Goal: Transaction & Acquisition: Obtain resource

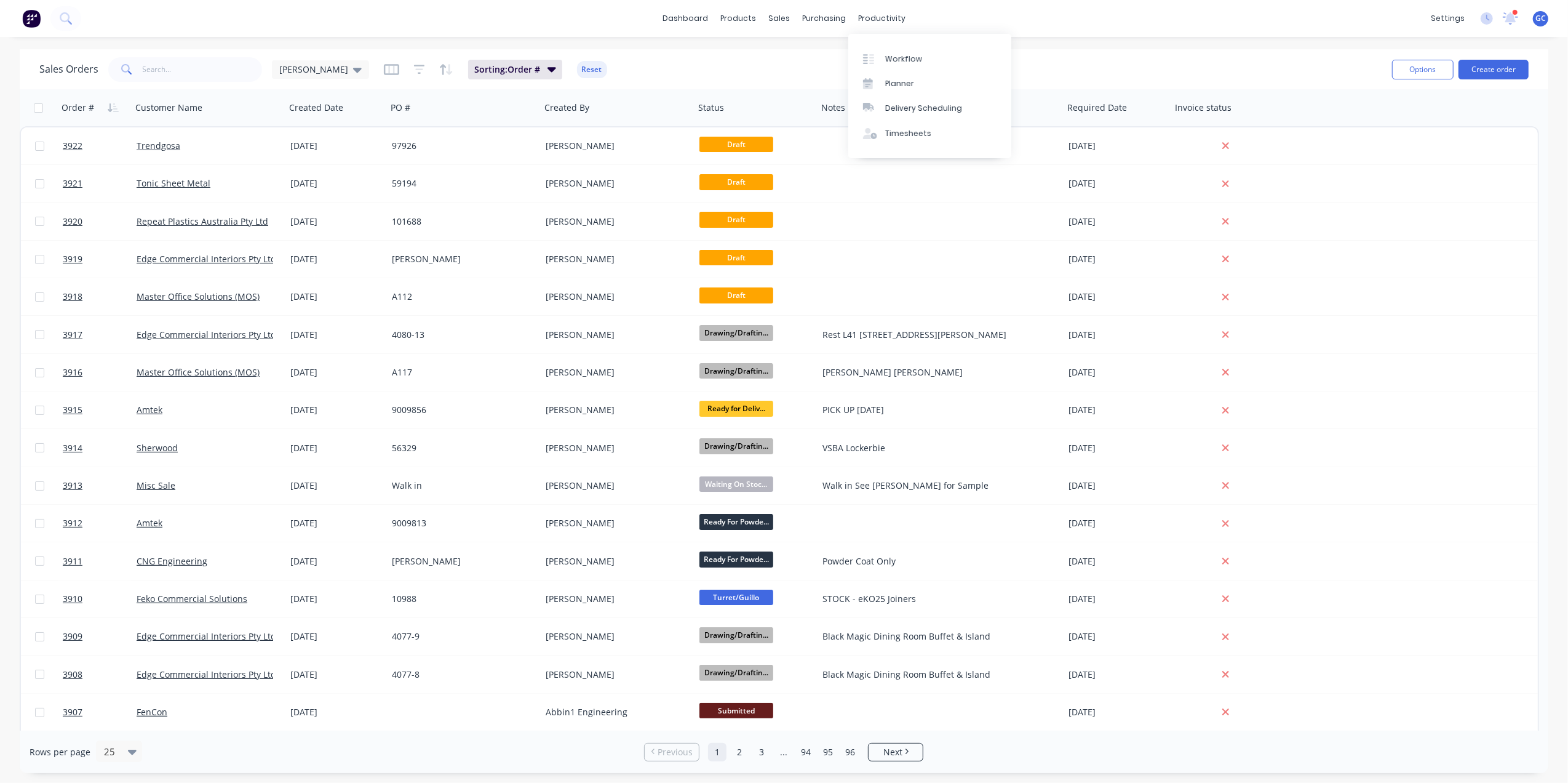
click at [874, 20] on div "productivity" at bounding box center [881, 18] width 60 height 18
click at [906, 55] on div "Workflow" at bounding box center [904, 59] width 37 height 11
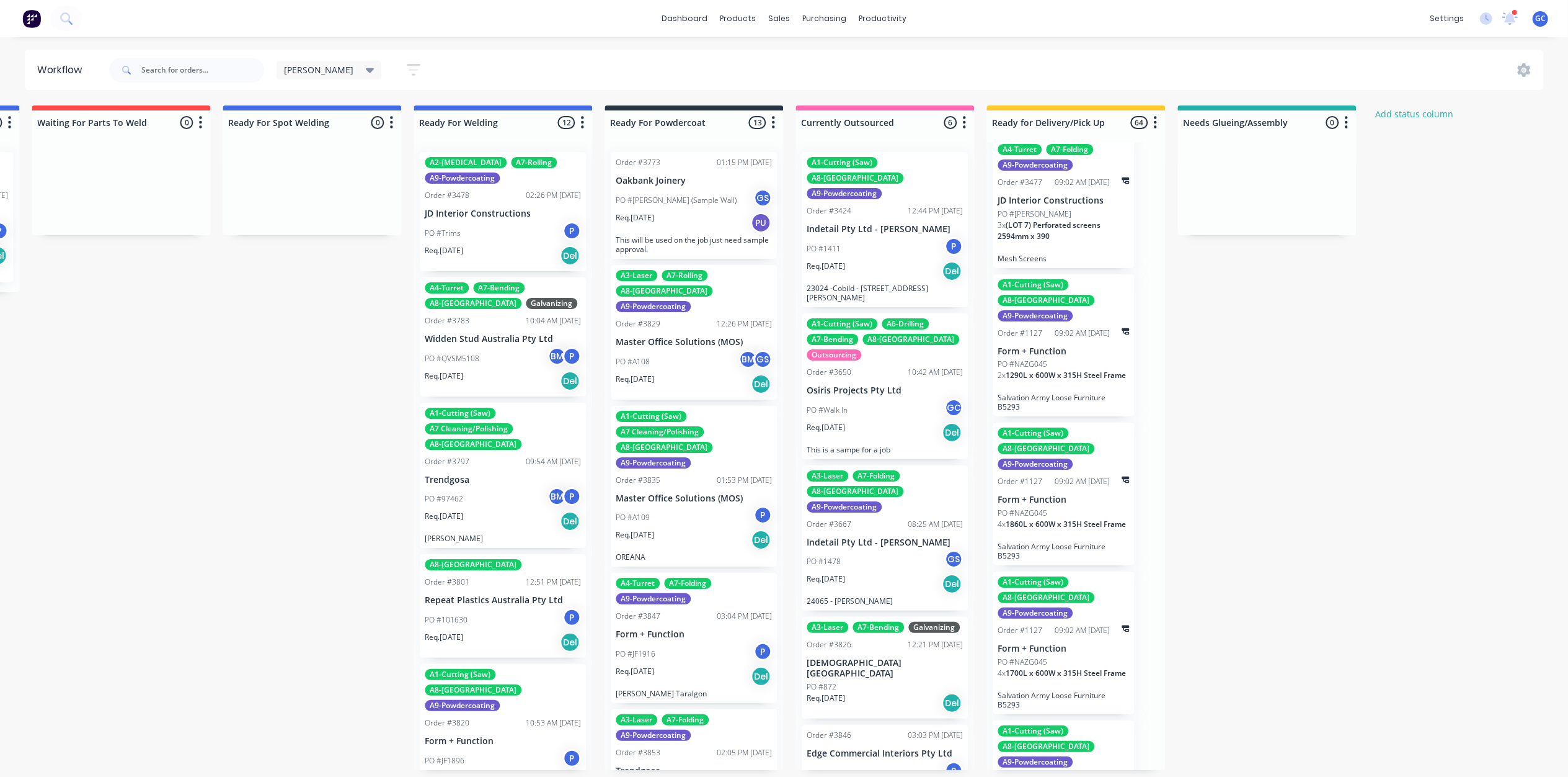
scroll to position [992, 0]
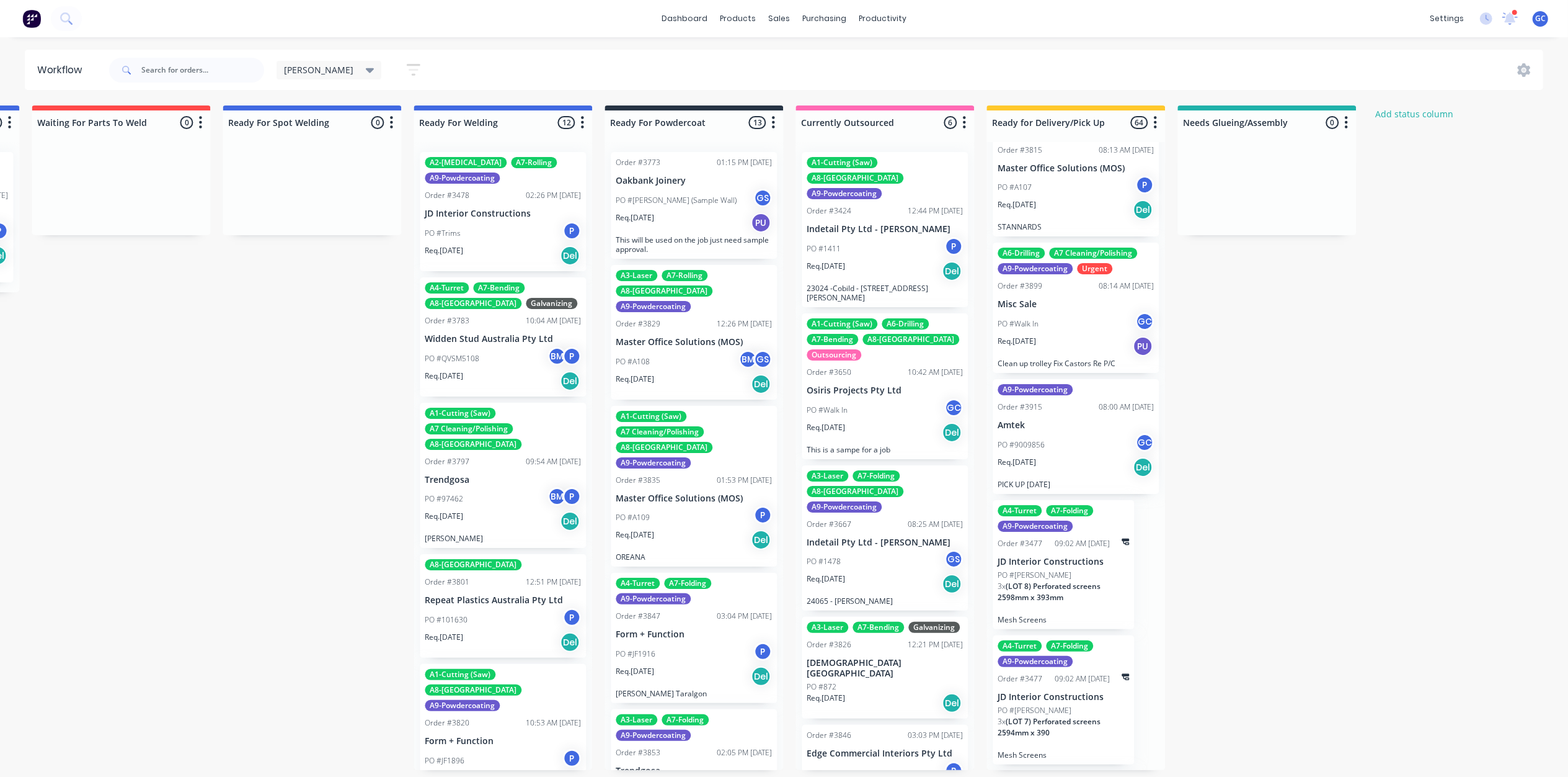
click at [394, 68] on button "button" at bounding box center [414, 70] width 40 height 24
click at [400, 153] on icon at bounding box center [404, 147] width 9 height 14
click at [325, 197] on div "Hide line item cards" at bounding box center [354, 196] width 124 height 23
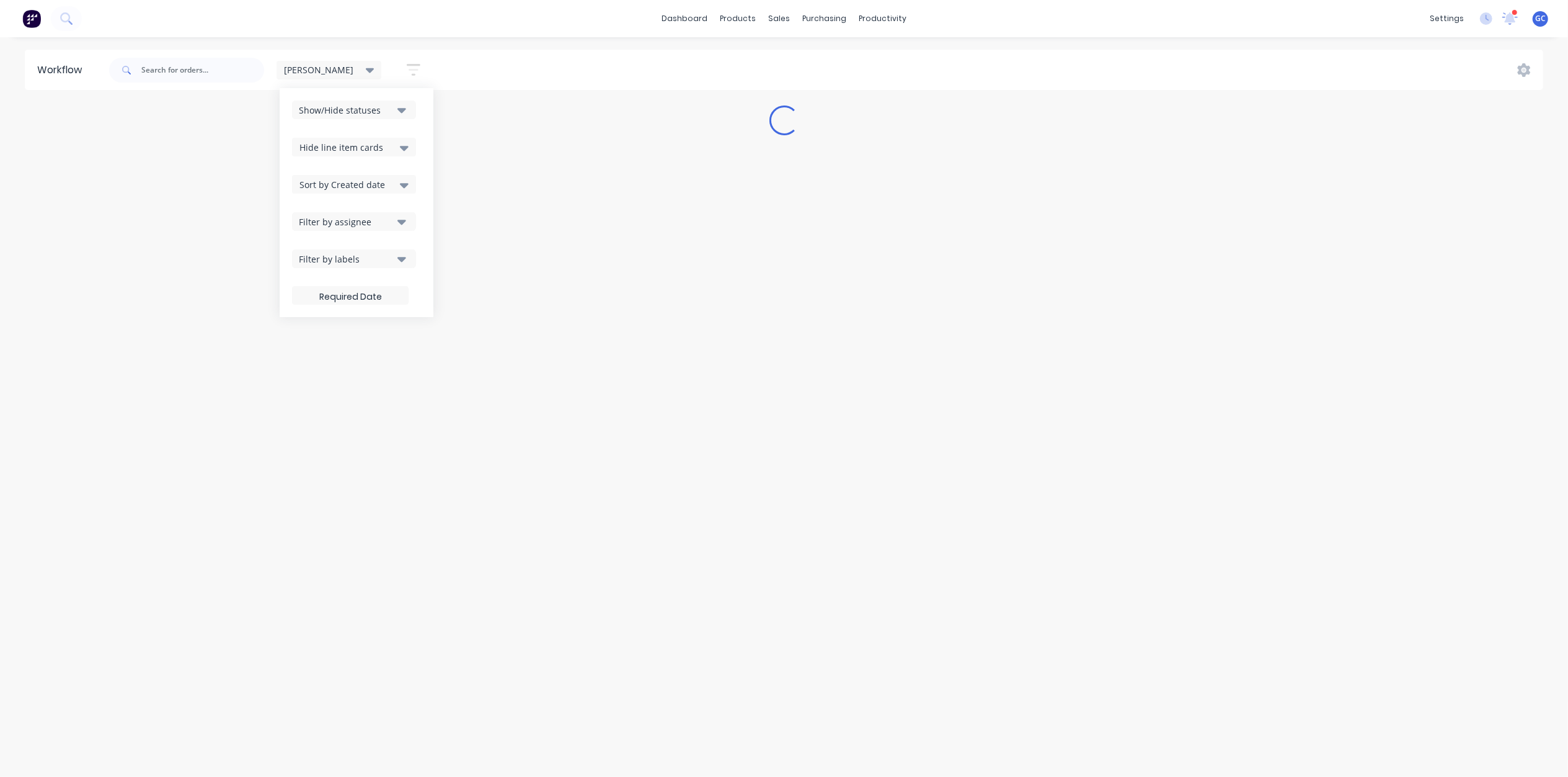
scroll to position [0, 0]
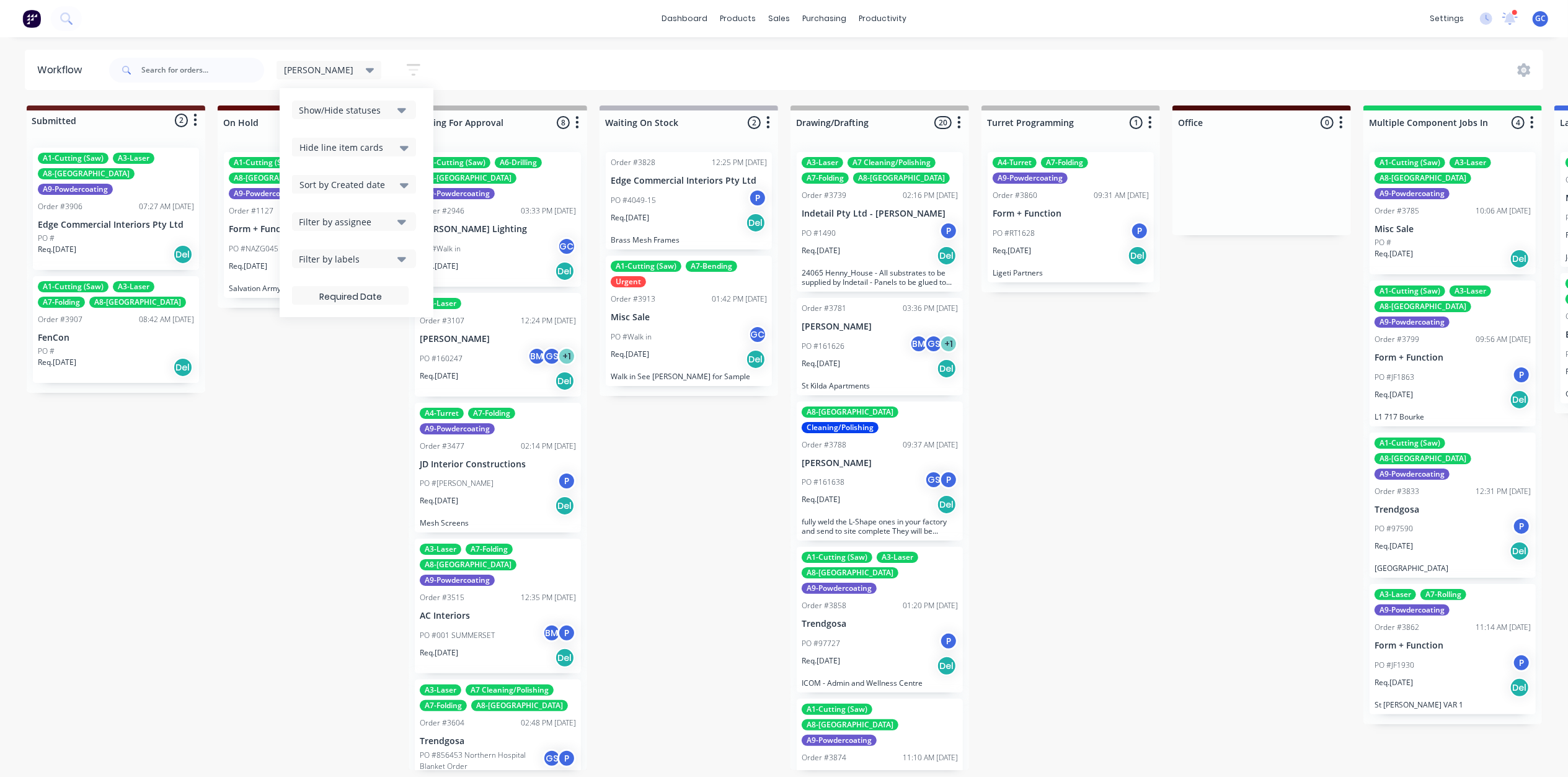
drag, startPoint x: 640, startPoint y: 642, endPoint x: 854, endPoint y: 629, distance: 214.4
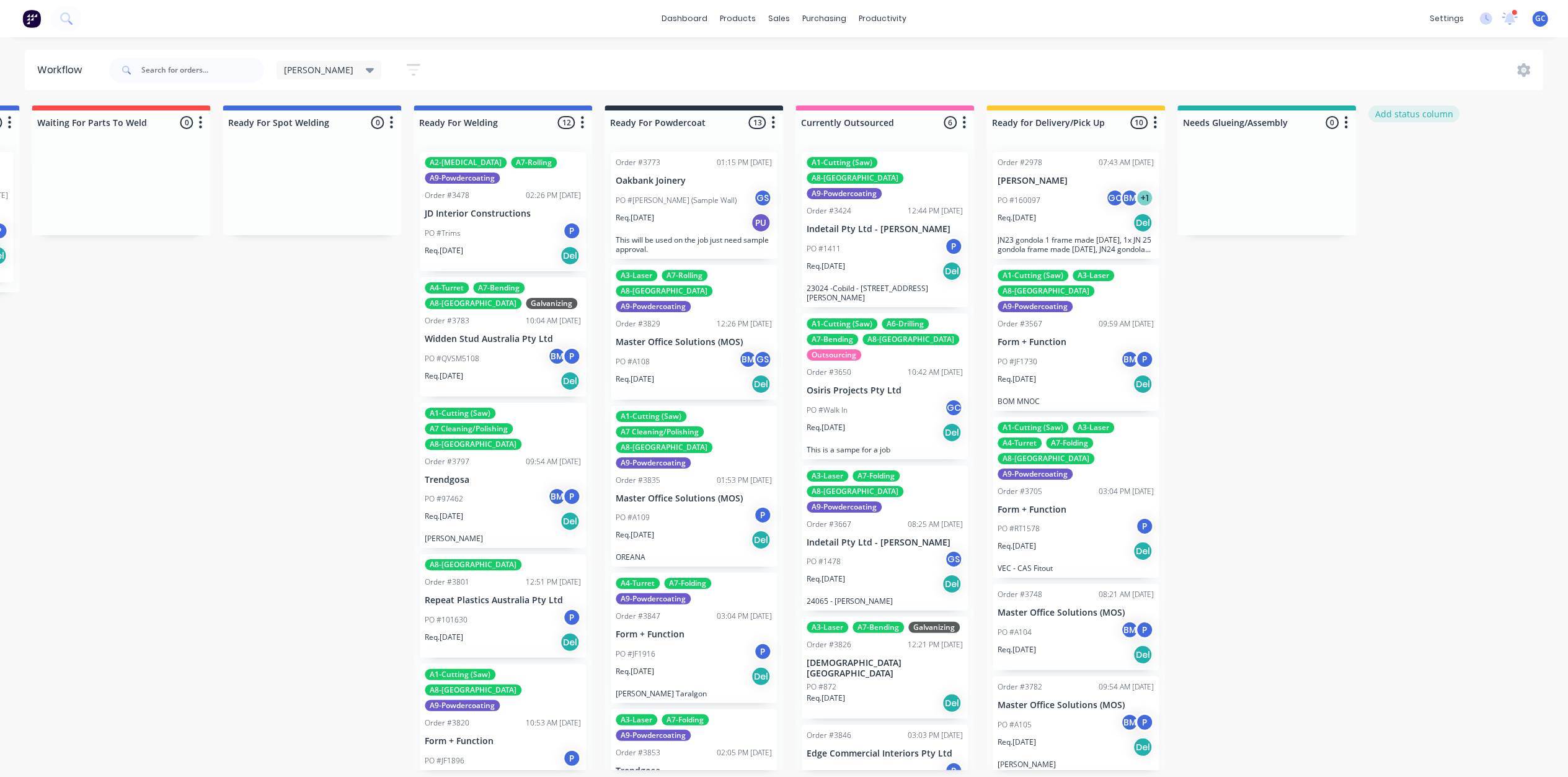
click at [1431, 115] on button "Add status column" at bounding box center [1414, 113] width 92 height 17
click at [1432, 120] on input at bounding box center [1458, 121] width 164 height 18
type input "Ready For Invoice"
click at [1416, 155] on button "Add" at bounding box center [1410, 151] width 68 height 20
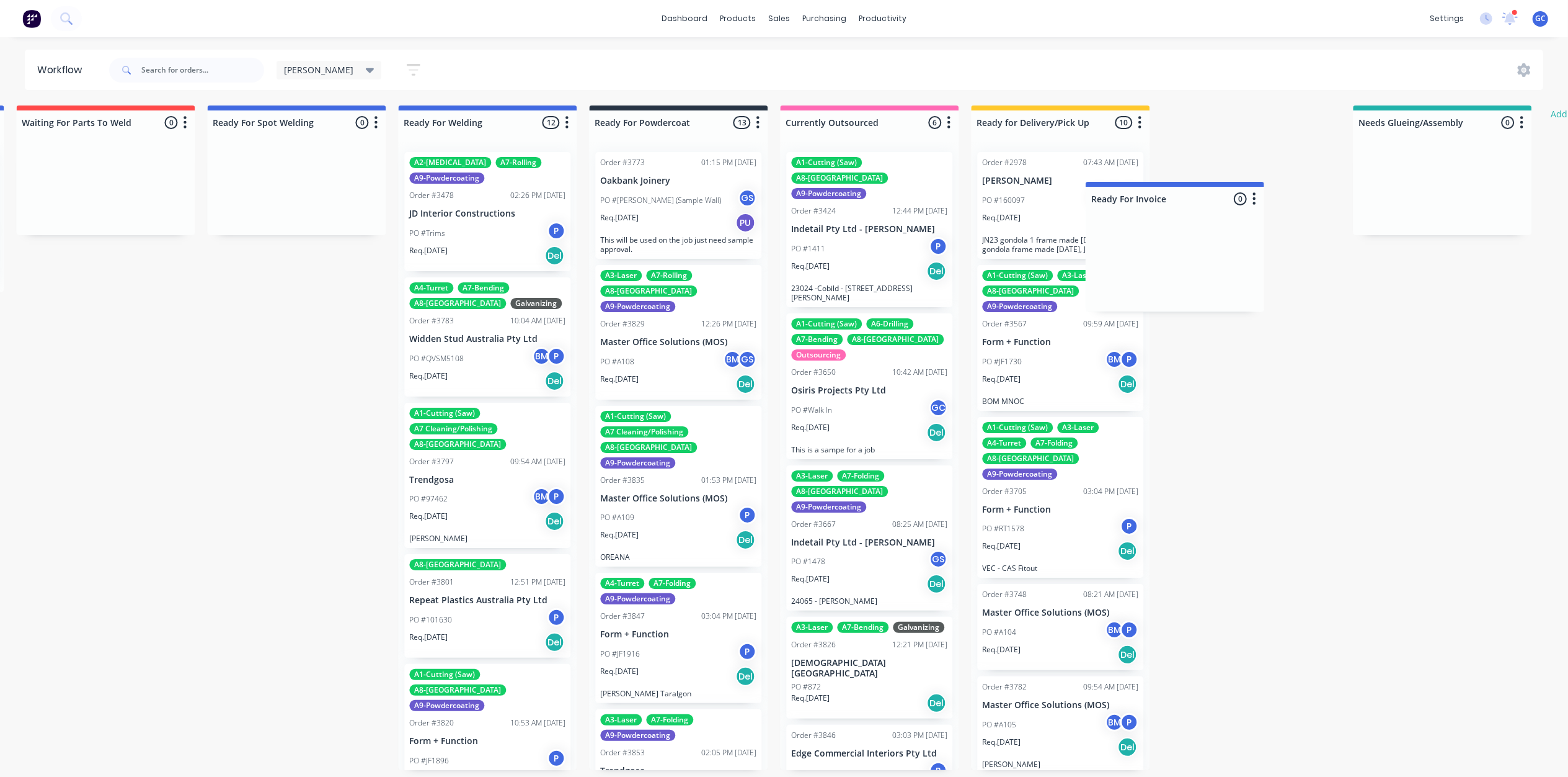
scroll to position [0, 2498]
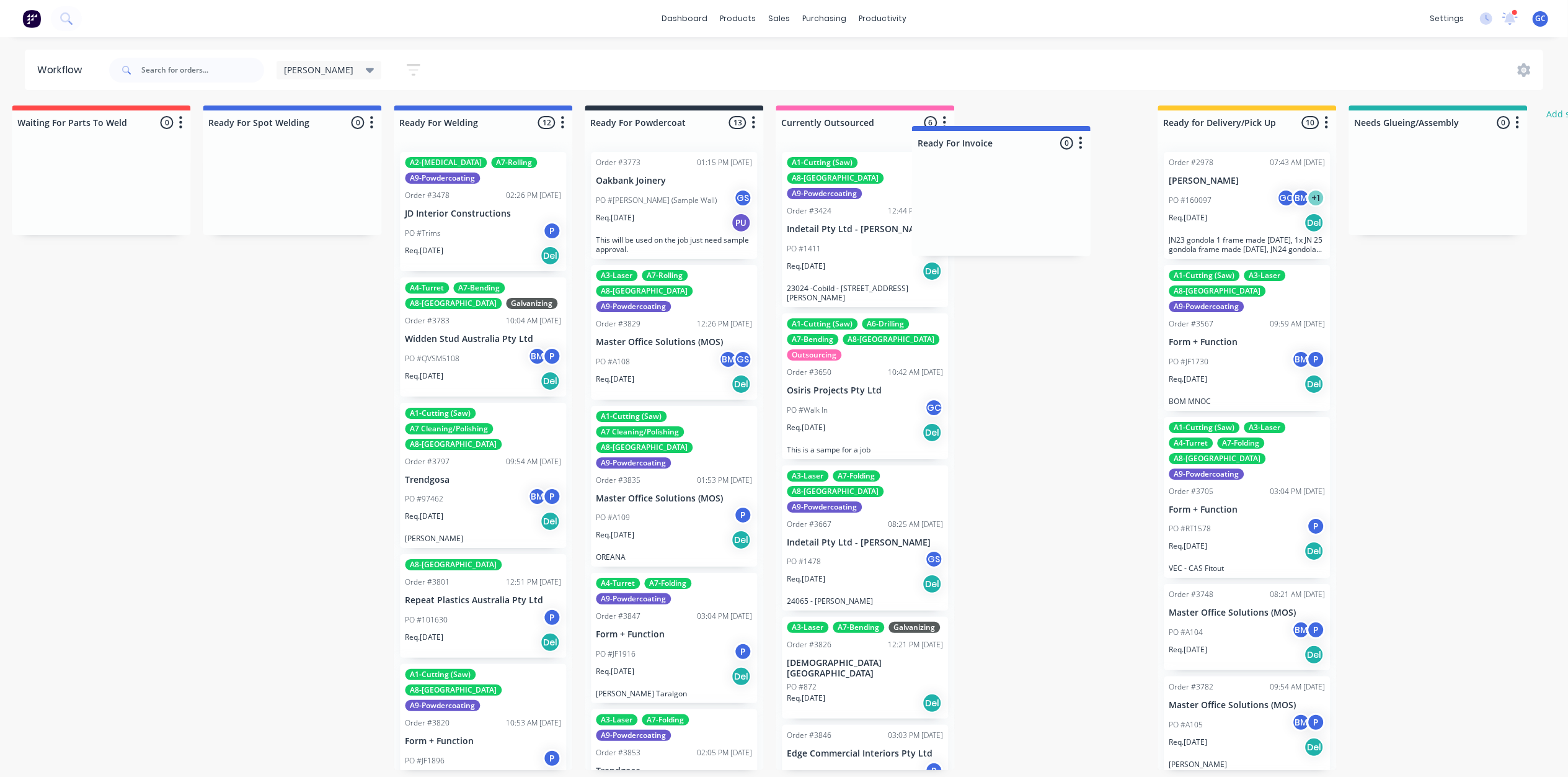
drag, startPoint x: 1477, startPoint y: 119, endPoint x: 1053, endPoint y: 133, distance: 424.2
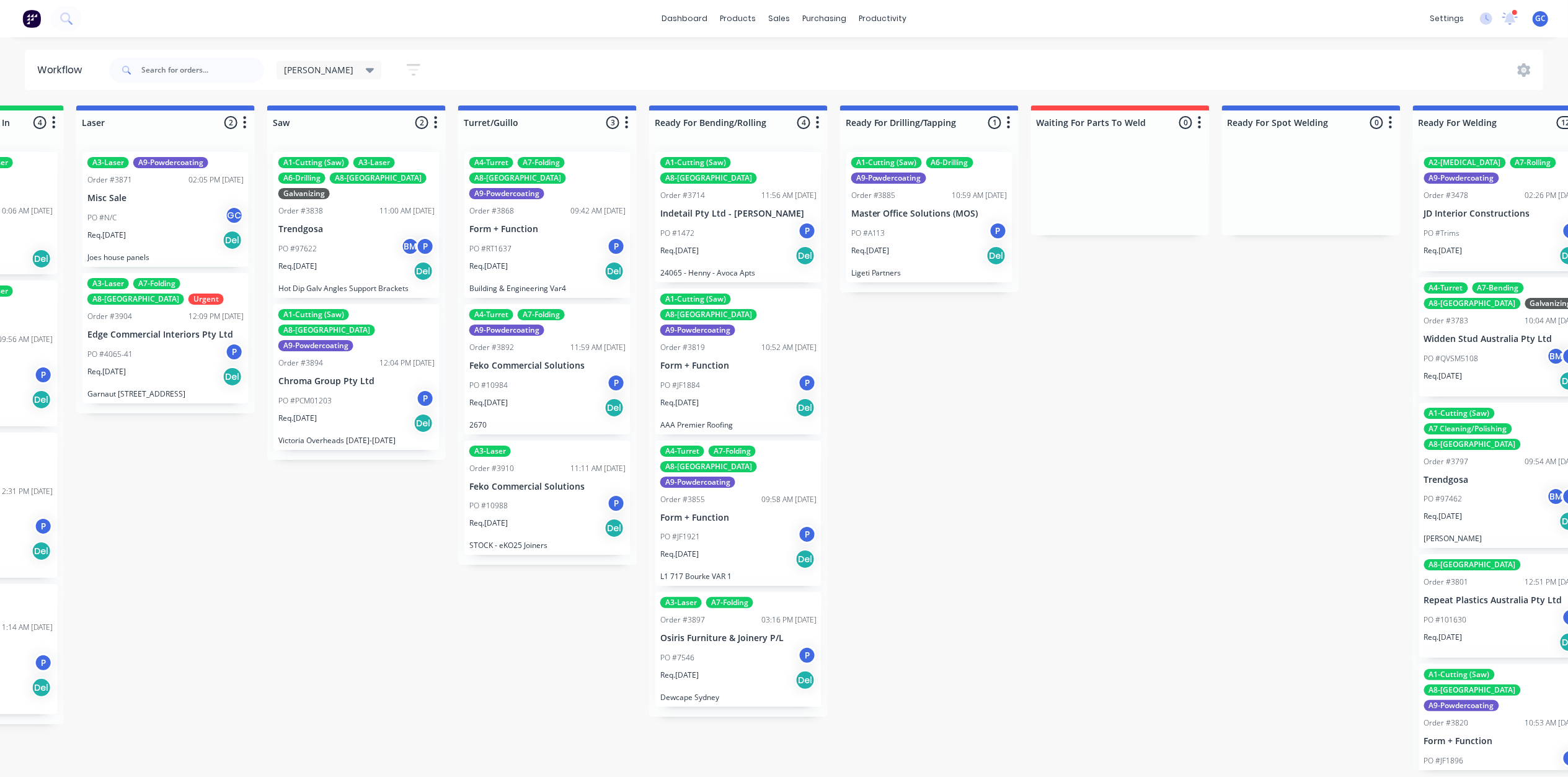
scroll to position [0, 2657]
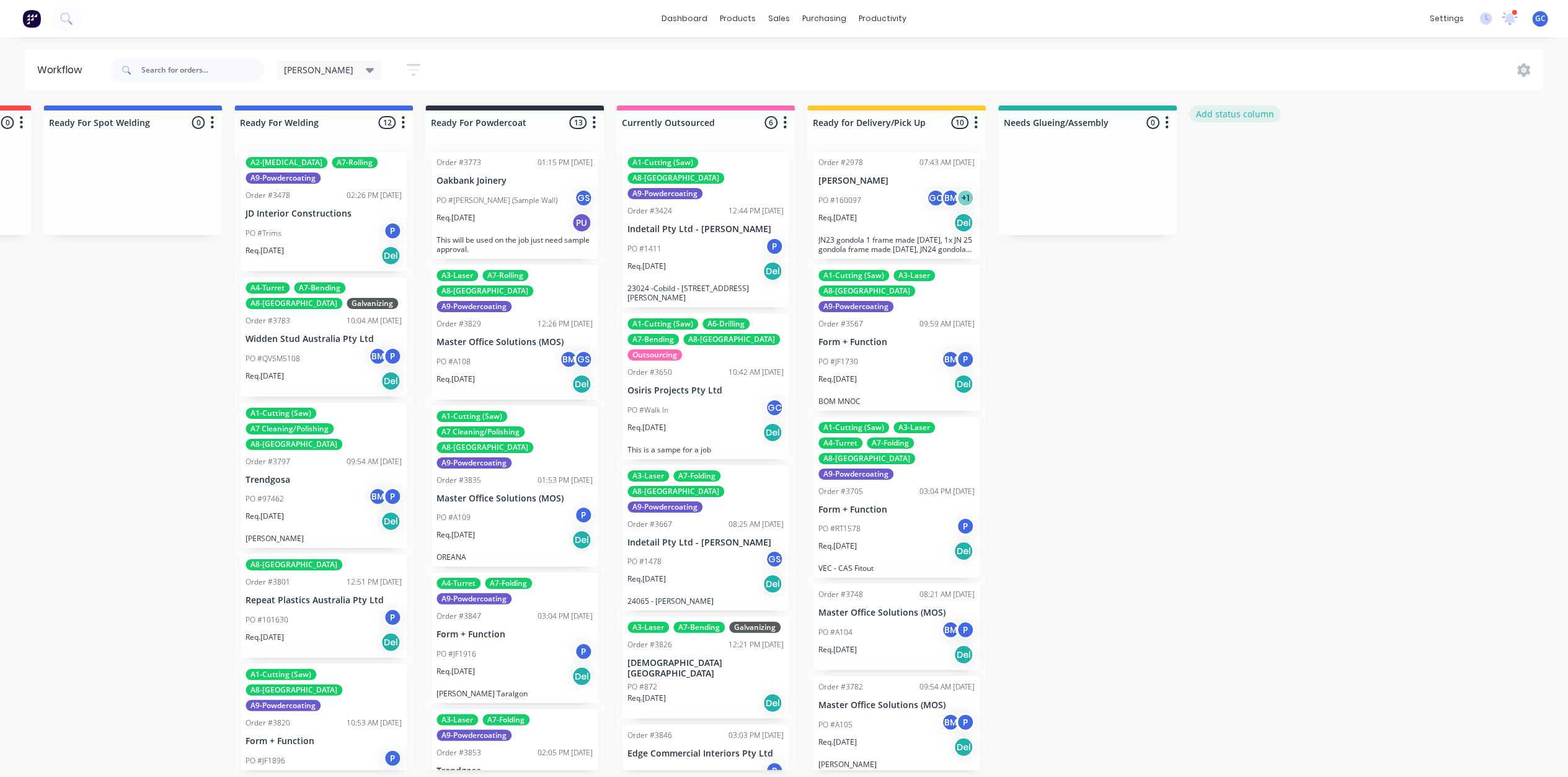
click at [1253, 112] on button "Add status column" at bounding box center [1235, 113] width 92 height 17
click at [1260, 120] on input at bounding box center [1279, 121] width 164 height 18
type input "Ready For Invoice"
click at [1243, 144] on button "Add" at bounding box center [1231, 151] width 68 height 20
drag, startPoint x: 139, startPoint y: 752, endPoint x: 147, endPoint y: 743, distance: 12.0
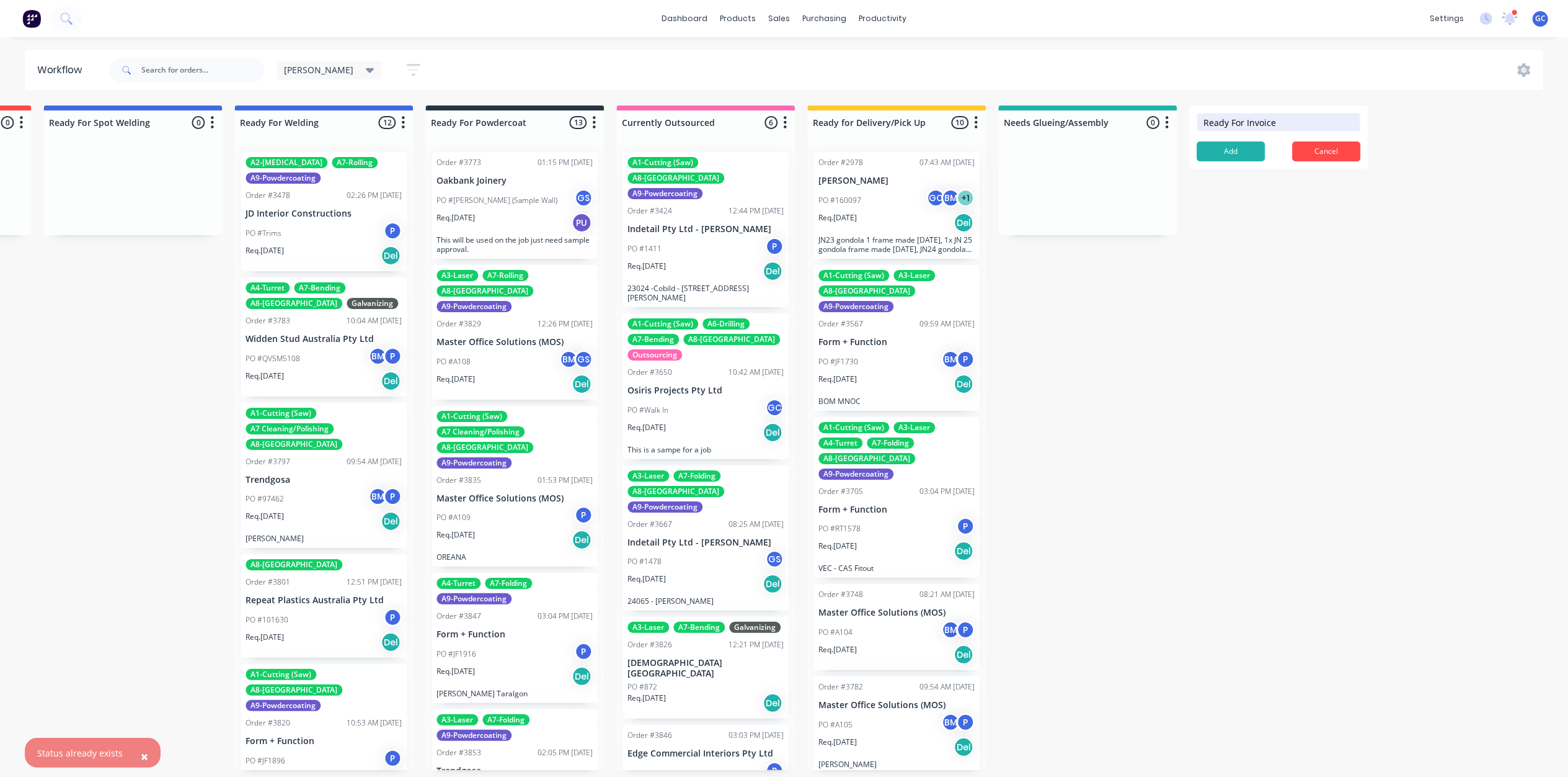
click at [143, 753] on span "×" at bounding box center [144, 756] width 8 height 17
click at [1327, 152] on button "Cancel" at bounding box center [1327, 151] width 68 height 20
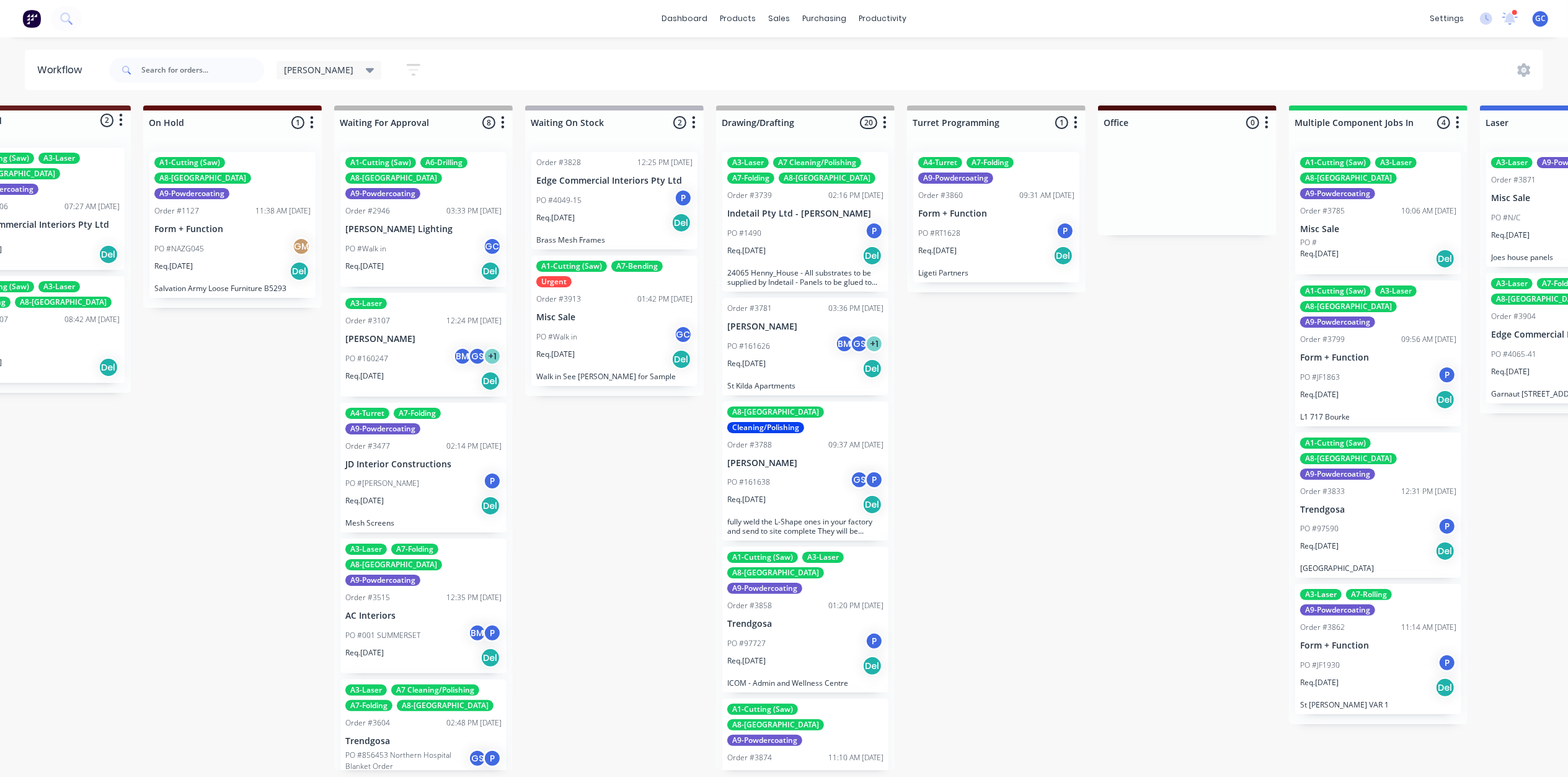
scroll to position [0, 0]
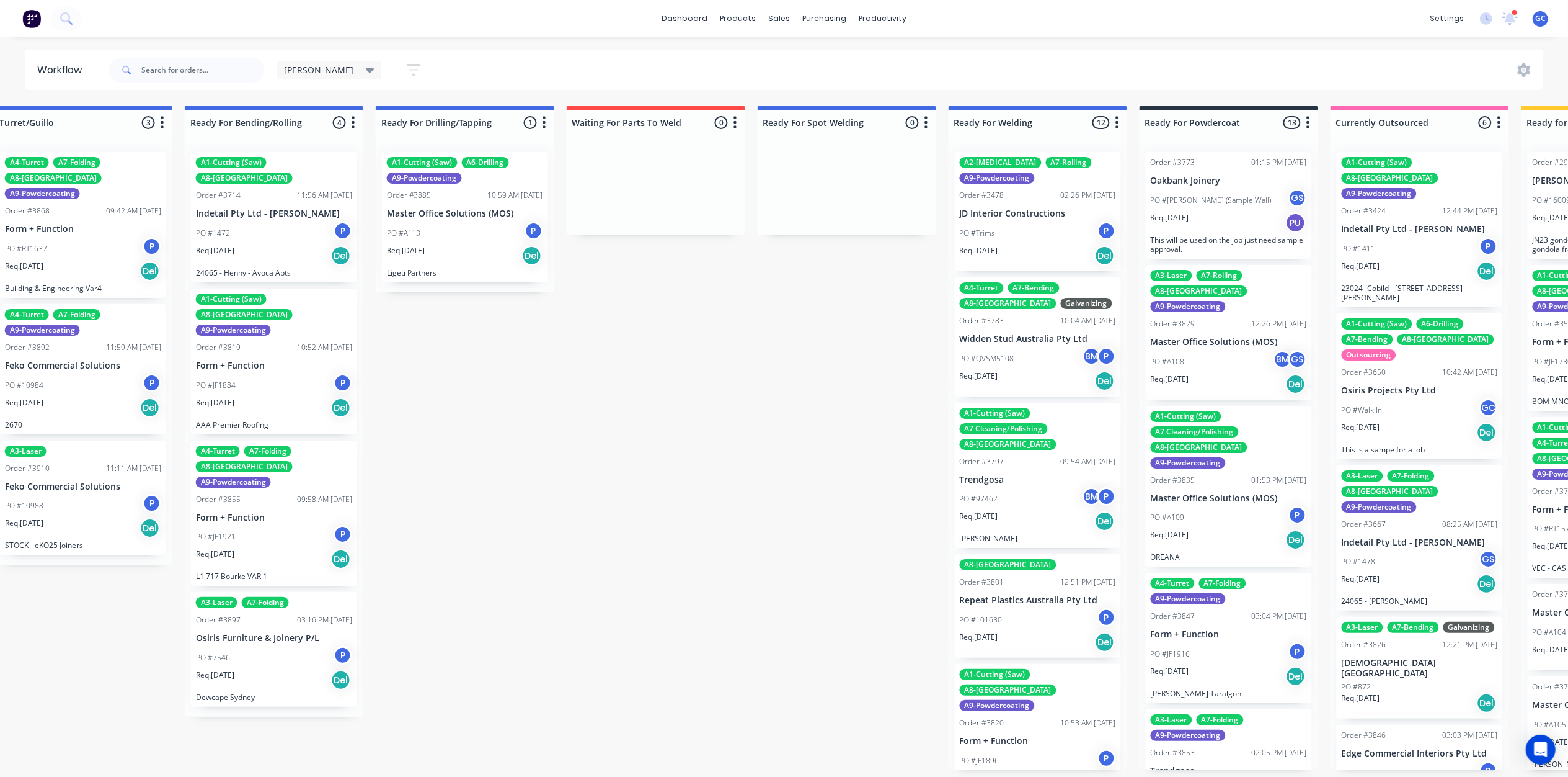
scroll to position [0, 2657]
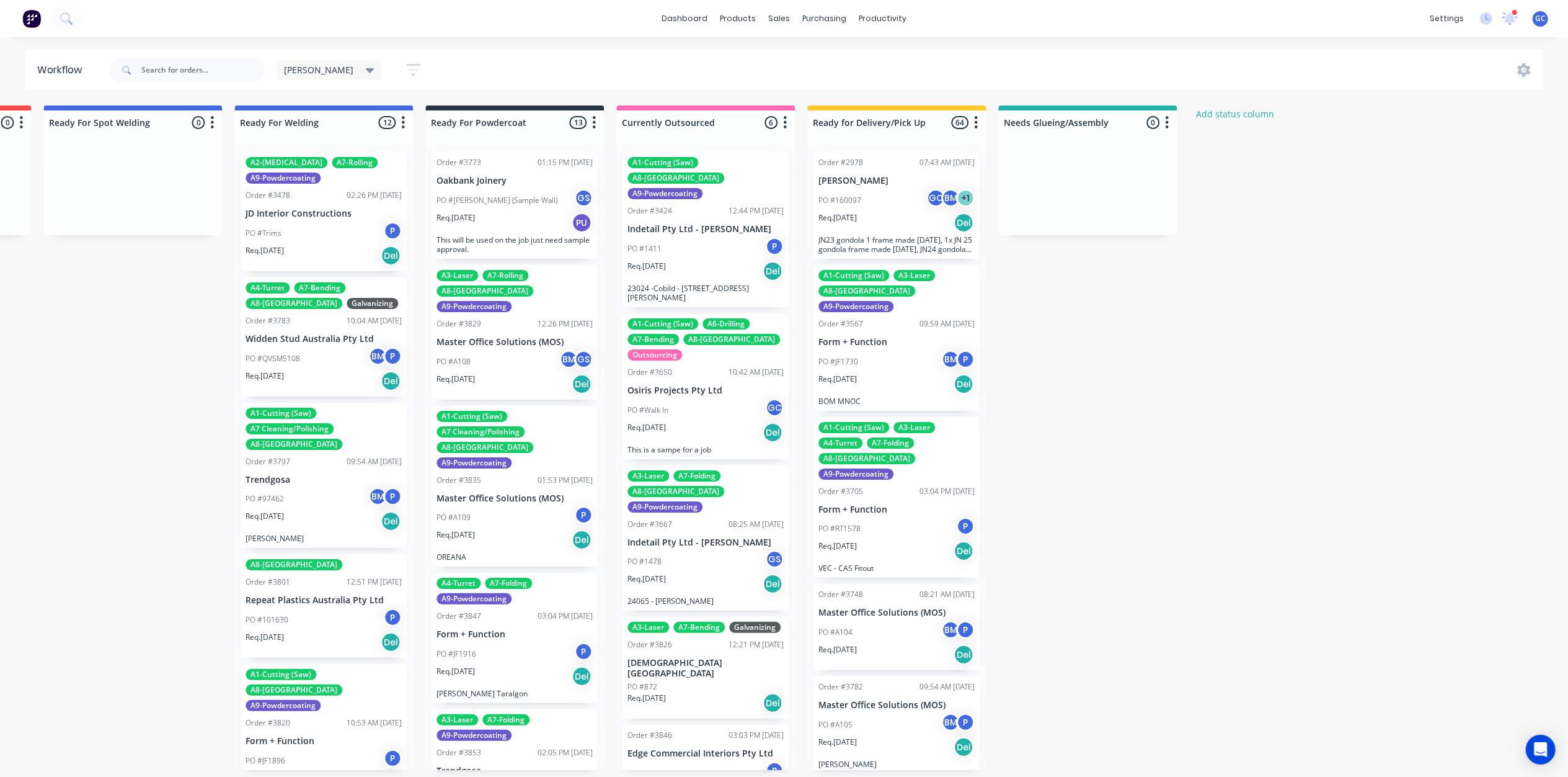
click at [394, 61] on button "button" at bounding box center [414, 70] width 40 height 24
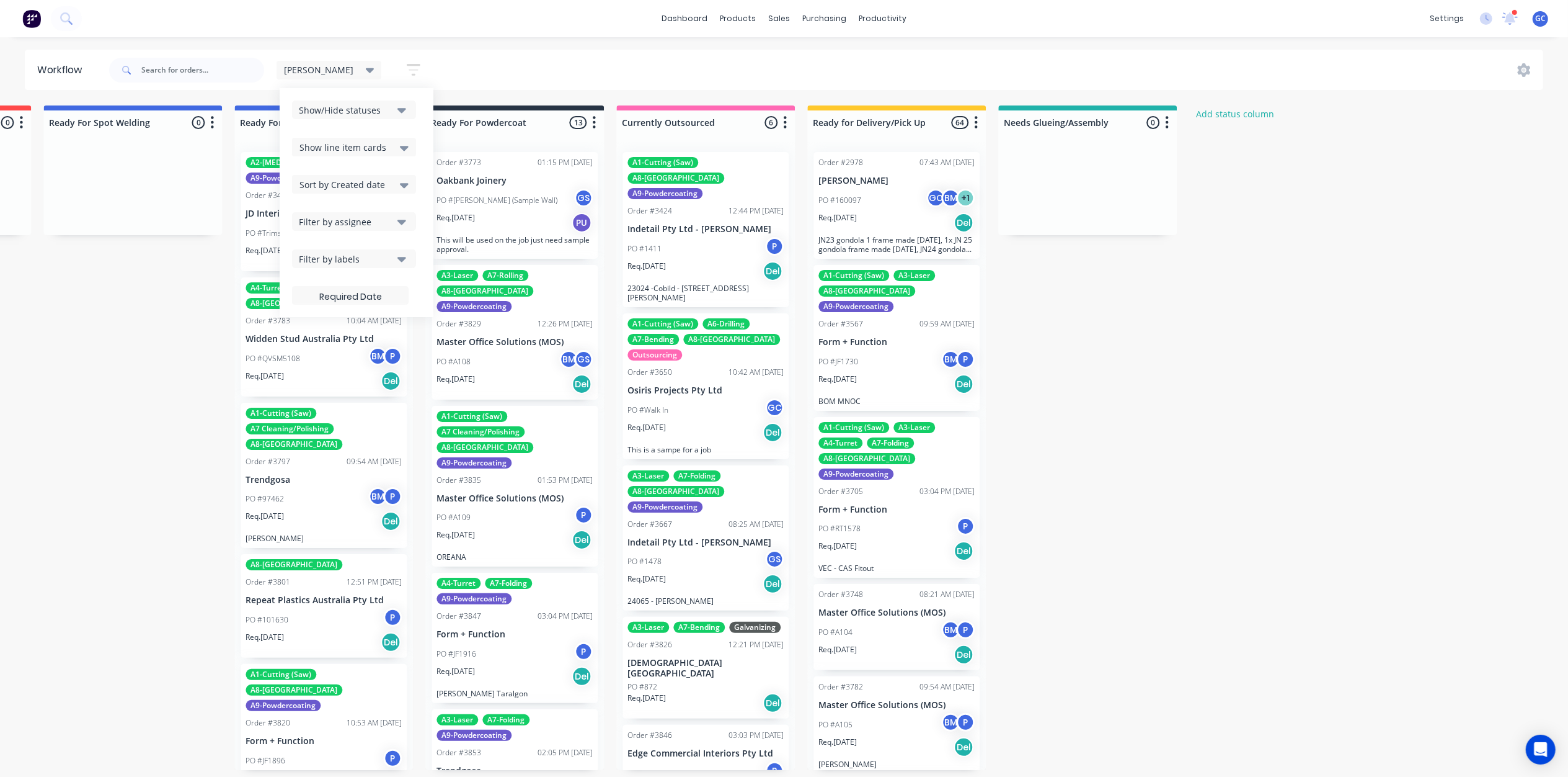
click at [397, 108] on icon "button" at bounding box center [402, 111] width 9 height 5
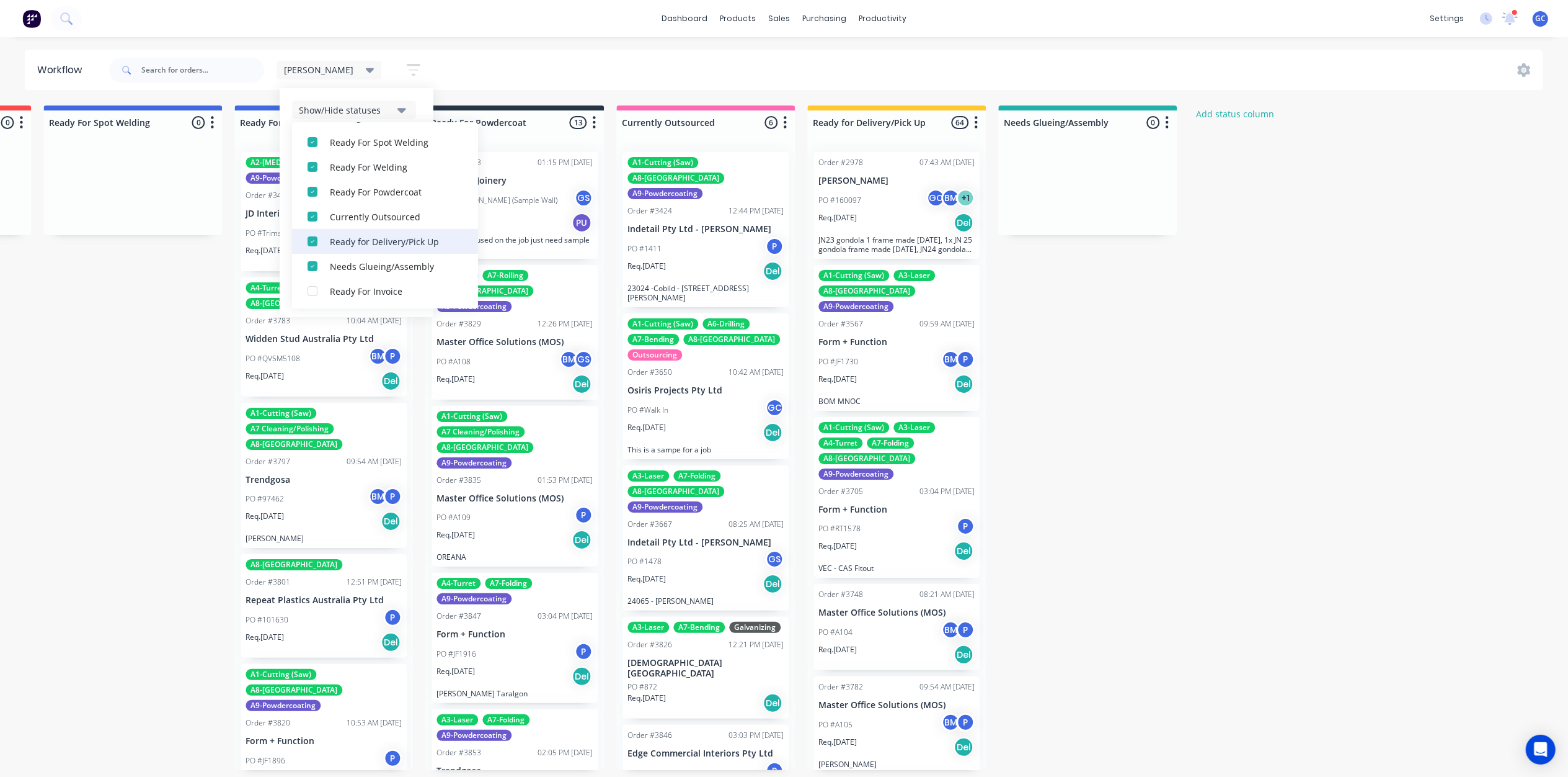
scroll to position [410, 0]
click at [300, 282] on div "button" at bounding box center [312, 290] width 24 height 24
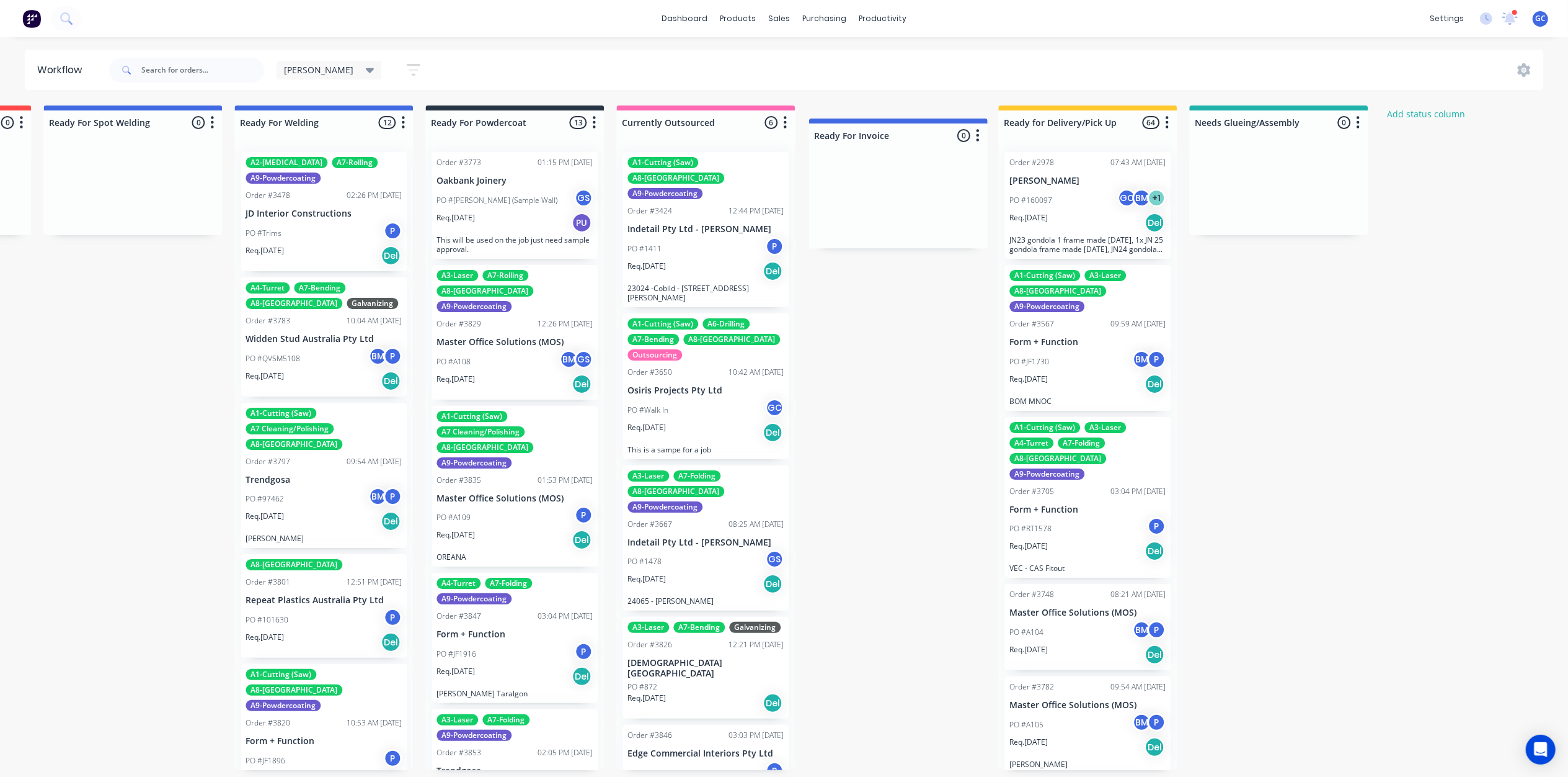
drag, startPoint x: 1322, startPoint y: 112, endPoint x: 940, endPoint y: 121, distance: 382.1
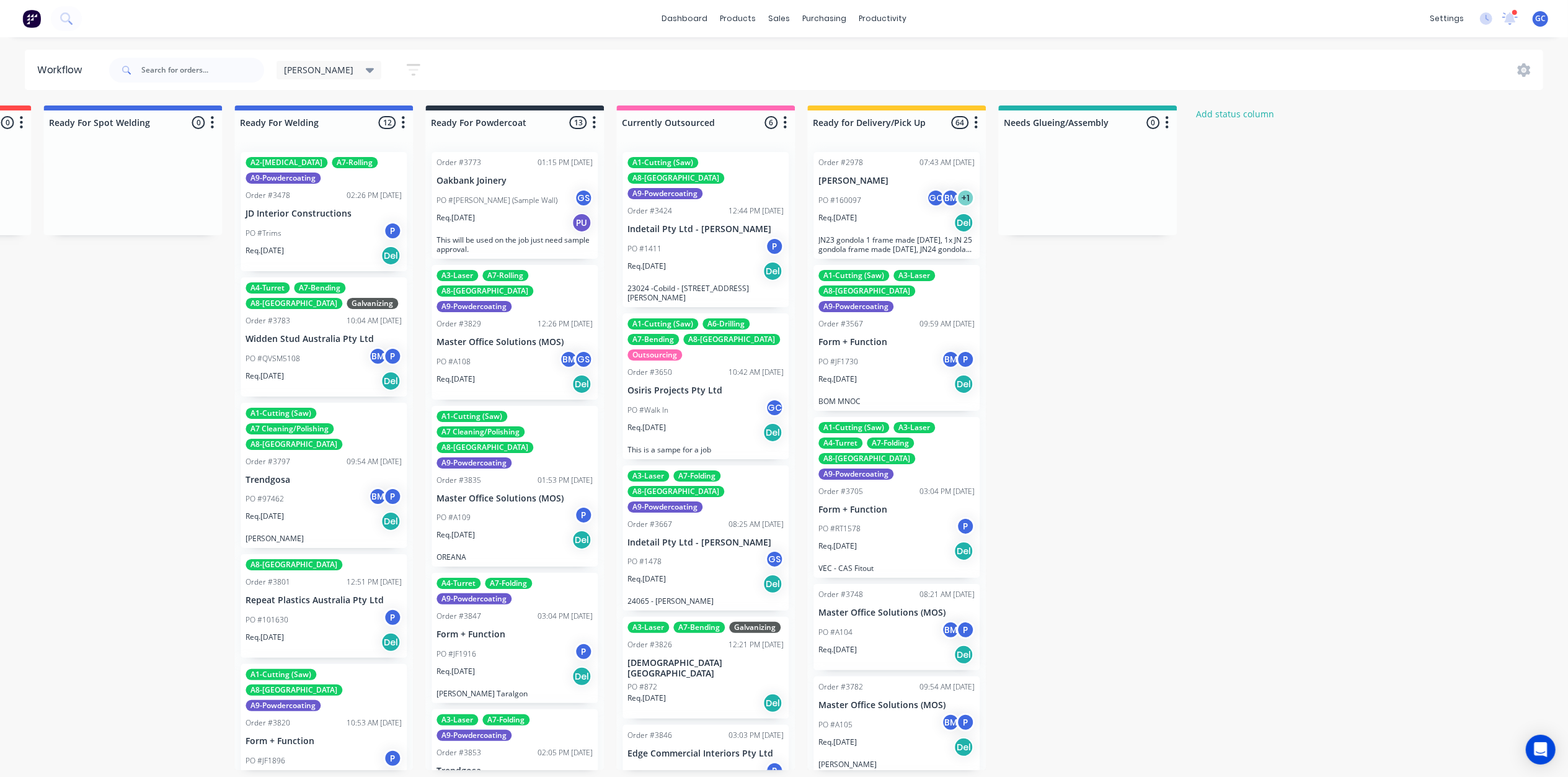
click at [407, 68] on icon "button" at bounding box center [414, 70] width 14 height 16
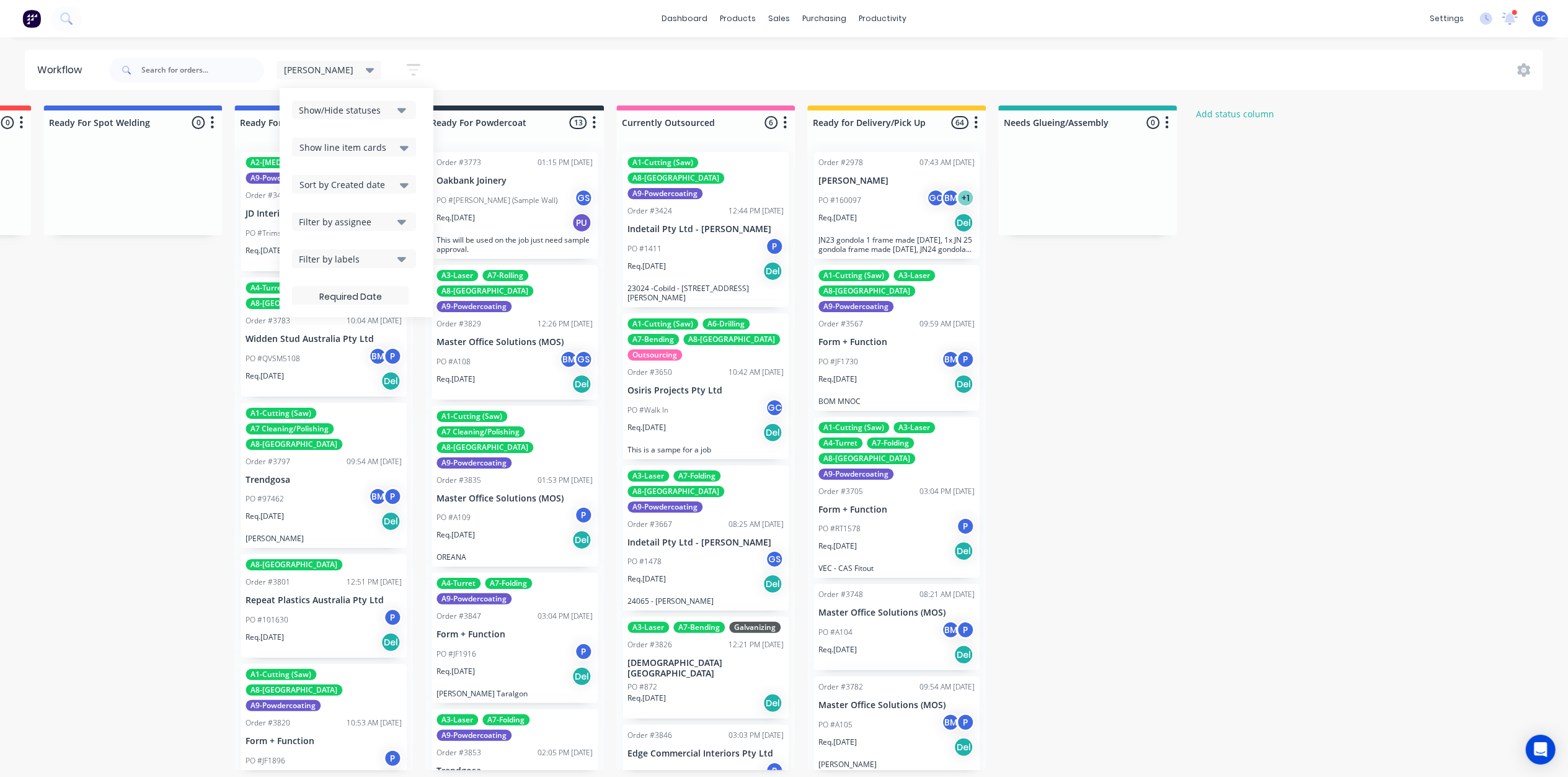
click at [407, 65] on icon "button" at bounding box center [414, 70] width 14 height 16
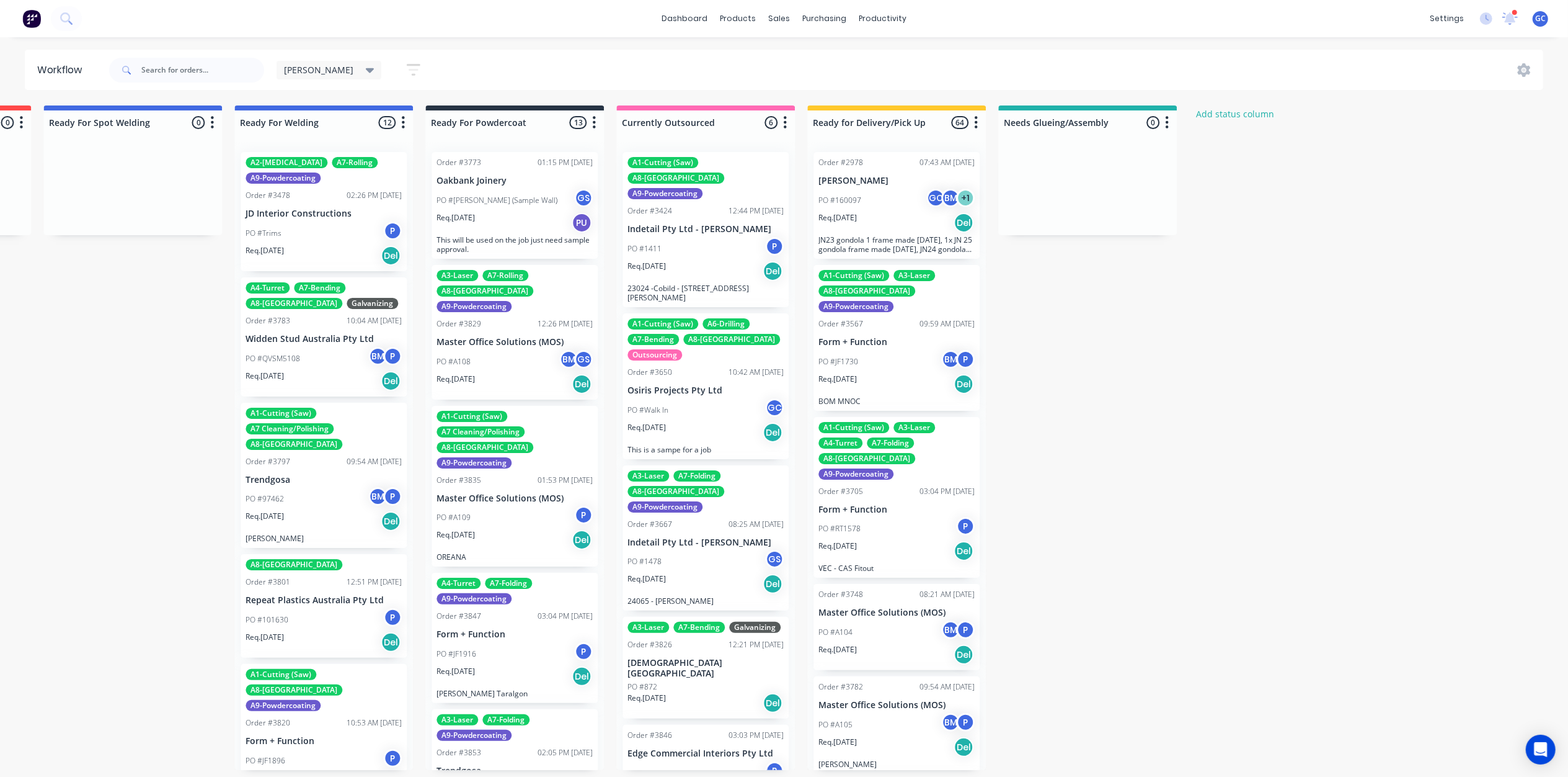
click at [407, 65] on icon "button" at bounding box center [414, 70] width 14 height 16
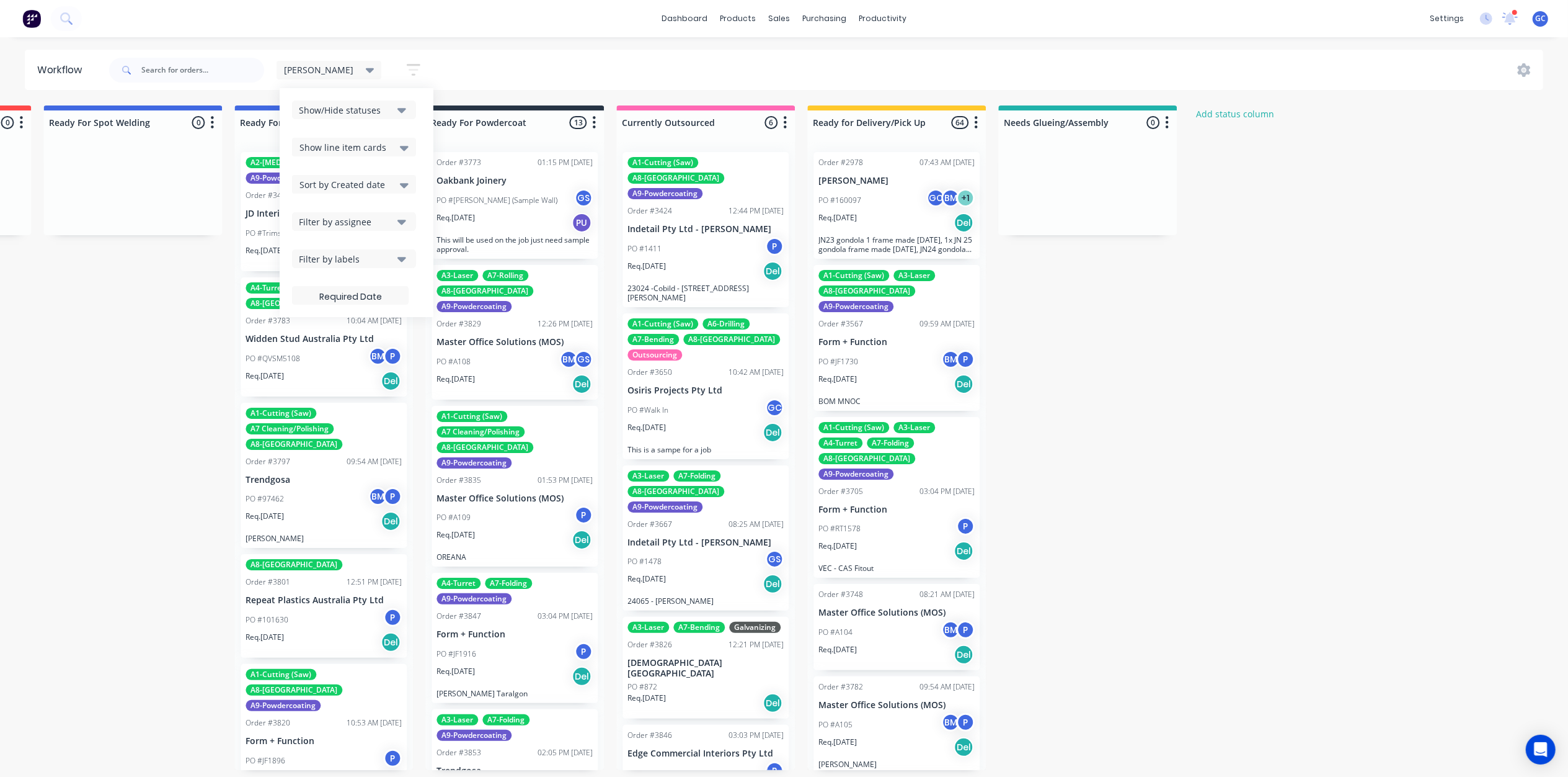
click at [504, 67] on div "Gino Save new view None edit Gino (Default) edit ALL edit ALLx edit Dispatch ed…" at bounding box center [825, 70] width 1437 height 37
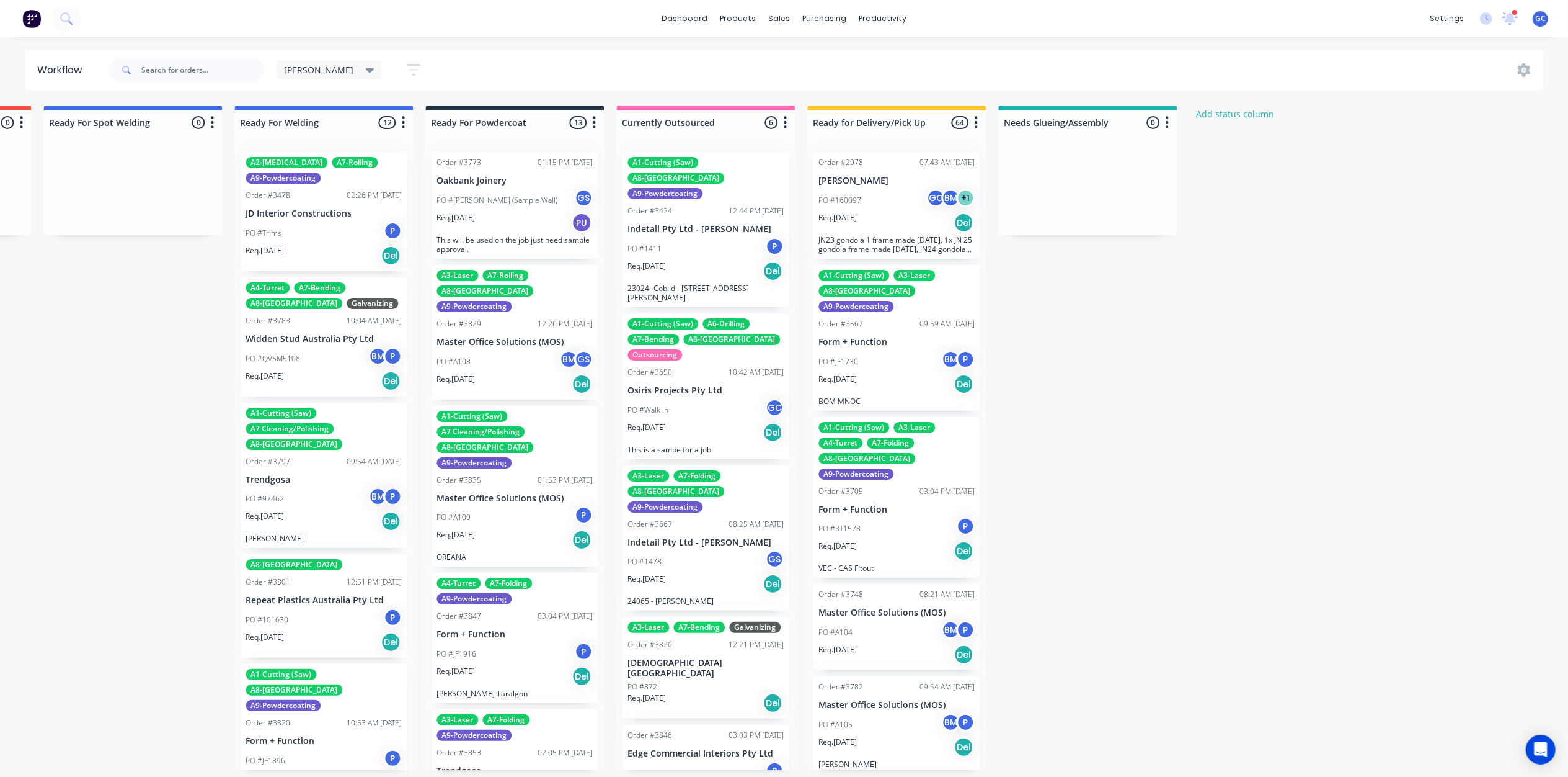
click at [407, 65] on icon "button" at bounding box center [414, 70] width 14 height 16
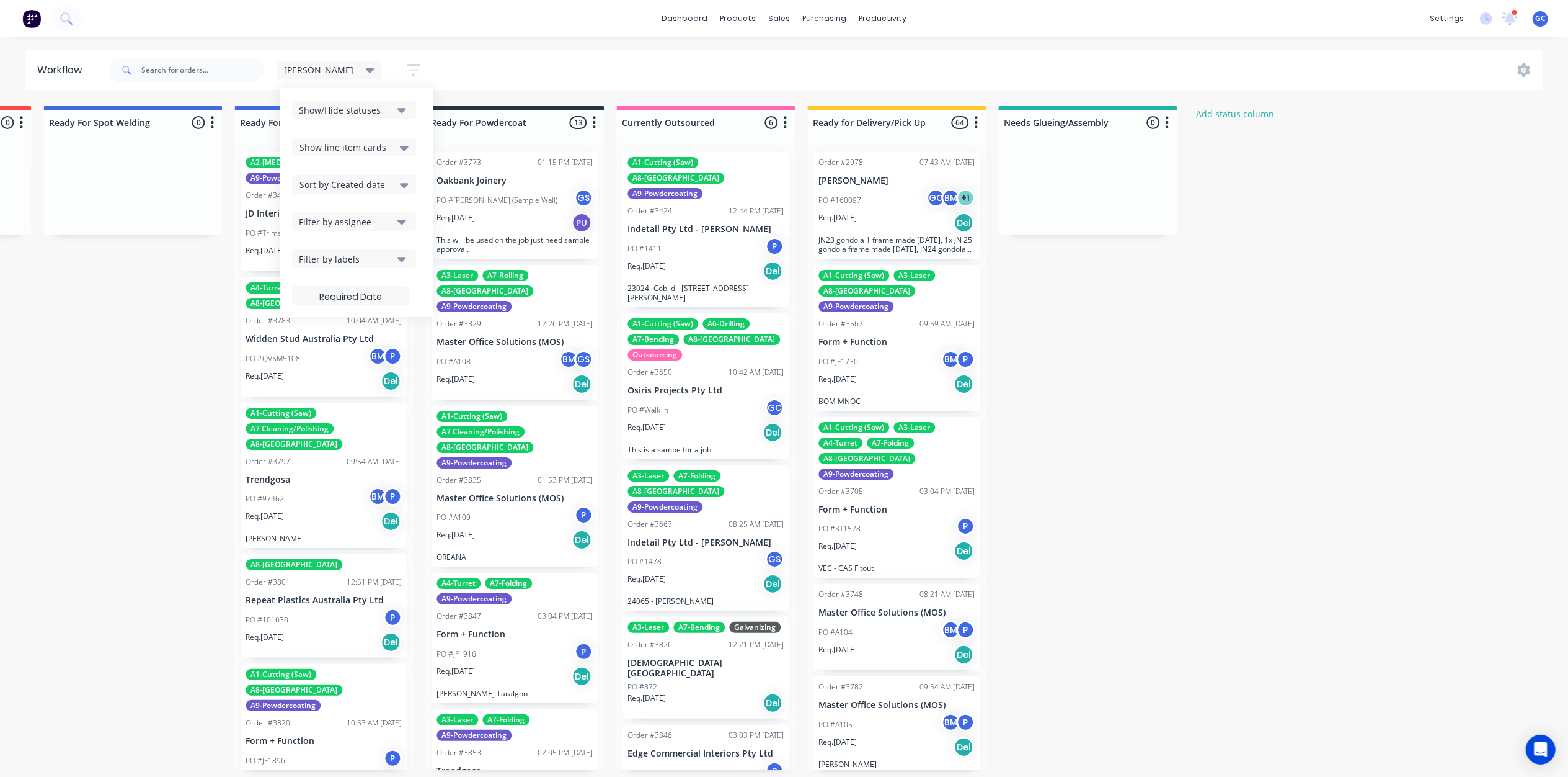
click at [397, 112] on icon "button" at bounding box center [402, 110] width 9 height 14
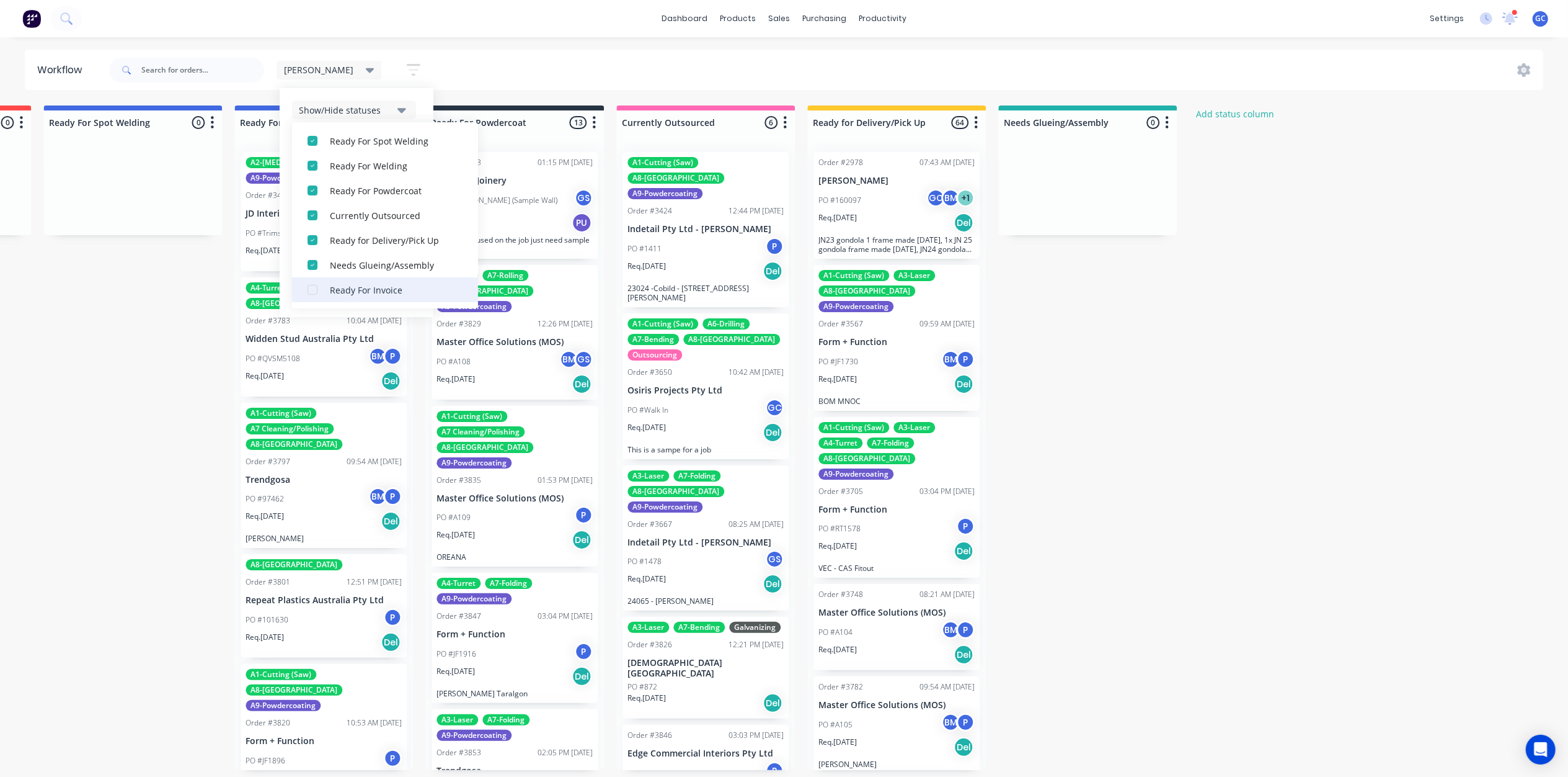
click at [300, 291] on div "button" at bounding box center [312, 290] width 24 height 24
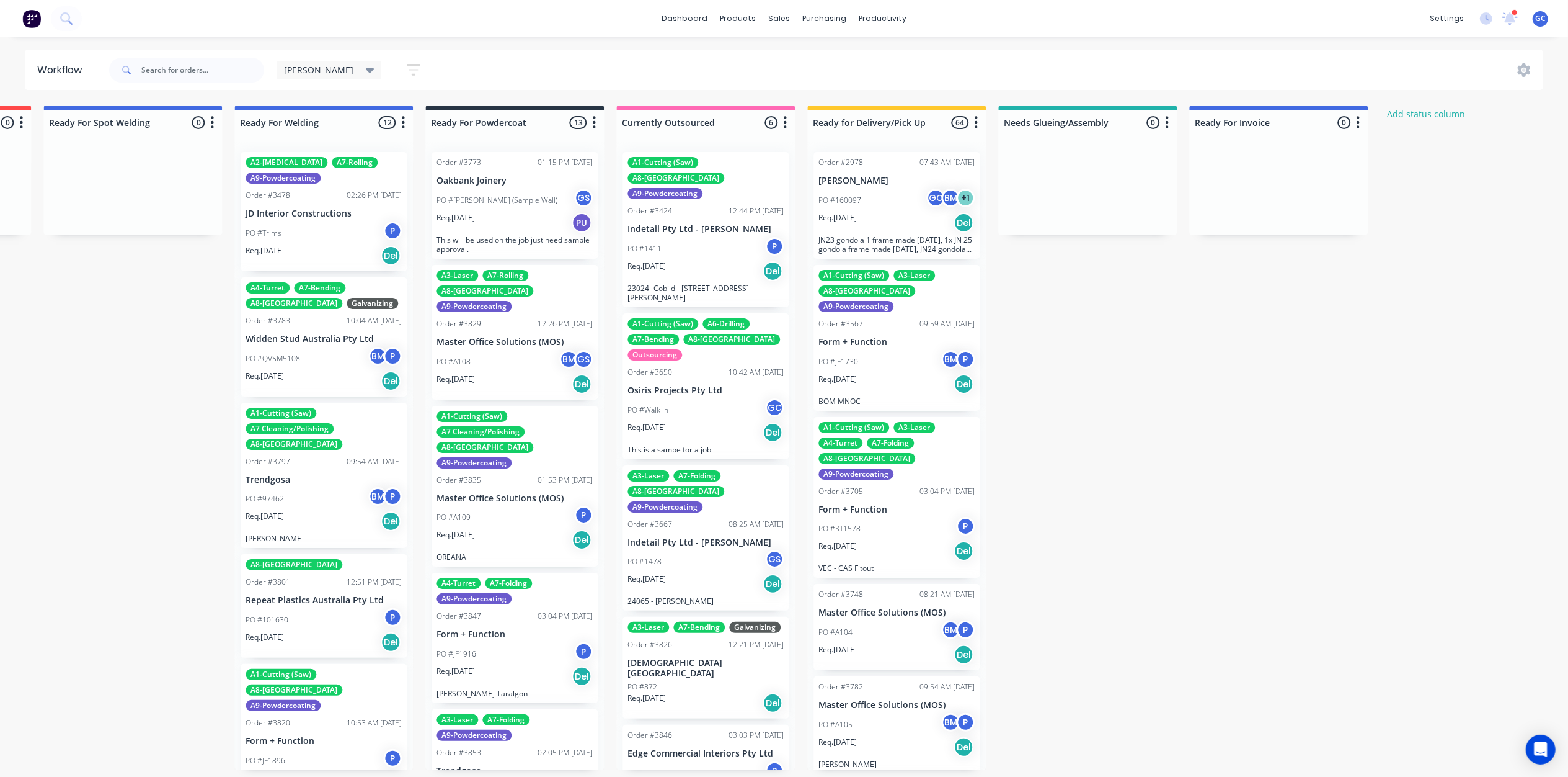
click at [1357, 126] on icon "button" at bounding box center [1358, 123] width 3 height 16
click at [1298, 147] on span "Status colour" at bounding box center [1280, 149] width 55 height 13
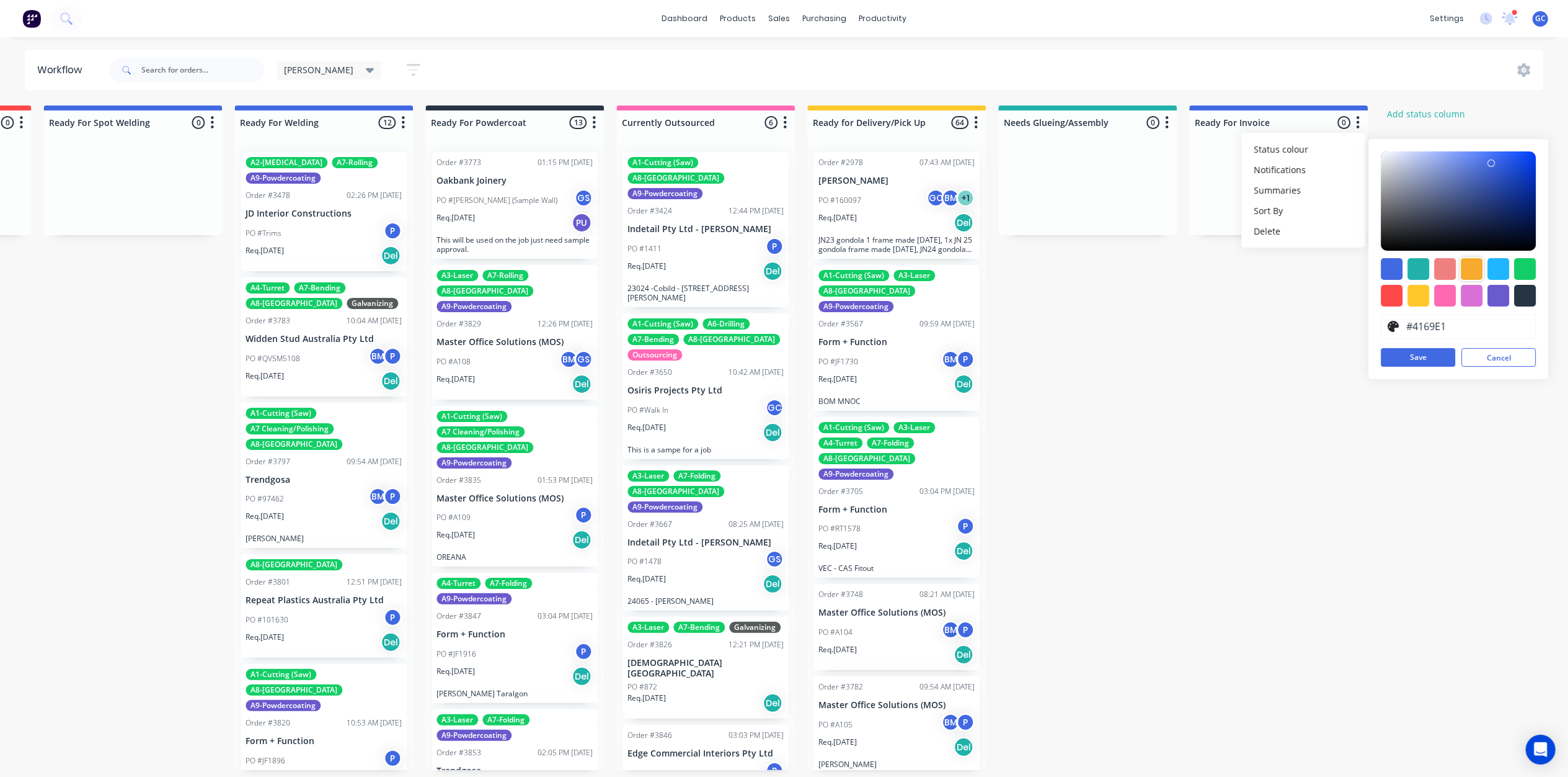
click at [1476, 270] on div at bounding box center [1471, 269] width 22 height 22
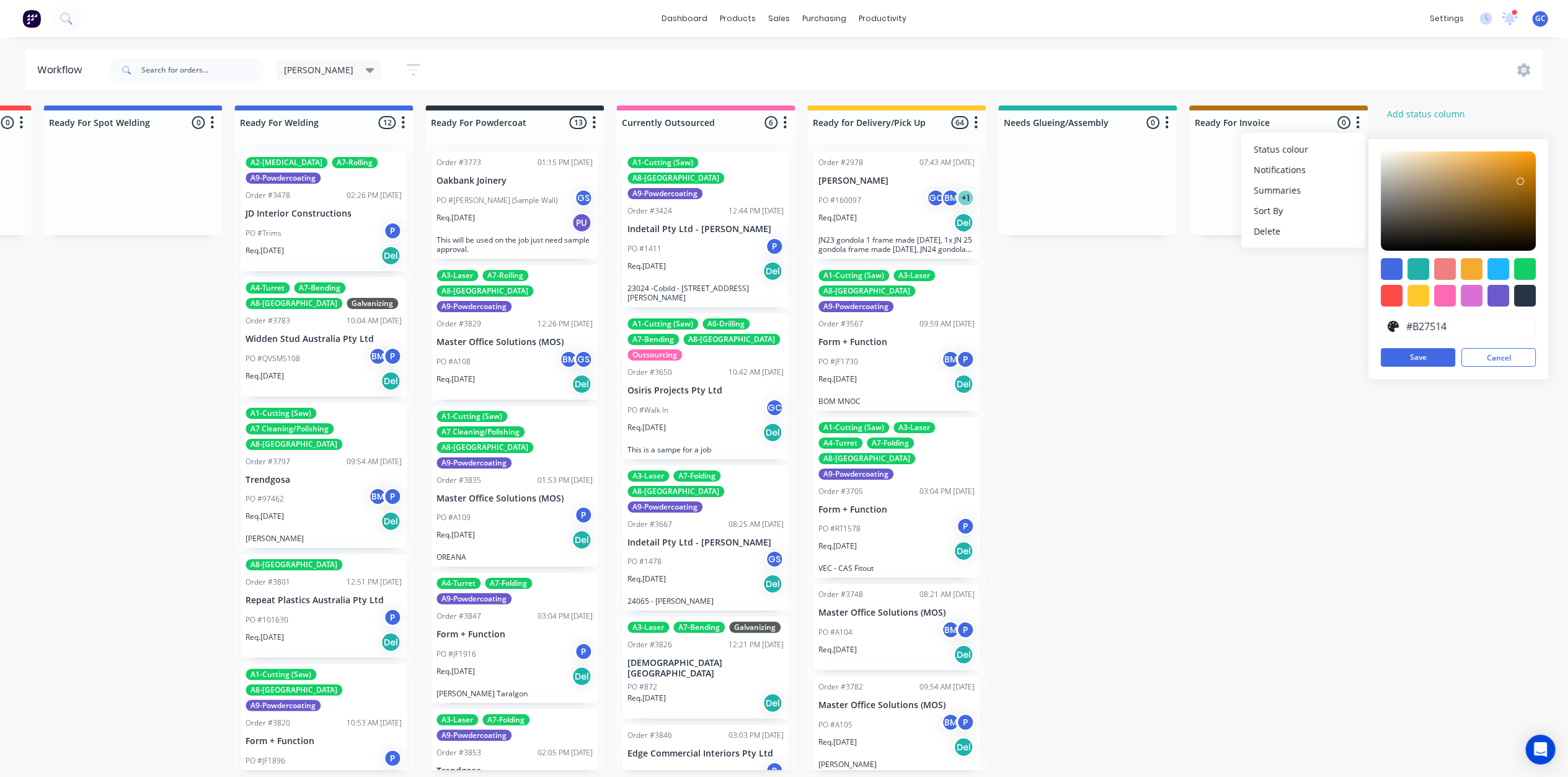
type input "#B37717"
drag, startPoint x: 1505, startPoint y: 162, endPoint x: 1516, endPoint y: 181, distance: 22.0
click at [1516, 181] on div at bounding box center [1519, 185] width 8 height 8
click at [1434, 362] on button "Save" at bounding box center [1417, 357] width 74 height 18
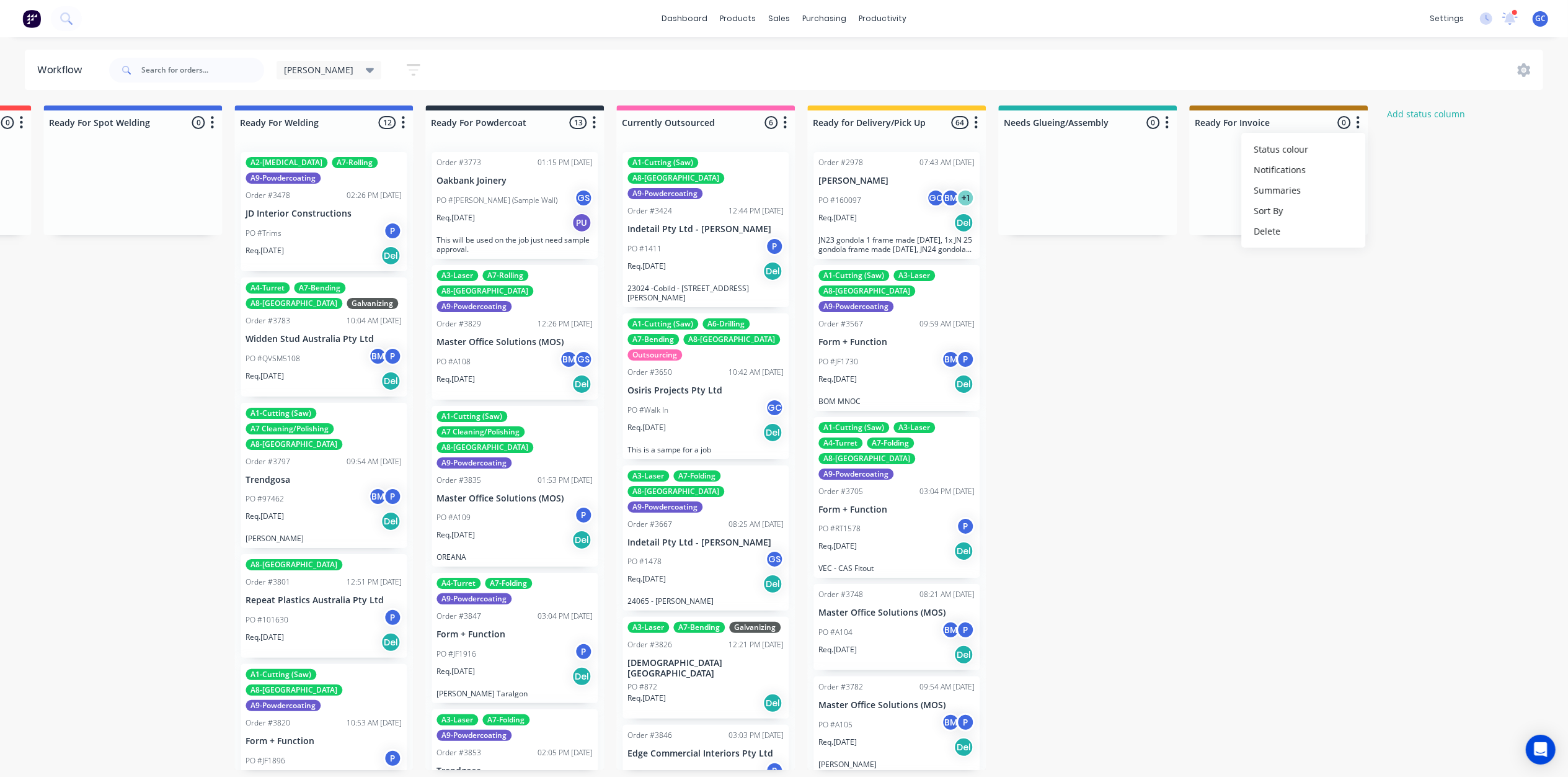
click at [1366, 117] on div at bounding box center [1279, 123] width 179 height 24
click at [1359, 130] on div "Ready For Invoice 0 Status colour #B37717 hex #B37717 Save Cancel Notifications…" at bounding box center [1279, 119] width 179 height 29
click at [1358, 126] on icon "button" at bounding box center [1358, 123] width 3 height 16
click at [1322, 164] on button "Notifications" at bounding box center [1303, 169] width 124 height 20
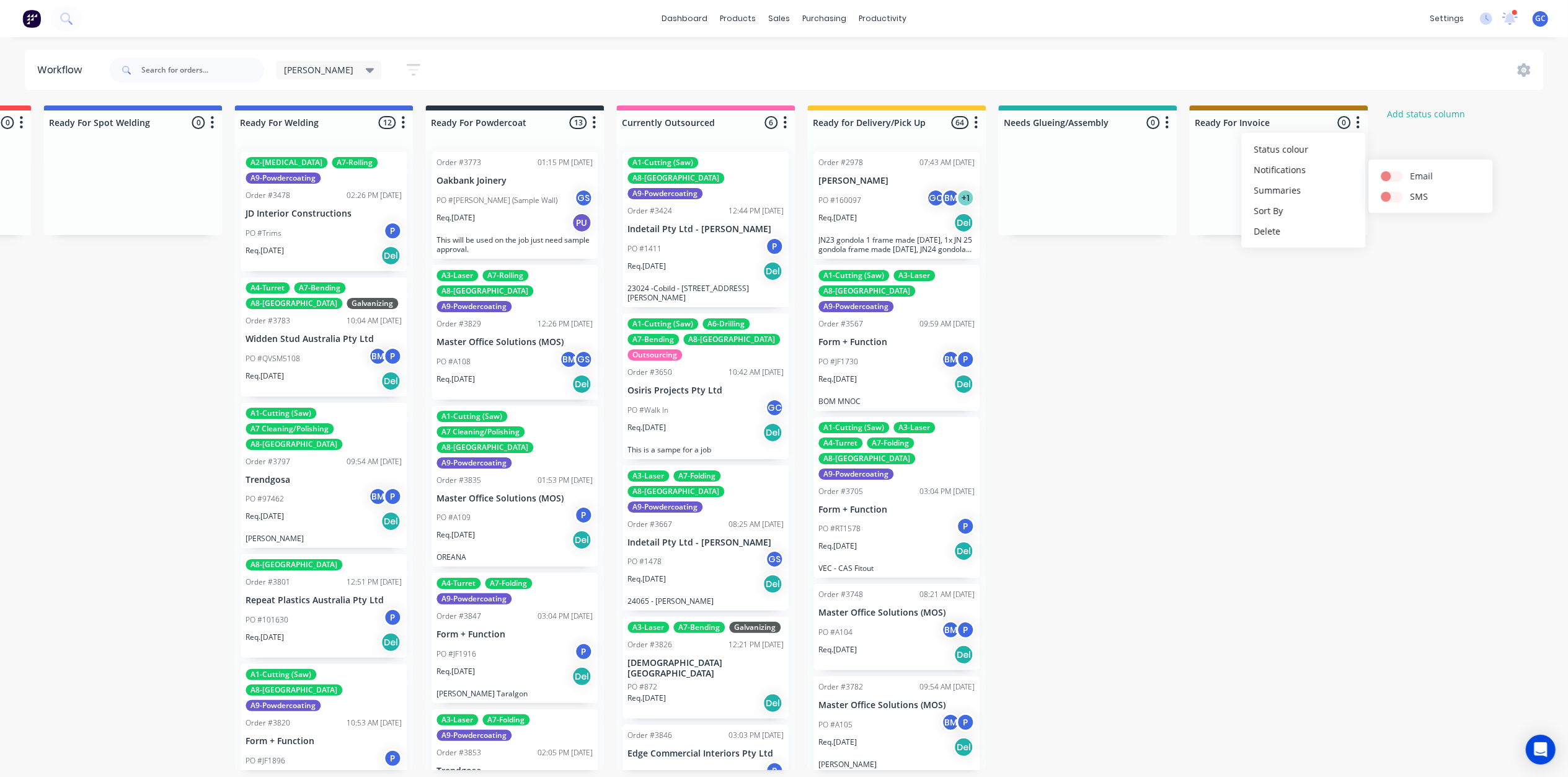
click at [1410, 169] on label at bounding box center [1410, 169] width 0 height 0
click at [1384, 172] on input "checkbox" at bounding box center [1385, 175] width 10 height 12
checkbox input "true"
click at [1410, 190] on label at bounding box center [1410, 190] width 0 height 0
click at [1388, 192] on input "checkbox" at bounding box center [1385, 196] width 10 height 12
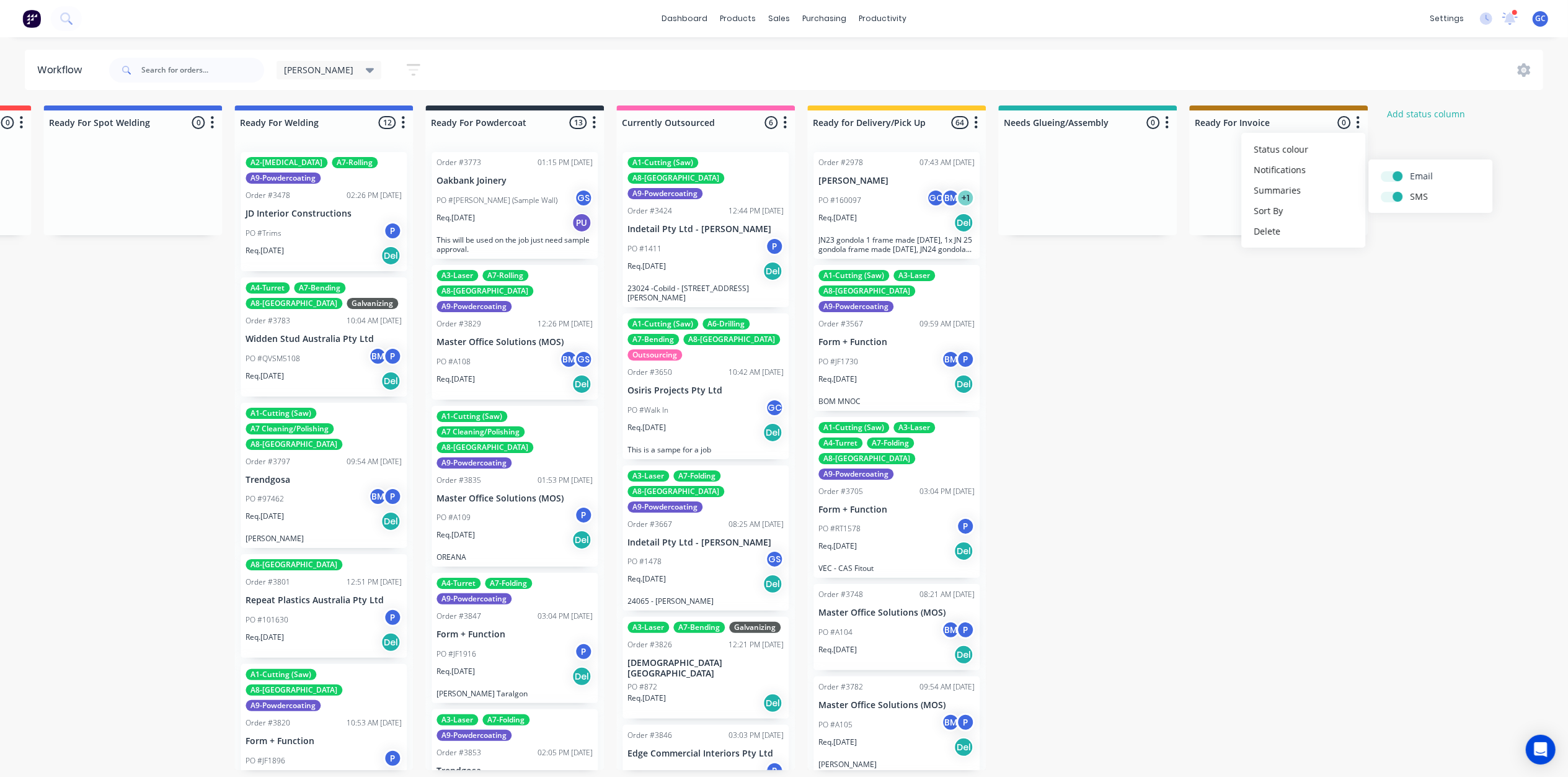
click at [1402, 169] on button "Email" at bounding box center [1430, 175] width 124 height 20
click at [1410, 190] on label at bounding box center [1410, 190] width 0 height 0
click at [1391, 194] on input "checkbox" at bounding box center [1385, 196] width 10 height 12
checkbox input "false"
click at [1410, 169] on label at bounding box center [1410, 169] width 0 height 0
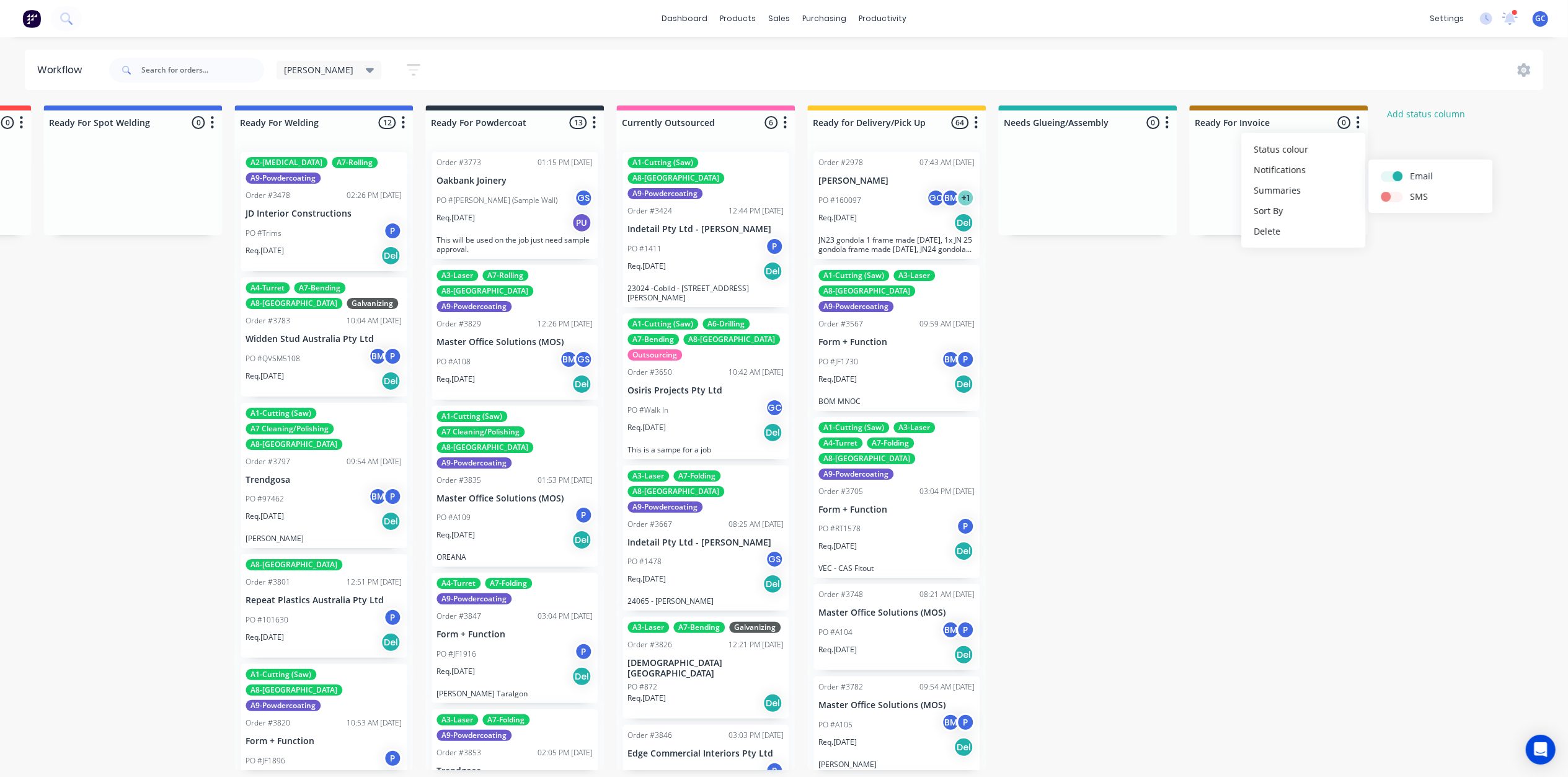
click at [1391, 180] on input "checkbox" at bounding box center [1385, 175] width 10 height 12
checkbox input "false"
click at [1280, 190] on button "Summaries" at bounding box center [1303, 189] width 124 height 20
drag, startPoint x: 1298, startPoint y: 126, endPoint x: 1239, endPoint y: 242, distance: 130.1
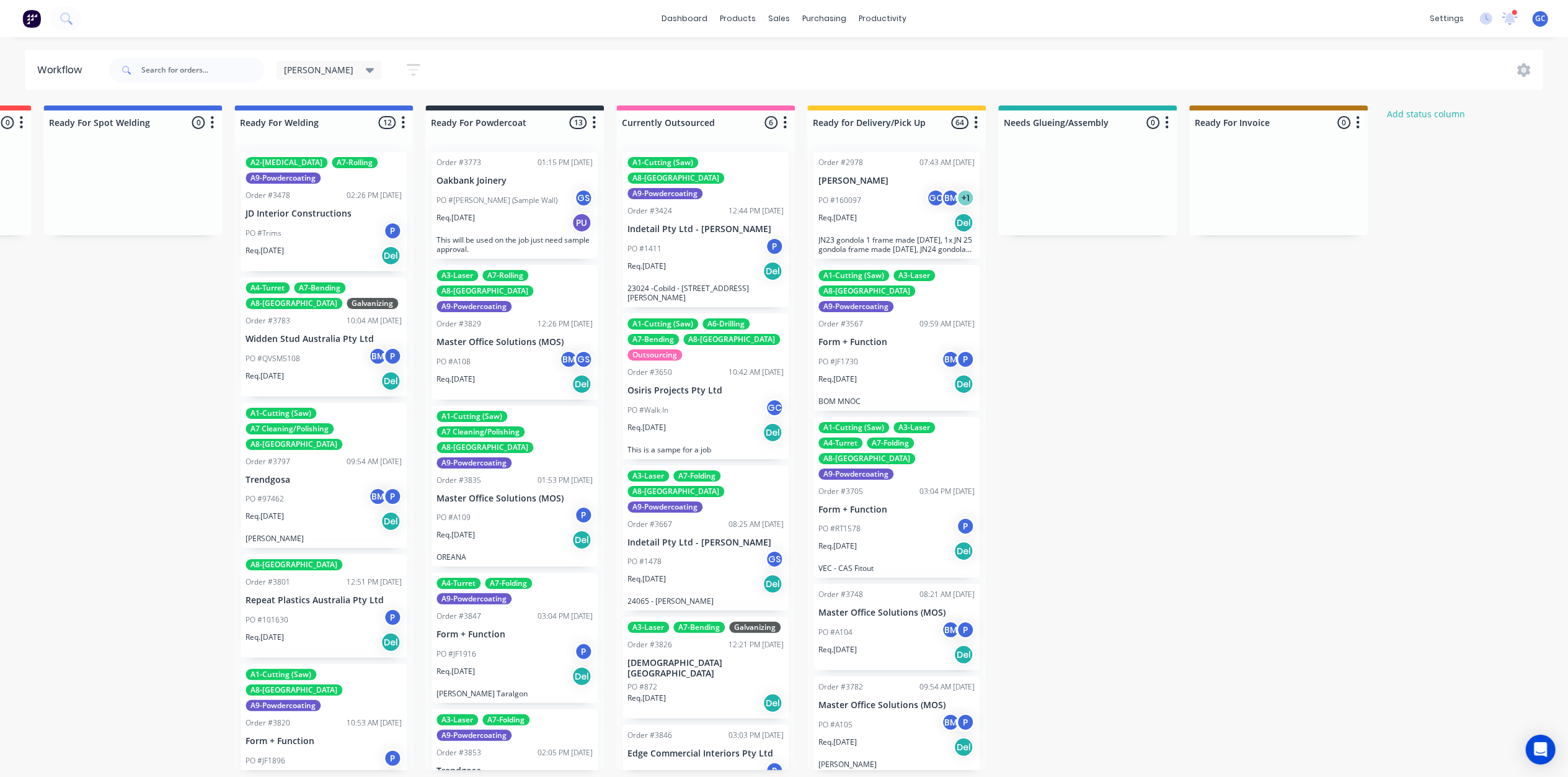
click at [1531, 65] on icon at bounding box center [1524, 71] width 14 height 14
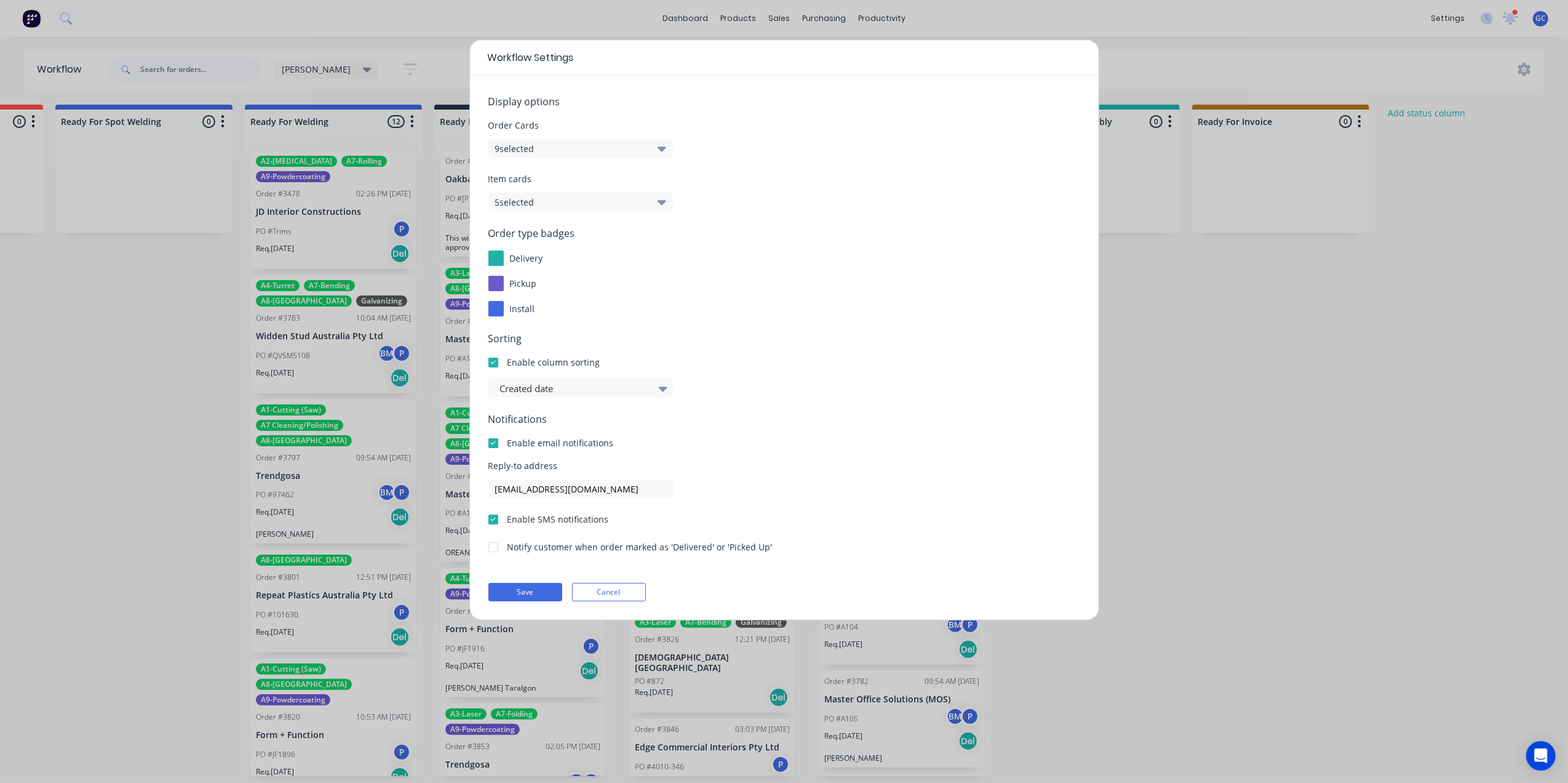
click at [552, 208] on button "5 selected" at bounding box center [580, 202] width 184 height 18
click at [564, 204] on button "5 selected" at bounding box center [580, 202] width 184 height 18
click at [881, 284] on div "pickup" at bounding box center [784, 284] width 592 height 16
click at [613, 203] on button "5 selected" at bounding box center [580, 202] width 184 height 18
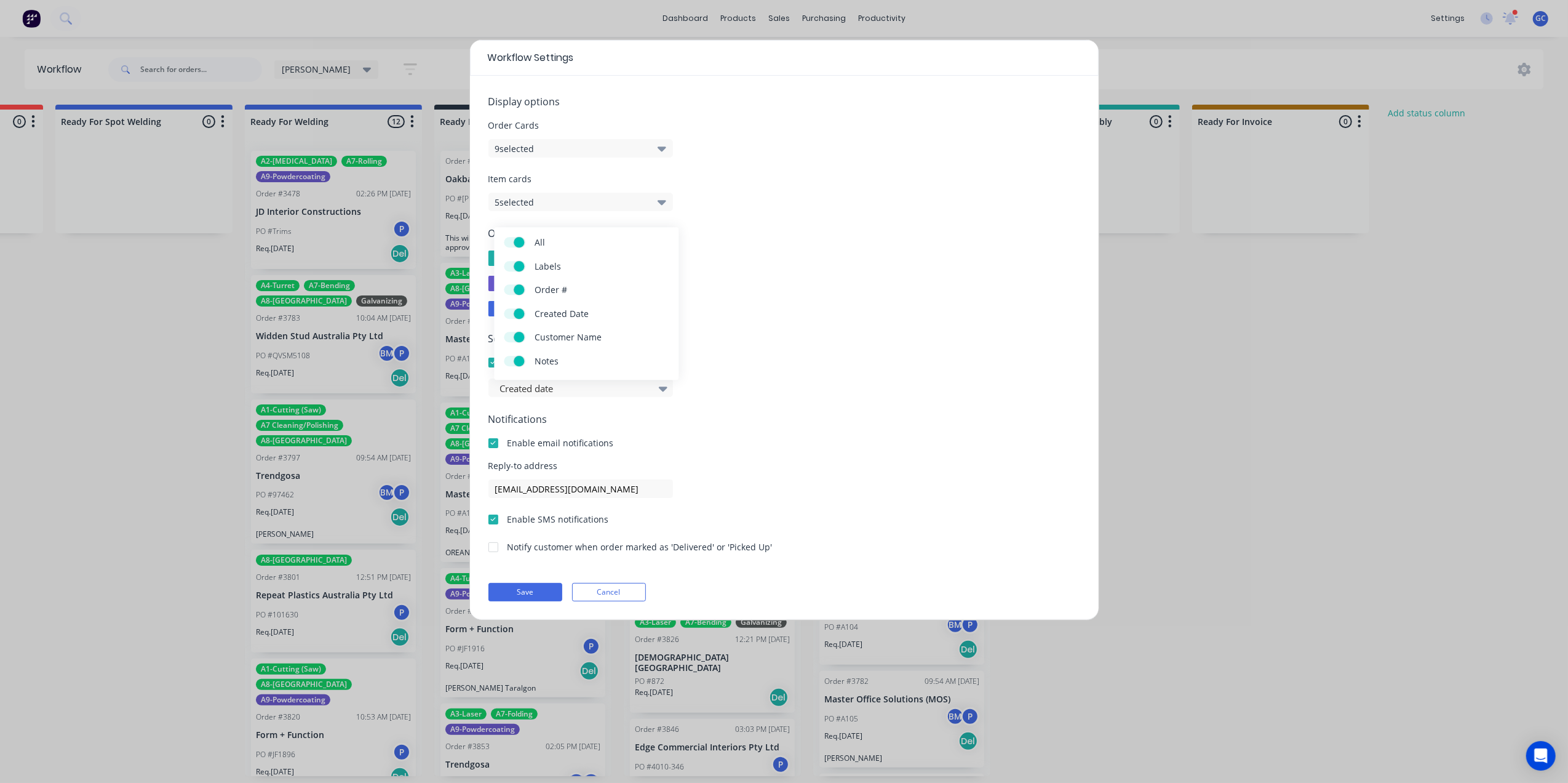
click at [801, 282] on div "pickup" at bounding box center [784, 284] width 592 height 16
click at [782, 377] on div "Sorting Enable column sorting Created date" at bounding box center [784, 364] width 592 height 66
click at [743, 461] on span "Reply-to address" at bounding box center [784, 465] width 592 height 13
click at [662, 152] on icon "button" at bounding box center [662, 149] width 9 height 14
click at [951, 305] on div "install" at bounding box center [784, 309] width 592 height 16
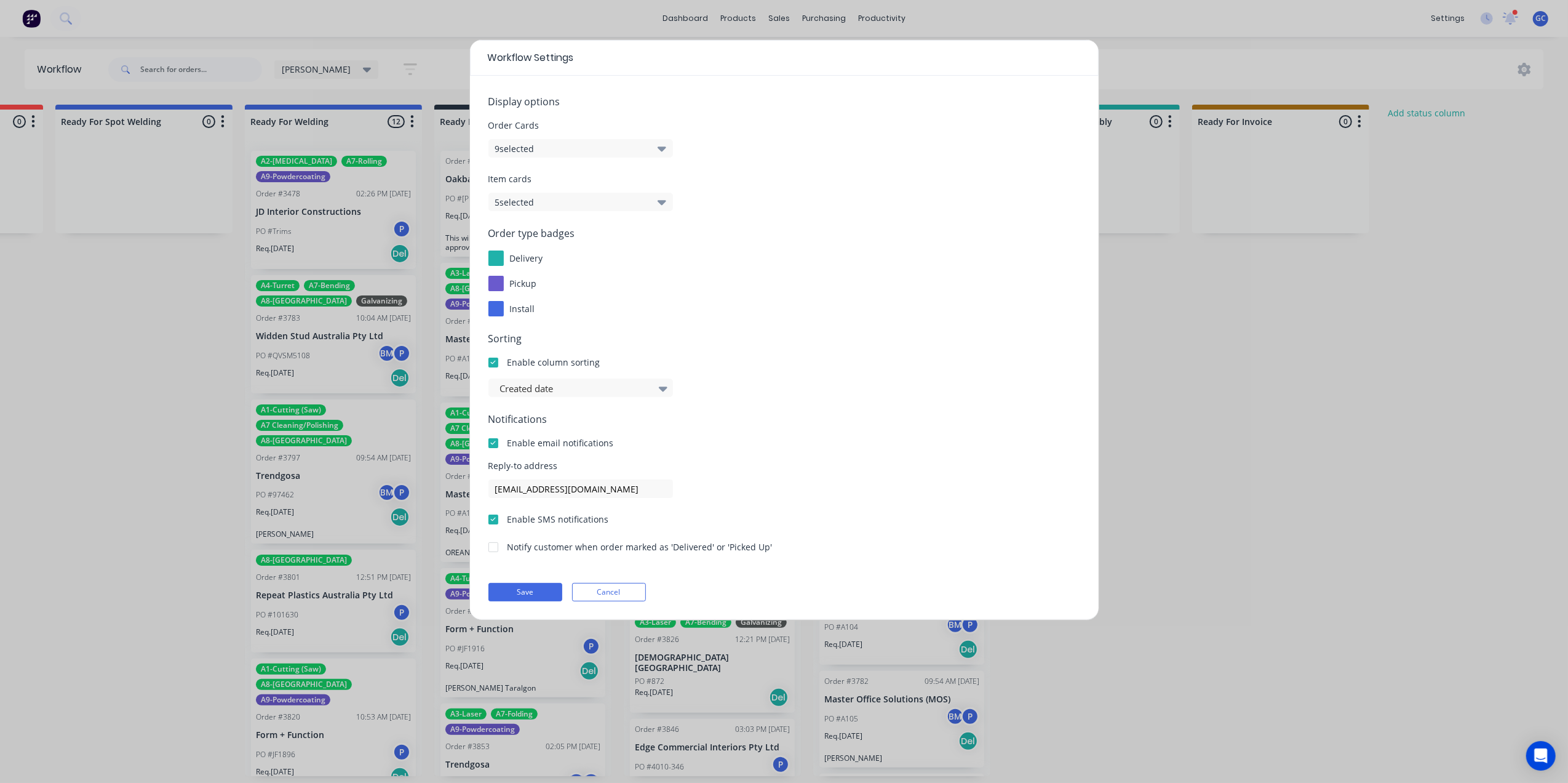
click at [665, 144] on icon "button" at bounding box center [662, 149] width 9 height 14
click at [519, 334] on span at bounding box center [519, 331] width 10 height 10
click at [504, 326] on input "Assignees" at bounding box center [504, 326] width 0 height 0
click at [521, 212] on span at bounding box center [519, 213] width 10 height 10
click at [504, 208] on input "Labels" at bounding box center [504, 208] width 0 height 0
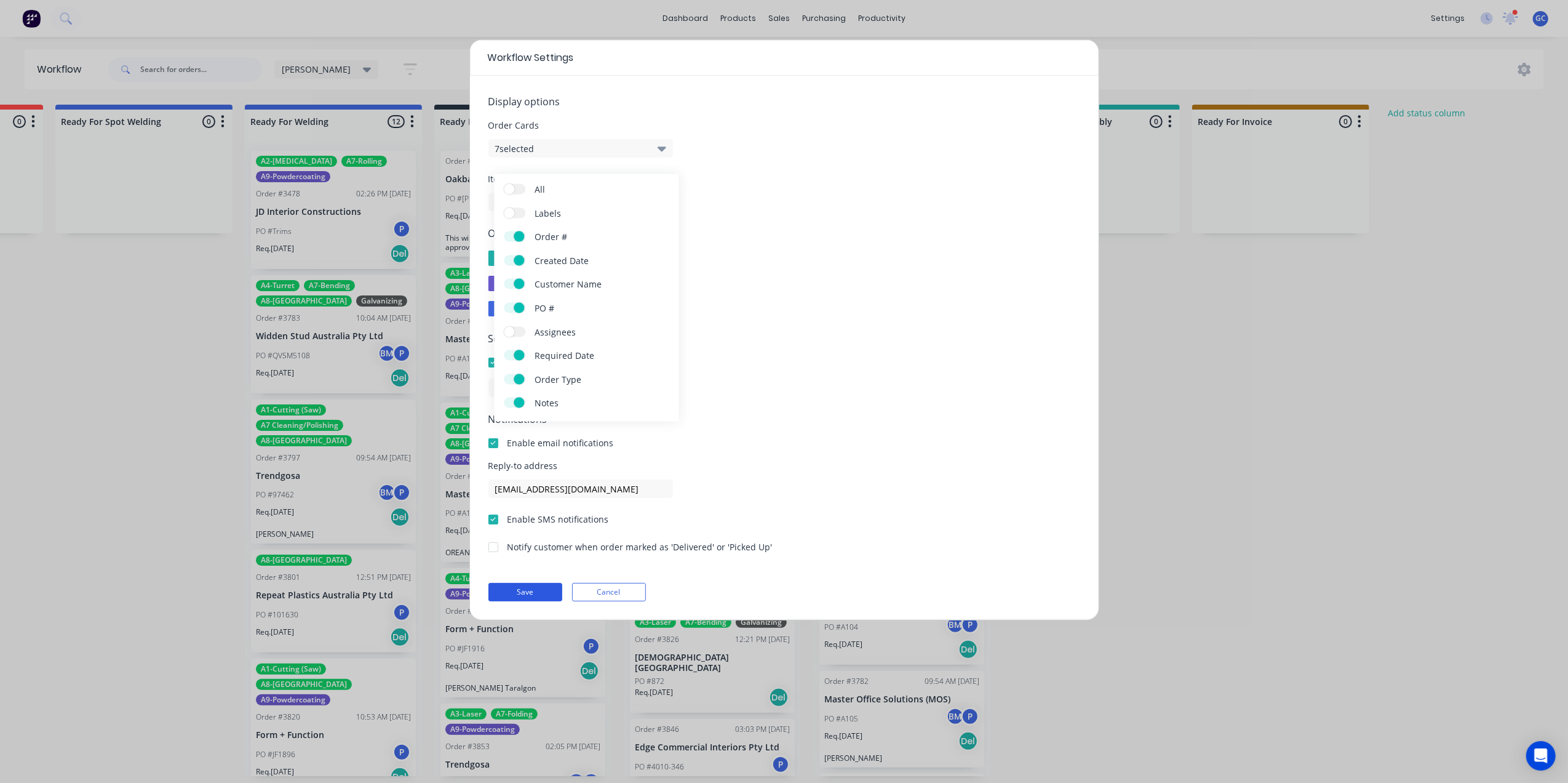
click at [534, 588] on button "Save" at bounding box center [525, 592] width 74 height 18
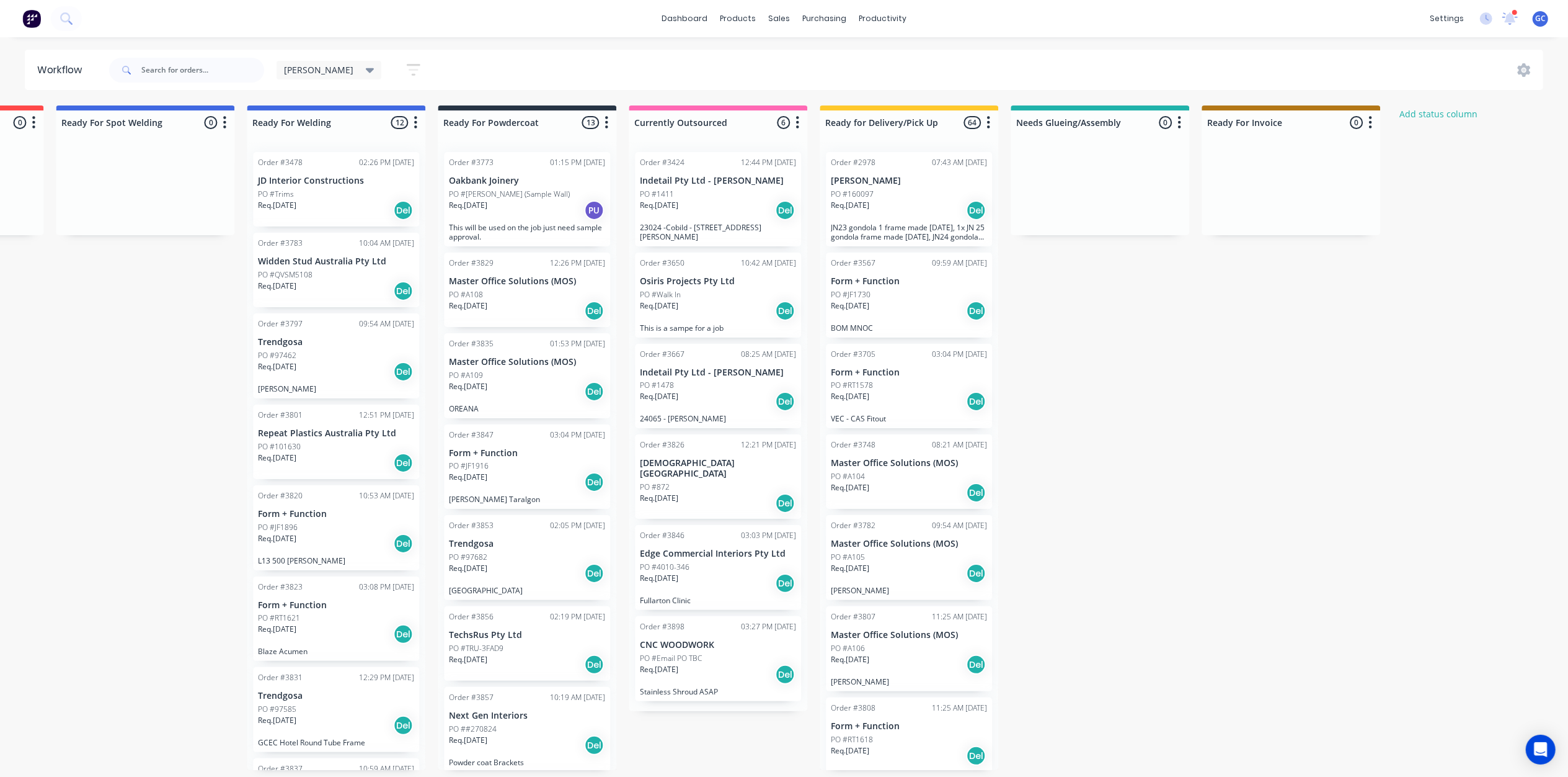
click at [1529, 68] on icon at bounding box center [1524, 71] width 13 height 14
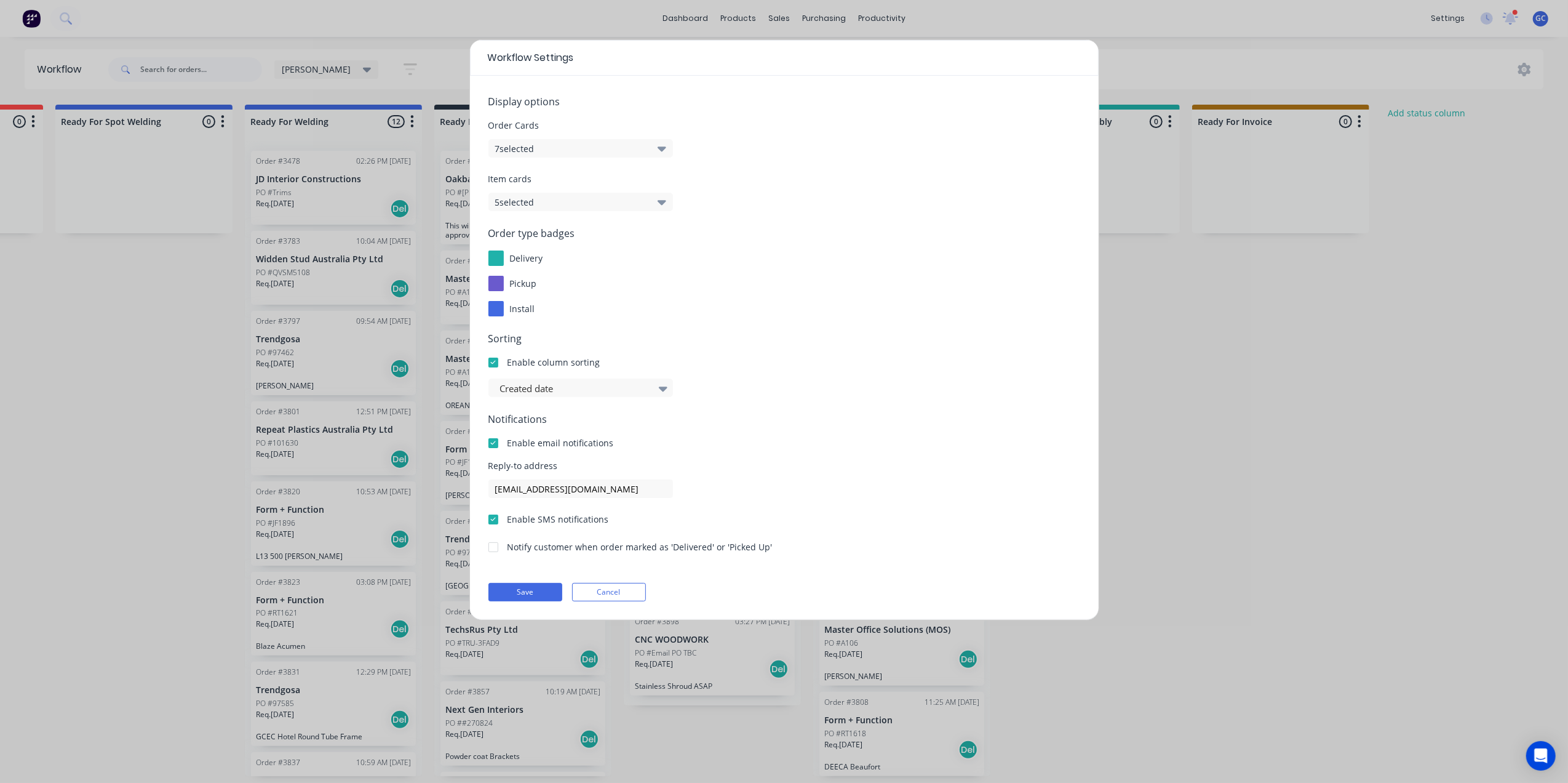
click at [670, 198] on button "5 selected" at bounding box center [580, 202] width 184 height 18
click at [609, 126] on span "Order Cards" at bounding box center [784, 125] width 592 height 13
click at [601, 148] on button "7 selected" at bounding box center [580, 148] width 184 height 18
click at [515, 209] on label "Labels" at bounding box center [515, 213] width 22 height 10
click at [504, 208] on input "Labels" at bounding box center [504, 208] width 0 height 0
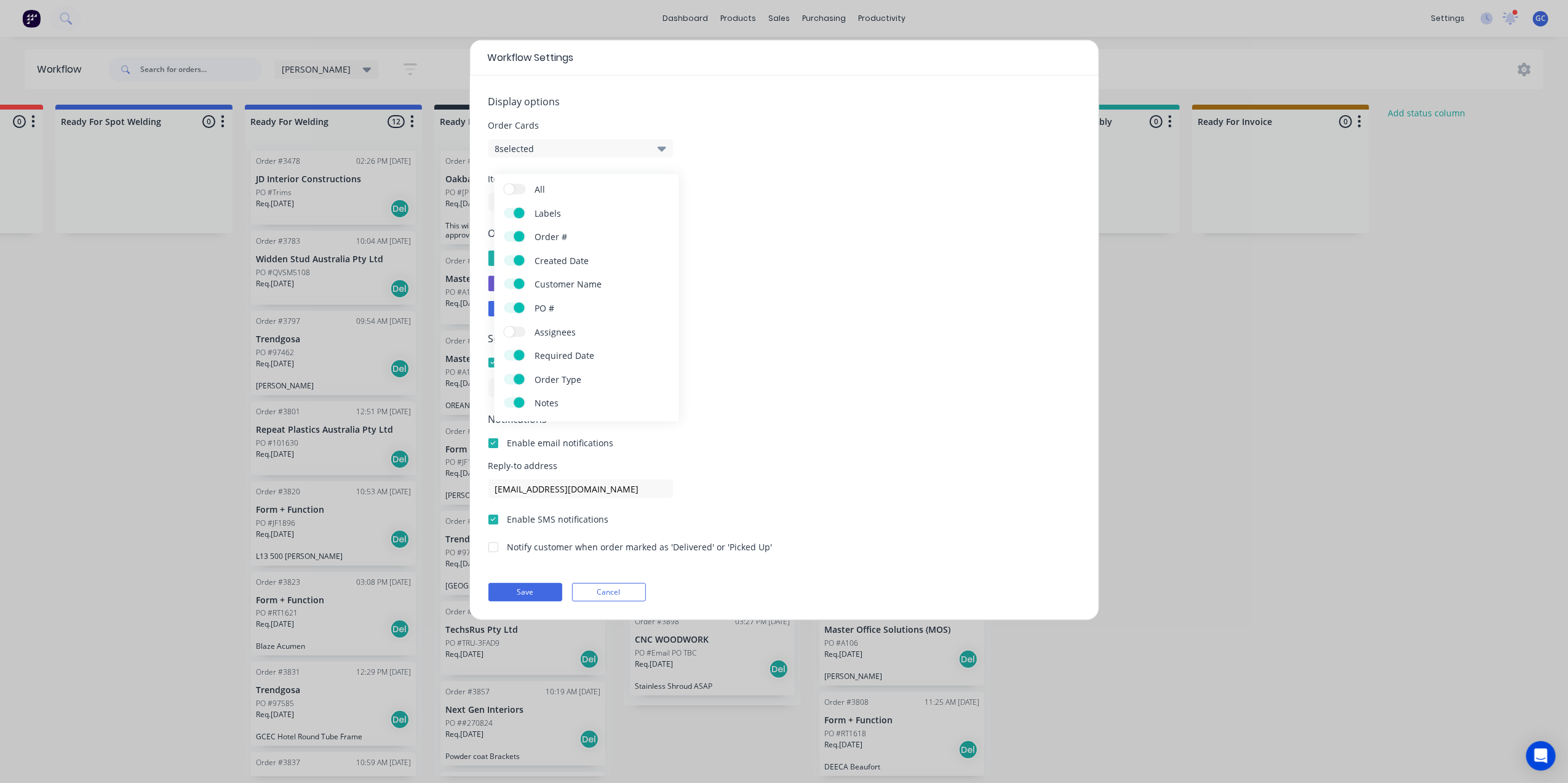
click at [524, 376] on label "Order Type" at bounding box center [515, 379] width 22 height 10
click at [504, 374] on input "Order Type" at bounding box center [504, 374] width 0 height 0
click at [527, 594] on button "Save" at bounding box center [525, 592] width 74 height 18
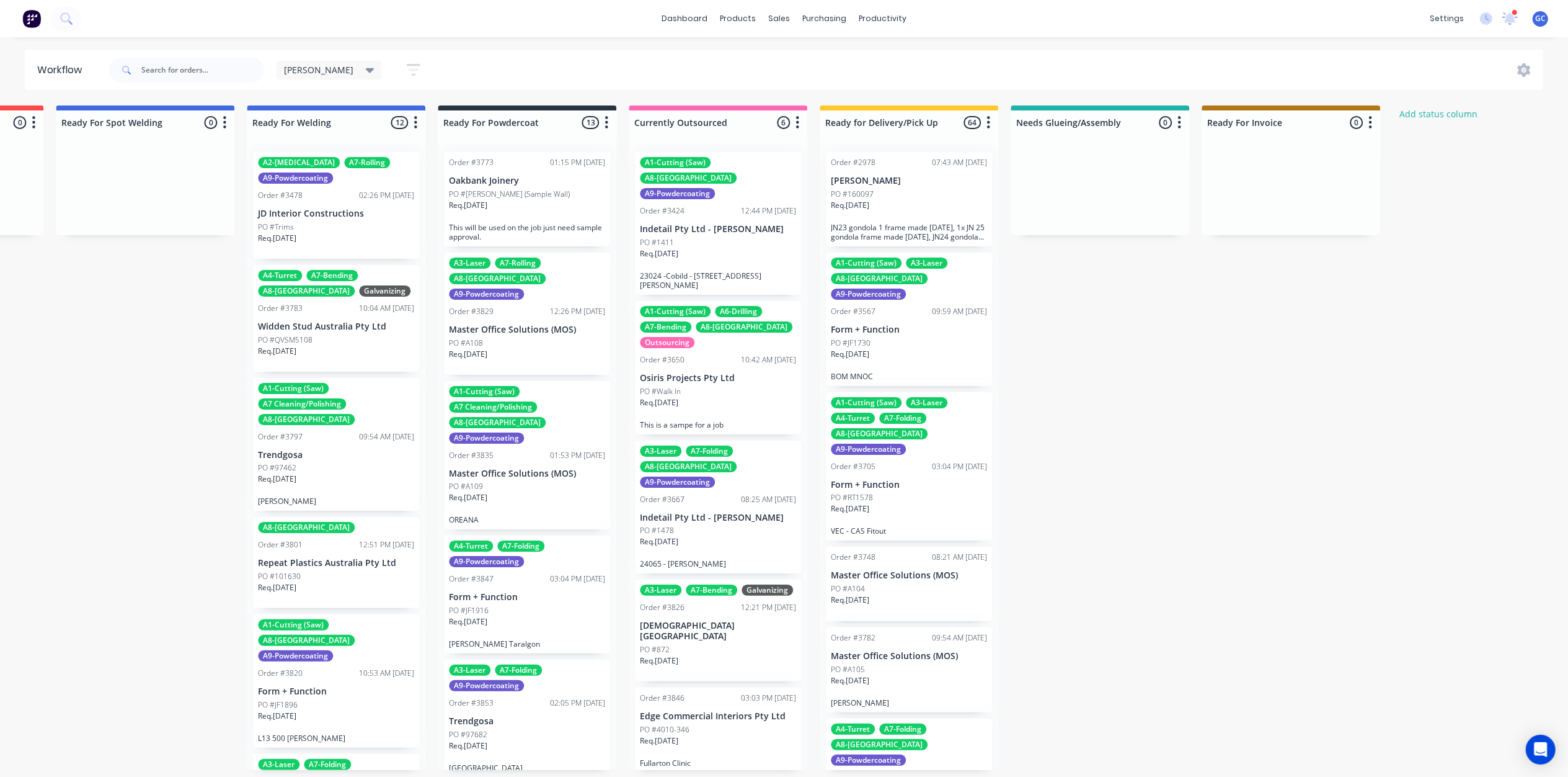
click at [1300, 114] on div at bounding box center [1291, 123] width 179 height 24
click at [1325, 119] on div "Ready For Invoice" at bounding box center [1272, 122] width 134 height 19
click at [1150, 121] on div at bounding box center [1100, 123] width 179 height 24
click at [1111, 126] on input "Needs Glueing/Assembly" at bounding box center [1077, 122] width 122 height 13
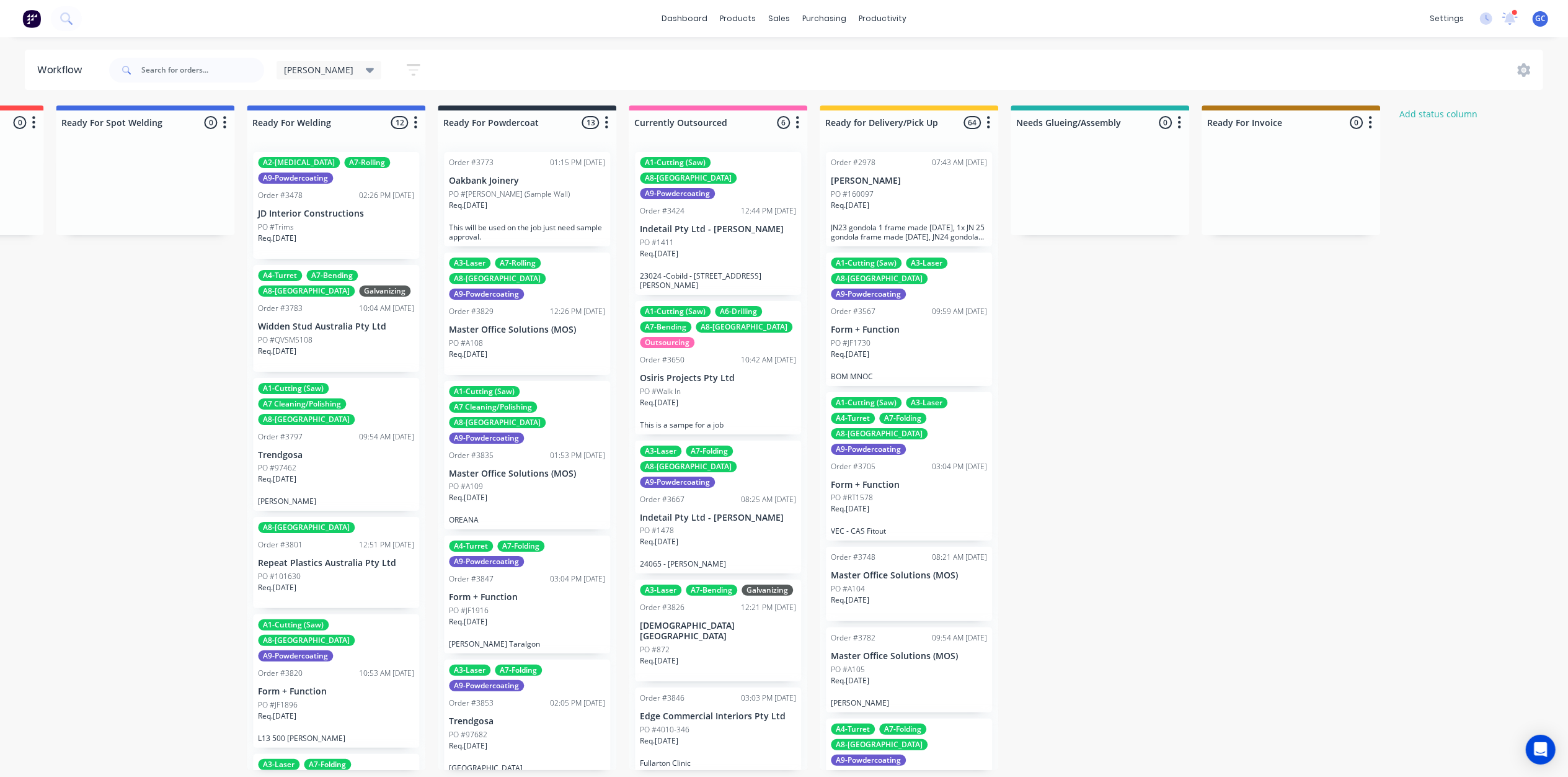
click at [1273, 197] on div at bounding box center [1291, 188] width 179 height 93
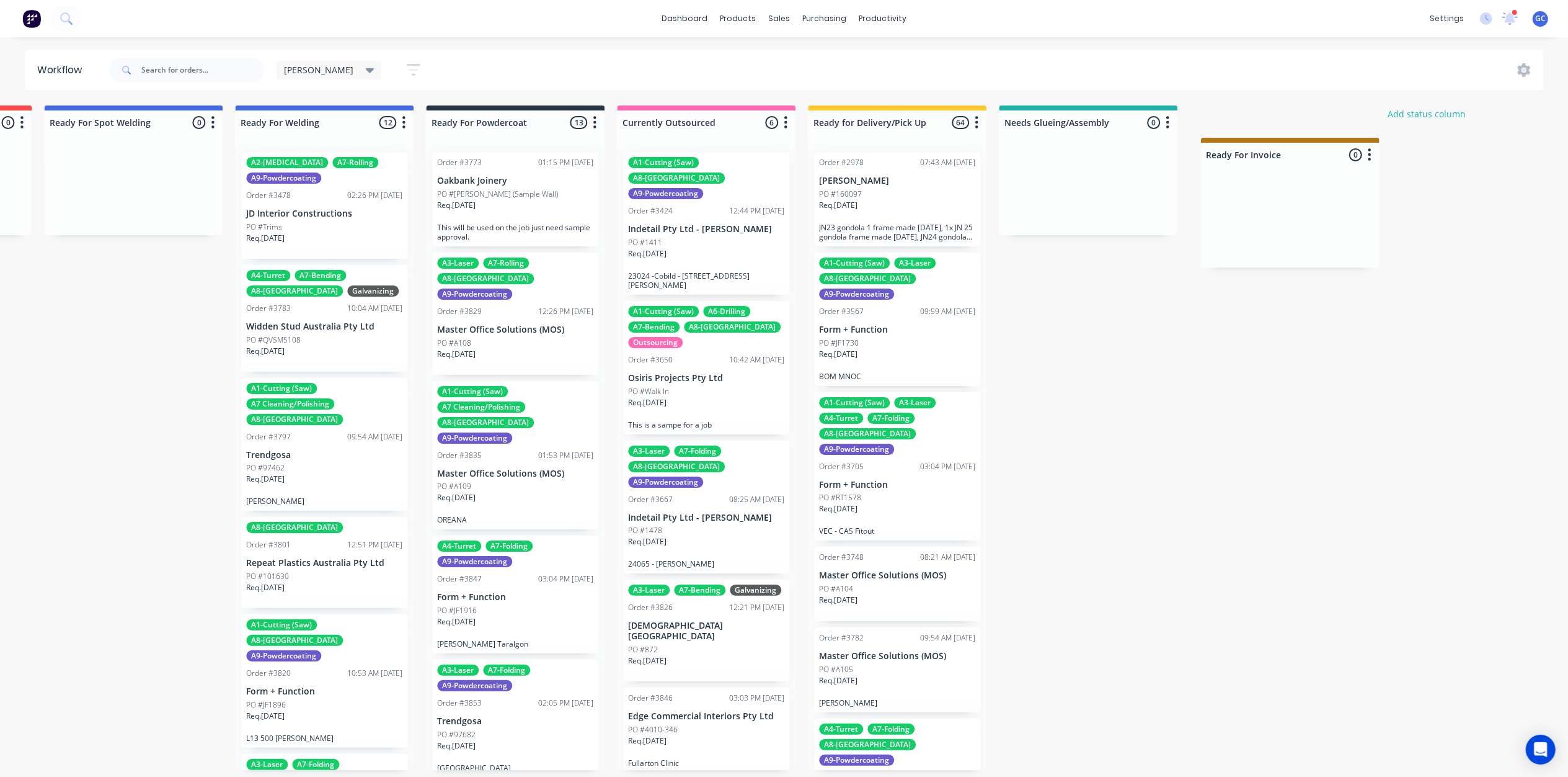
scroll to position [0, 2657]
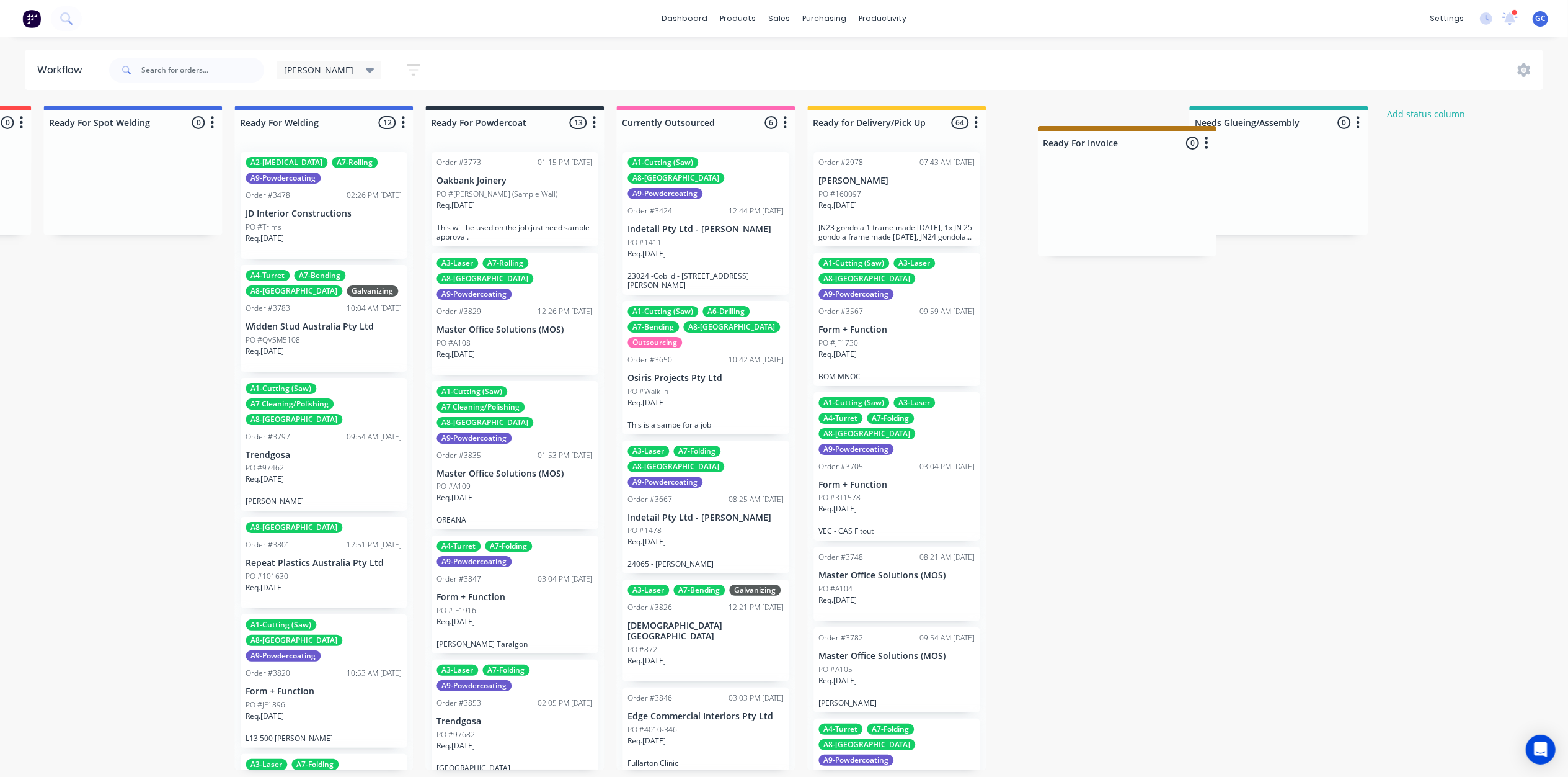
drag, startPoint x: 1335, startPoint y: 121, endPoint x: 1174, endPoint y: 140, distance: 162.1
click at [394, 76] on button "button" at bounding box center [414, 70] width 40 height 24
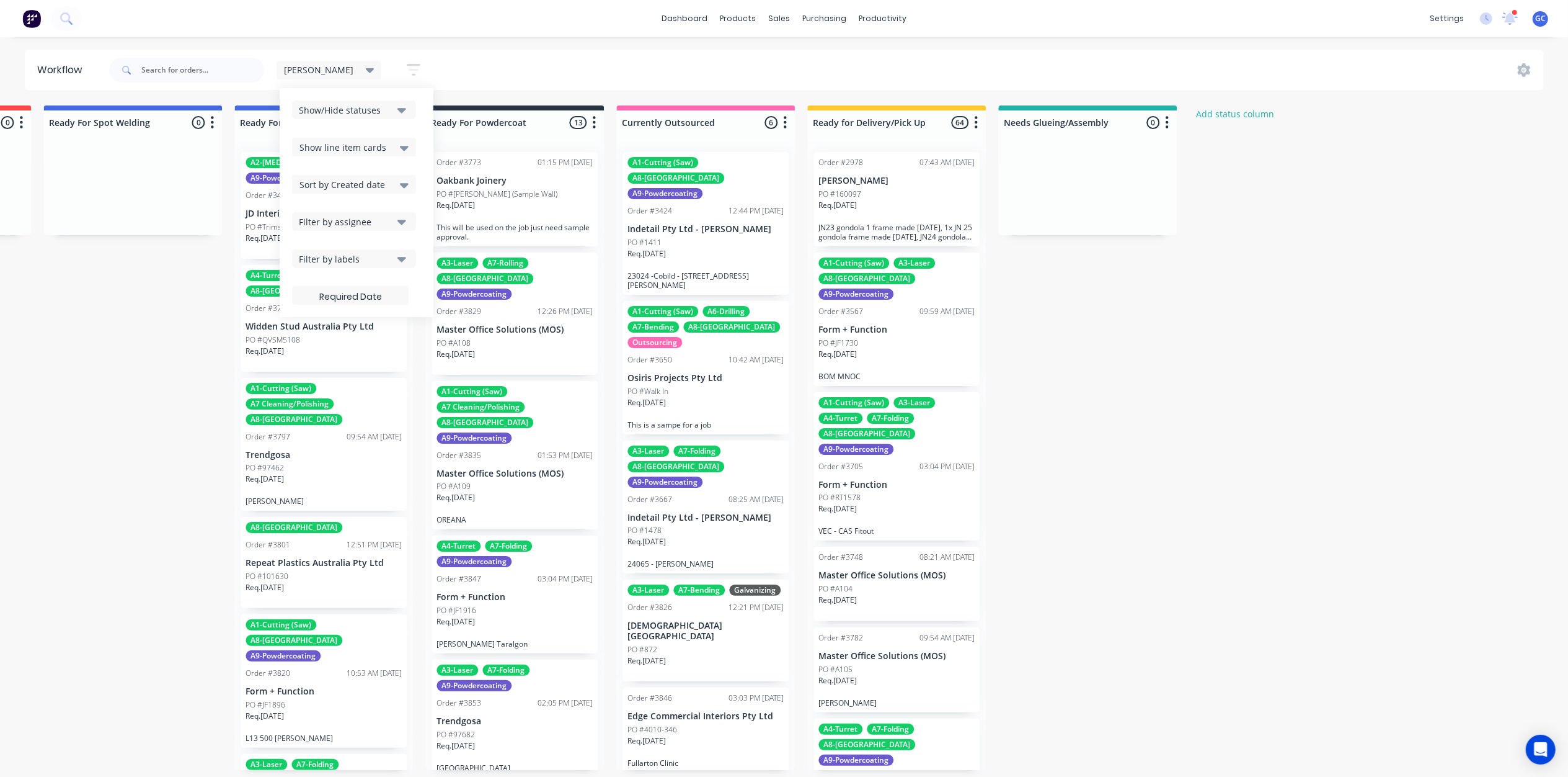
click at [357, 156] on div "Show line item cards" at bounding box center [354, 147] width 124 height 18
click at [325, 194] on div "Hide line item cards" at bounding box center [354, 196] width 124 height 23
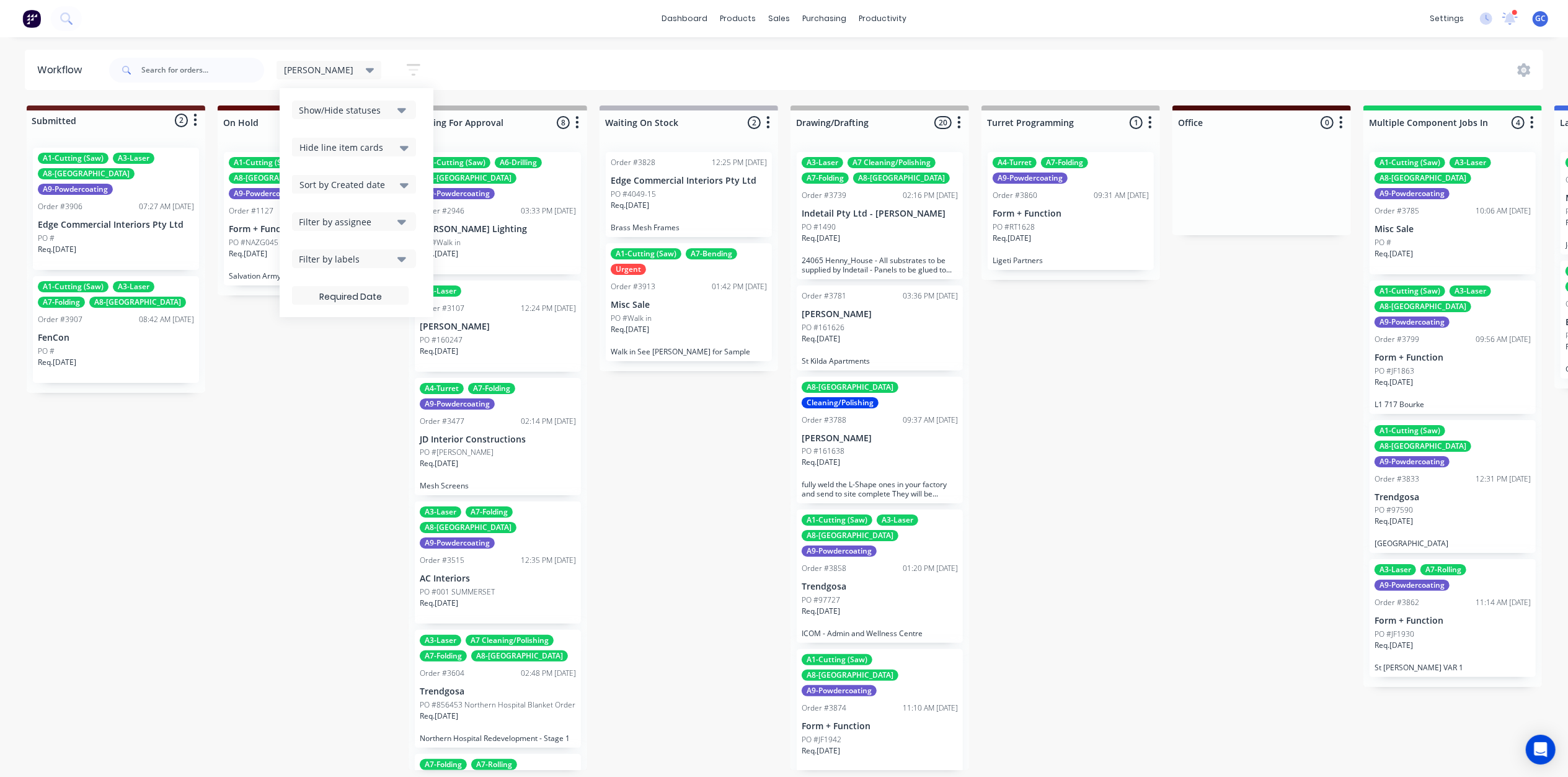
scroll to position [0, 0]
click at [308, 294] on label at bounding box center [350, 295] width 117 height 18
click at [308, 294] on input at bounding box center [350, 297] width 115 height 24
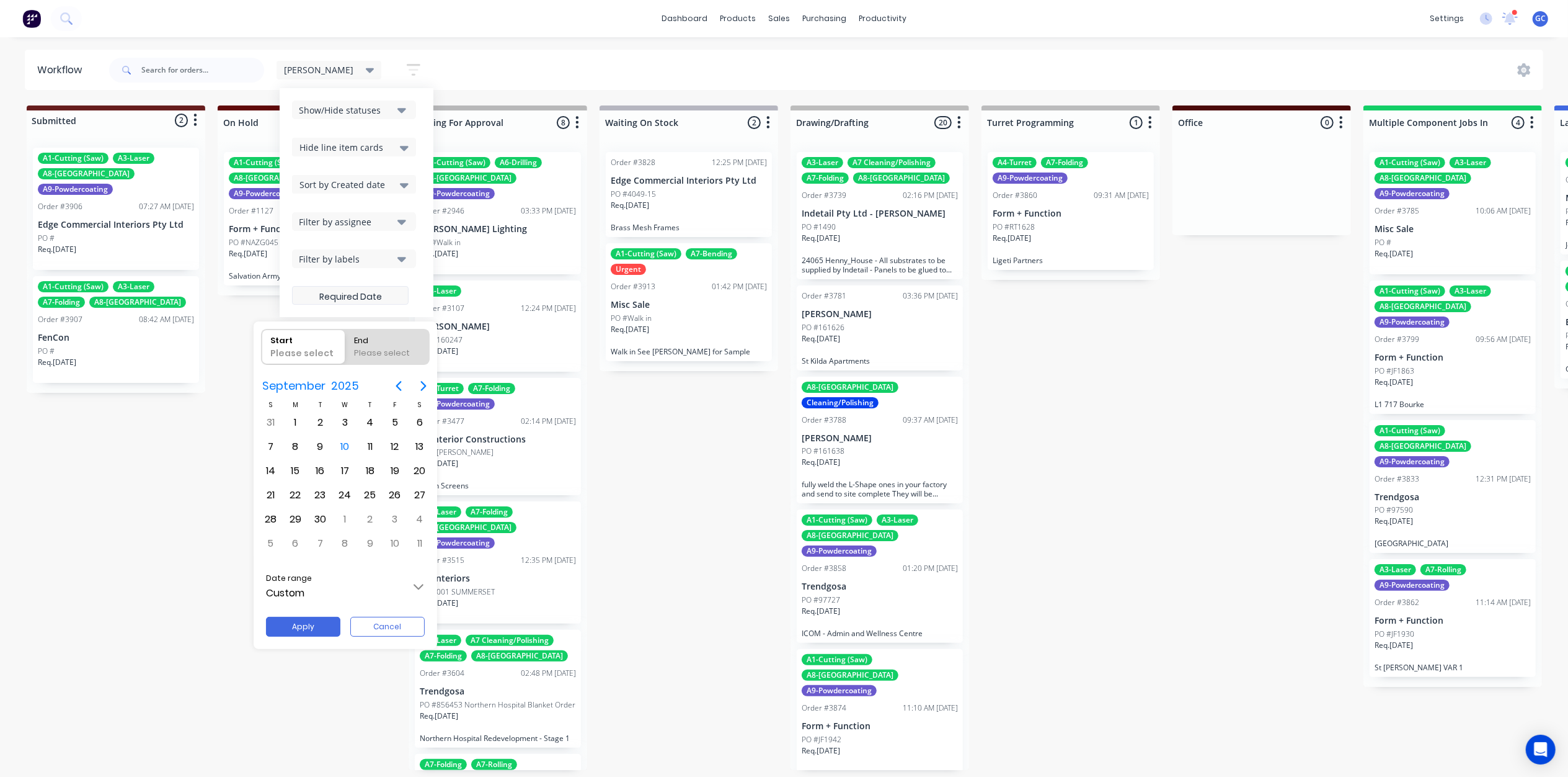
click at [308, 294] on div at bounding box center [784, 388] width 1767 height 975
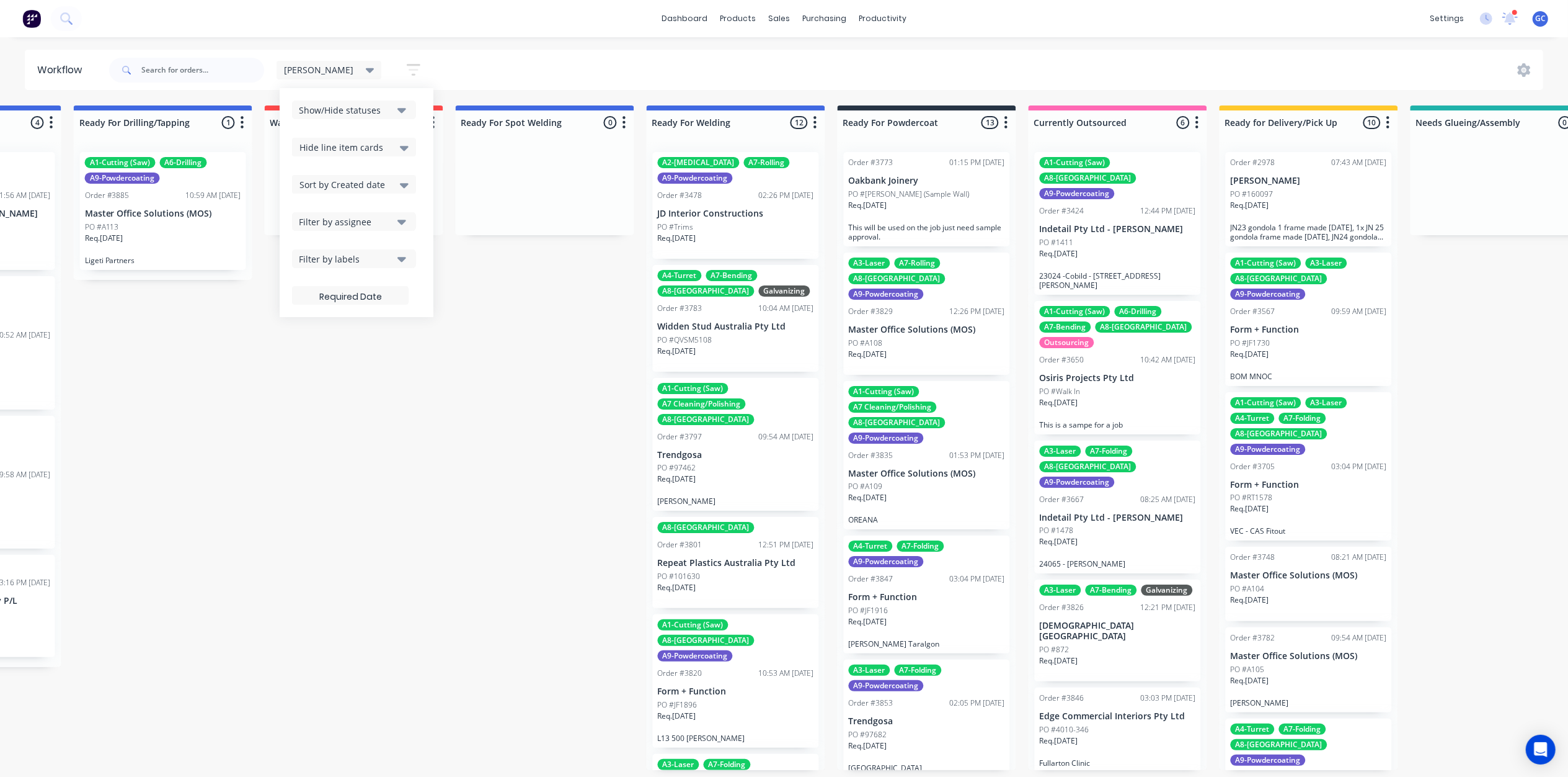
scroll to position [0, 2657]
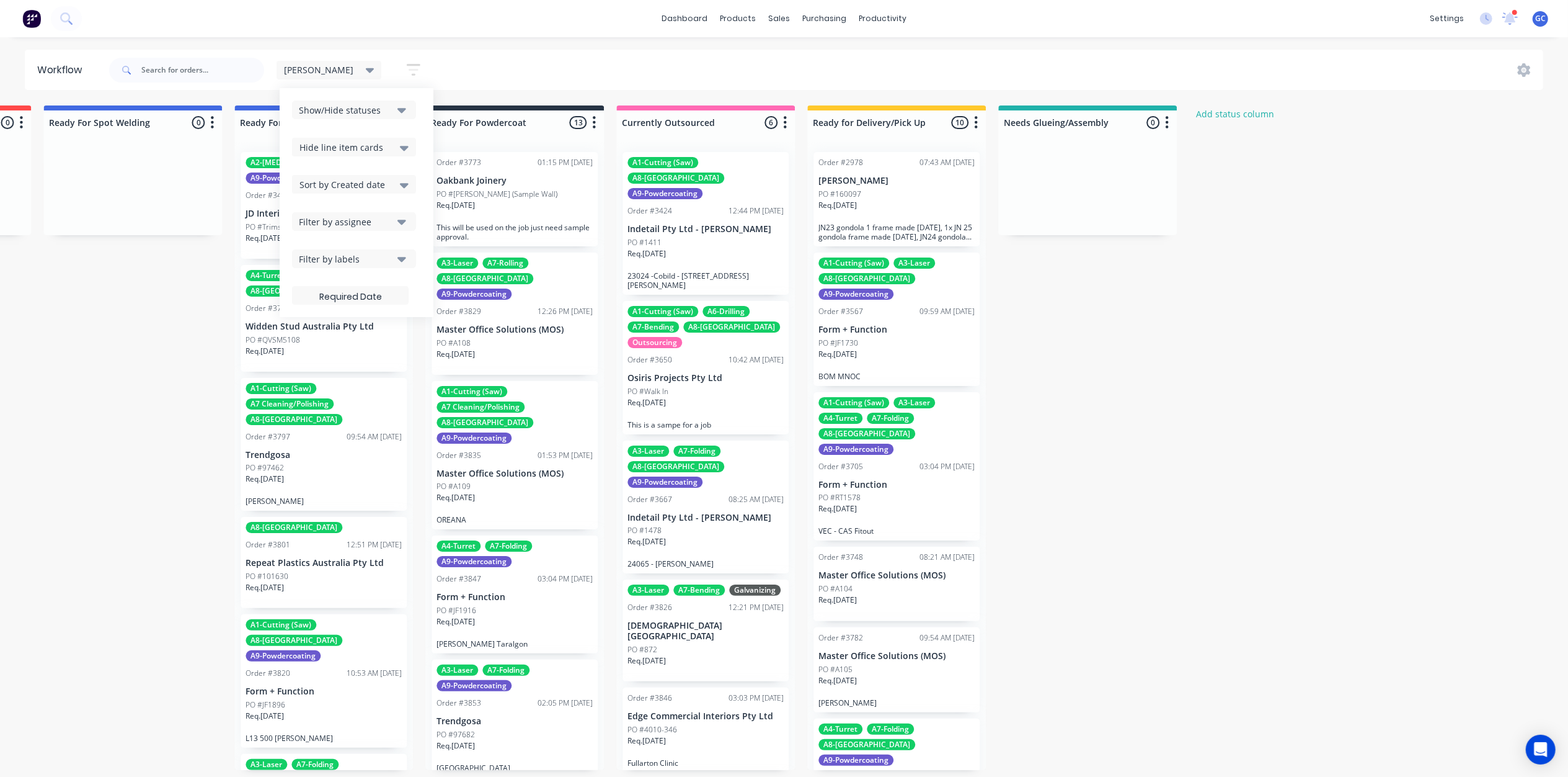
click at [336, 296] on label at bounding box center [350, 295] width 117 height 18
click at [336, 296] on input at bounding box center [350, 297] width 115 height 24
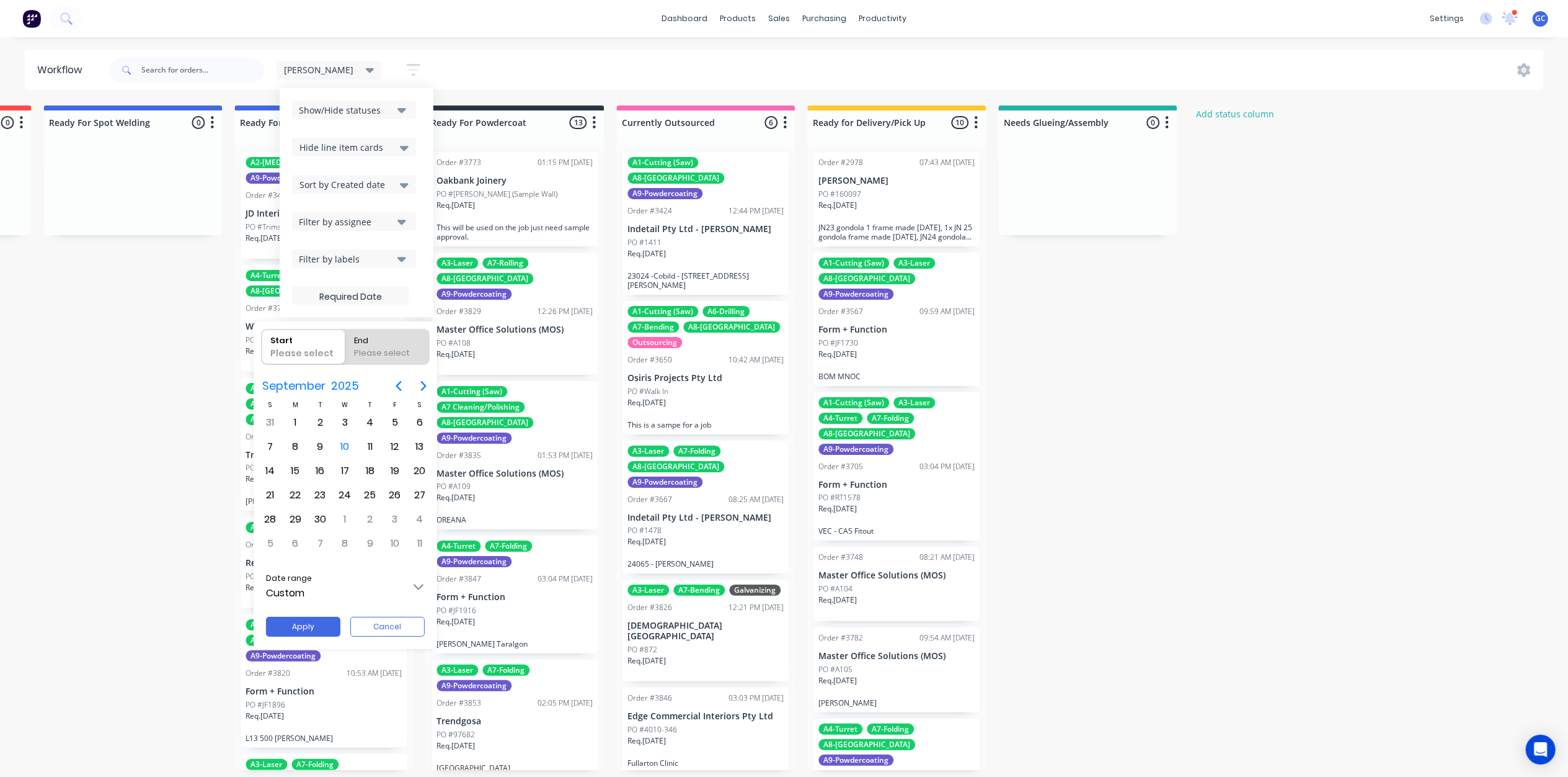
click at [313, 356] on div "Please select" at bounding box center [302, 356] width 76 height 17
click at [262, 356] on input "Start Please select" at bounding box center [261, 347] width 1 height 35
click at [398, 386] on icon "Previous page" at bounding box center [398, 385] width 15 height 15
click at [397, 425] on div "1" at bounding box center [395, 422] width 18 height 18
radio input "false"
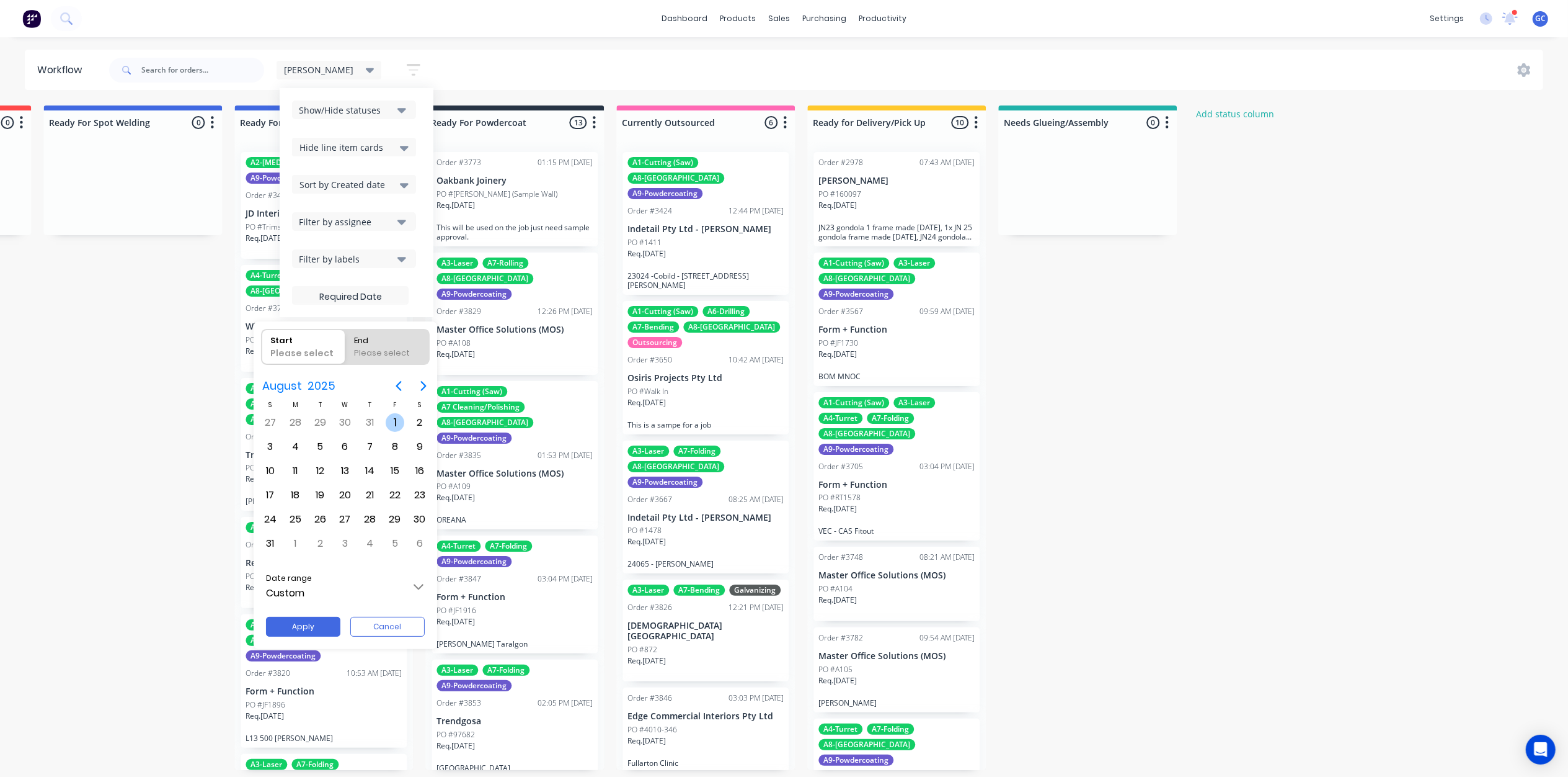
radio input "true"
click at [424, 385] on icon "Next page" at bounding box center [423, 385] width 5 height 10
click at [323, 519] on div "30" at bounding box center [319, 519] width 18 height 18
type input "01/08/25 - 30/09/25"
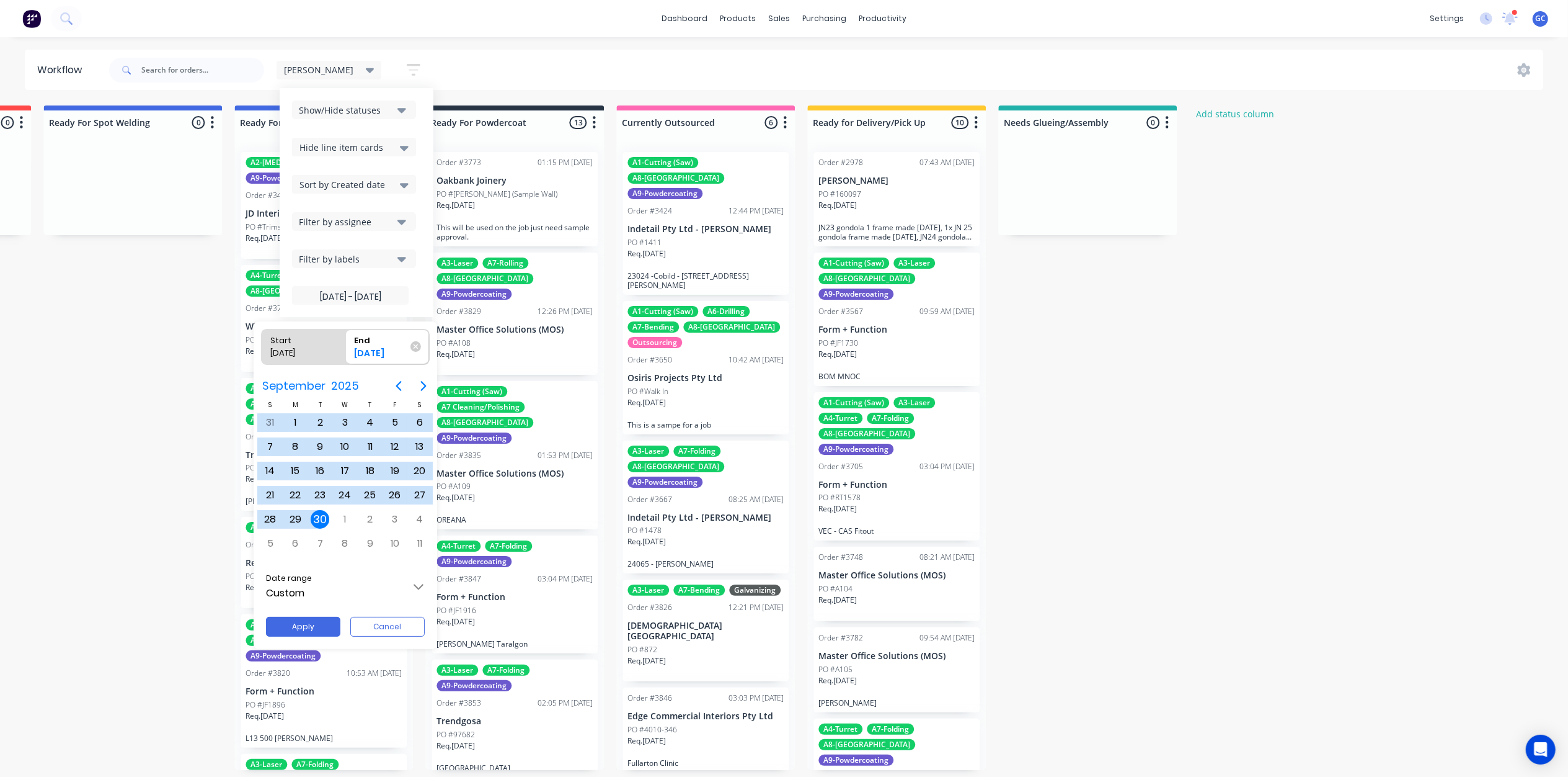
click at [417, 588] on input "Custom" at bounding box center [345, 587] width 180 height 35
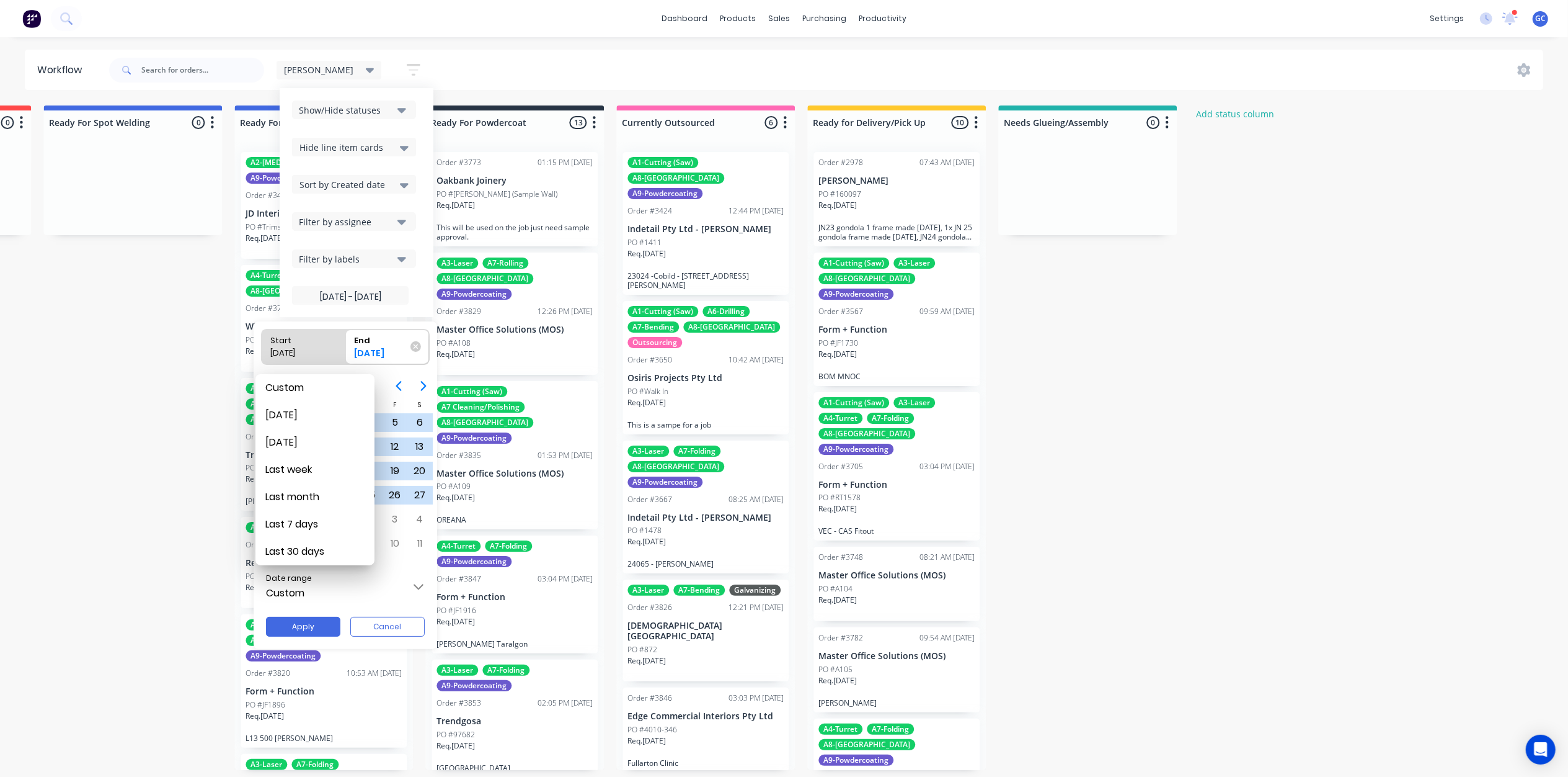
click at [417, 588] on div at bounding box center [784, 388] width 1767 height 975
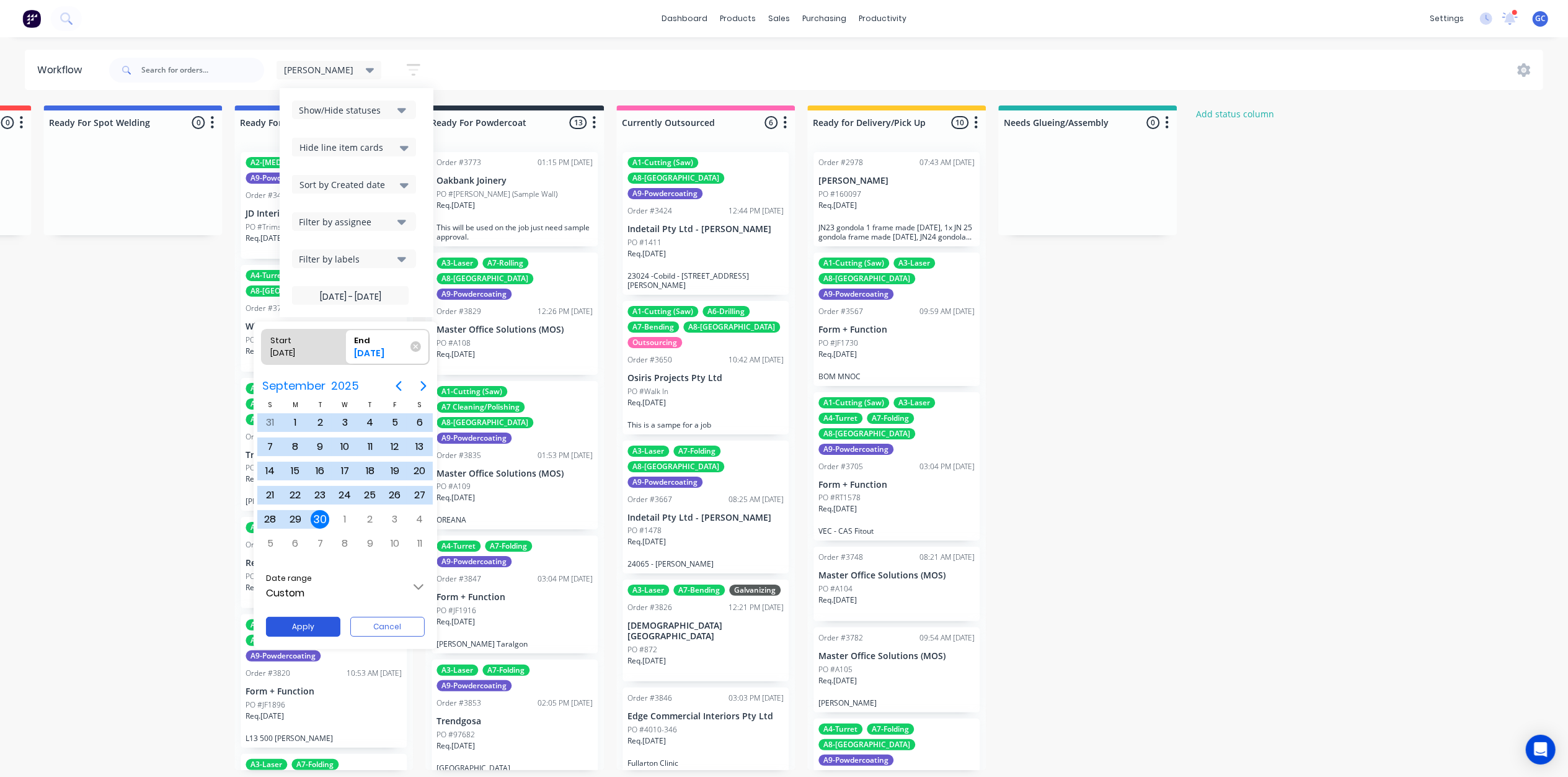
click at [308, 623] on button "Apply" at bounding box center [302, 626] width 74 height 20
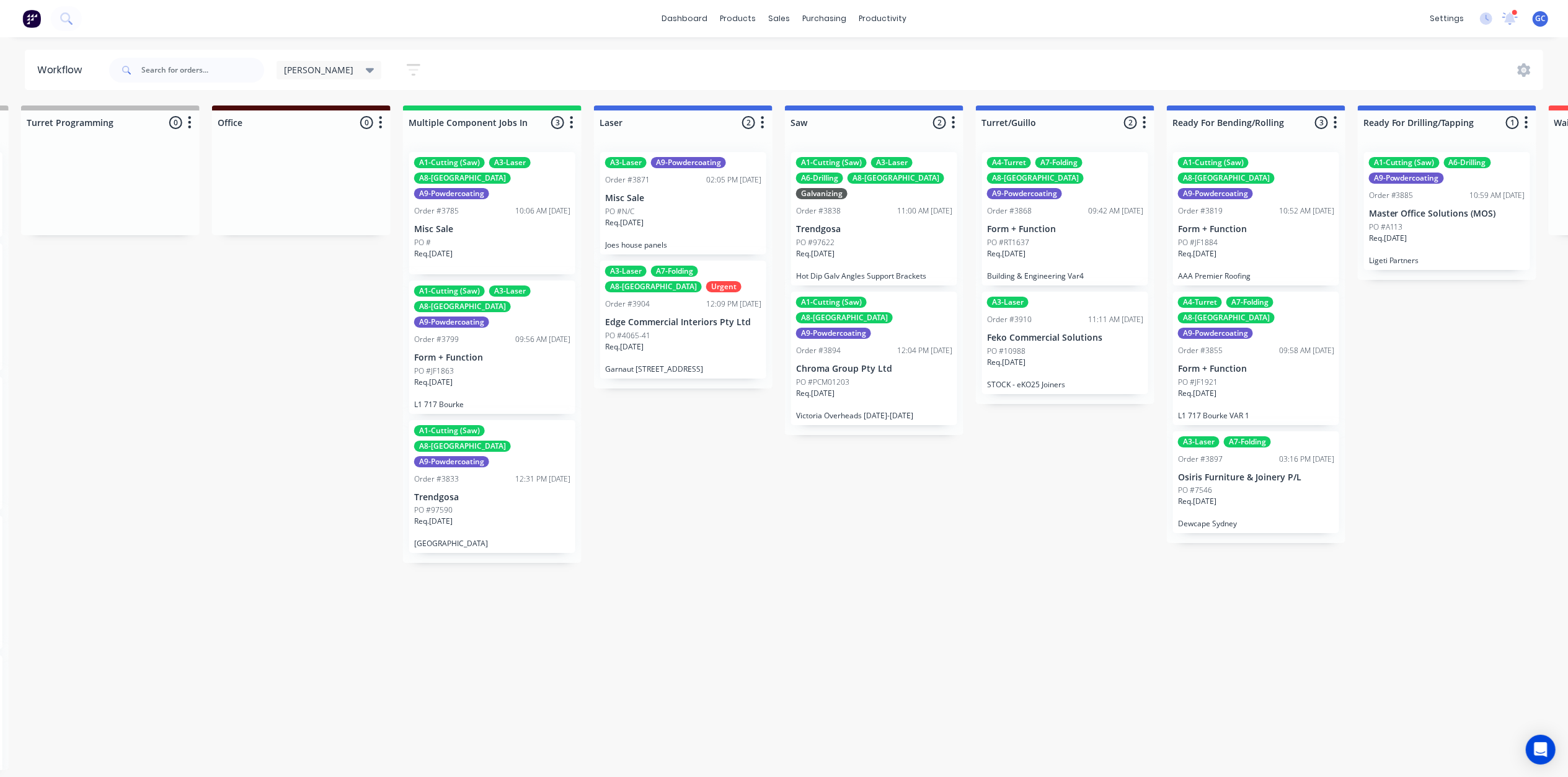
scroll to position [3, 2657]
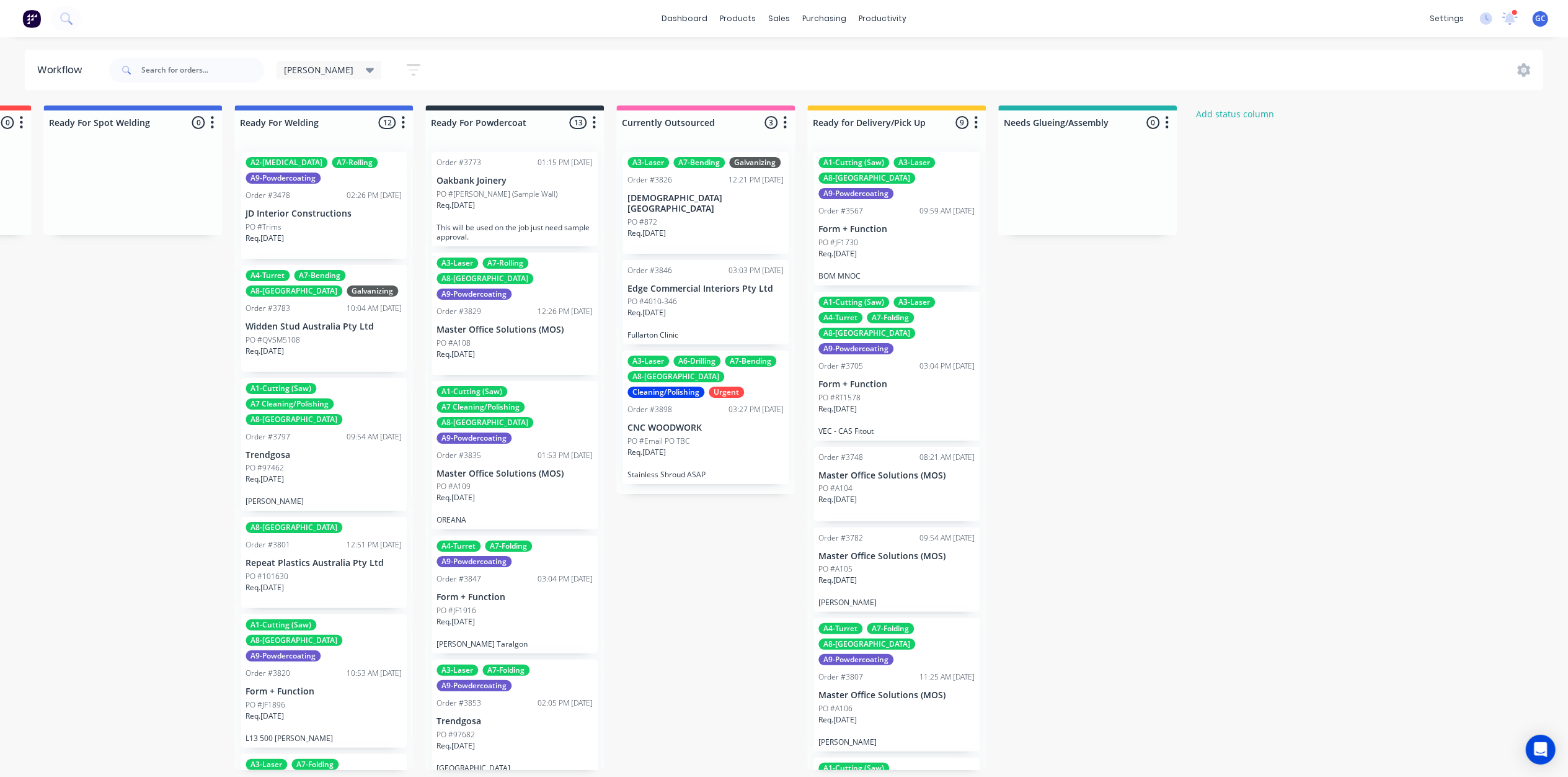
click at [407, 68] on icon "button" at bounding box center [414, 70] width 14 height 16
click at [545, 30] on div "dashboard products sales purchasing productivity dashboard products Product Cat…" at bounding box center [784, 18] width 1568 height 37
click at [309, 68] on div "[PERSON_NAME]" at bounding box center [329, 70] width 91 height 11
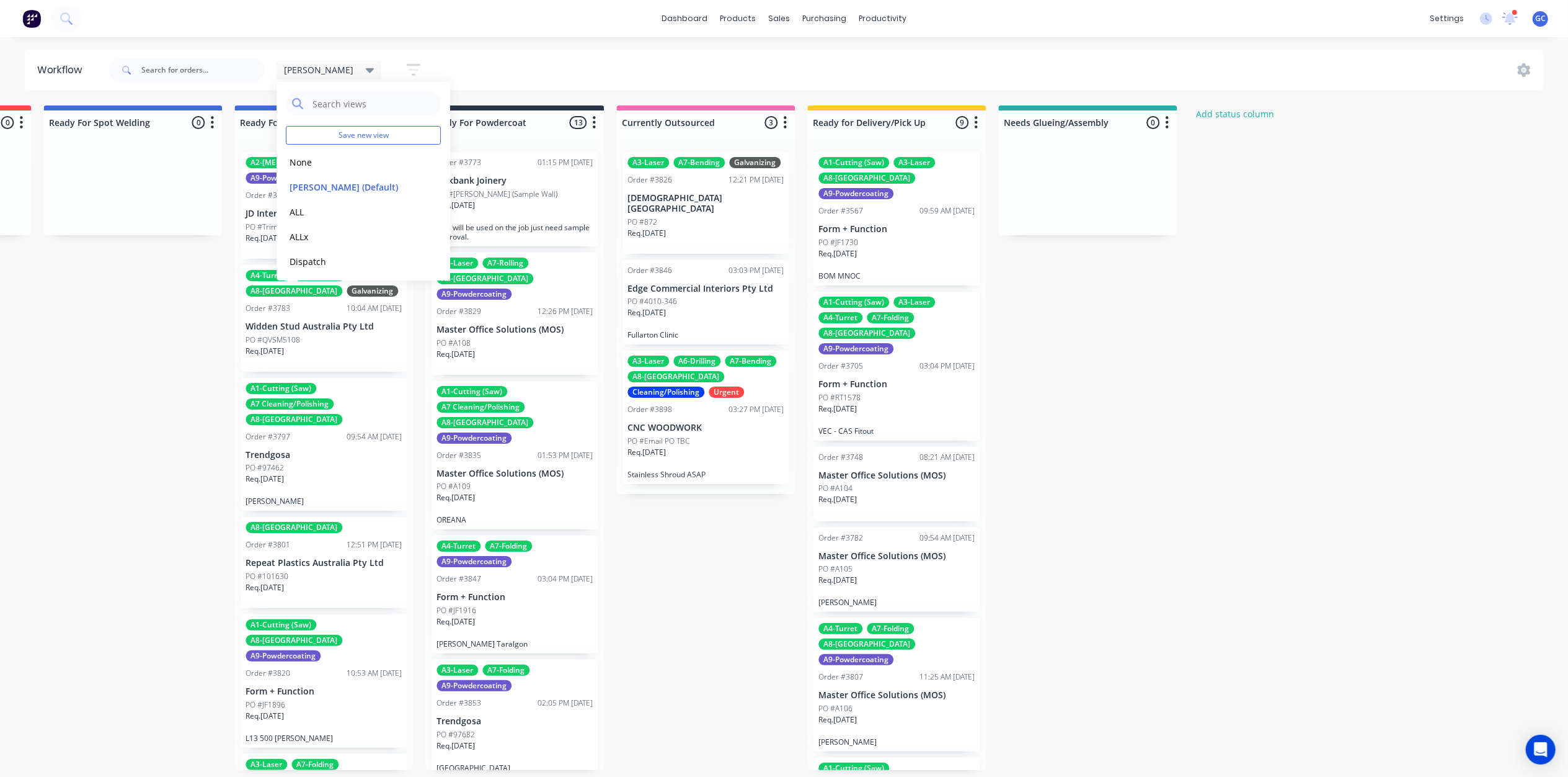
click at [563, 60] on div "Gino Save new view None edit Gino (Default) edit ALL edit ALLx edit Dispatch ed…" at bounding box center [825, 70] width 1437 height 37
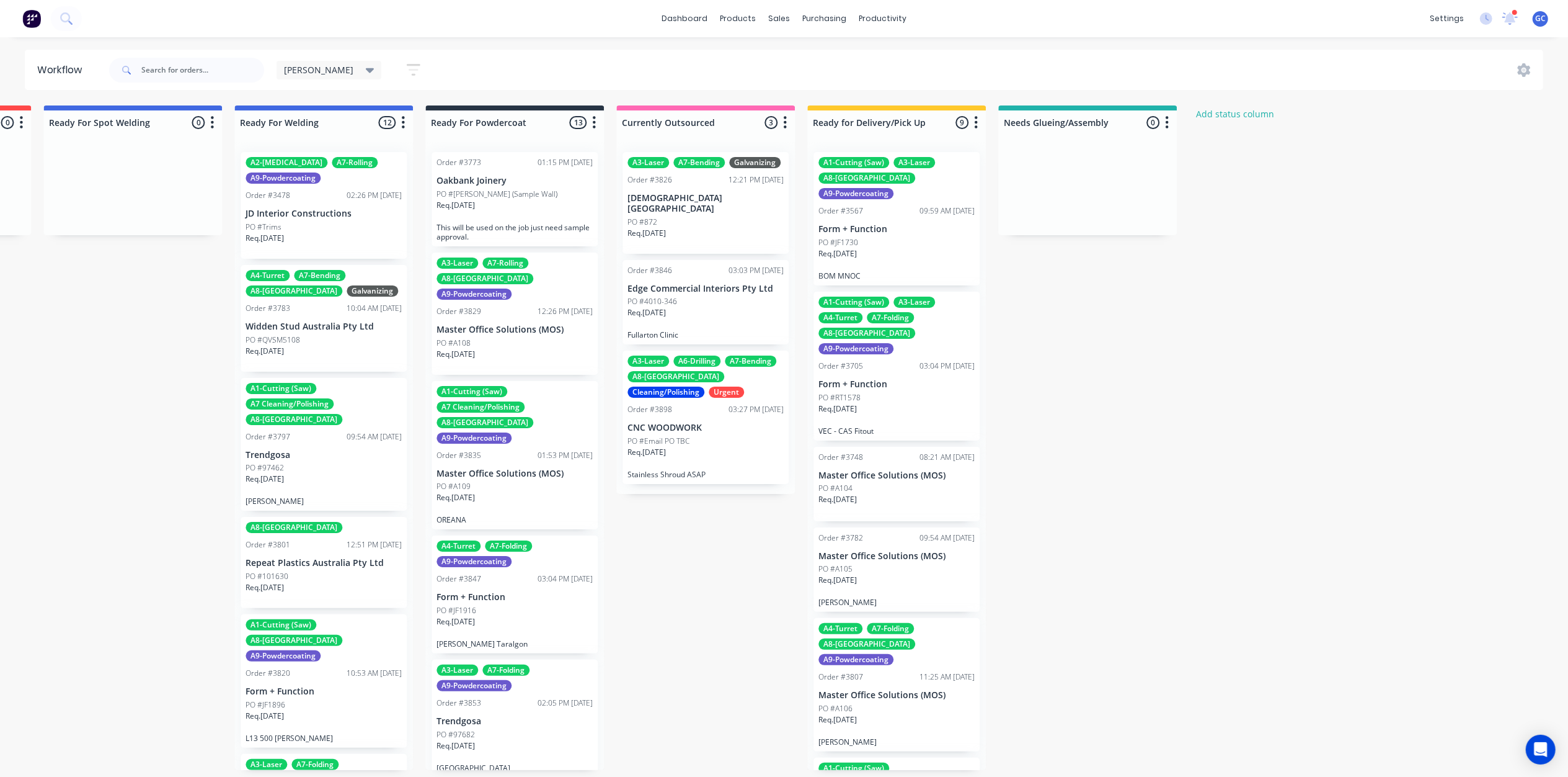
click at [1539, 62] on div "Gino Save new view None edit Gino (Default) edit ALL edit ALLx edit Dispatch ed…" at bounding box center [825, 70] width 1437 height 37
click at [1520, 65] on icon at bounding box center [1524, 71] width 14 height 14
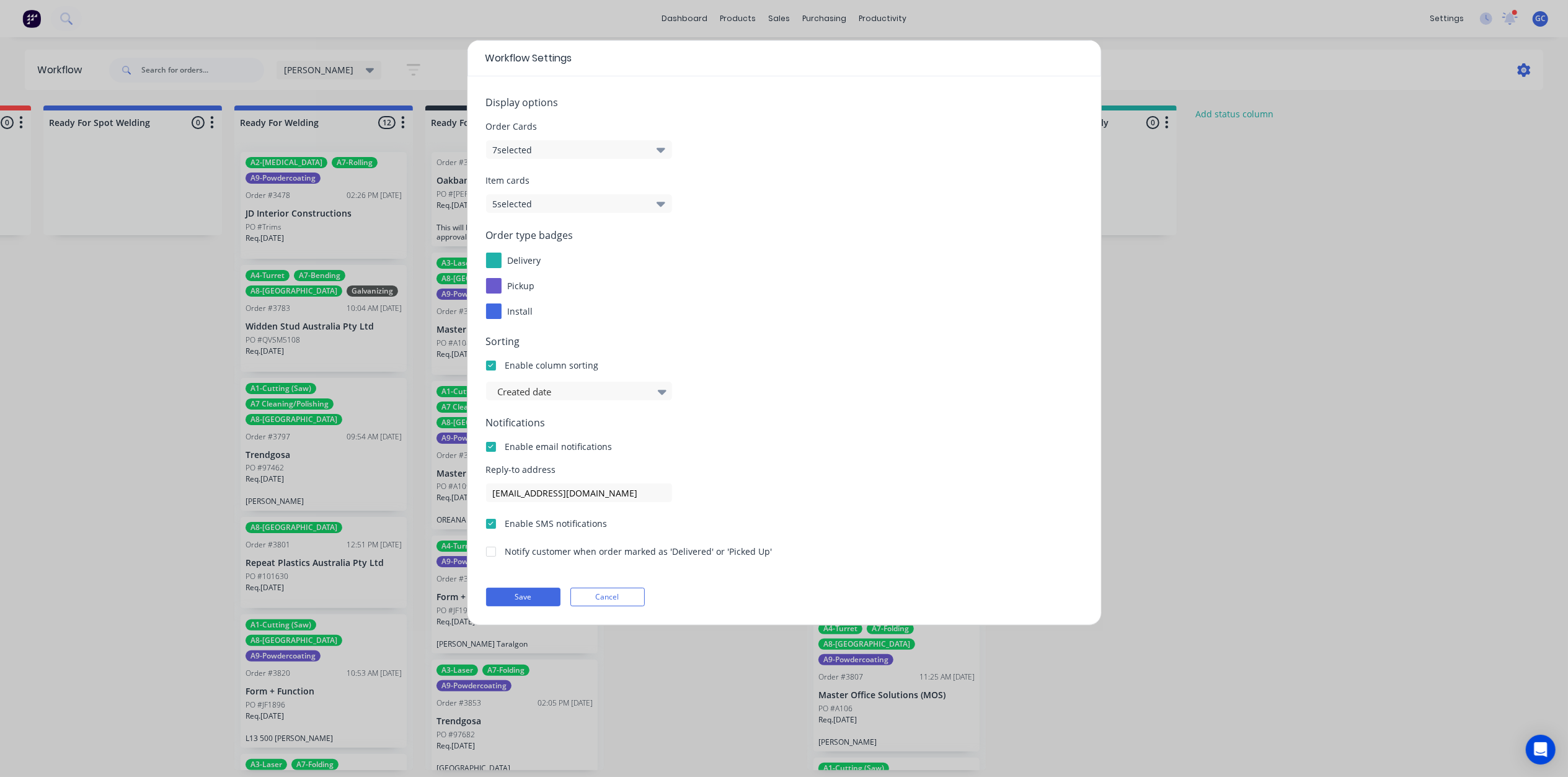
scroll to position [0, 2644]
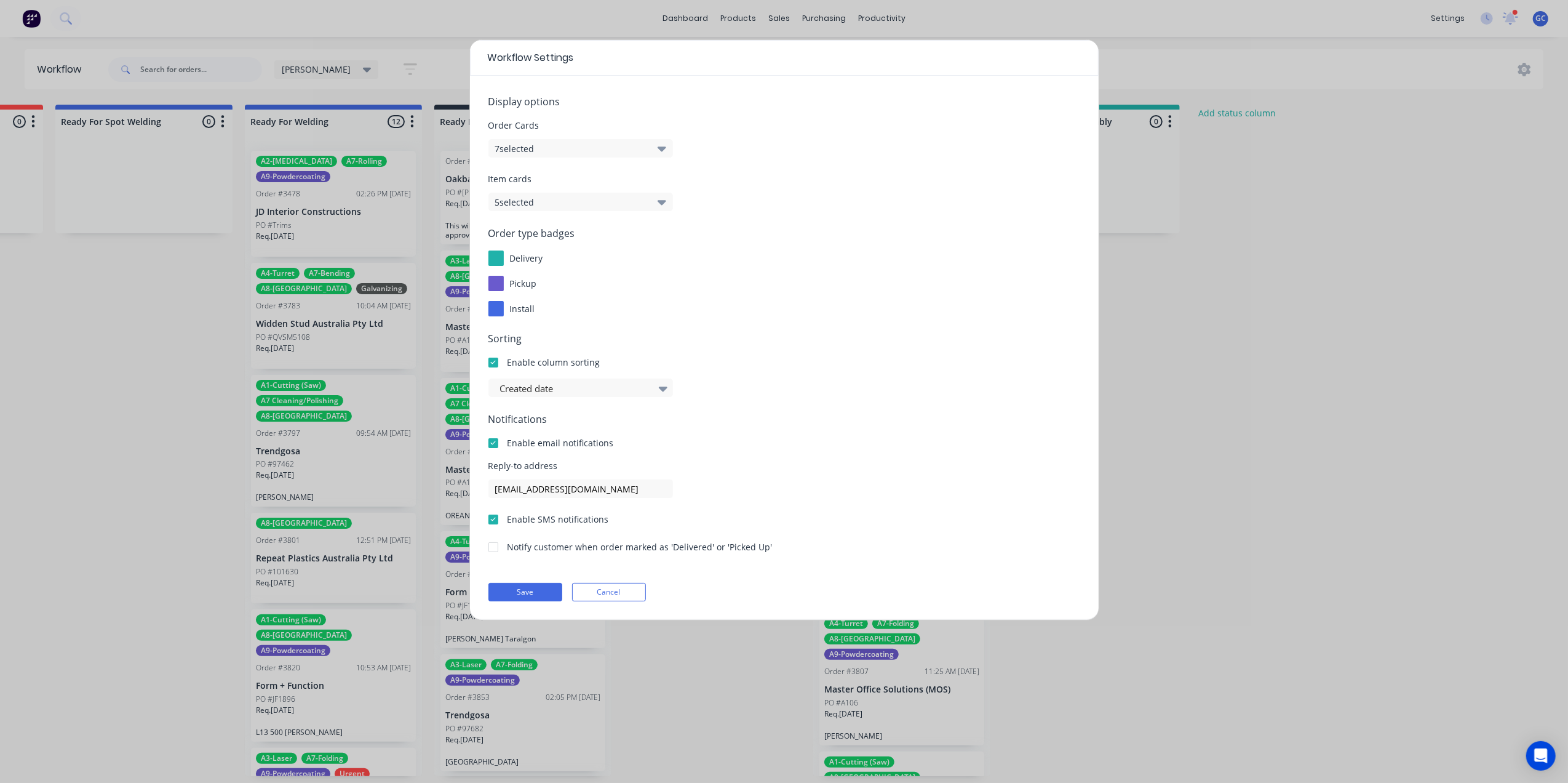
click at [1220, 346] on div "Workflow Settings Display options Order Cards 7 selected Item cards 5 selected …" at bounding box center [784, 391] width 1568 height 783
drag, startPoint x: 1290, startPoint y: 547, endPoint x: 1060, endPoint y: 588, distance: 233.6
click at [1278, 549] on div "Workflow Settings Display options Order Cards 7 selected Item cards 5 selected …" at bounding box center [784, 391] width 1568 height 783
click at [634, 591] on button "Cancel" at bounding box center [609, 592] width 74 height 18
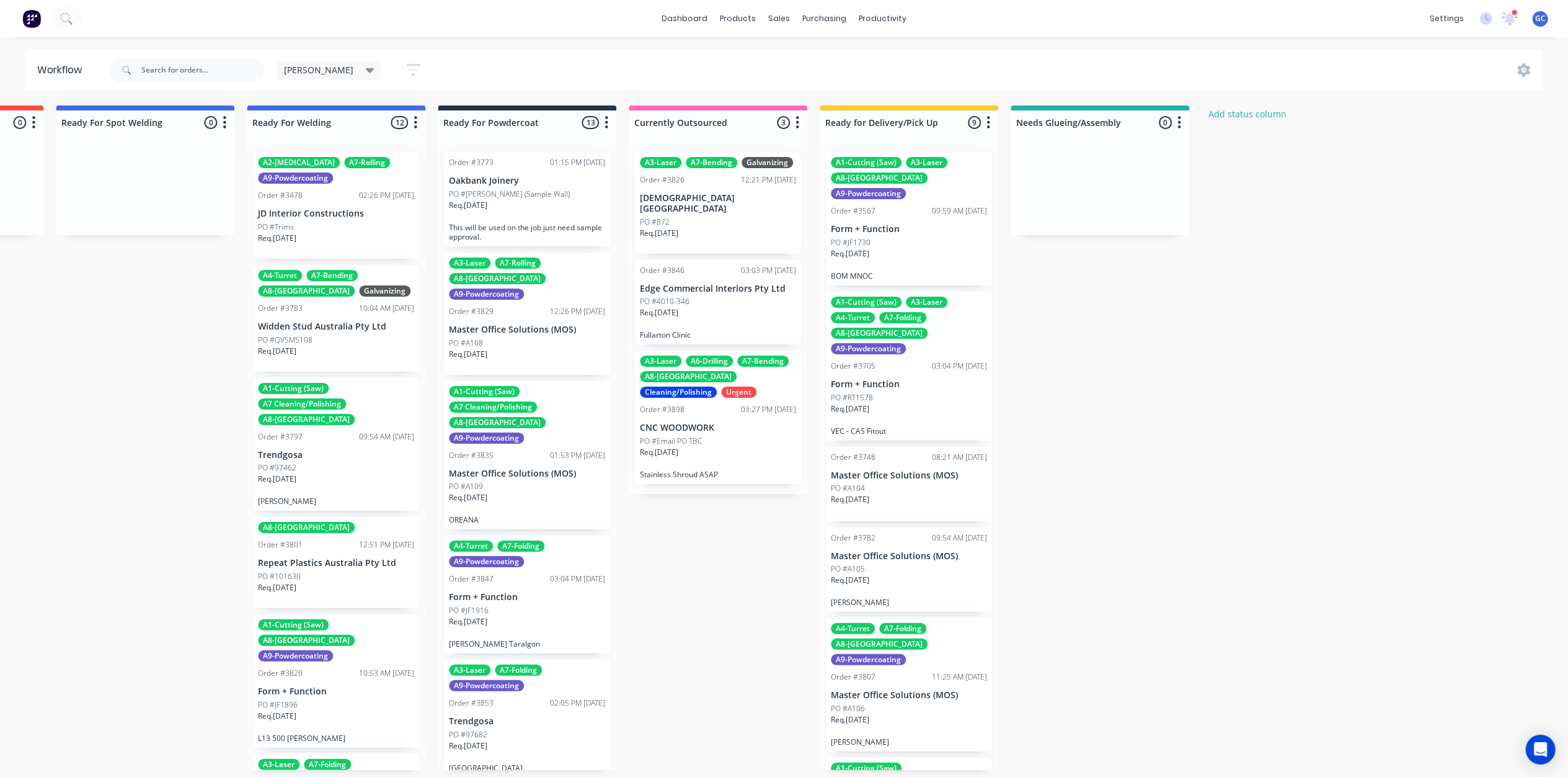
click at [294, 74] on span "[PERSON_NAME]" at bounding box center [319, 70] width 70 height 13
click at [394, 65] on button "button" at bounding box center [414, 70] width 40 height 24
click at [367, 115] on div "Show/Hide statuses" at bounding box center [356, 109] width 129 height 18
click at [397, 106] on icon "button" at bounding box center [402, 110] width 9 height 14
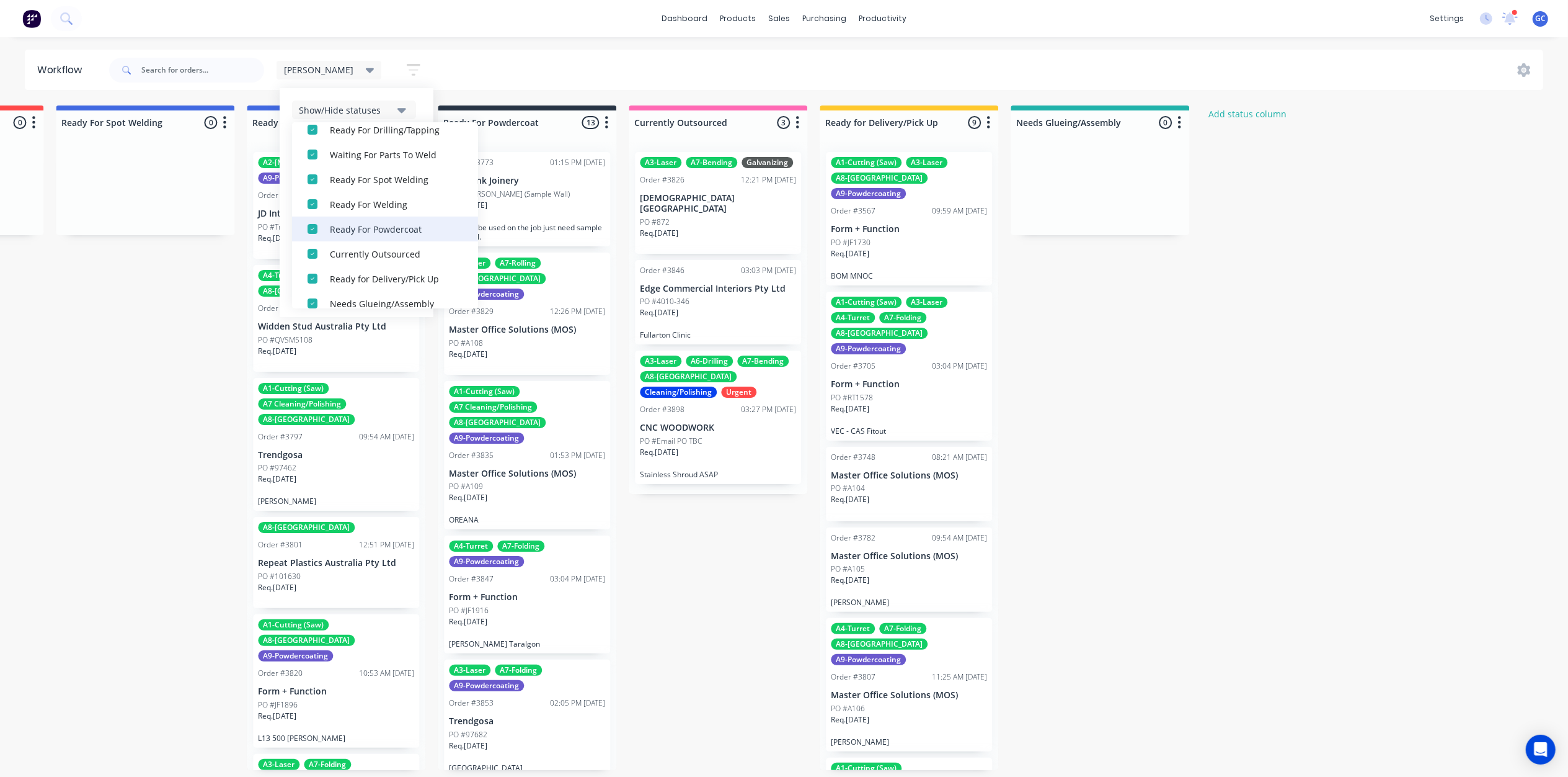
scroll to position [410, 0]
click at [300, 290] on div "button" at bounding box center [312, 290] width 24 height 24
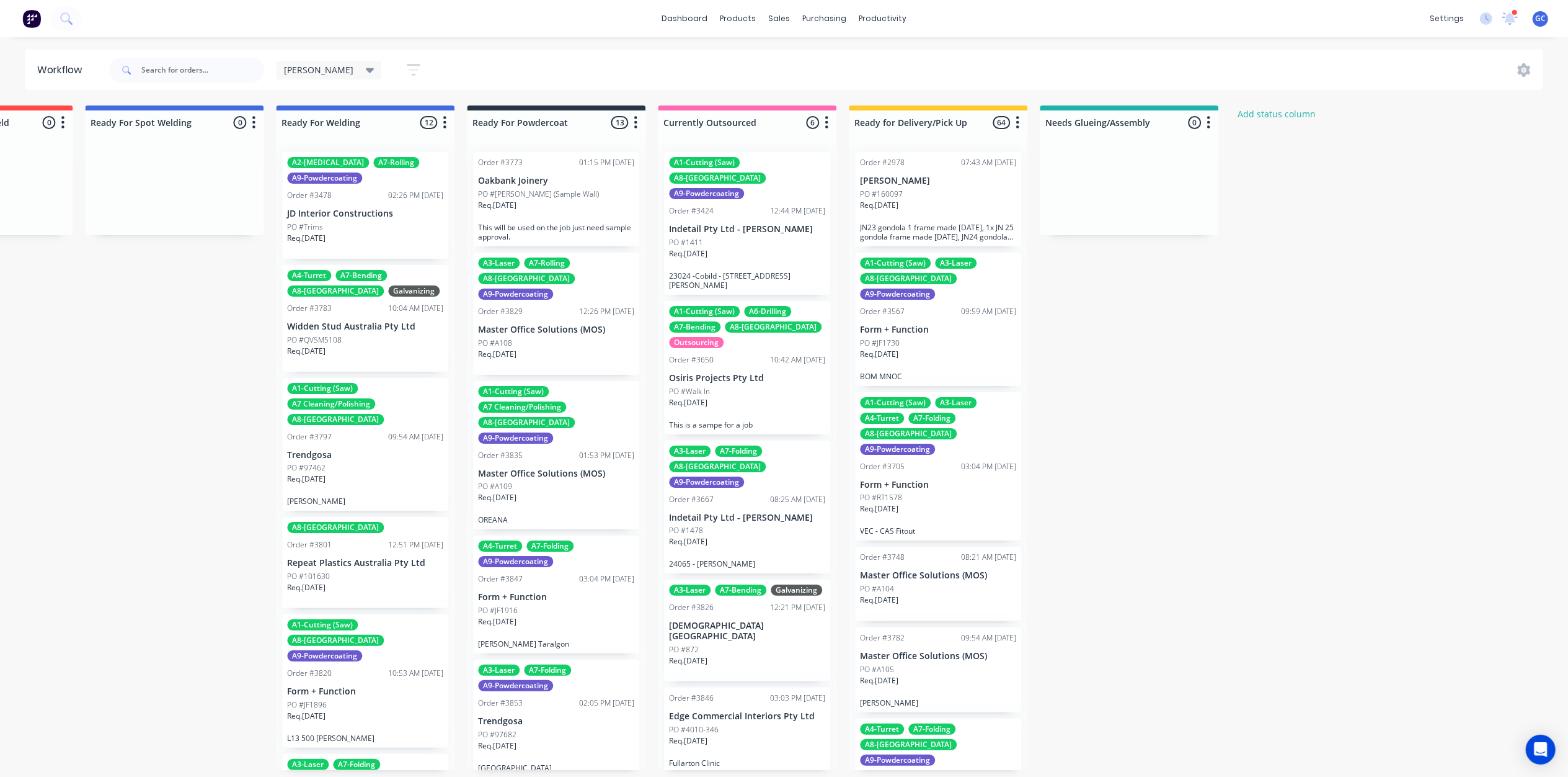
scroll to position [0, 2657]
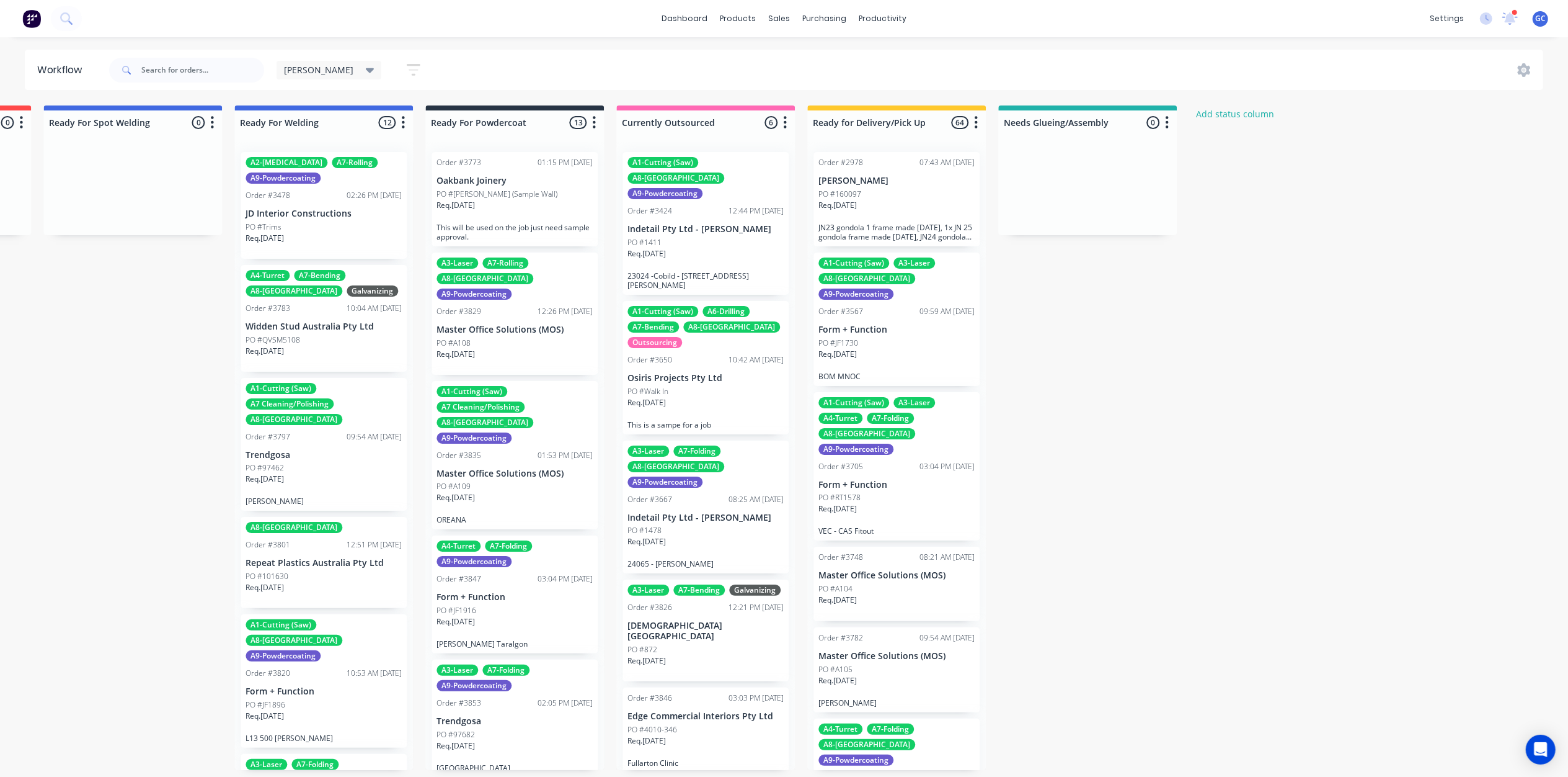
click at [366, 67] on icon at bounding box center [370, 71] width 9 height 14
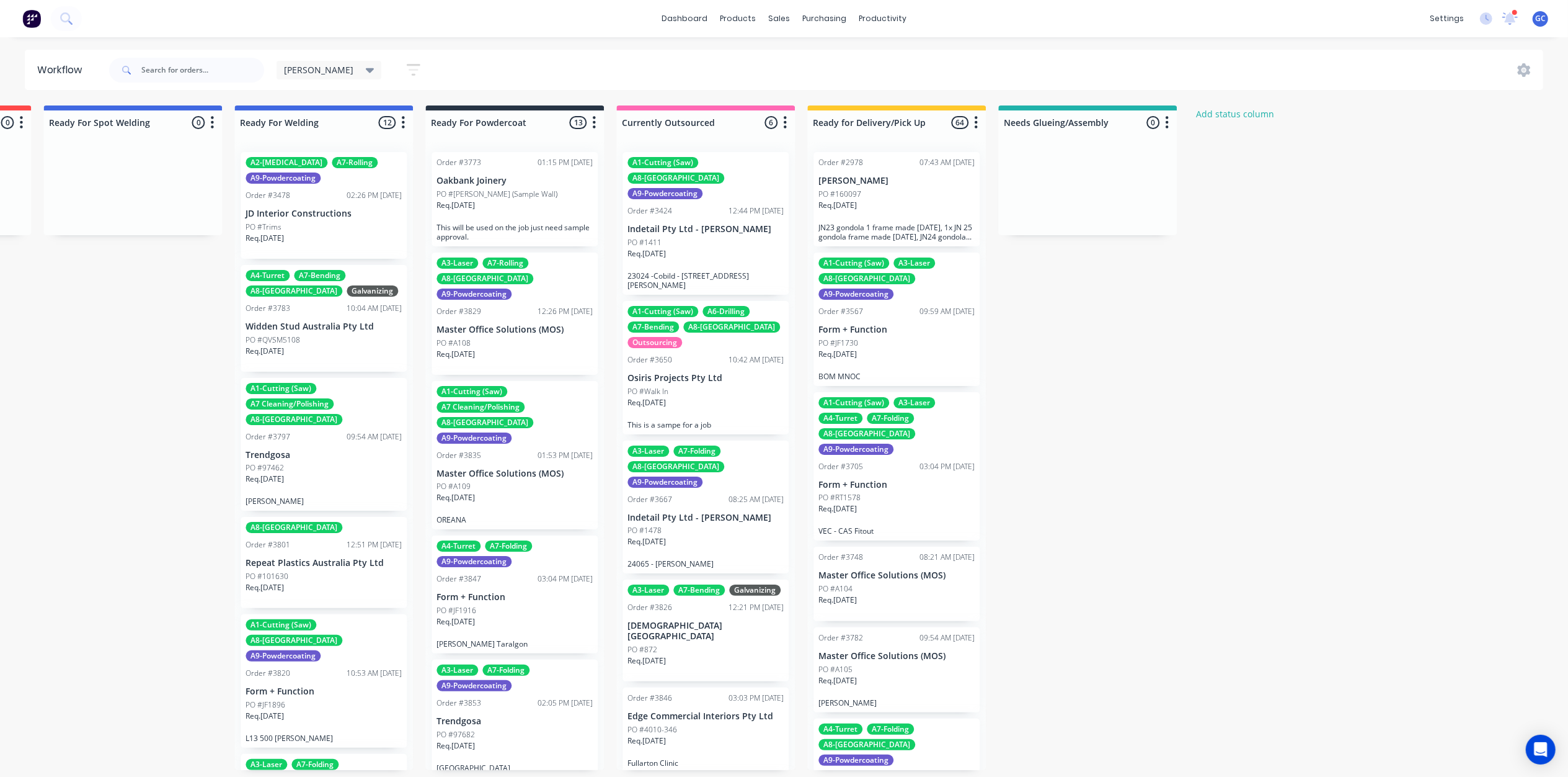
click at [366, 65] on icon at bounding box center [370, 71] width 9 height 14
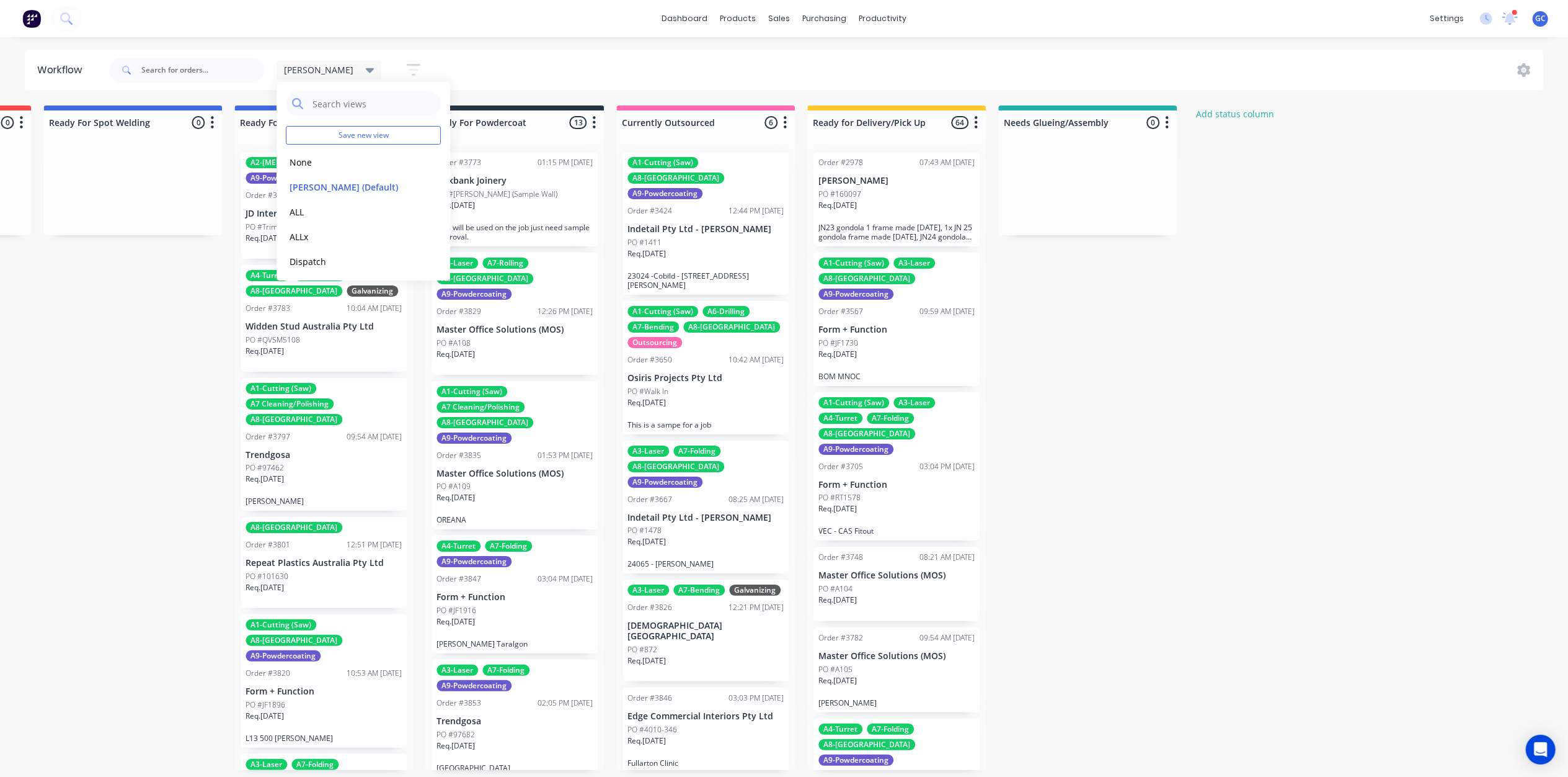
click at [407, 71] on icon "button" at bounding box center [414, 70] width 14 height 16
click at [397, 107] on icon "button" at bounding box center [402, 110] width 9 height 14
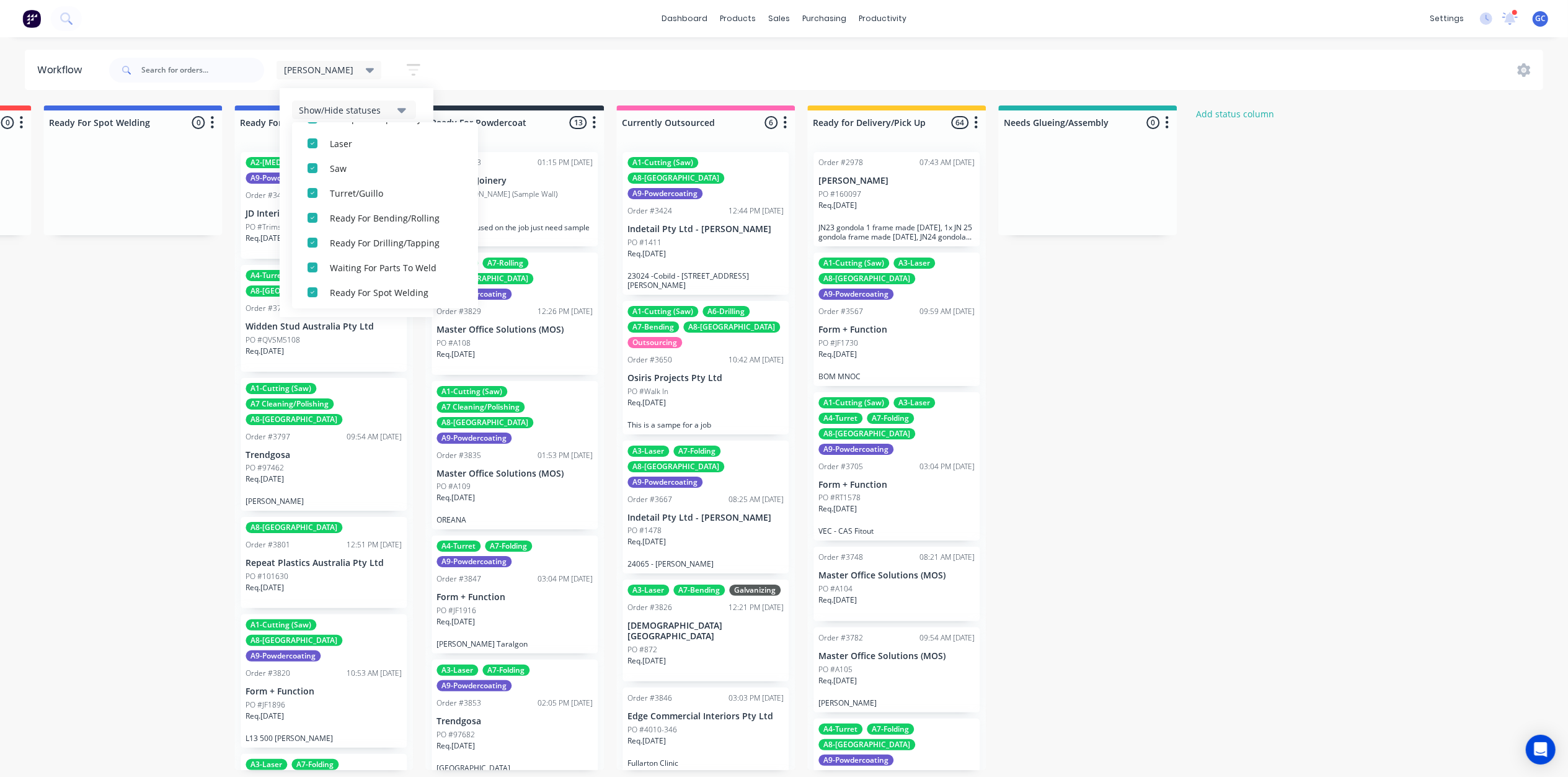
scroll to position [410, 0]
click at [292, 290] on button "Ready For Invoice" at bounding box center [384, 290] width 186 height 24
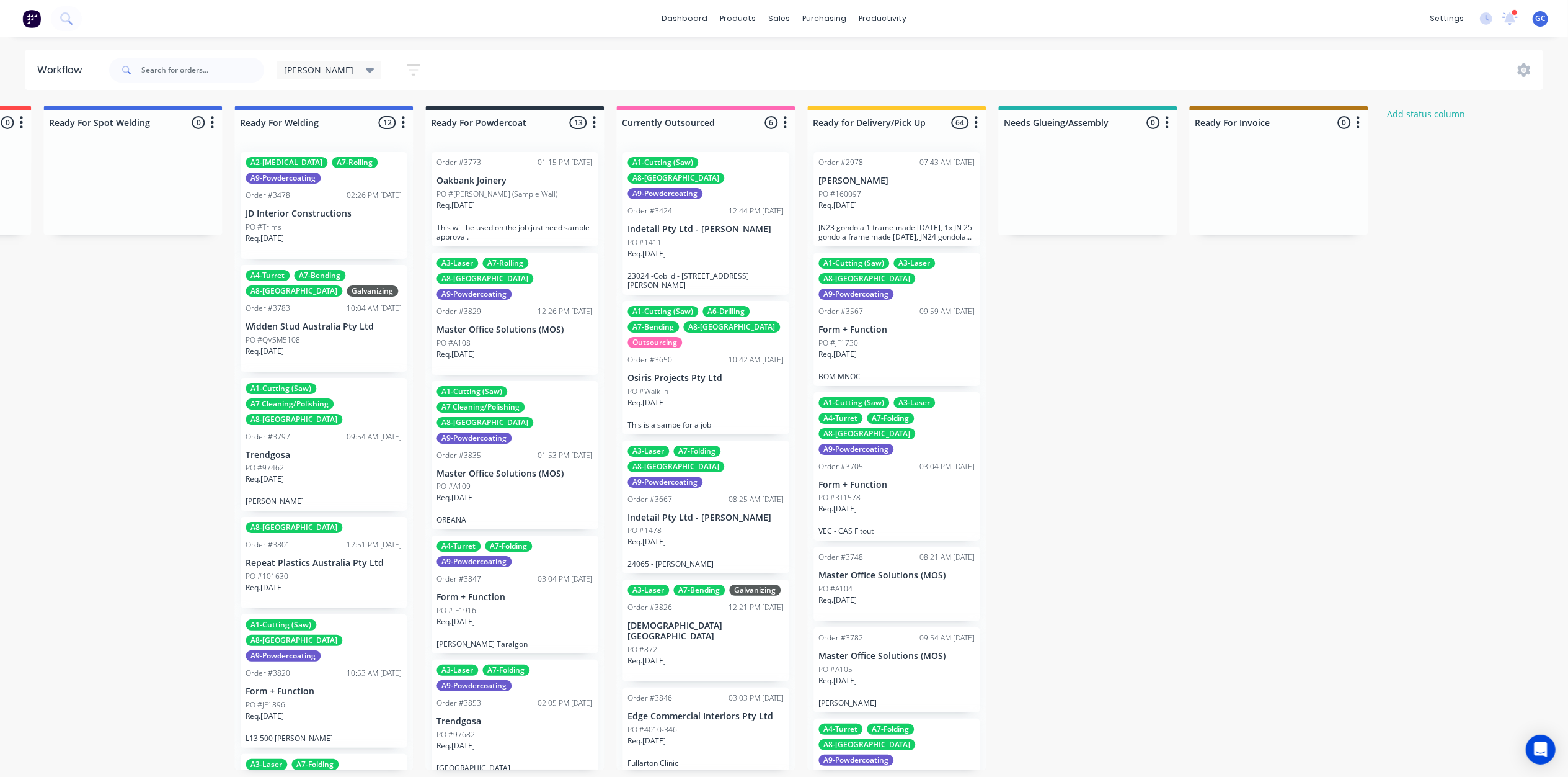
click at [298, 70] on span "[PERSON_NAME]" at bounding box center [319, 70] width 70 height 13
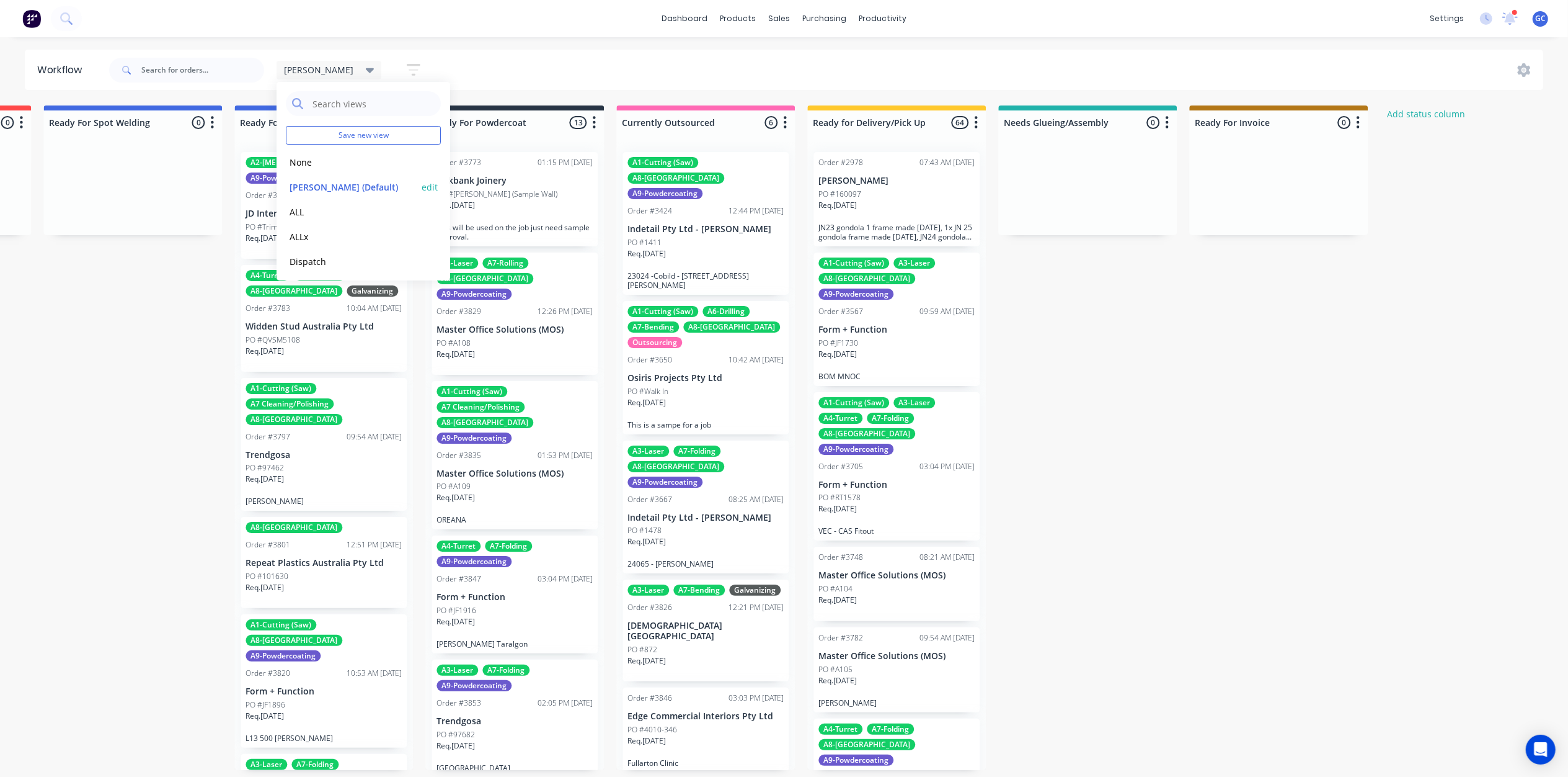
click at [422, 187] on button "edit" at bounding box center [430, 187] width 16 height 13
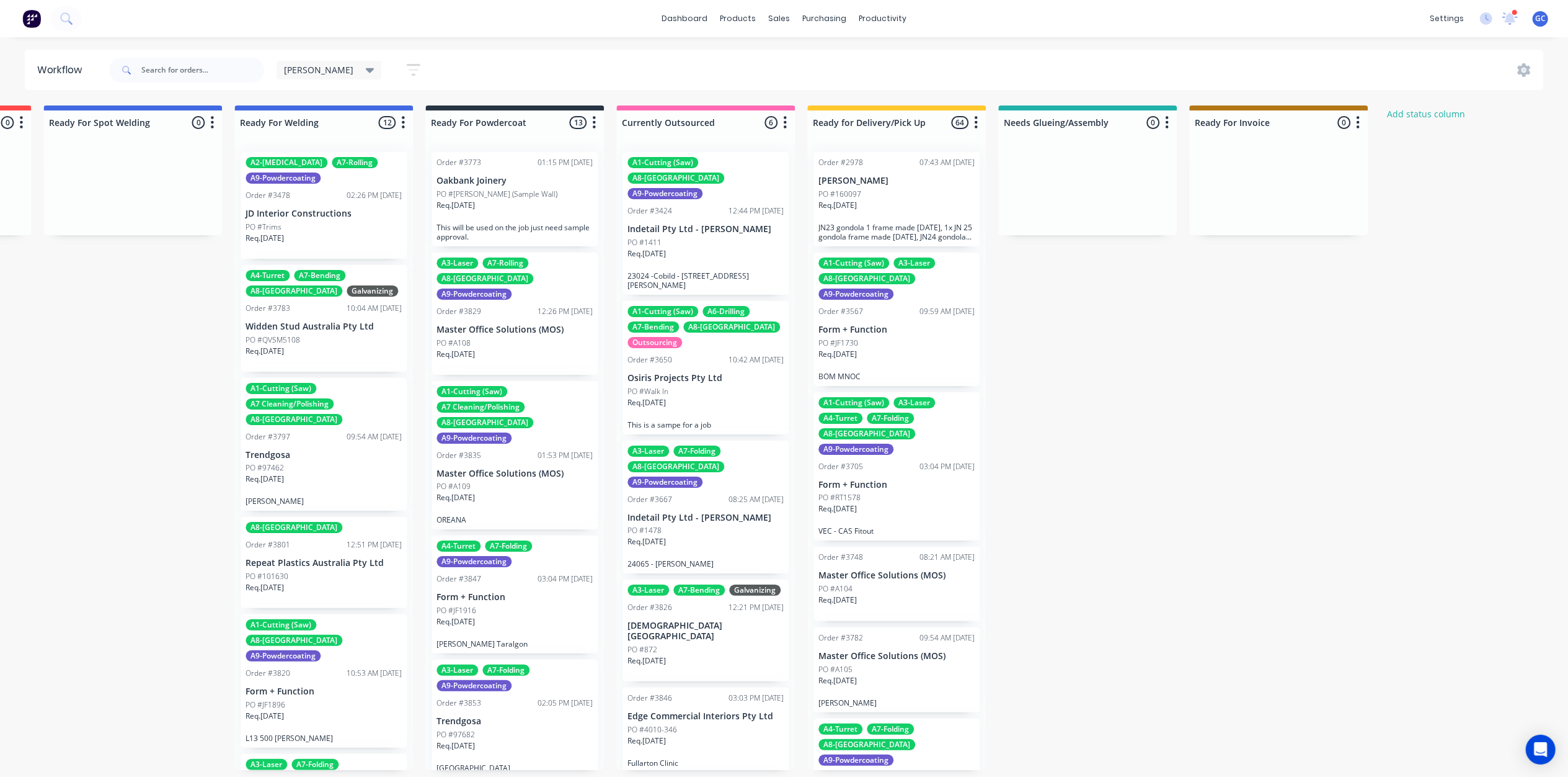
click at [407, 71] on icon "button" at bounding box center [414, 70] width 14 height 16
click at [291, 72] on span "[PERSON_NAME]" at bounding box center [319, 70] width 70 height 13
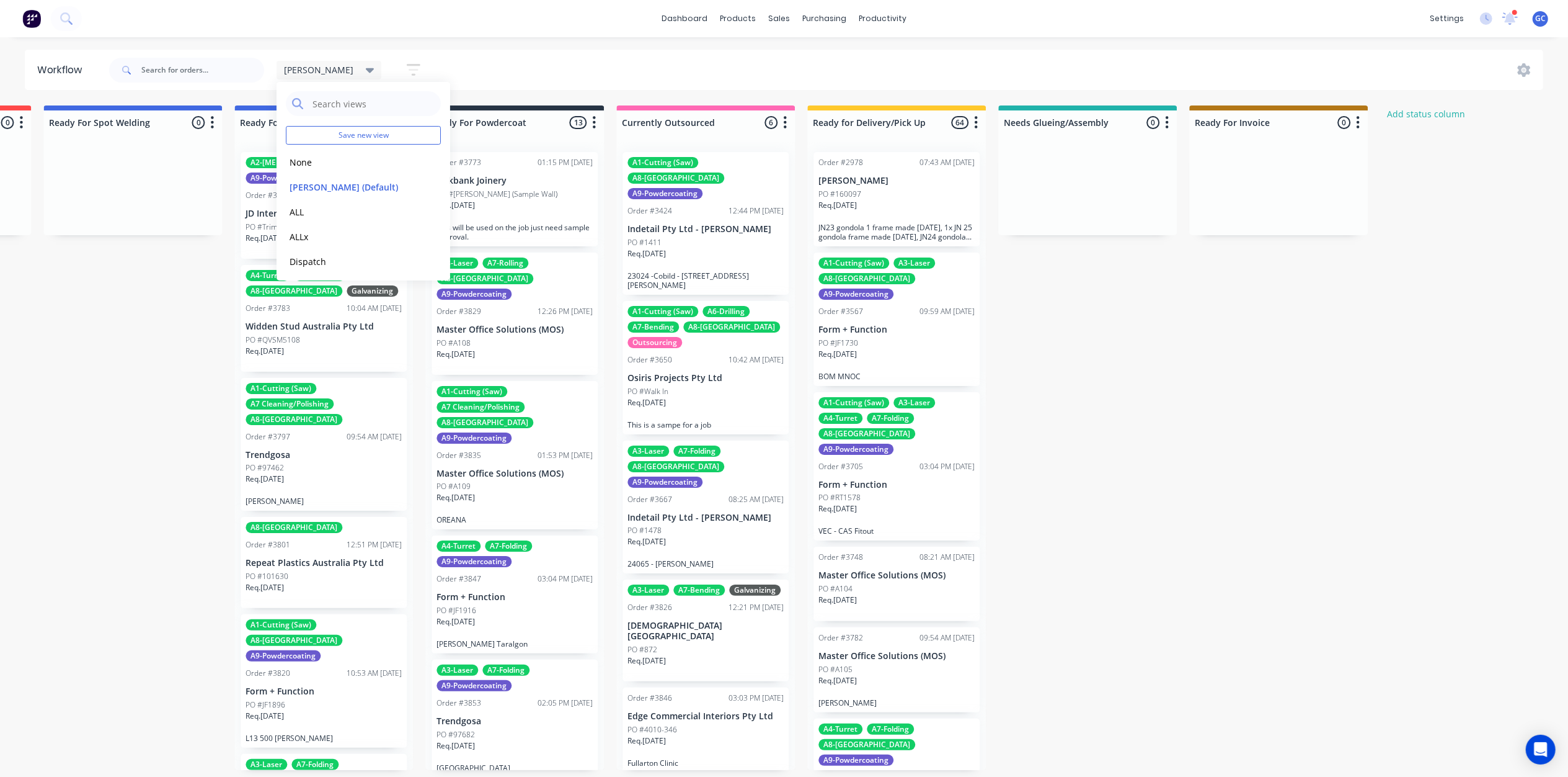
click at [291, 72] on span "[PERSON_NAME]" at bounding box center [319, 70] width 70 height 13
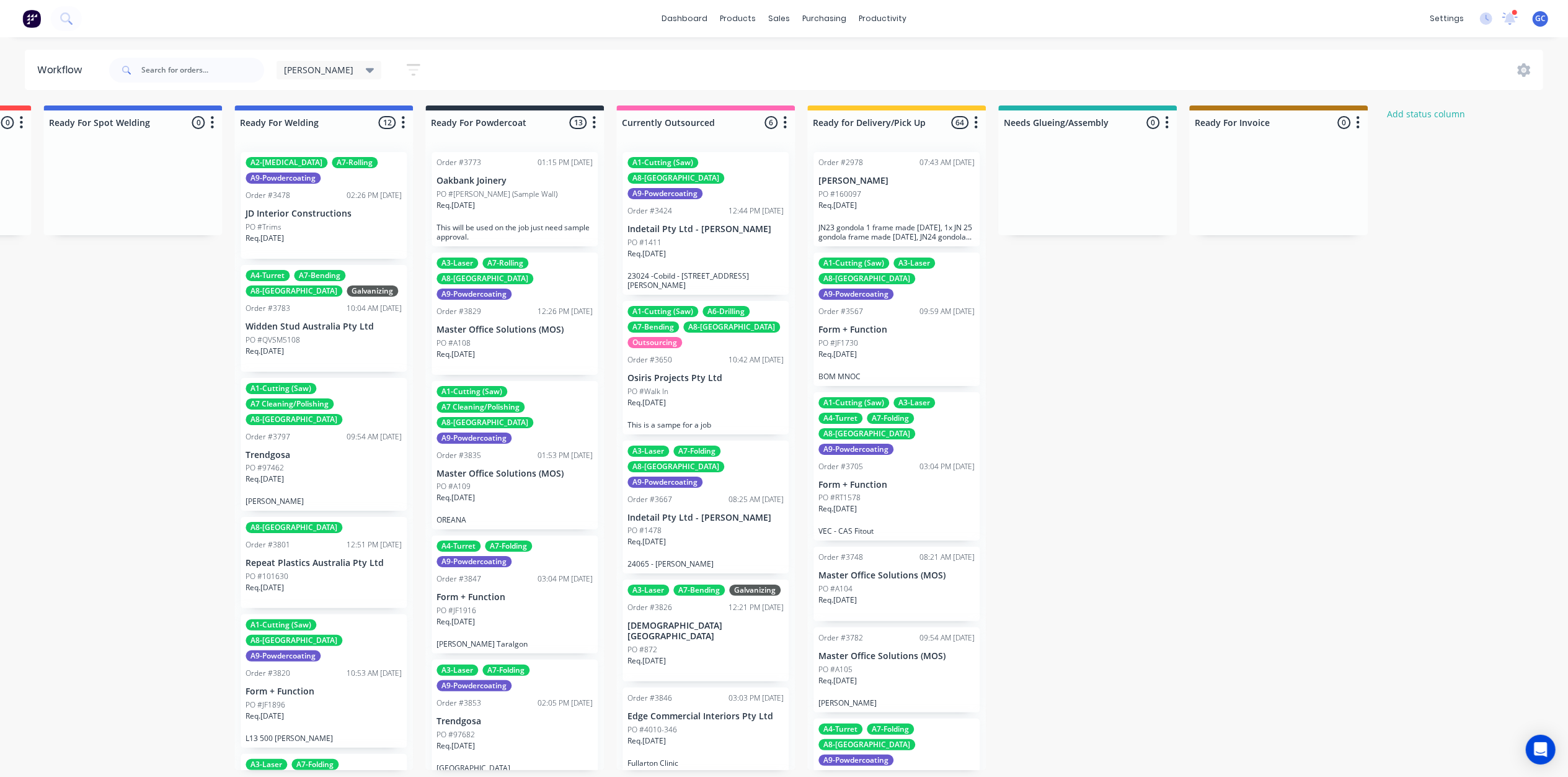
click at [532, 65] on div "Gino Save new view None edit Gino (Default) edit ALL edit ALLx edit Dispatch ed…" at bounding box center [825, 70] width 1437 height 37
click at [407, 68] on icon "button" at bounding box center [414, 70] width 14 height 16
click at [338, 140] on div "Show line item cards" at bounding box center [354, 147] width 109 height 15
click at [318, 193] on div "Hide line item cards" at bounding box center [354, 196] width 124 height 23
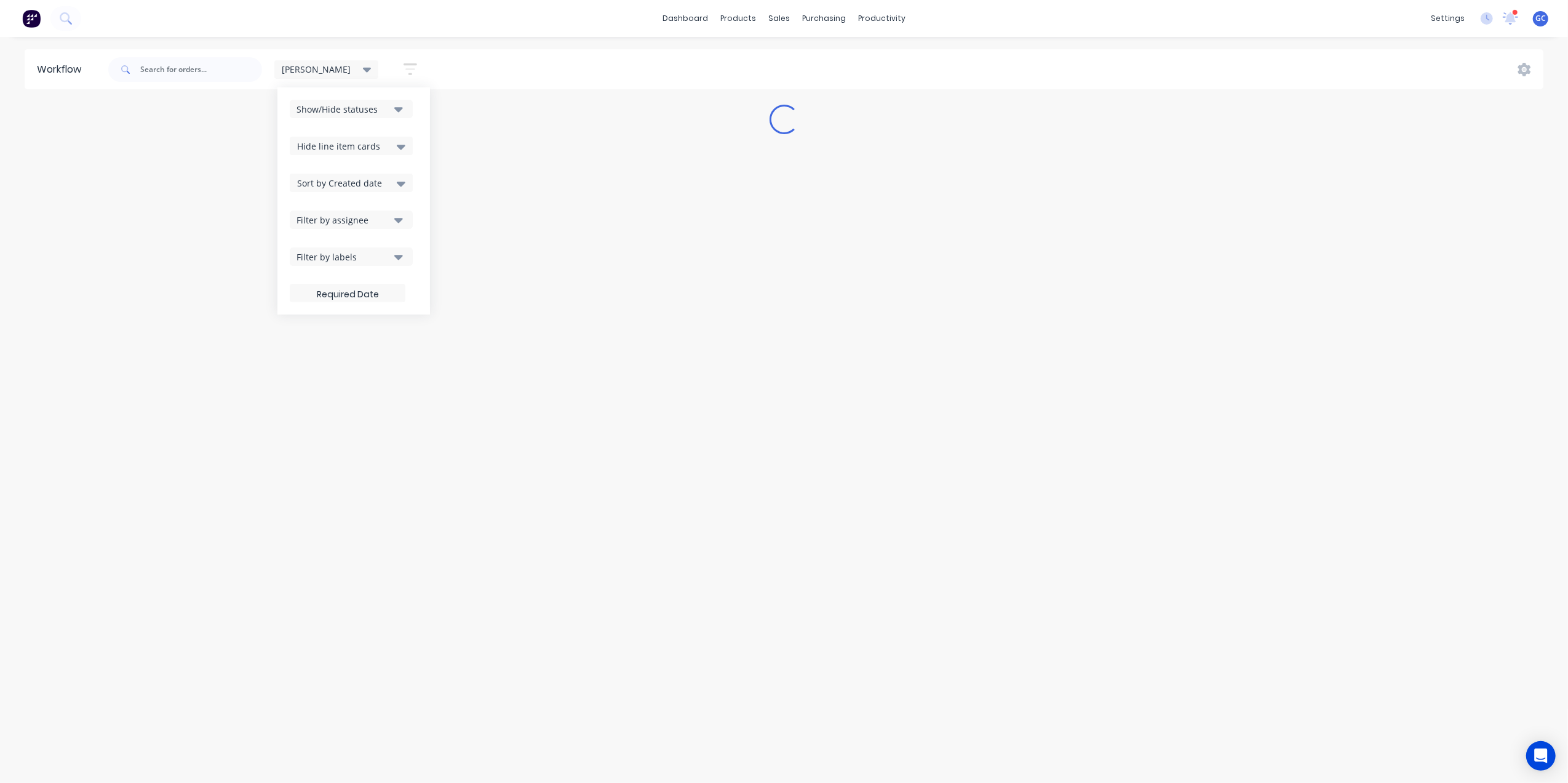
click at [363, 67] on icon at bounding box center [368, 70] width 9 height 14
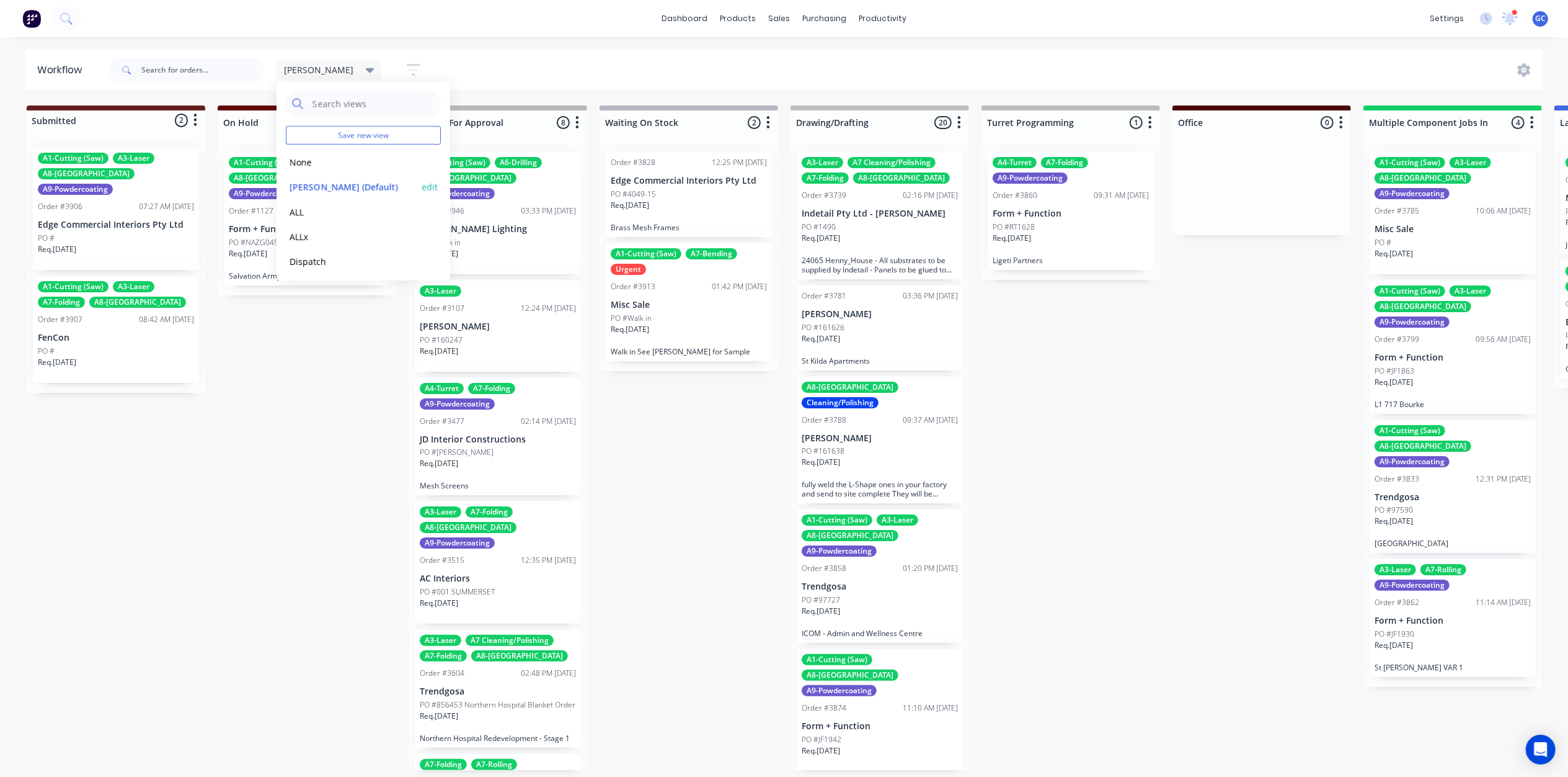
click at [422, 185] on button "edit" at bounding box center [430, 187] width 16 height 13
click at [514, 155] on button "Update" at bounding box center [506, 159] width 74 height 22
drag, startPoint x: 697, startPoint y: 528, endPoint x: 767, endPoint y: 527, distance: 70.0
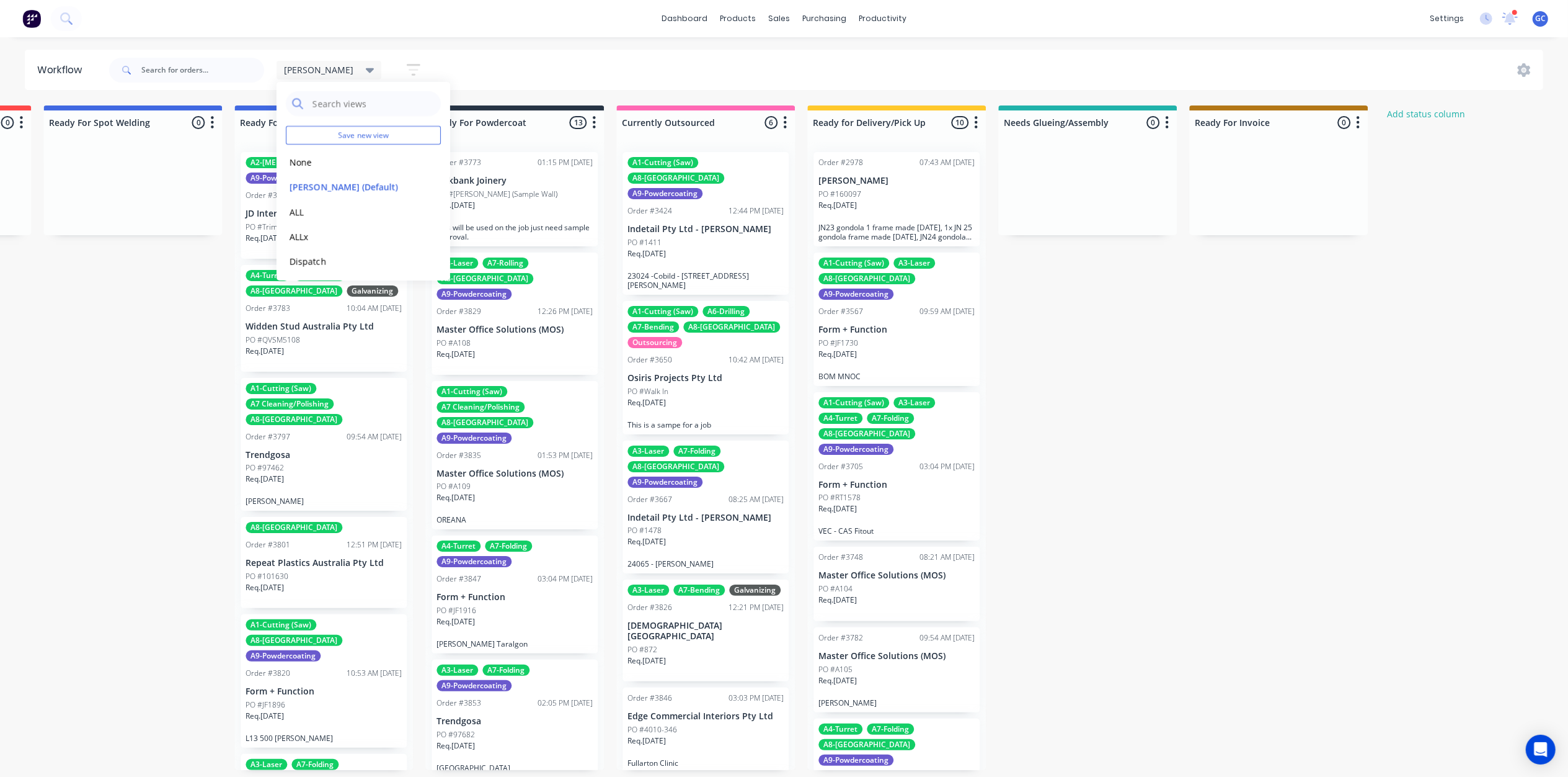
scroll to position [5, 2657]
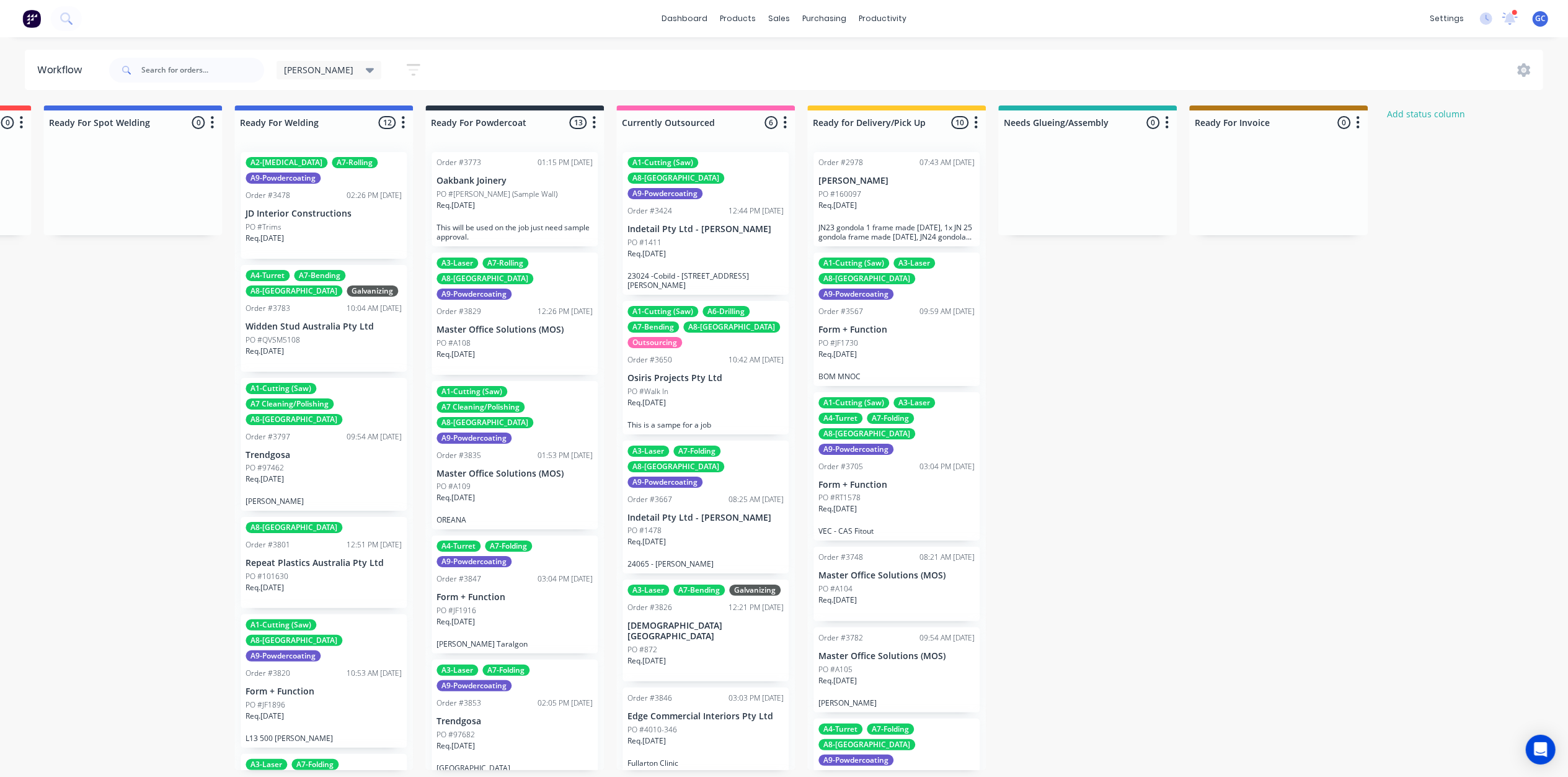
drag, startPoint x: 1271, startPoint y: 149, endPoint x: 1244, endPoint y: 204, distance: 61.3
click at [1246, 204] on div at bounding box center [1279, 188] width 179 height 93
drag, startPoint x: 1291, startPoint y: 160, endPoint x: 1266, endPoint y: 188, distance: 37.5
click at [1266, 188] on div at bounding box center [1279, 188] width 179 height 93
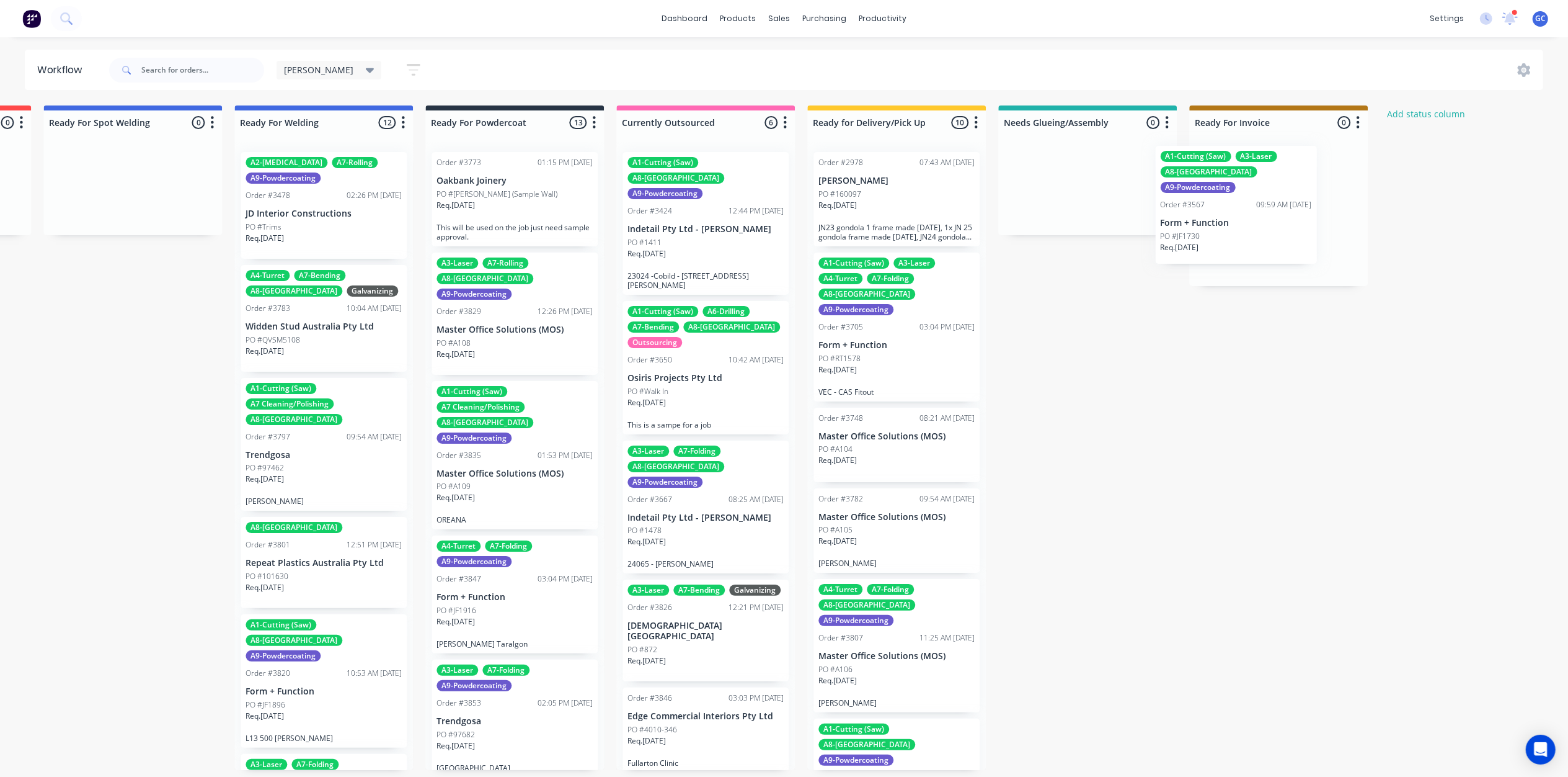
scroll to position [0, 2657]
drag, startPoint x: 913, startPoint y: 340, endPoint x: 1317, endPoint y: 227, distance: 419.5
drag, startPoint x: 1282, startPoint y: 206, endPoint x: 1258, endPoint y: 221, distance: 28.3
click at [1256, 224] on div "A1-Cutting (Saw) A3-Laser A8-Welding A9-Powdercoating Order #3567 09:59 AM 11/0…" at bounding box center [1279, 211] width 179 height 138
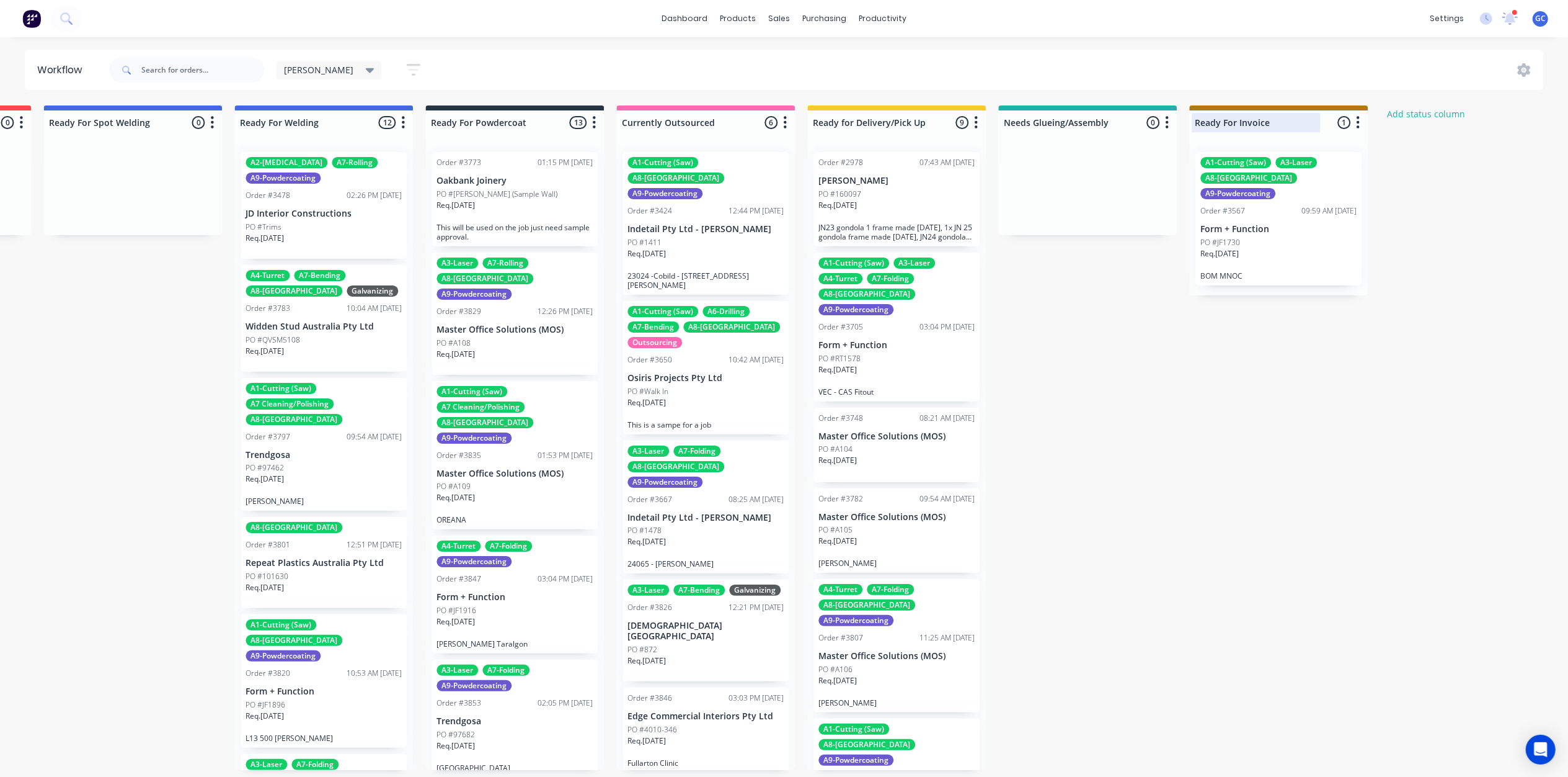
drag, startPoint x: 1318, startPoint y: 112, endPoint x: 1323, endPoint y: 121, distance: 10.3
click at [1320, 117] on div "Ready For Invoice 1 Status colour #B37717 hex #B37717 Save Cancel Notifications…" at bounding box center [1279, 119] width 179 height 29
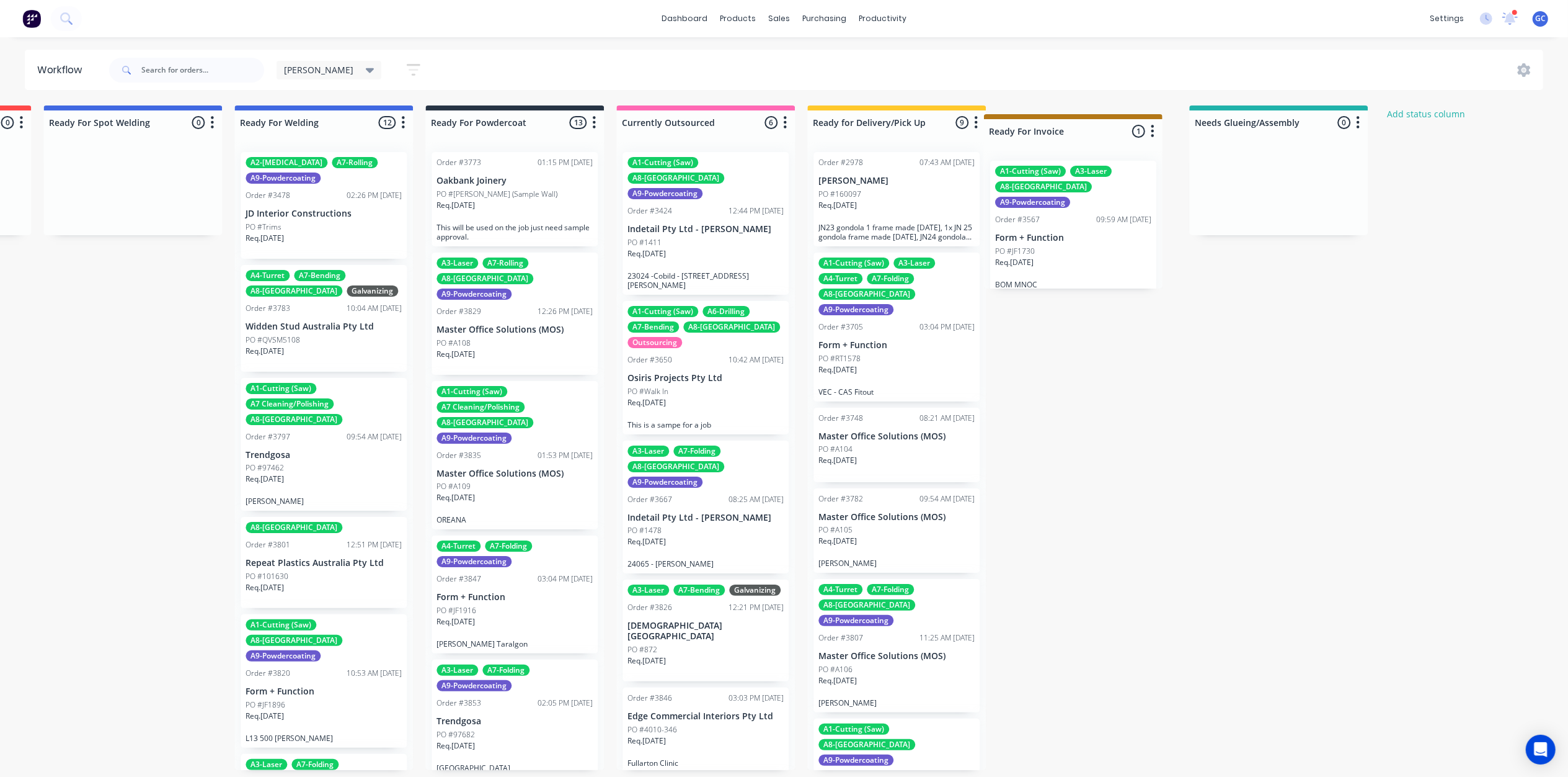
drag, startPoint x: 1323, startPoint y: 121, endPoint x: 1119, endPoint y: 137, distance: 204.6
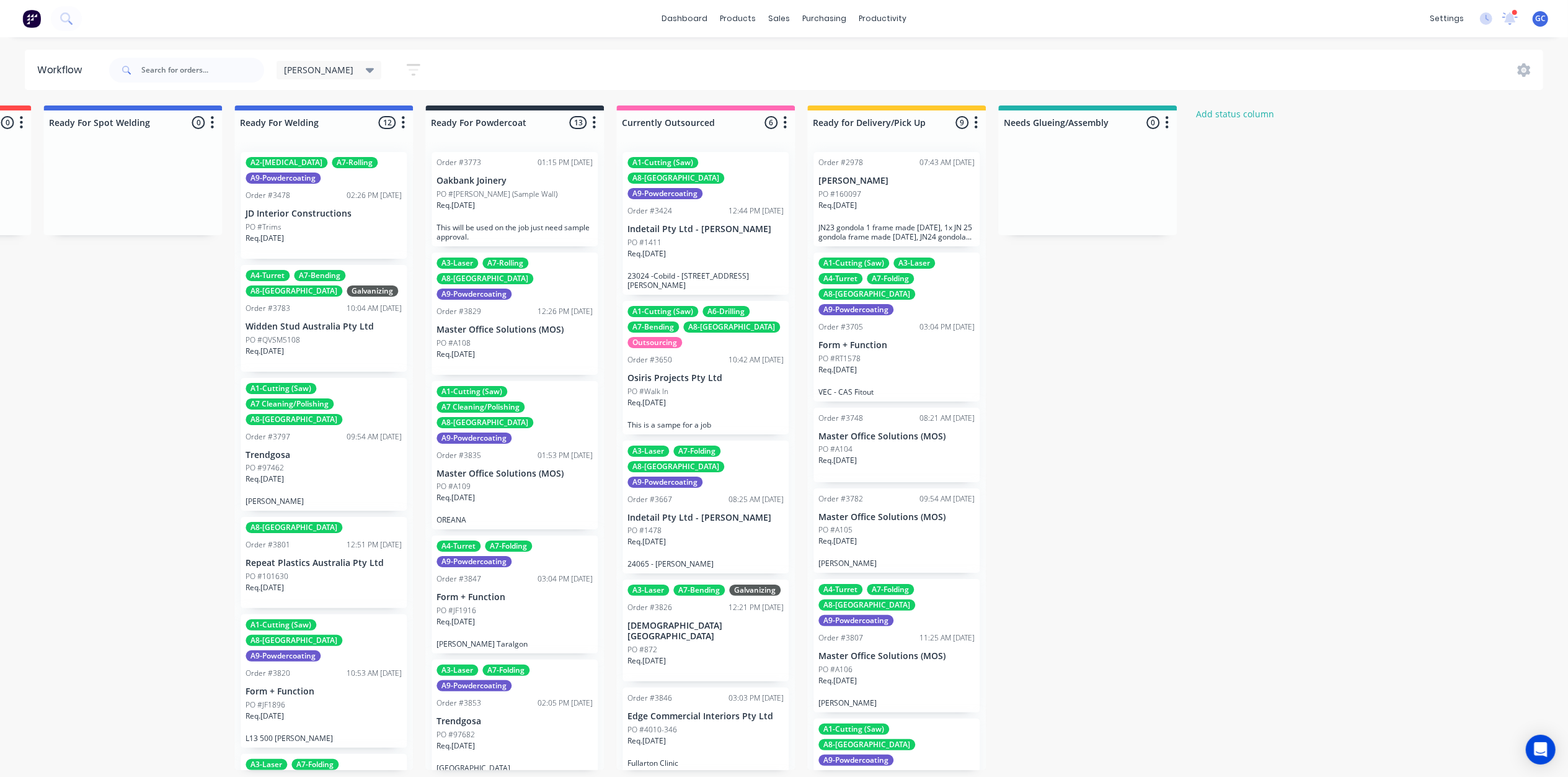
click at [407, 70] on icon "button" at bounding box center [414, 70] width 14 height 16
drag, startPoint x: 511, startPoint y: 58, endPoint x: 405, endPoint y: 65, distance: 106.2
click at [511, 58] on div "Gino Save new view None edit Gino (Default) edit ALL edit ALLx edit Dispatch ed…" at bounding box center [825, 70] width 1437 height 37
click at [325, 77] on div "[PERSON_NAME]" at bounding box center [329, 70] width 105 height 18
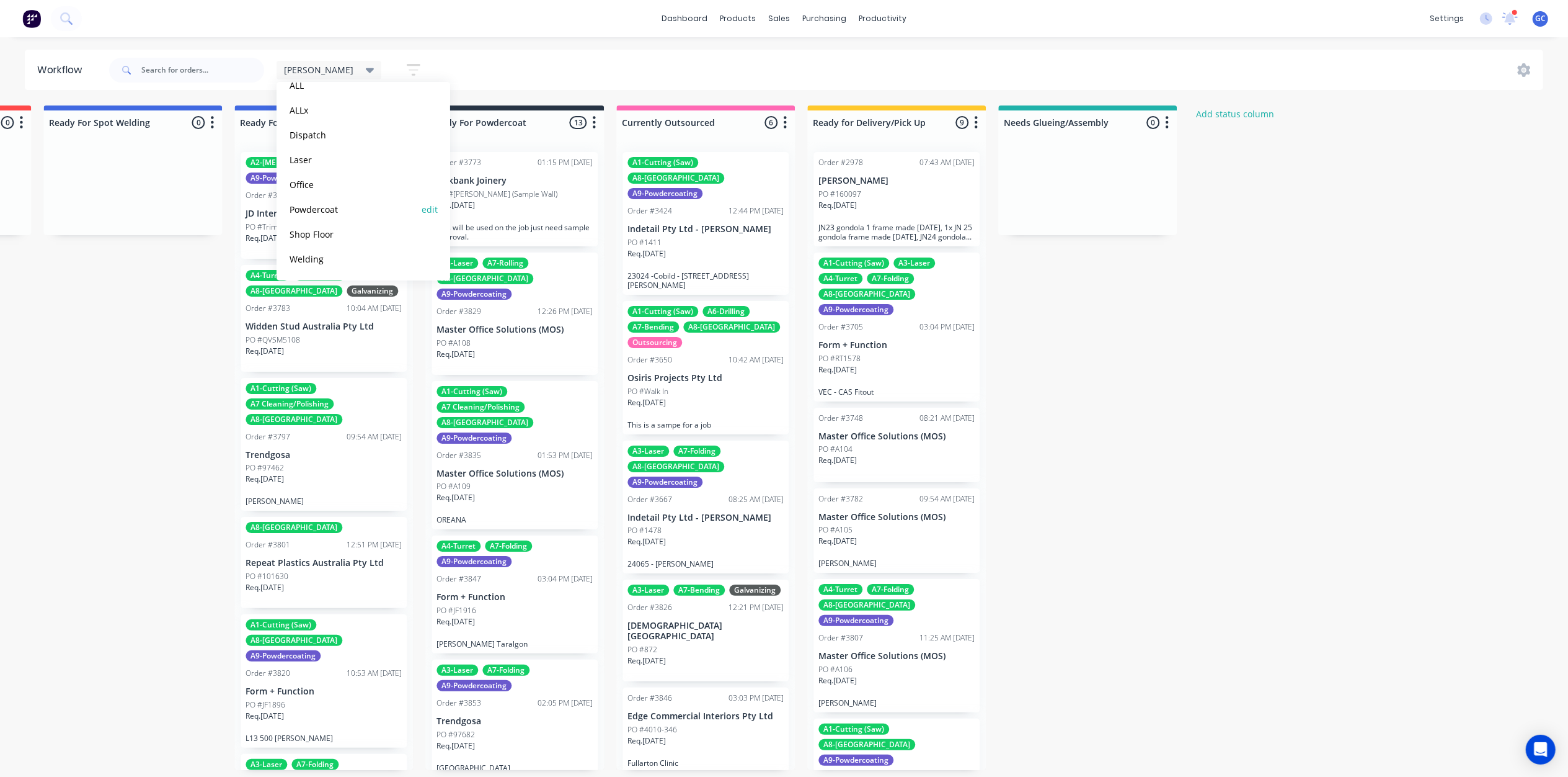
scroll to position [0, 0]
click at [411, 102] on input "text" at bounding box center [373, 104] width 124 height 24
click at [460, 57] on div "Gino Save new view None edit Gino (Default) edit ALL edit ALLx edit Dispatch ed…" at bounding box center [825, 70] width 1437 height 37
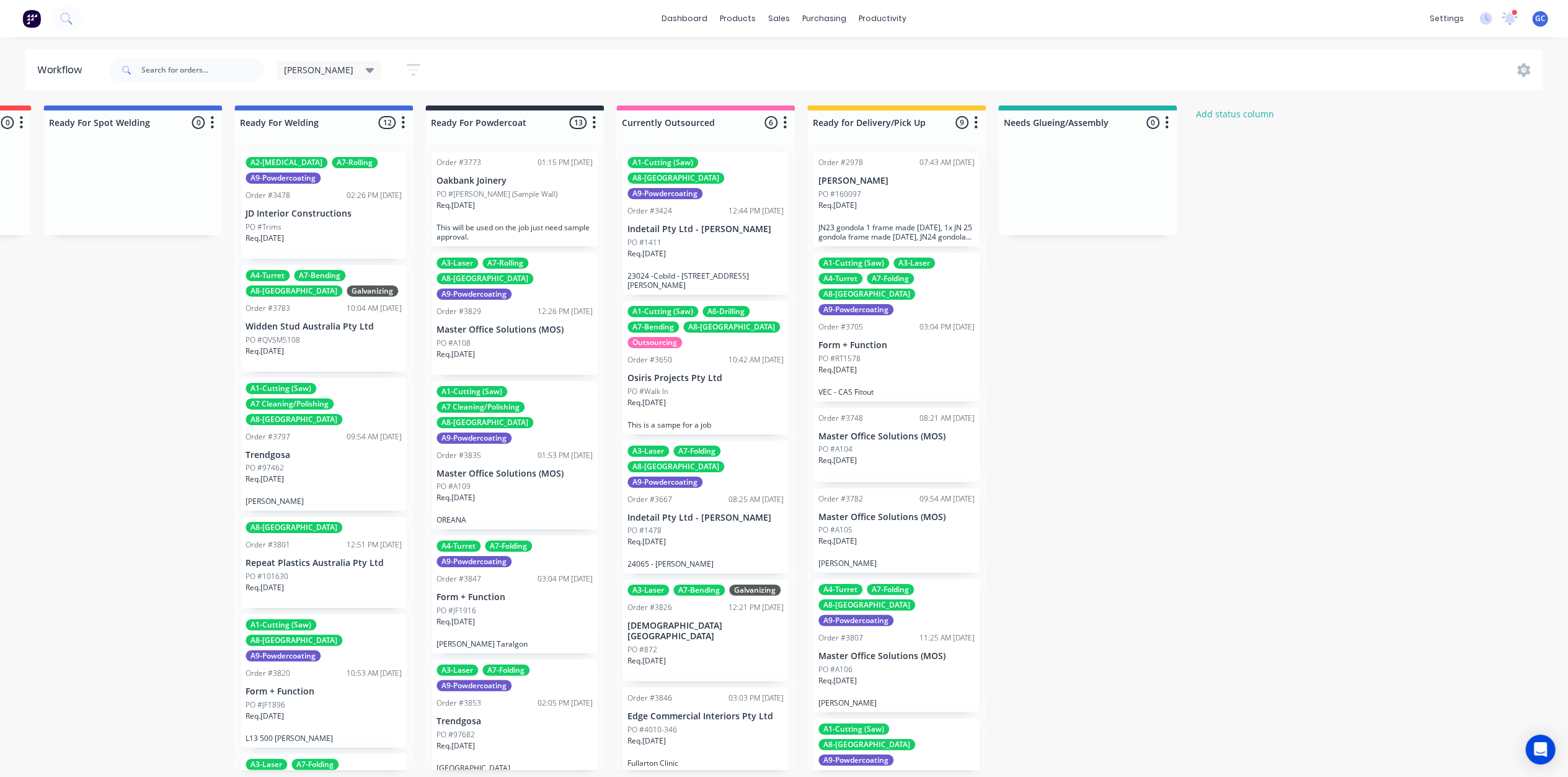
click at [394, 63] on button "button" at bounding box center [414, 70] width 40 height 24
click at [400, 142] on icon at bounding box center [404, 147] width 9 height 14
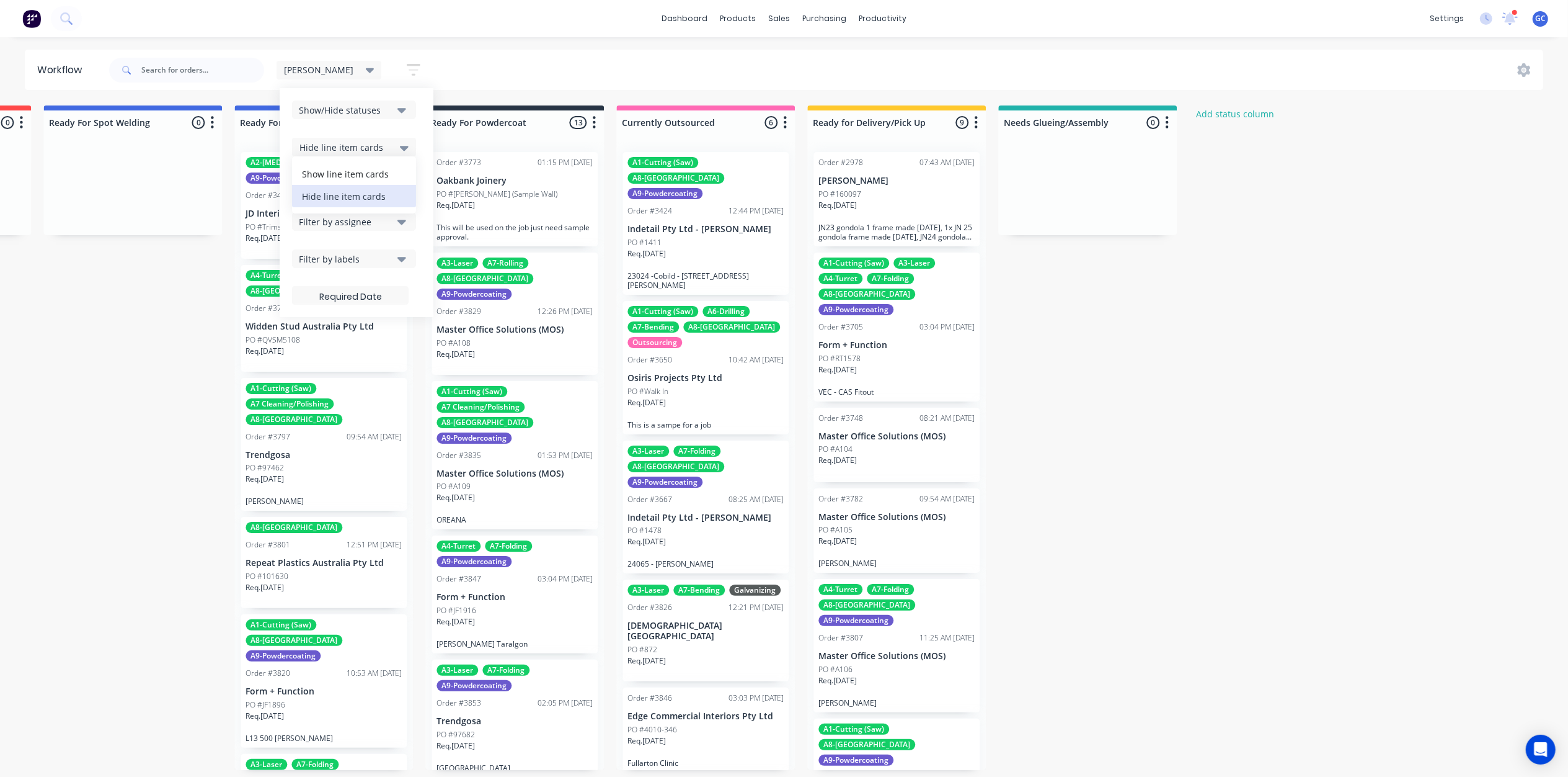
click at [400, 142] on icon at bounding box center [404, 147] width 9 height 14
click at [325, 105] on div "Show/Hide statuses" at bounding box center [345, 110] width 93 height 13
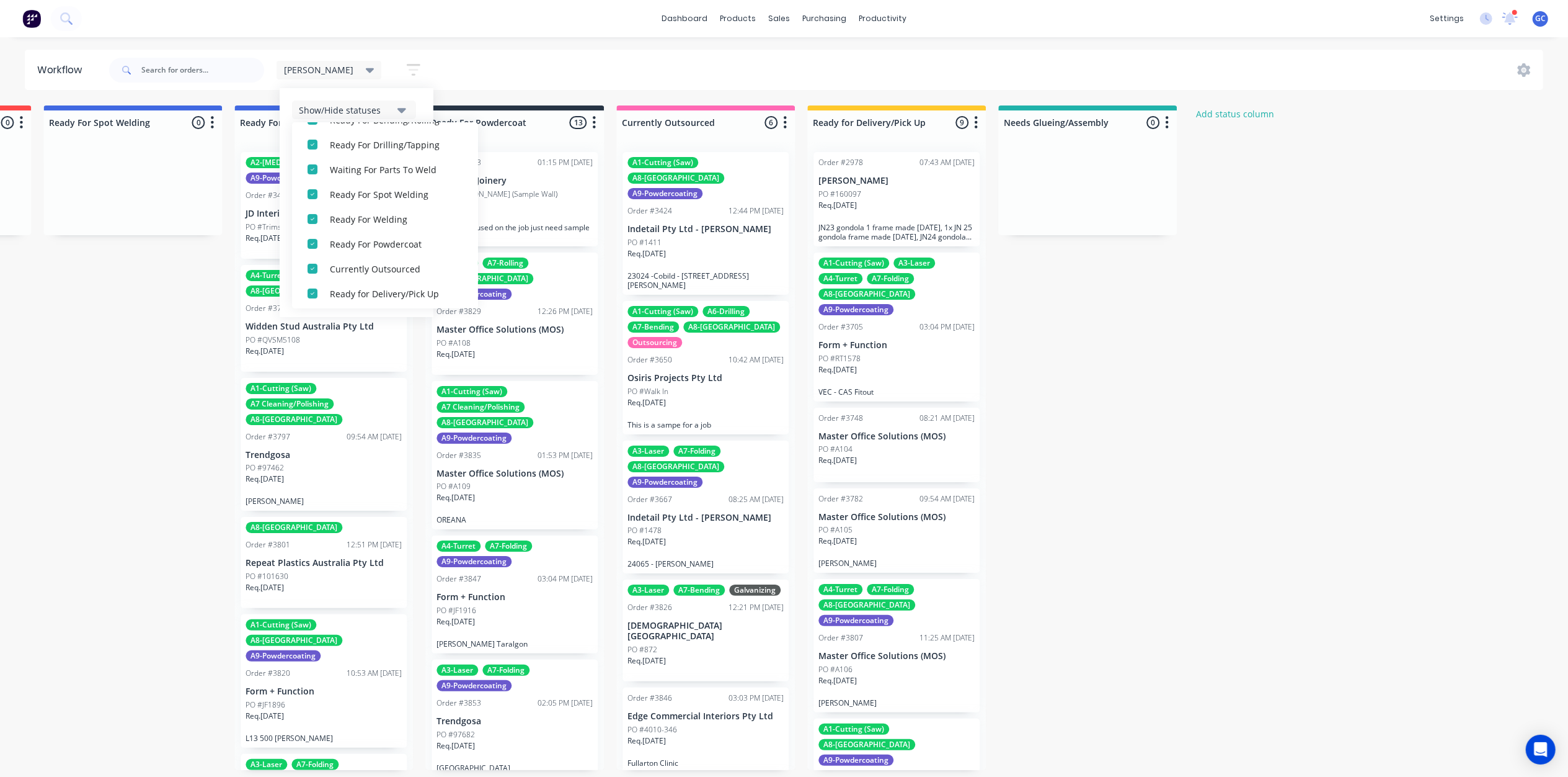
scroll to position [410, 0]
click at [300, 296] on div "button" at bounding box center [312, 290] width 24 height 24
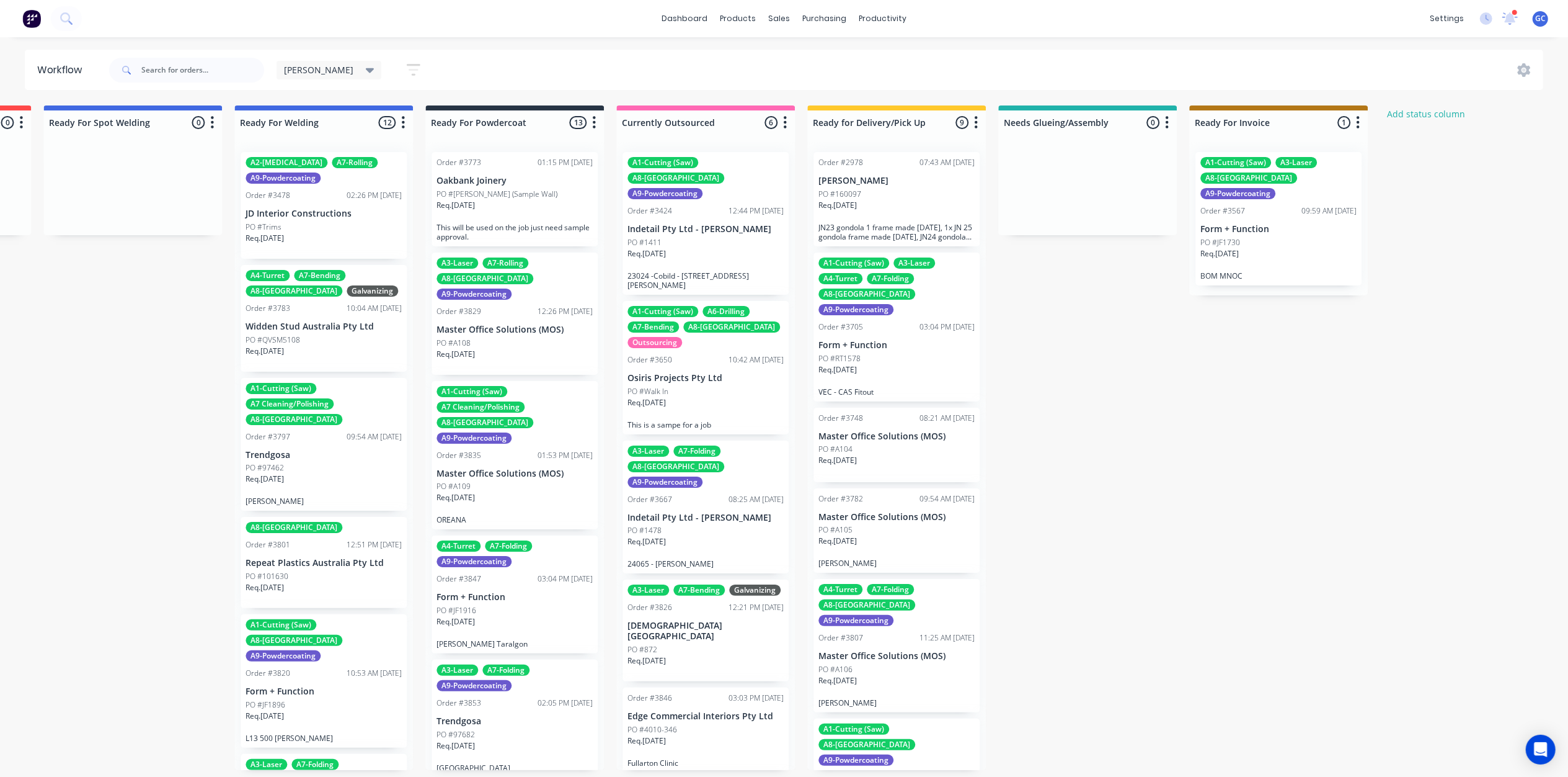
click at [1362, 115] on button "button" at bounding box center [1357, 122] width 15 height 15
click at [1308, 180] on button "Summaries" at bounding box center [1303, 189] width 124 height 20
click at [1312, 201] on button "Sort By" at bounding box center [1303, 210] width 124 height 20
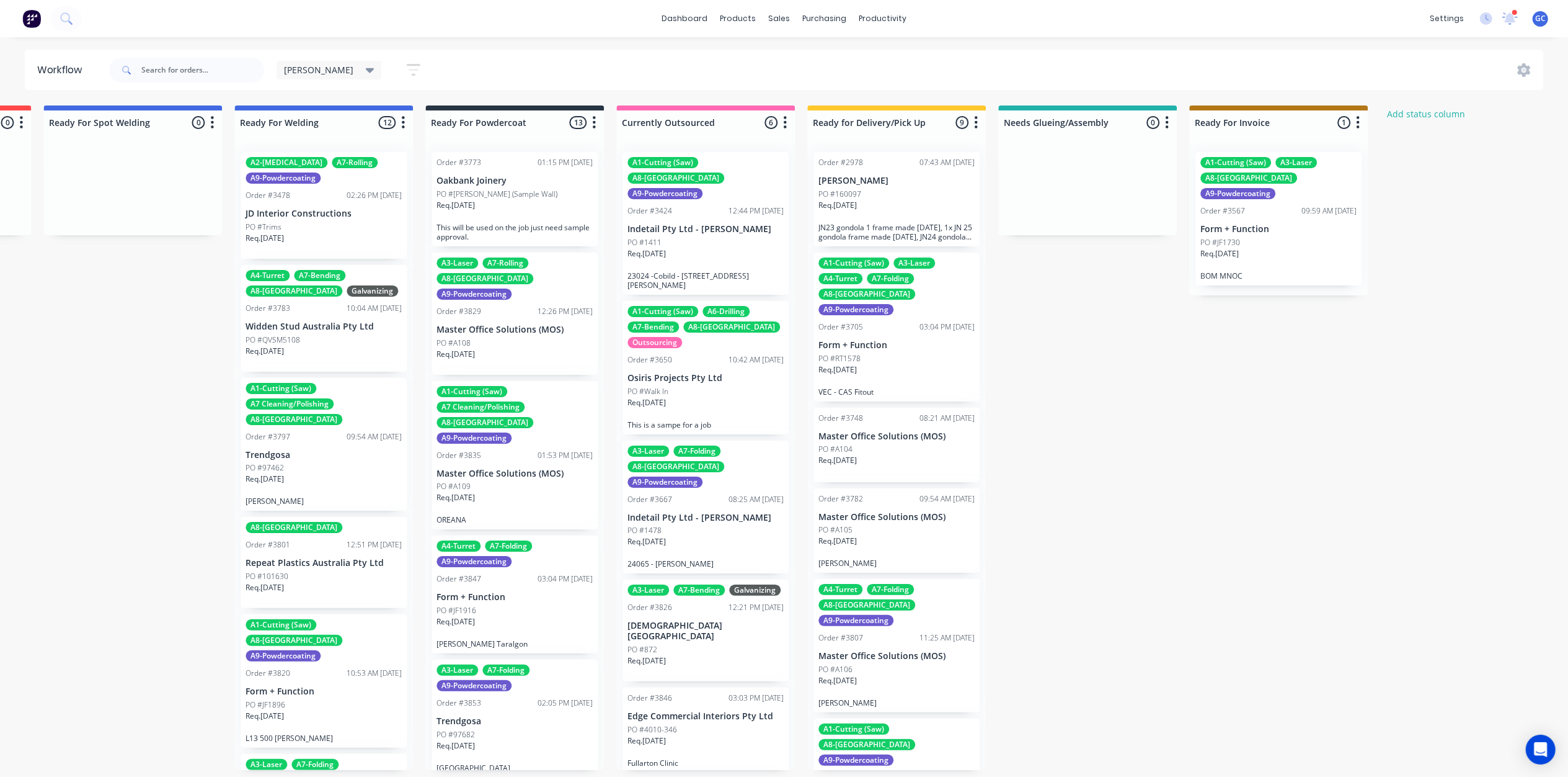
drag, startPoint x: 1323, startPoint y: 124, endPoint x: 1184, endPoint y: 352, distance: 267.0
click at [764, 20] on div "sales" at bounding box center [778, 18] width 34 height 18
click at [824, 61] on div "Sales Orders" at bounding box center [825, 65] width 51 height 11
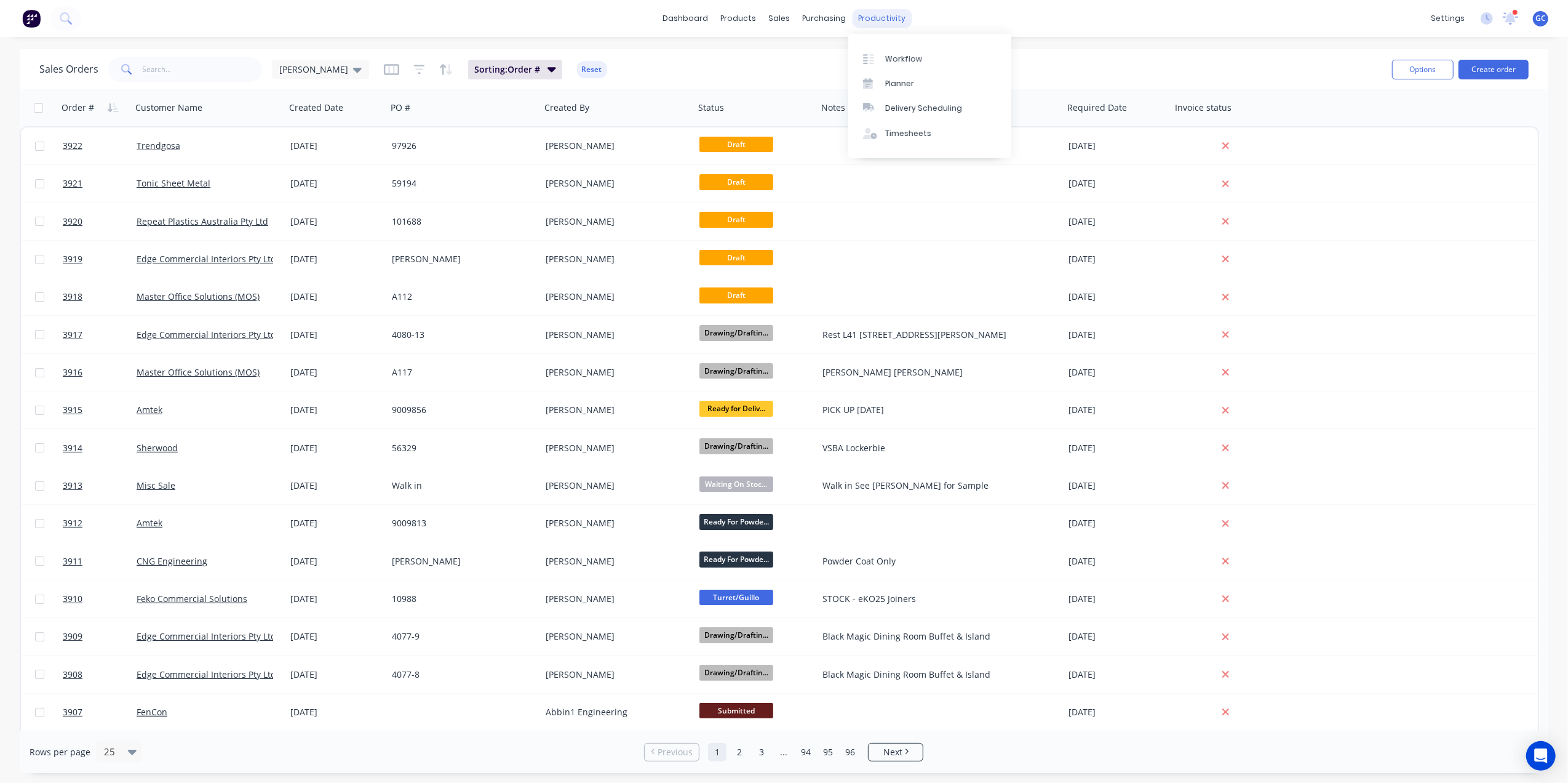
click at [867, 16] on div "productivity" at bounding box center [881, 18] width 60 height 18
click at [913, 50] on link "Workflow" at bounding box center [930, 58] width 163 height 24
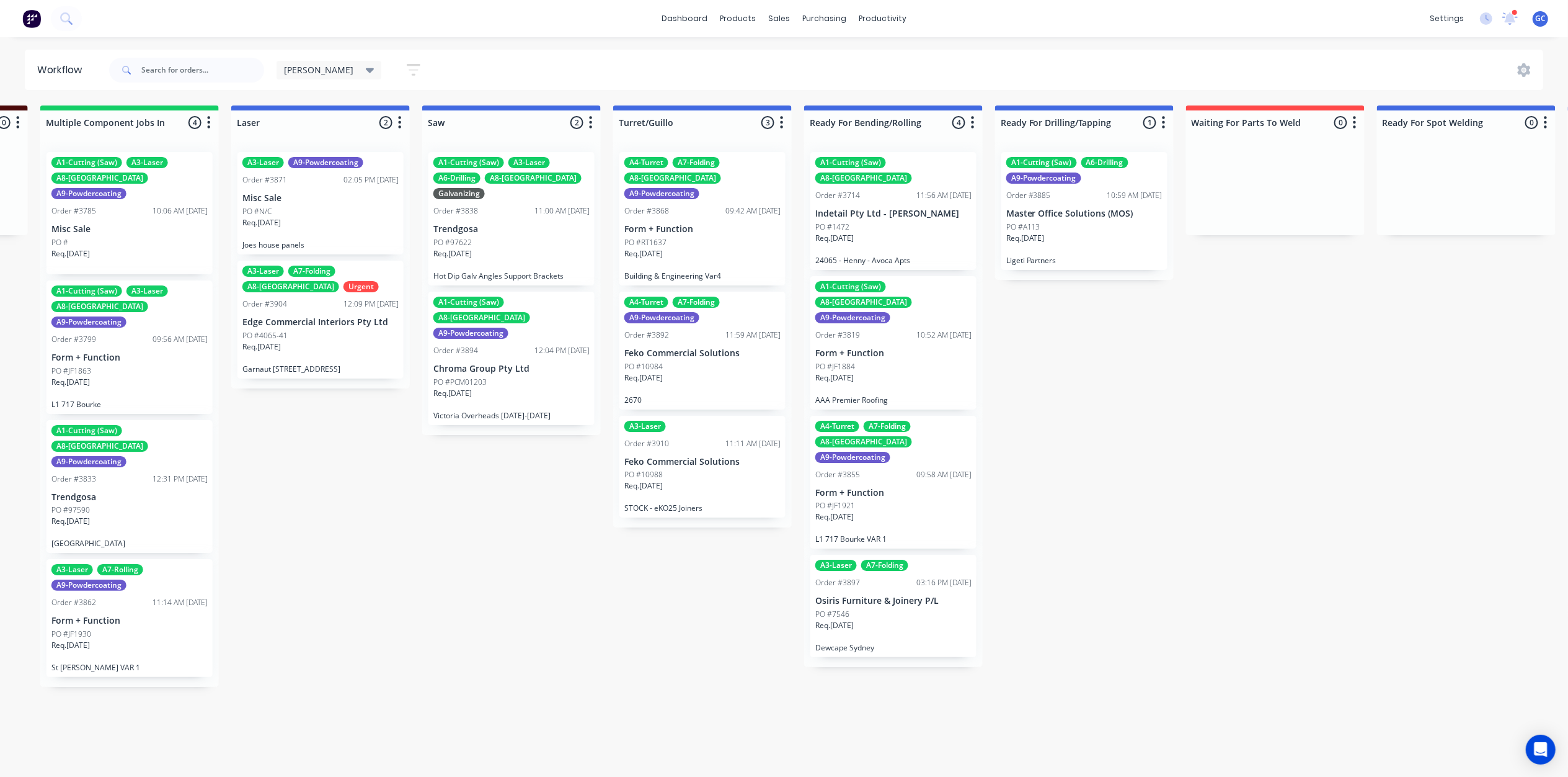
scroll to position [0, 2657]
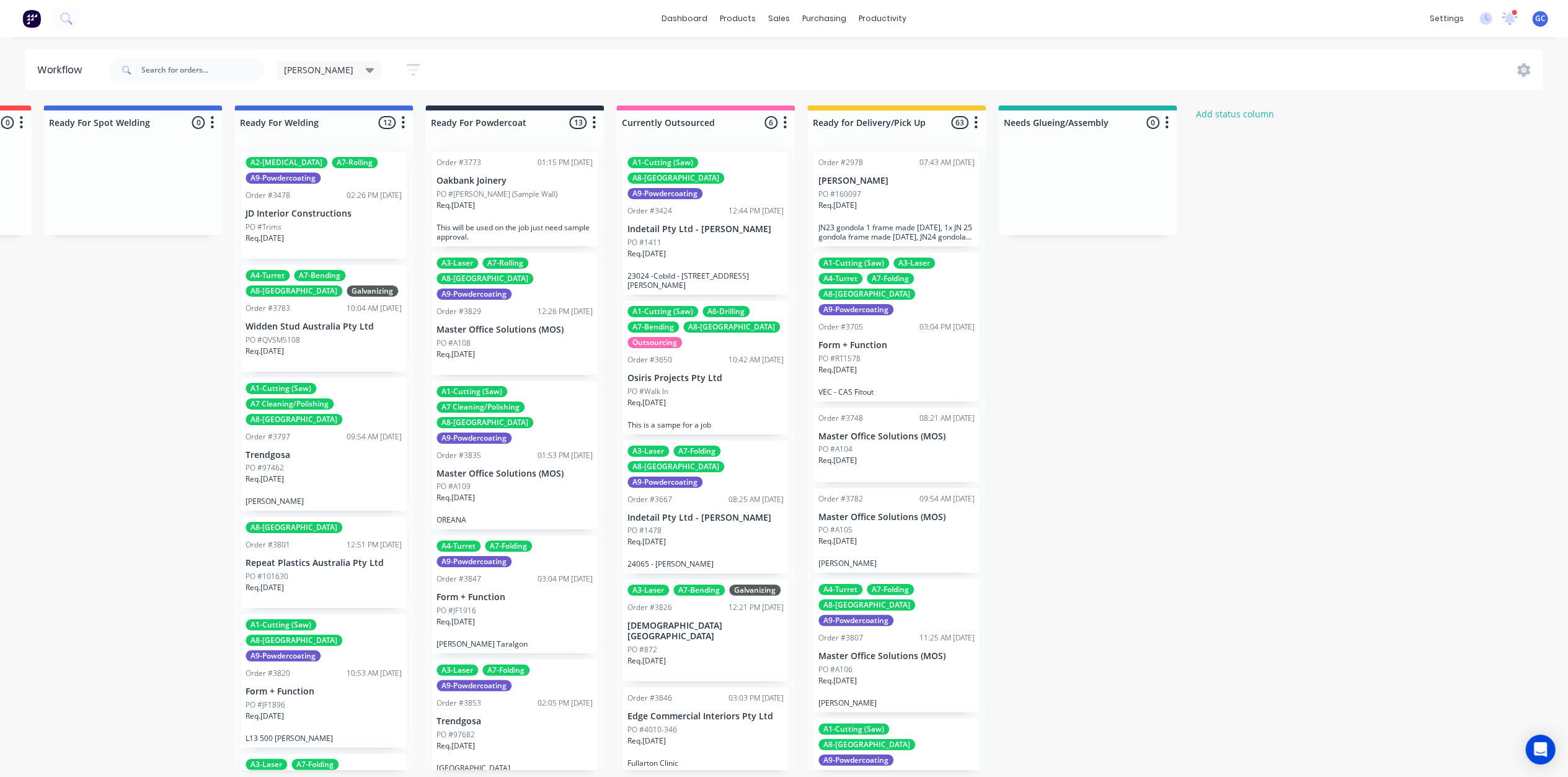
click at [302, 72] on span "[PERSON_NAME]" at bounding box center [319, 70] width 70 height 13
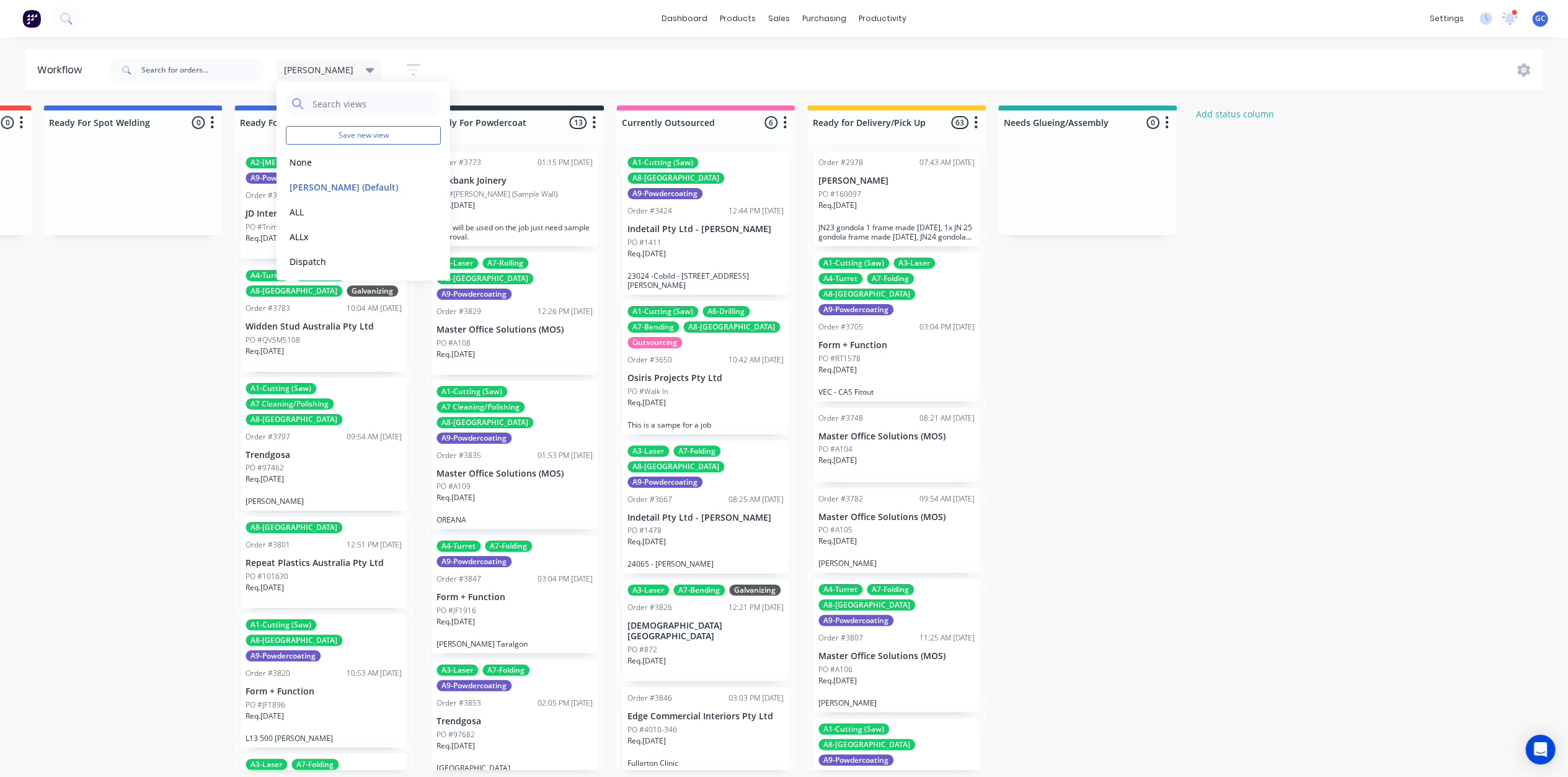
click at [302, 72] on span "[PERSON_NAME]" at bounding box center [319, 70] width 70 height 13
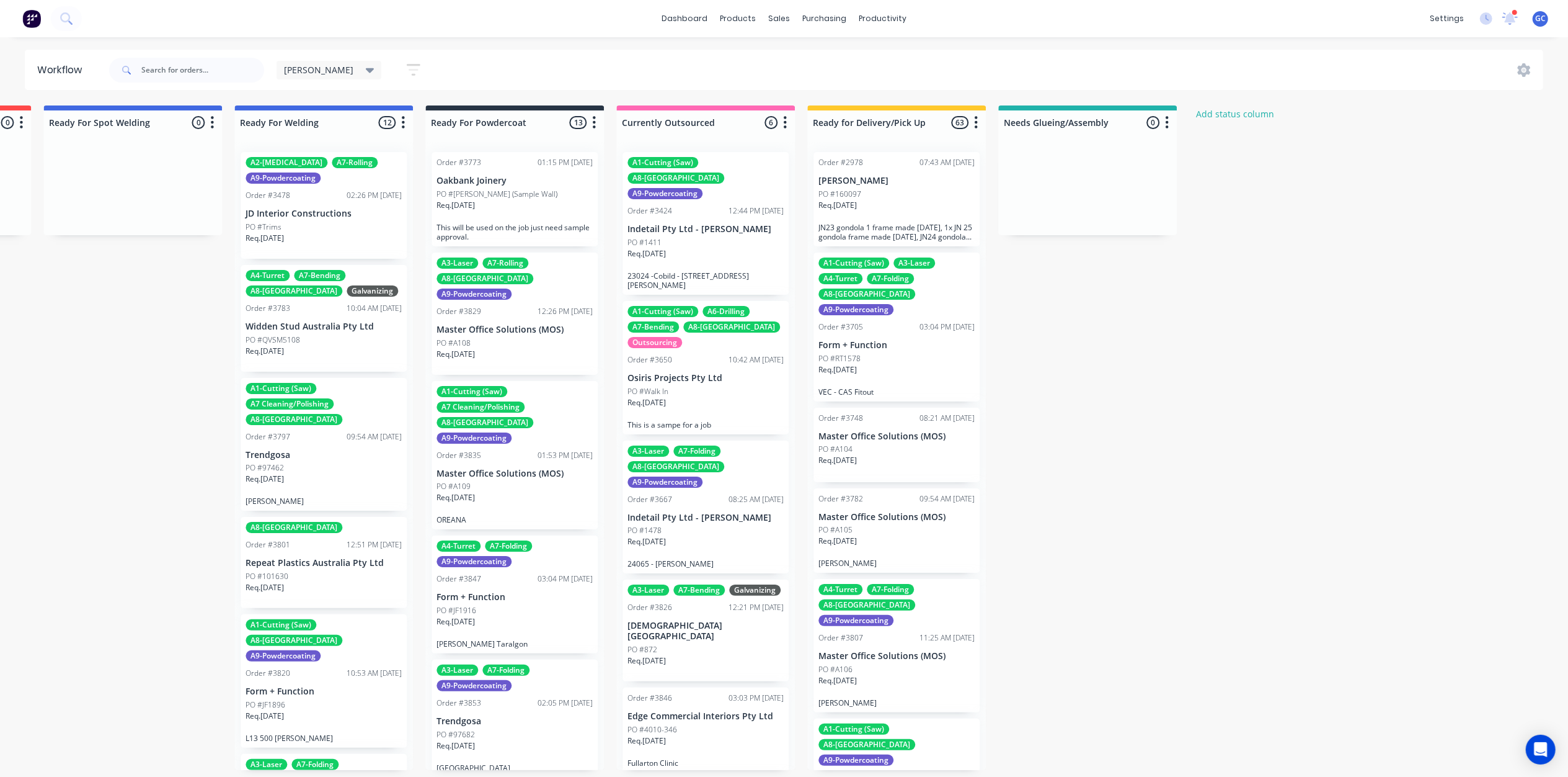
click at [361, 65] on div "Gino Save new view None edit Gino (Default) edit ALL edit ALLx edit Dispatch ed…" at bounding box center [355, 70] width 158 height 24
click at [394, 65] on button "button" at bounding box center [414, 70] width 40 height 24
click at [338, 106] on div "Show/Hide statuses" at bounding box center [345, 110] width 93 height 13
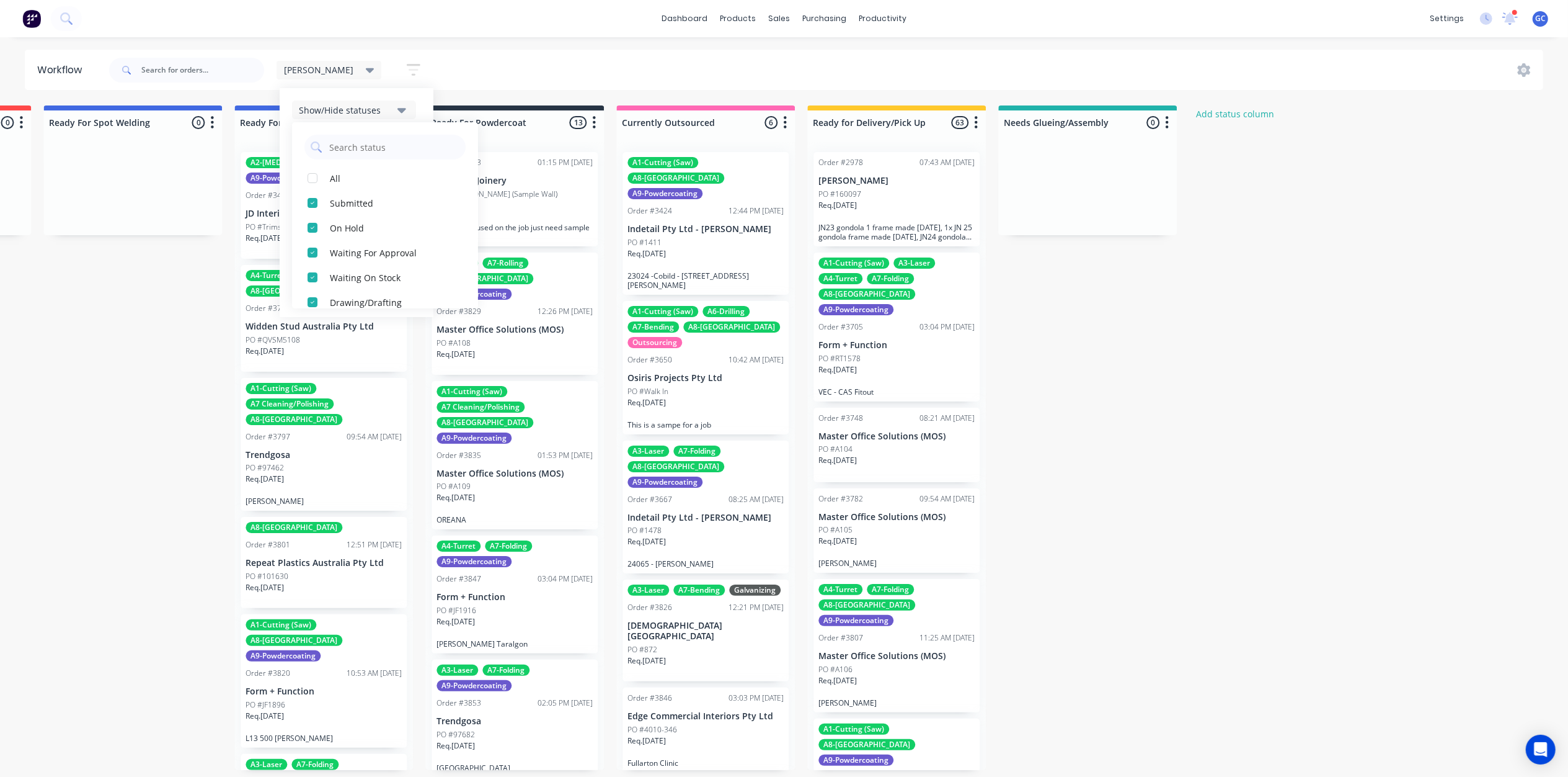
scroll to position [410, 0]
click at [300, 290] on div "button" at bounding box center [312, 290] width 24 height 24
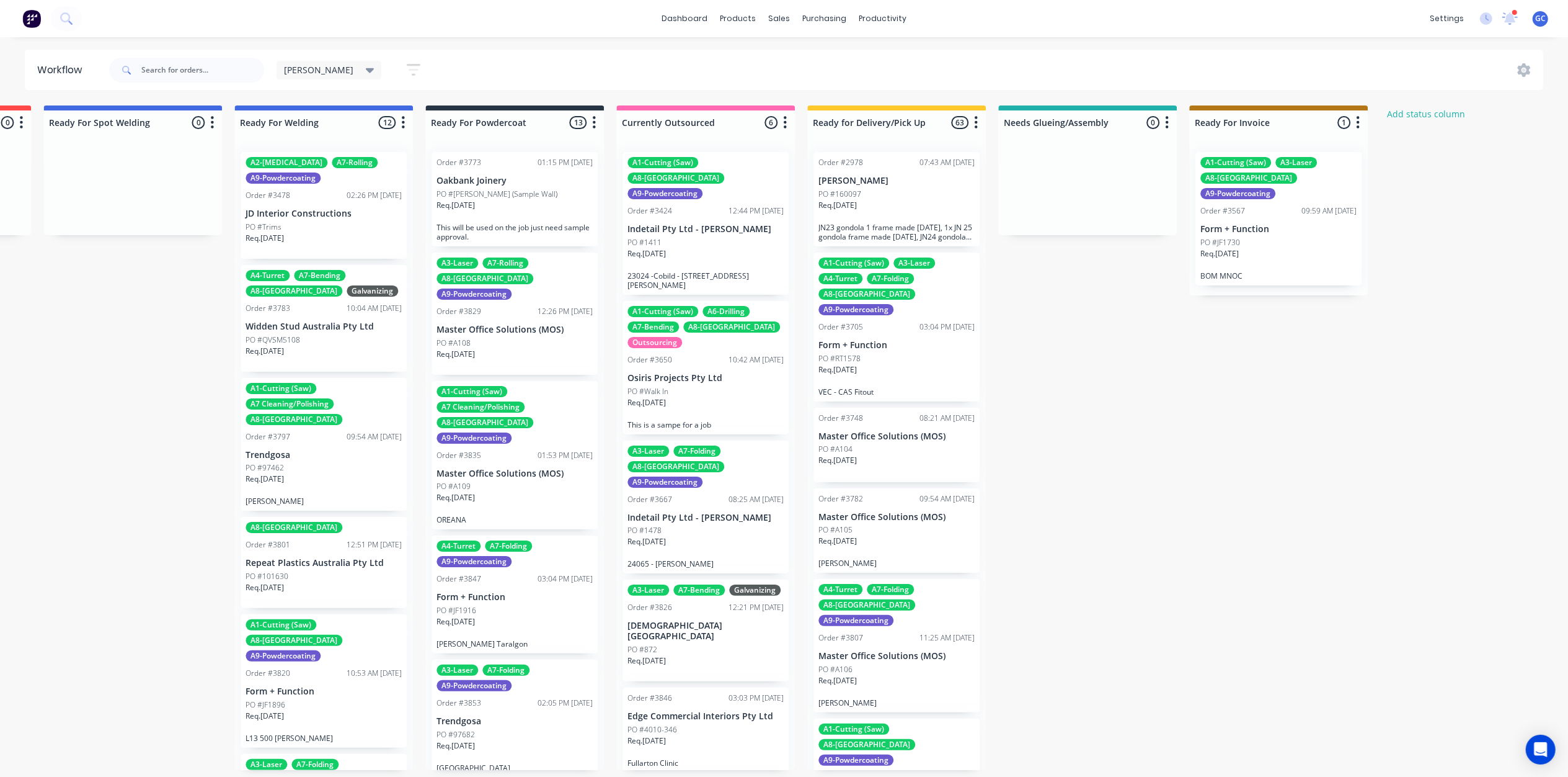
click at [323, 63] on div "[PERSON_NAME]" at bounding box center [329, 70] width 105 height 18
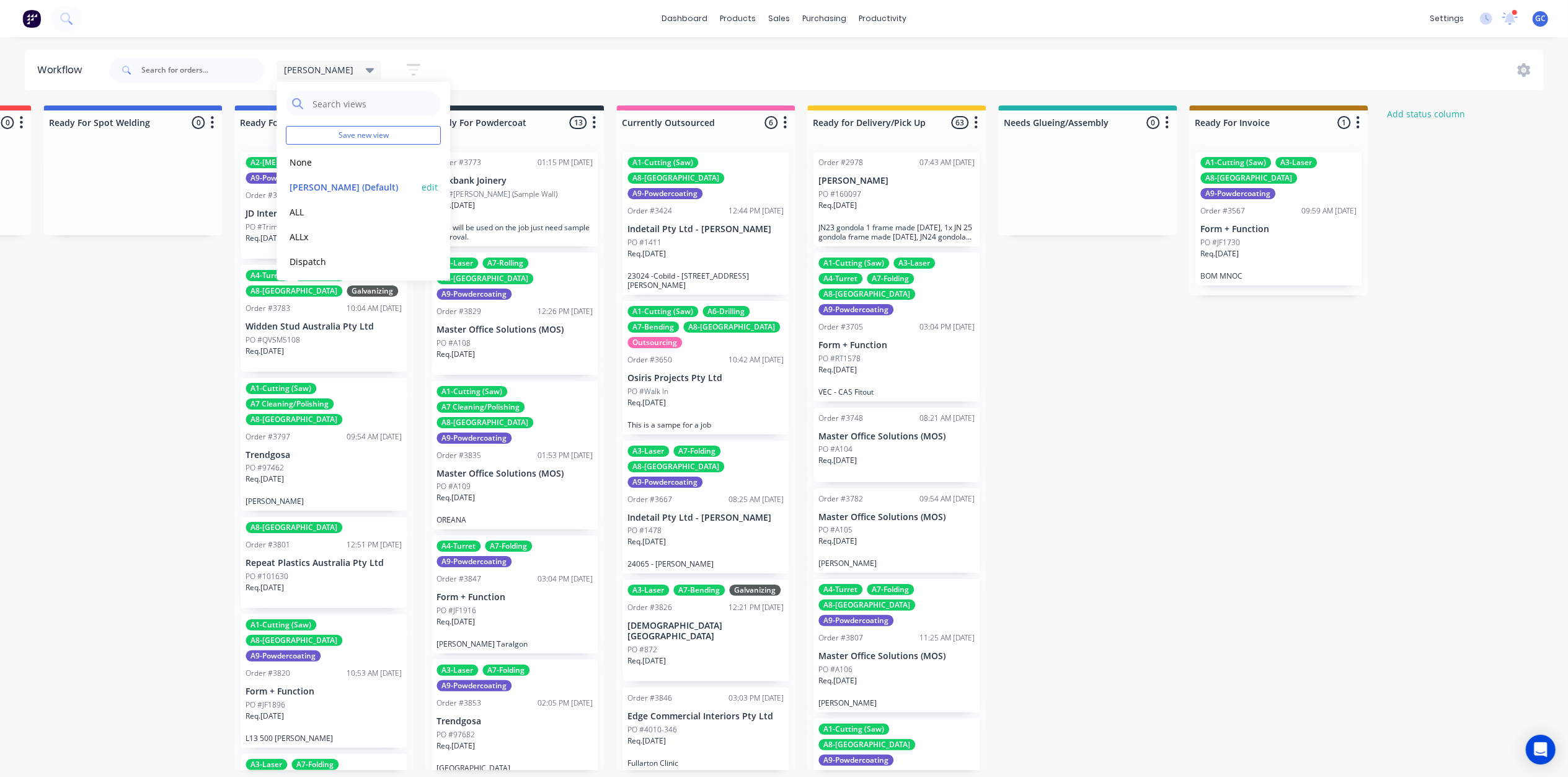
click at [422, 185] on button "edit" at bounding box center [430, 187] width 16 height 13
click at [522, 158] on button "Update" at bounding box center [506, 159] width 74 height 22
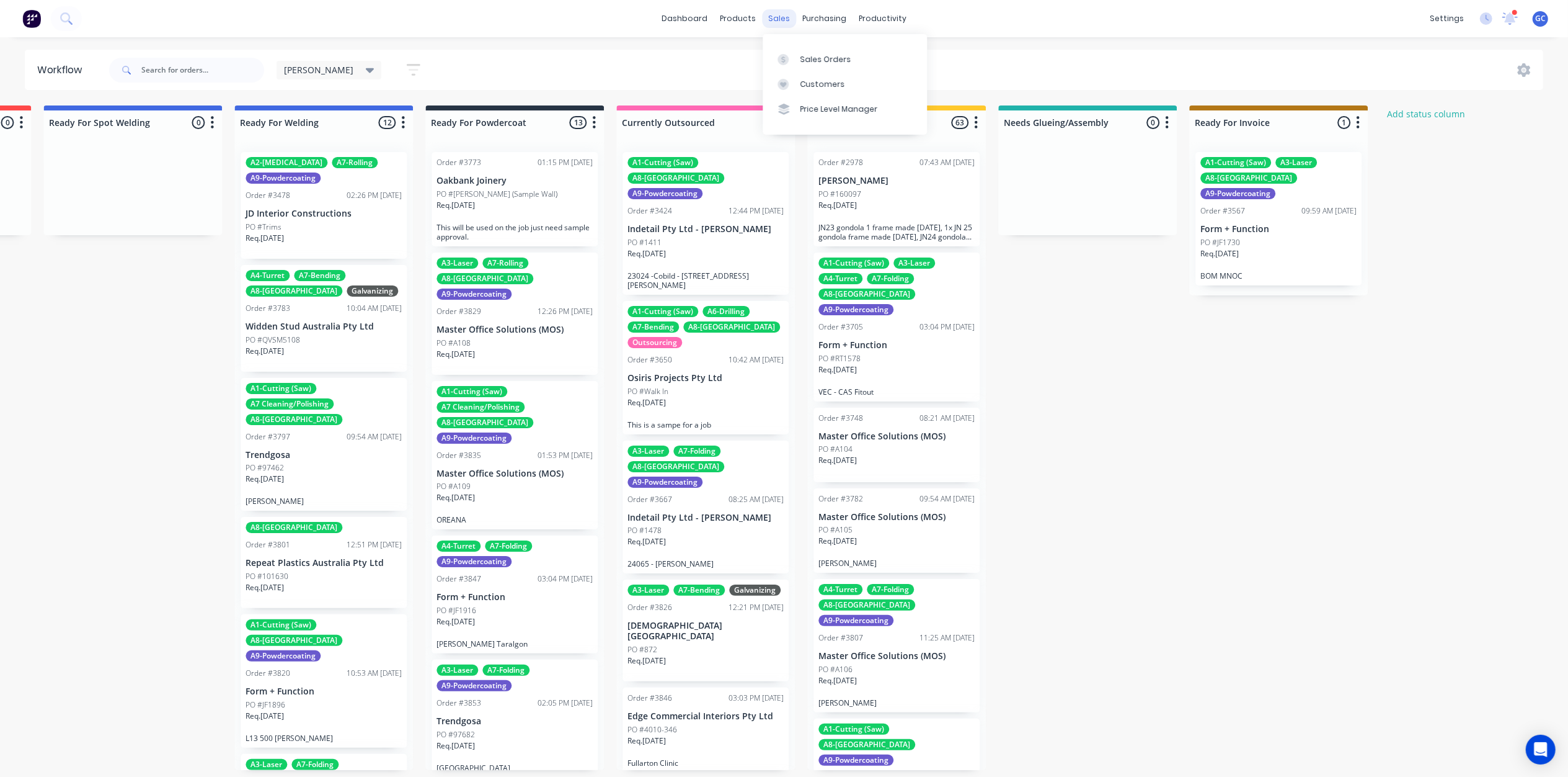
click at [788, 20] on div "sales" at bounding box center [778, 18] width 34 height 18
click at [809, 60] on div "Sales Orders" at bounding box center [825, 59] width 51 height 11
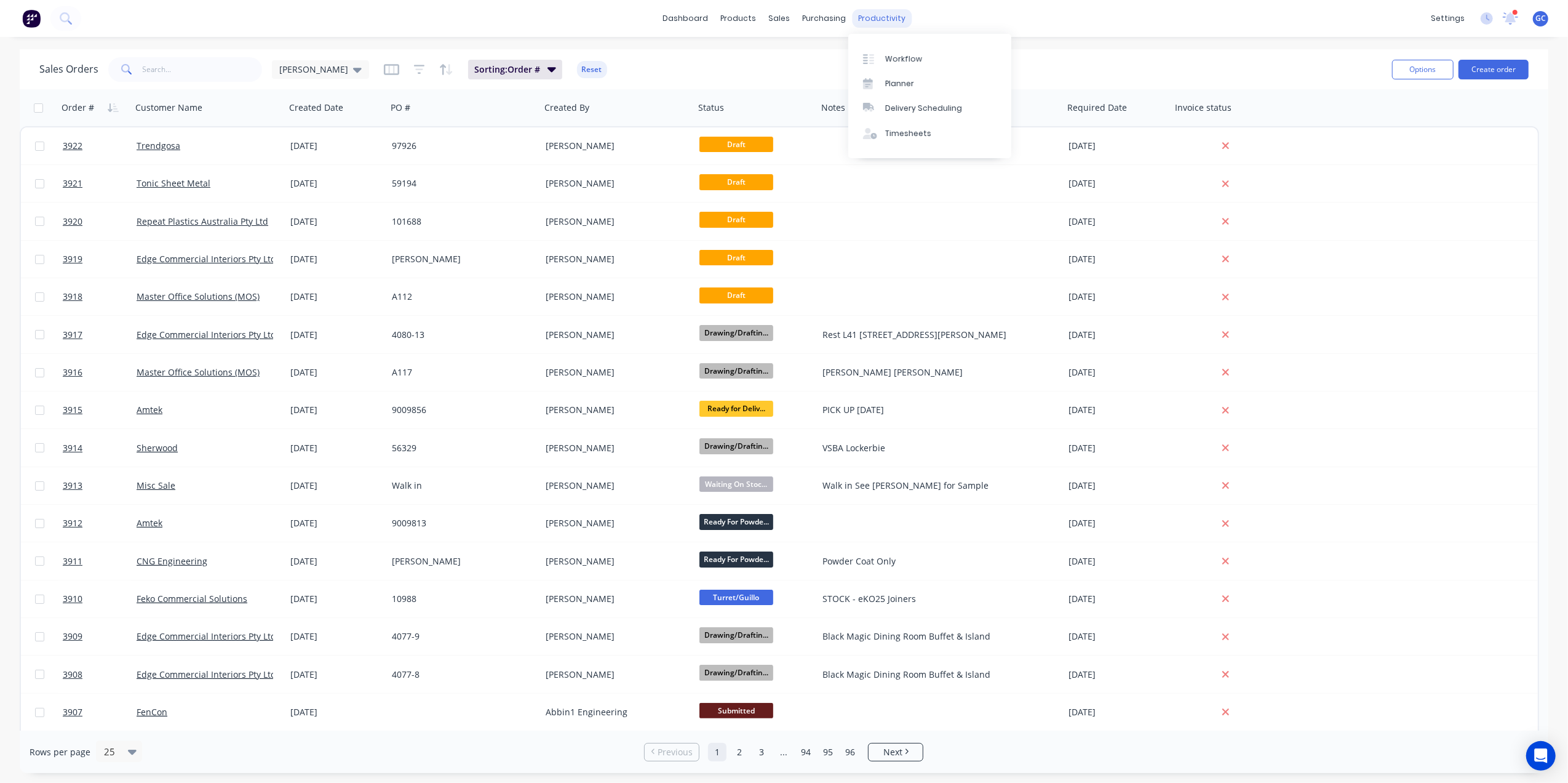
click at [884, 22] on div "productivity" at bounding box center [881, 18] width 60 height 18
click at [902, 58] on div "Workflow" at bounding box center [904, 59] width 37 height 11
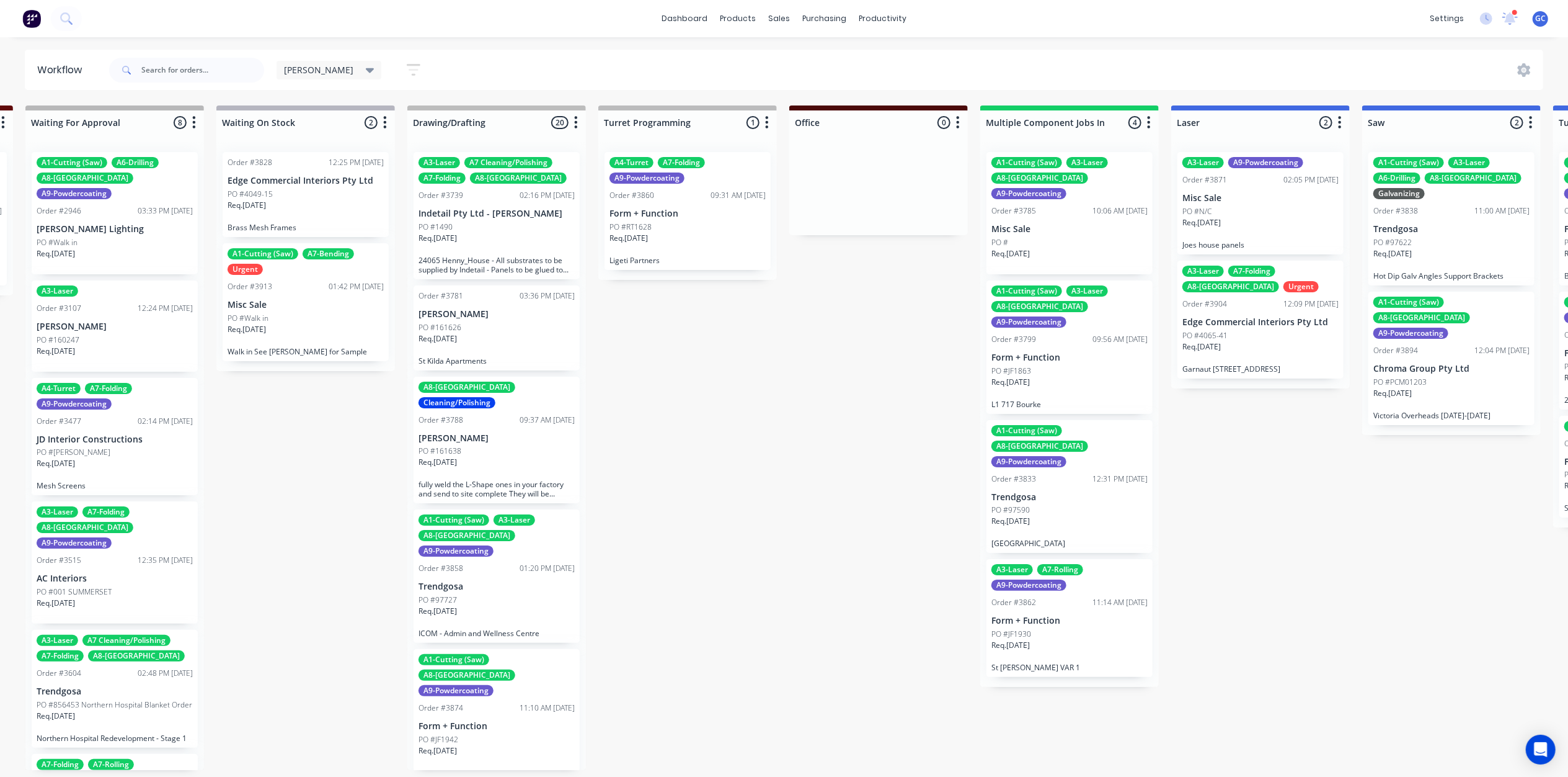
scroll to position [0, 2657]
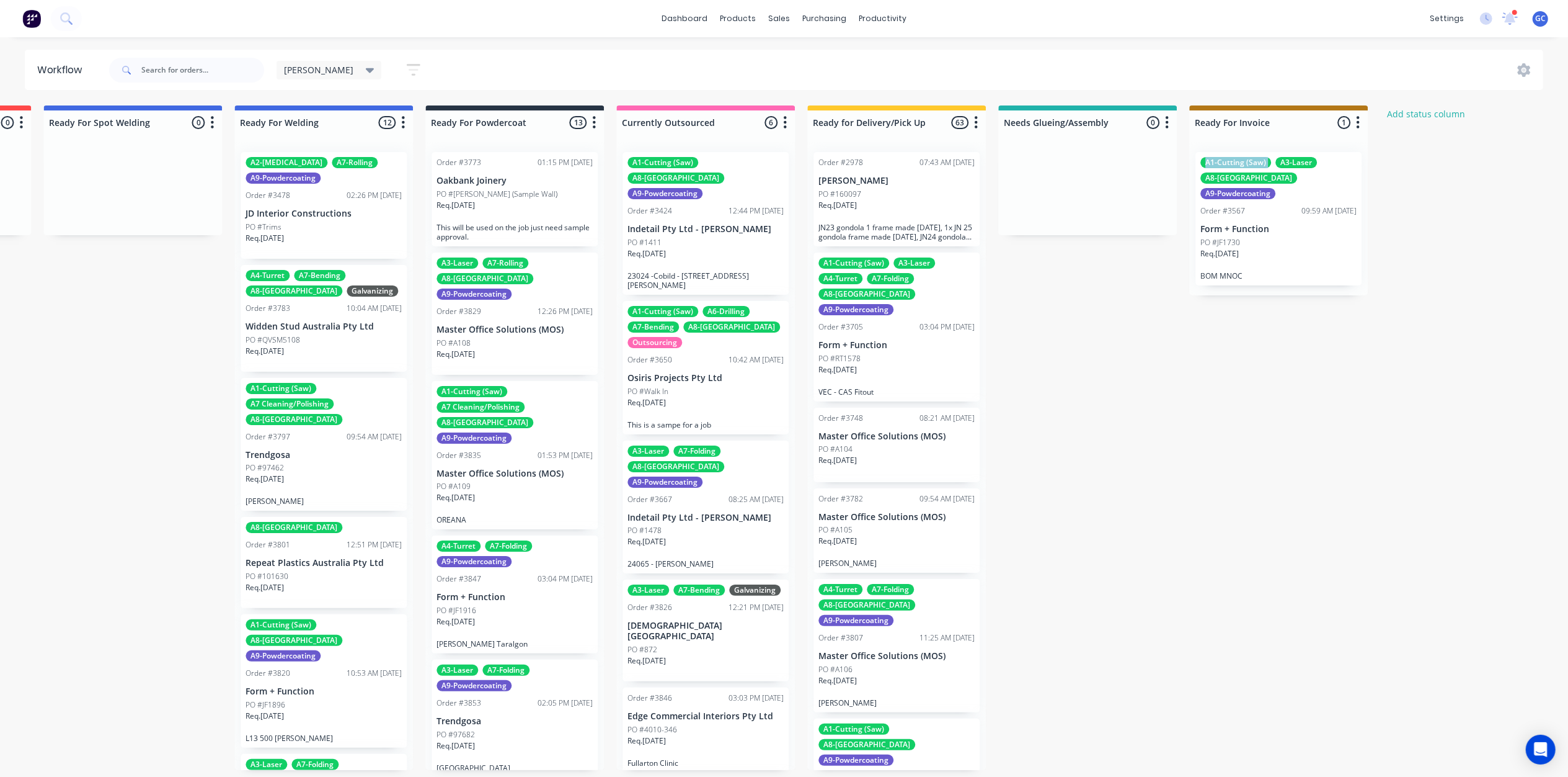
drag, startPoint x: 1295, startPoint y: 137, endPoint x: 1286, endPoint y: 149, distance: 15.0
click at [1284, 152] on div "Ready For Invoice 1 Status colour #B37717 hex #B37717 Save Cancel Notifications…" at bounding box center [1279, 201] width 179 height 190
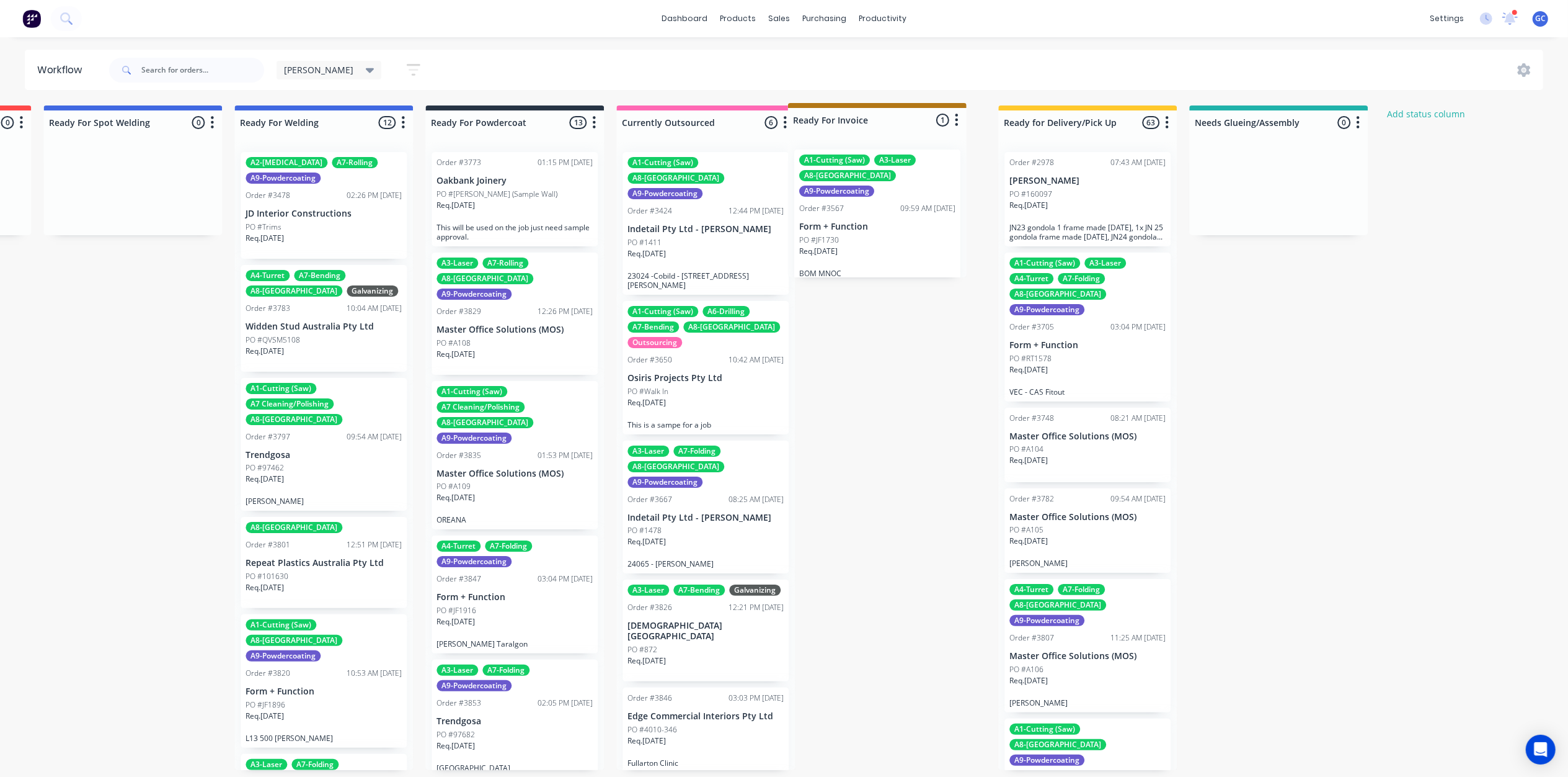
drag, startPoint x: 1322, startPoint y: 132, endPoint x: 923, endPoint y: 132, distance: 399.0
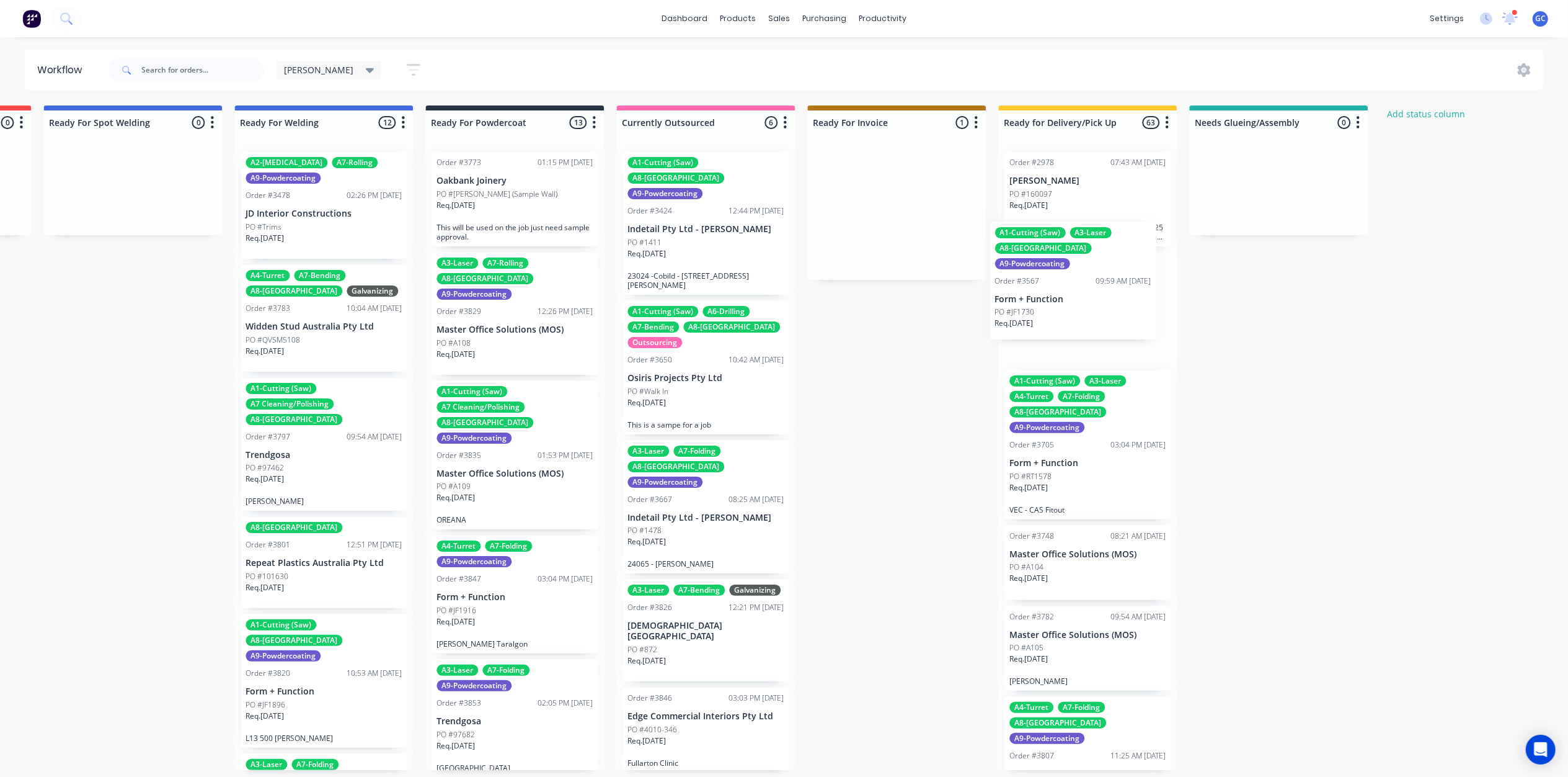
drag, startPoint x: 879, startPoint y: 208, endPoint x: 1080, endPoint y: 279, distance: 213.2
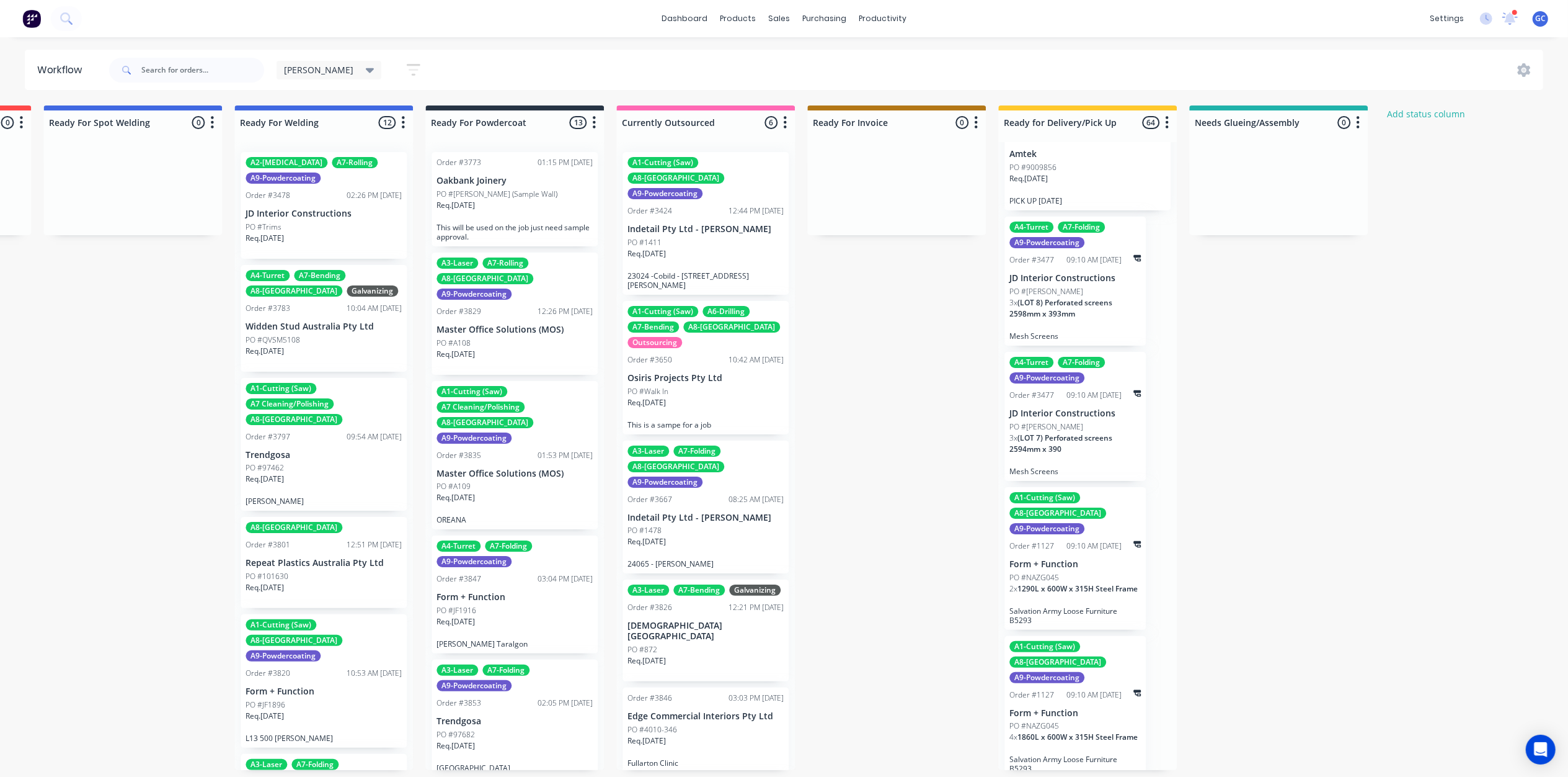
scroll to position [910, 0]
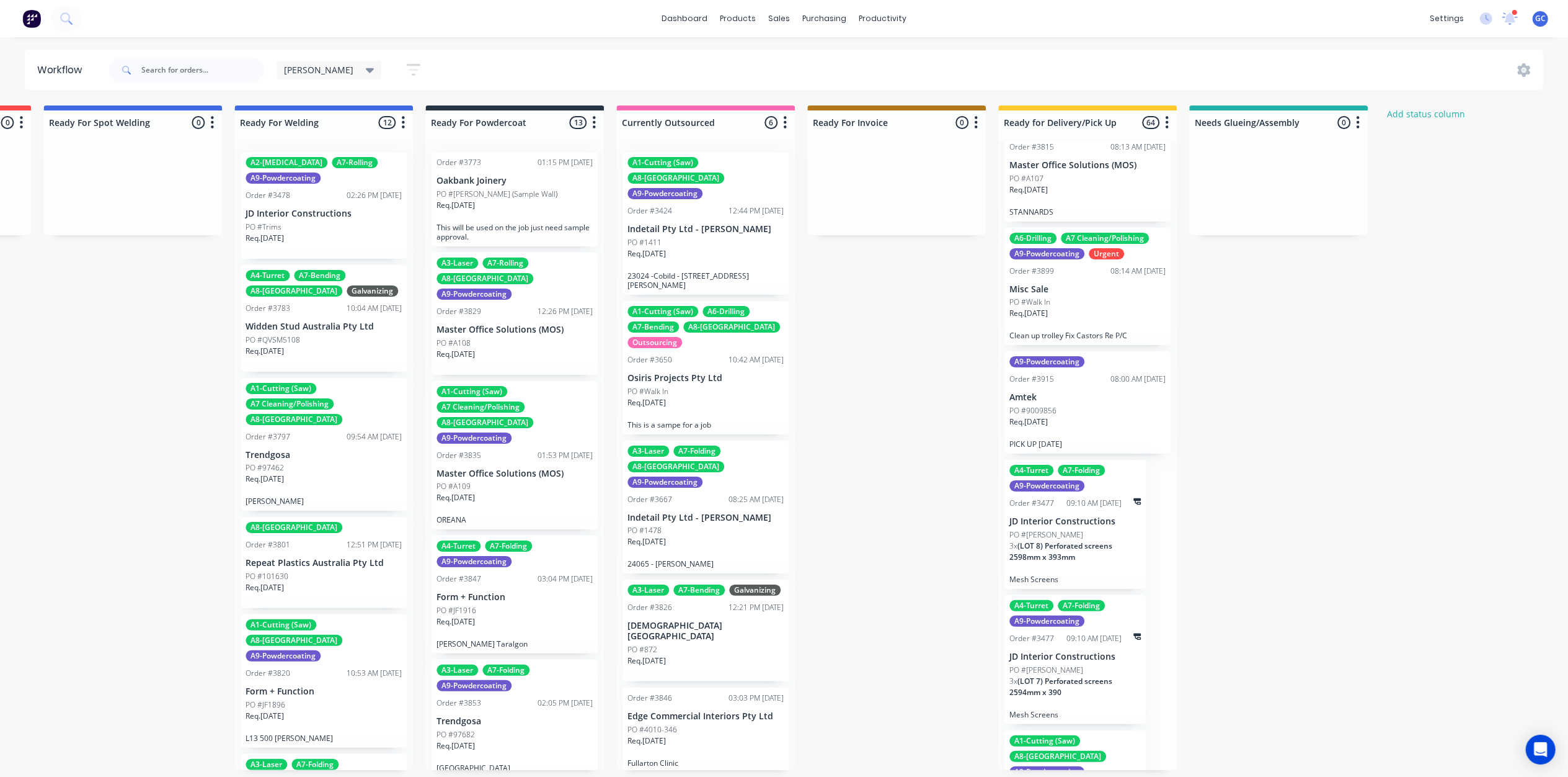
click at [407, 65] on icon "button" at bounding box center [414, 70] width 14 height 12
click at [361, 149] on div "Show line item cards" at bounding box center [354, 147] width 124 height 18
click at [323, 187] on div "Hide line item cards" at bounding box center [354, 196] width 124 height 23
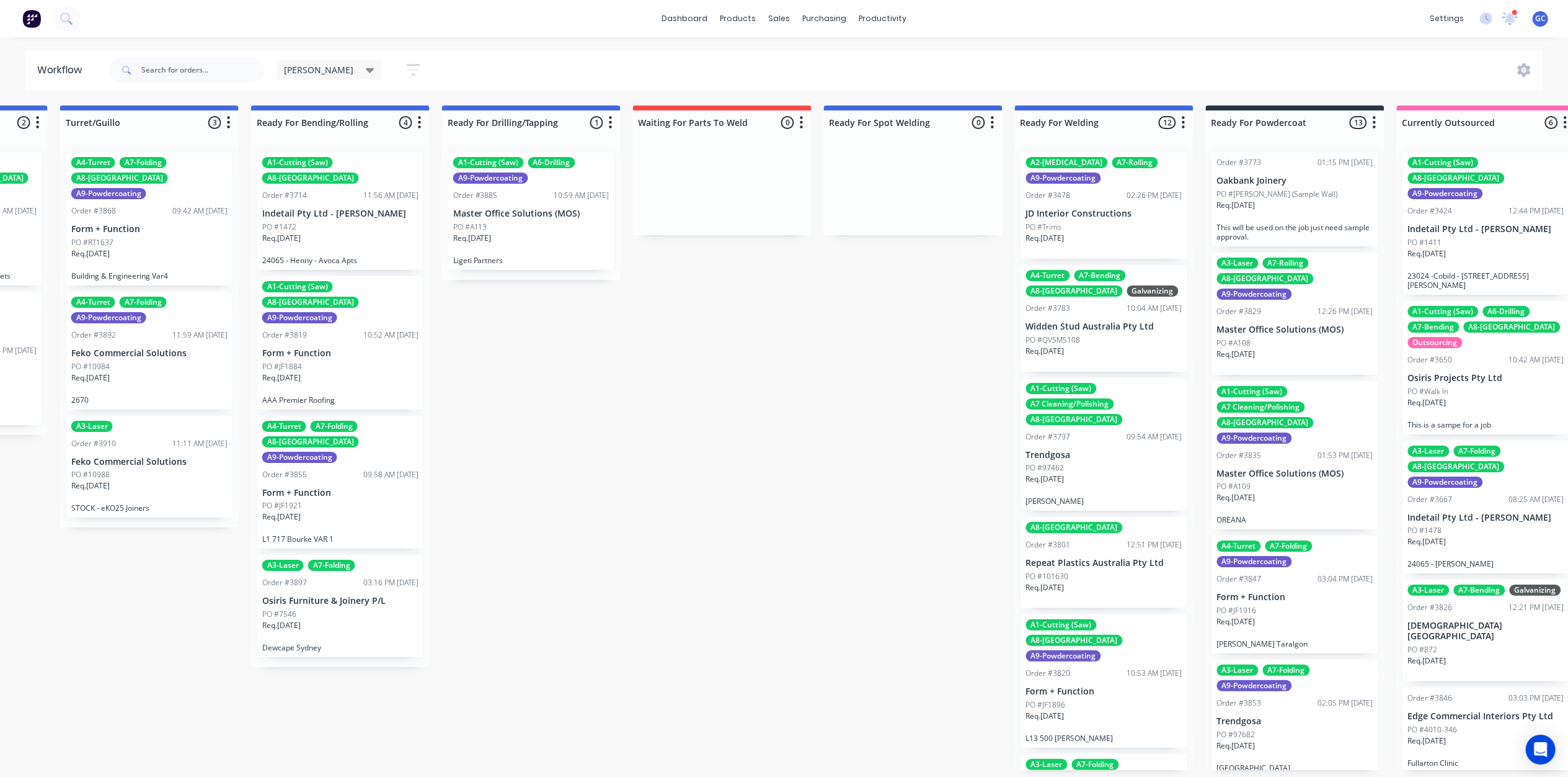
scroll to position [0, 2657]
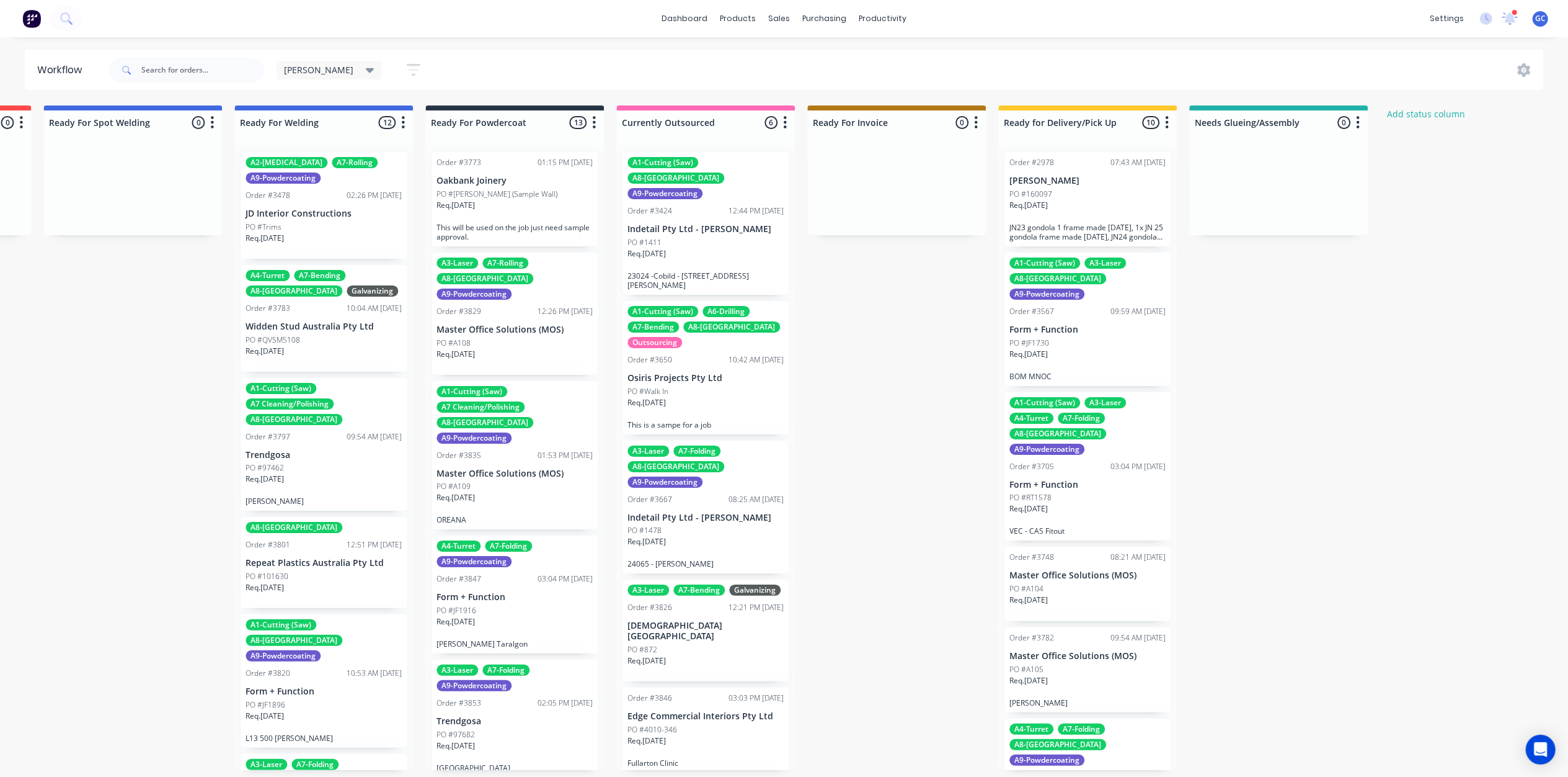
click at [328, 68] on div "[PERSON_NAME]" at bounding box center [329, 70] width 105 height 18
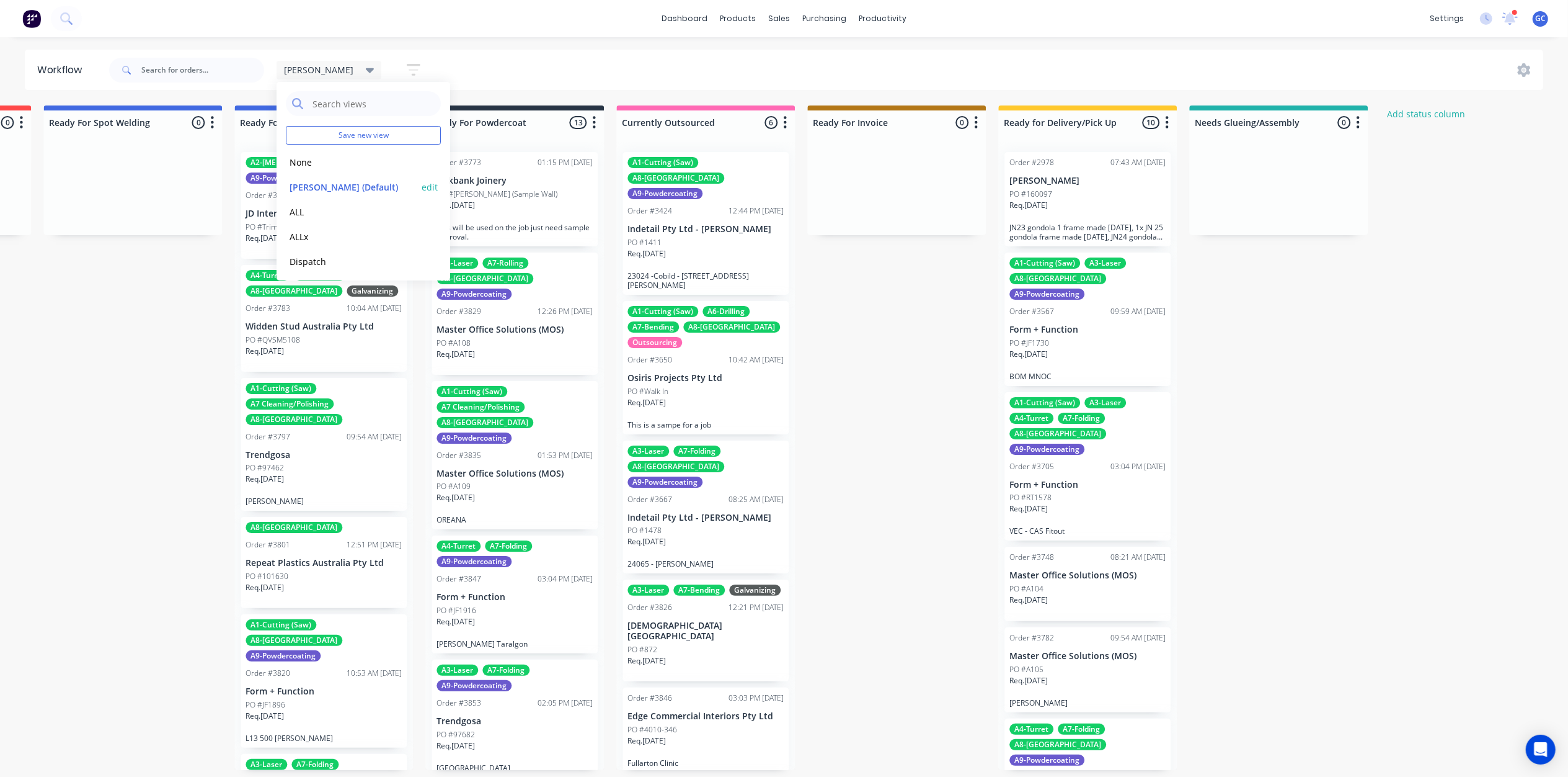
click at [422, 186] on button "edit" at bounding box center [430, 187] width 16 height 13
click at [504, 161] on button "Update" at bounding box center [506, 159] width 74 height 22
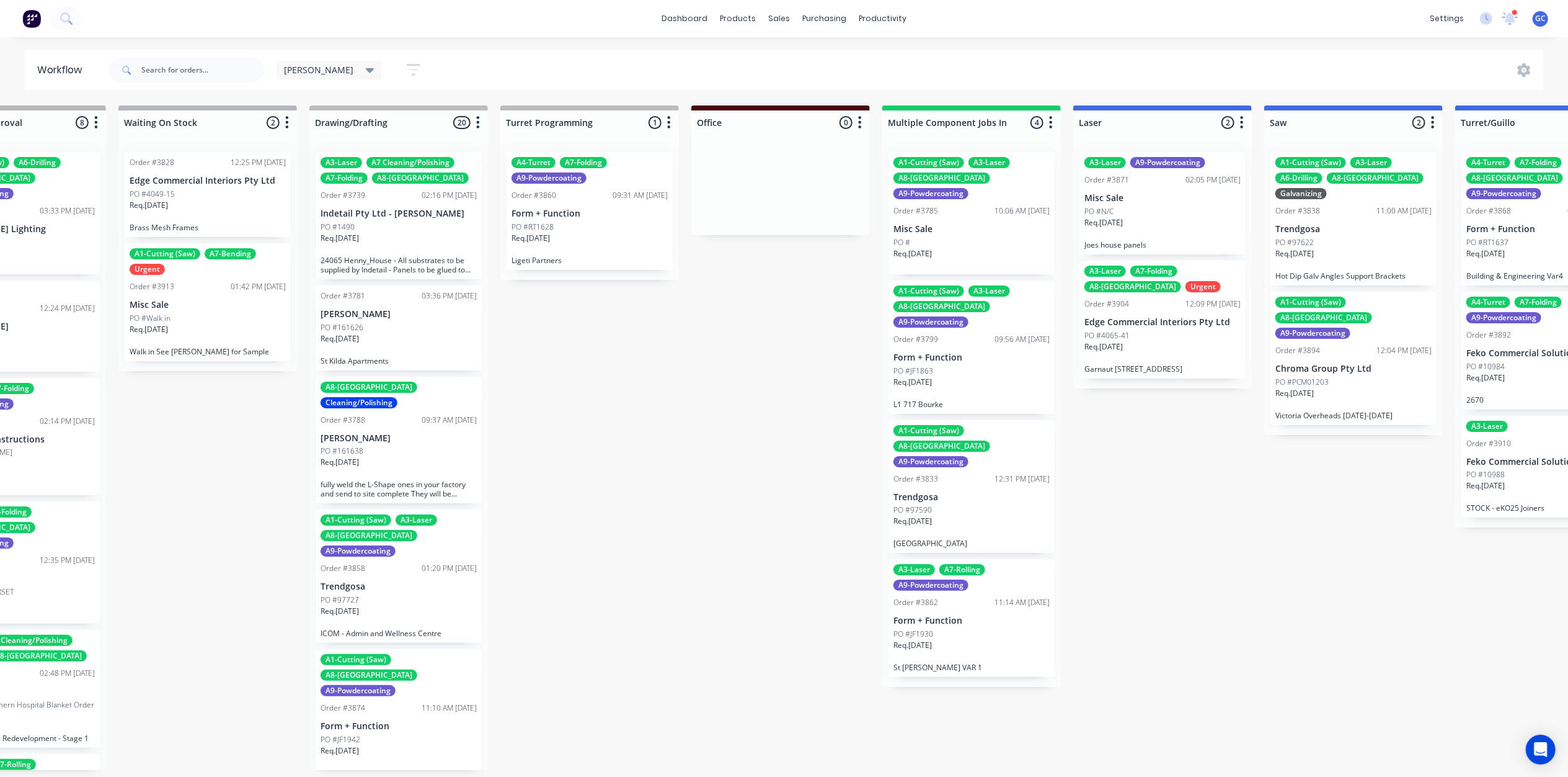
scroll to position [0, 2657]
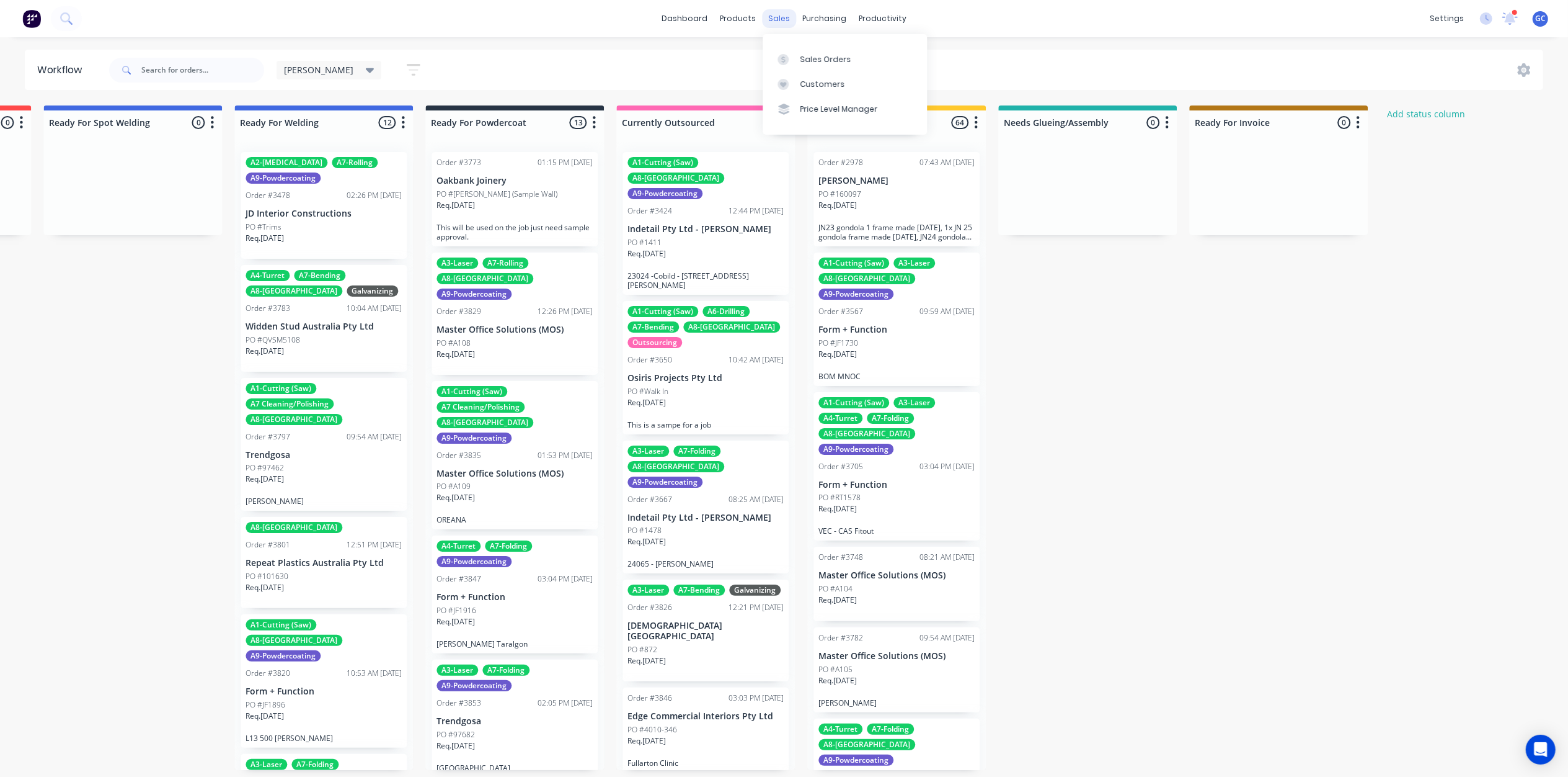
click at [787, 16] on div "sales" at bounding box center [778, 18] width 34 height 18
click at [813, 58] on div "Sales Orders" at bounding box center [825, 59] width 51 height 11
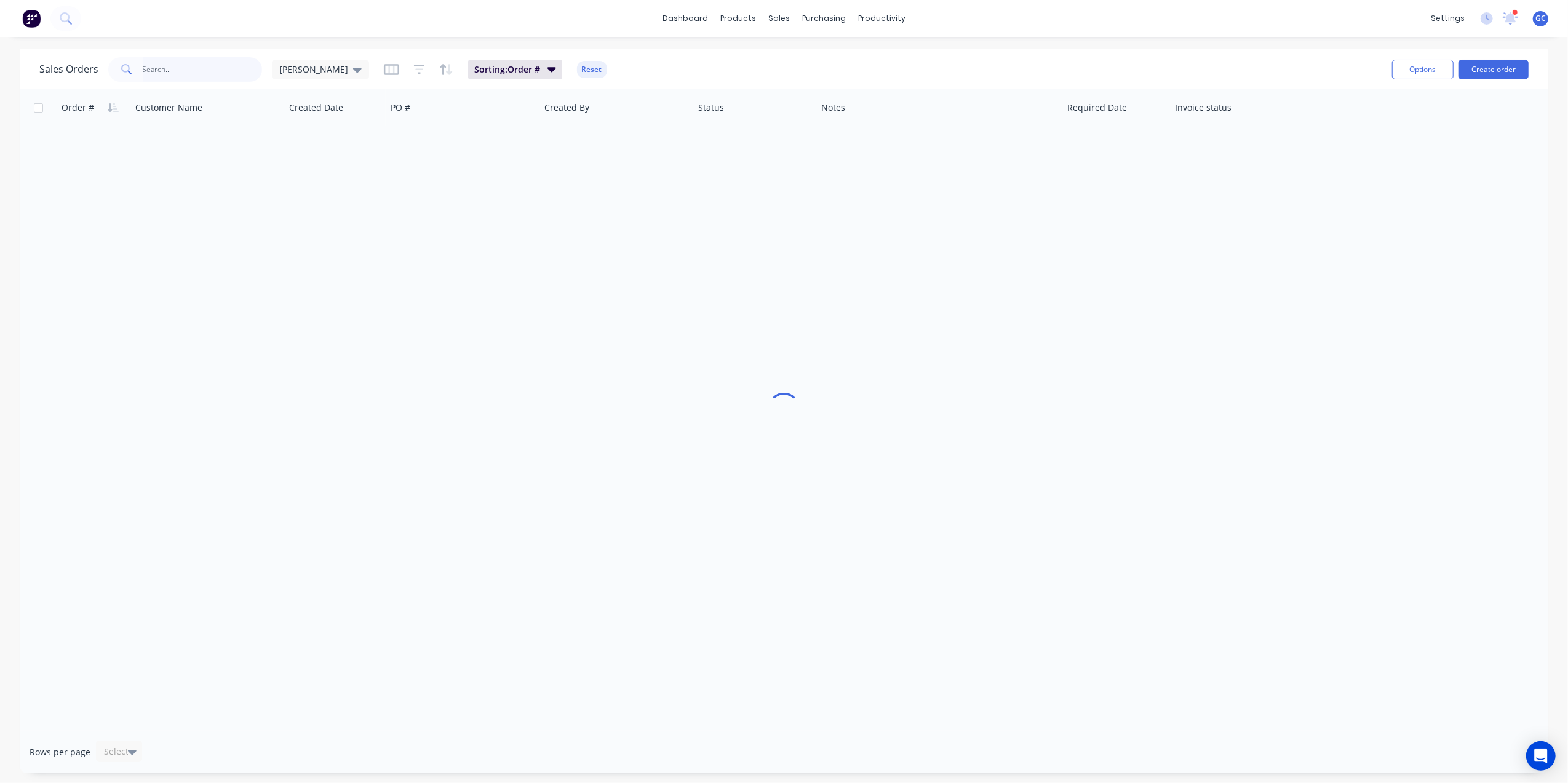
click at [155, 72] on input "text" at bounding box center [202, 69] width 120 height 24
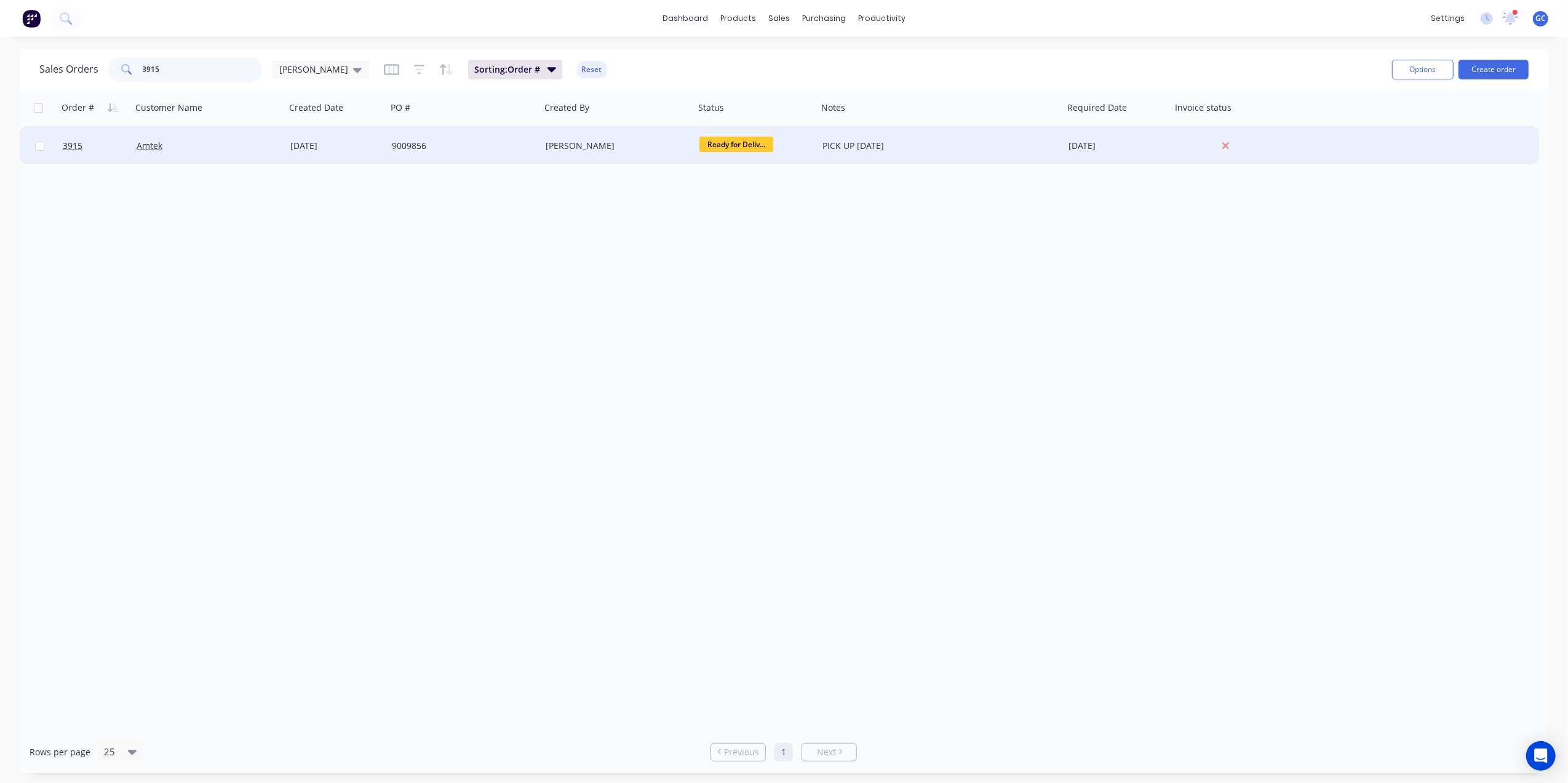
type input "3915"
click at [716, 143] on span "Ready for Deliv..." at bounding box center [736, 144] width 74 height 16
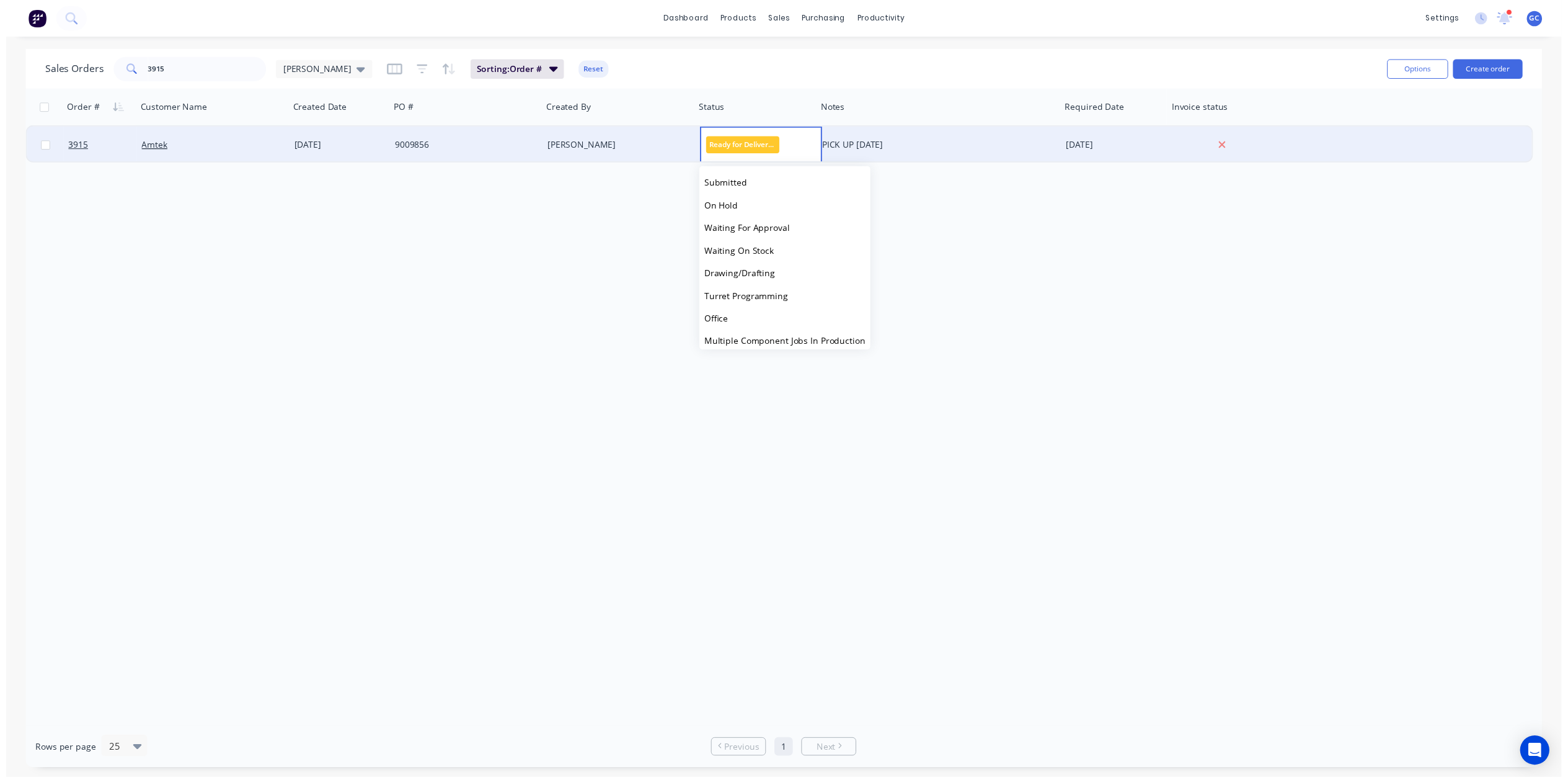
scroll to position [351, 0]
click at [763, 296] on span "Ready For Invoice" at bounding box center [745, 293] width 72 height 12
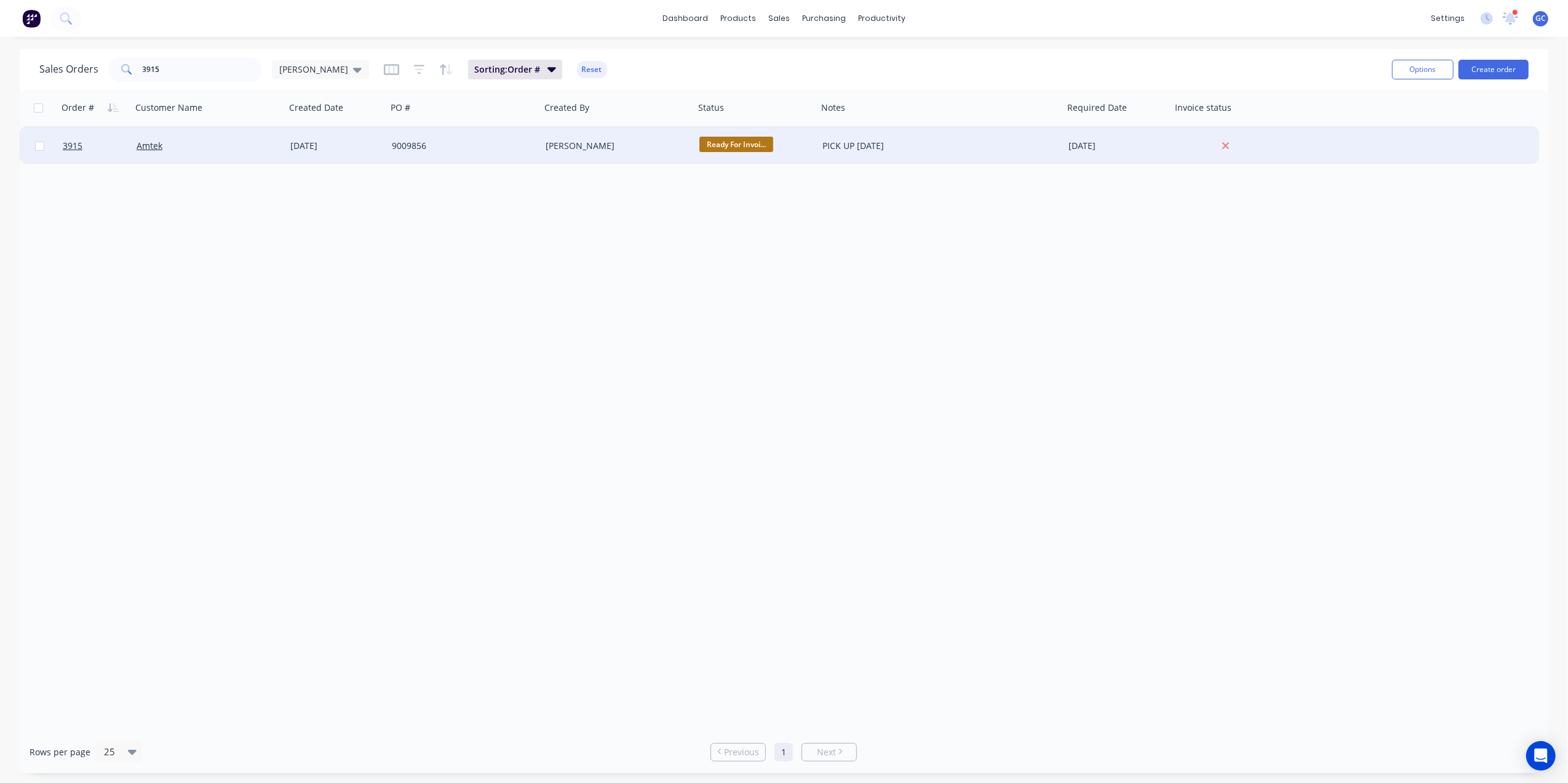
click at [923, 413] on div "Order # Customer Name Created Date PO # Created By Status Notes Required Date I…" at bounding box center [784, 409] width 1529 height 641
drag, startPoint x: 190, startPoint y: 69, endPoint x: 106, endPoint y: 69, distance: 84.0
click at [108, 69] on div "3915" at bounding box center [185, 69] width 154 height 24
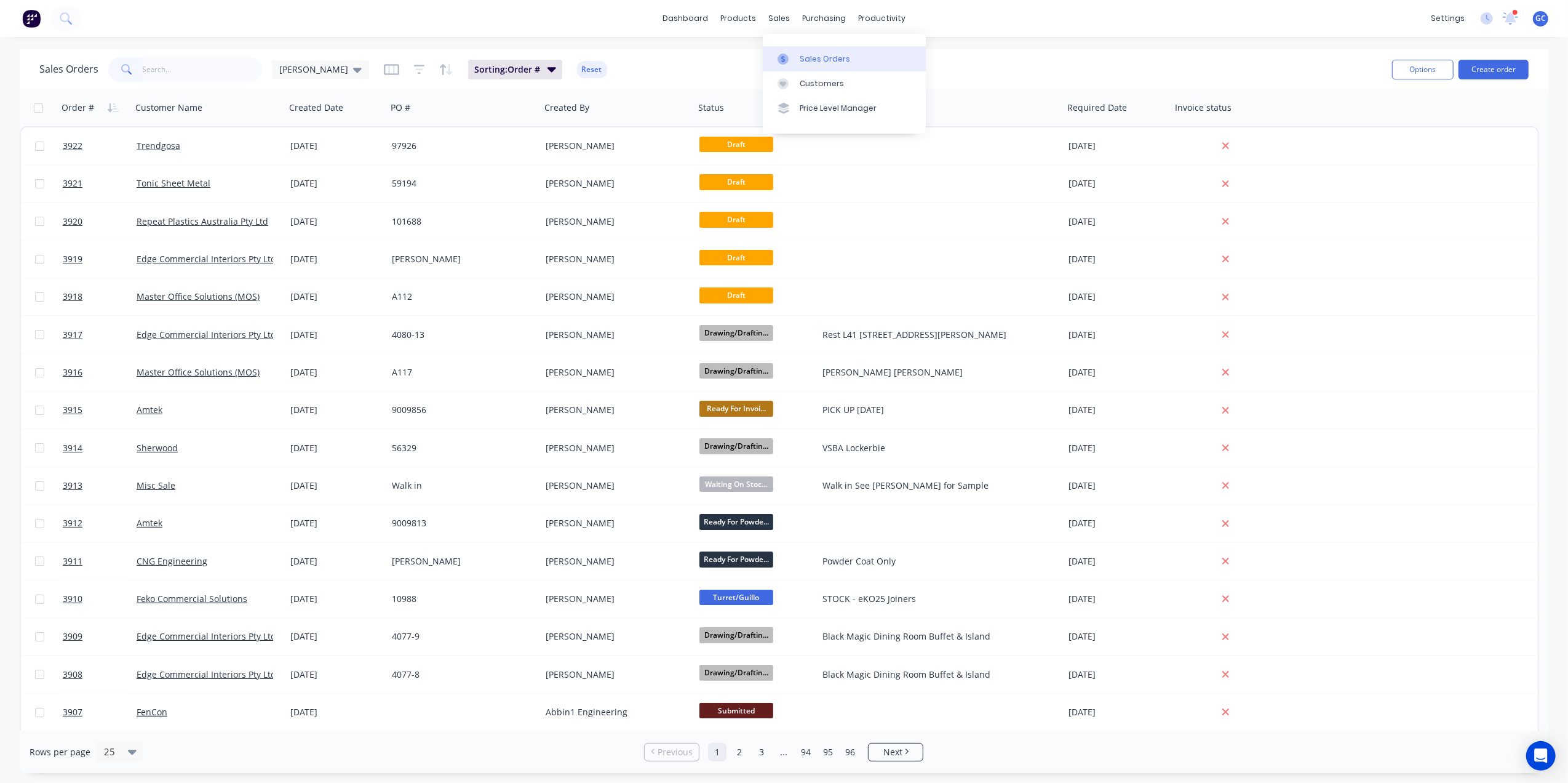
click at [813, 61] on div "Sales Orders" at bounding box center [825, 59] width 50 height 11
click at [893, 67] on link "Workflow" at bounding box center [930, 58] width 163 height 24
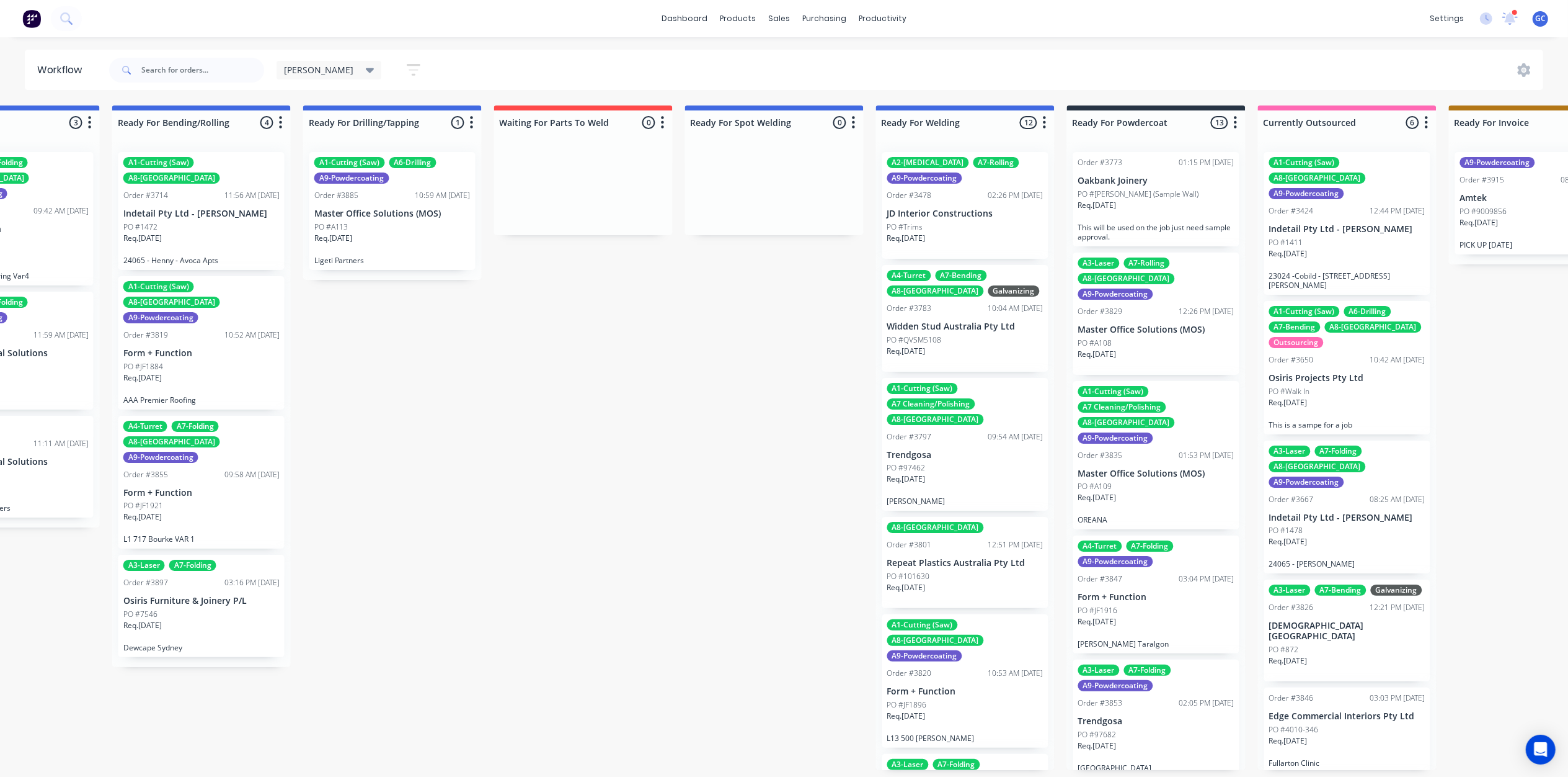
scroll to position [0, 2657]
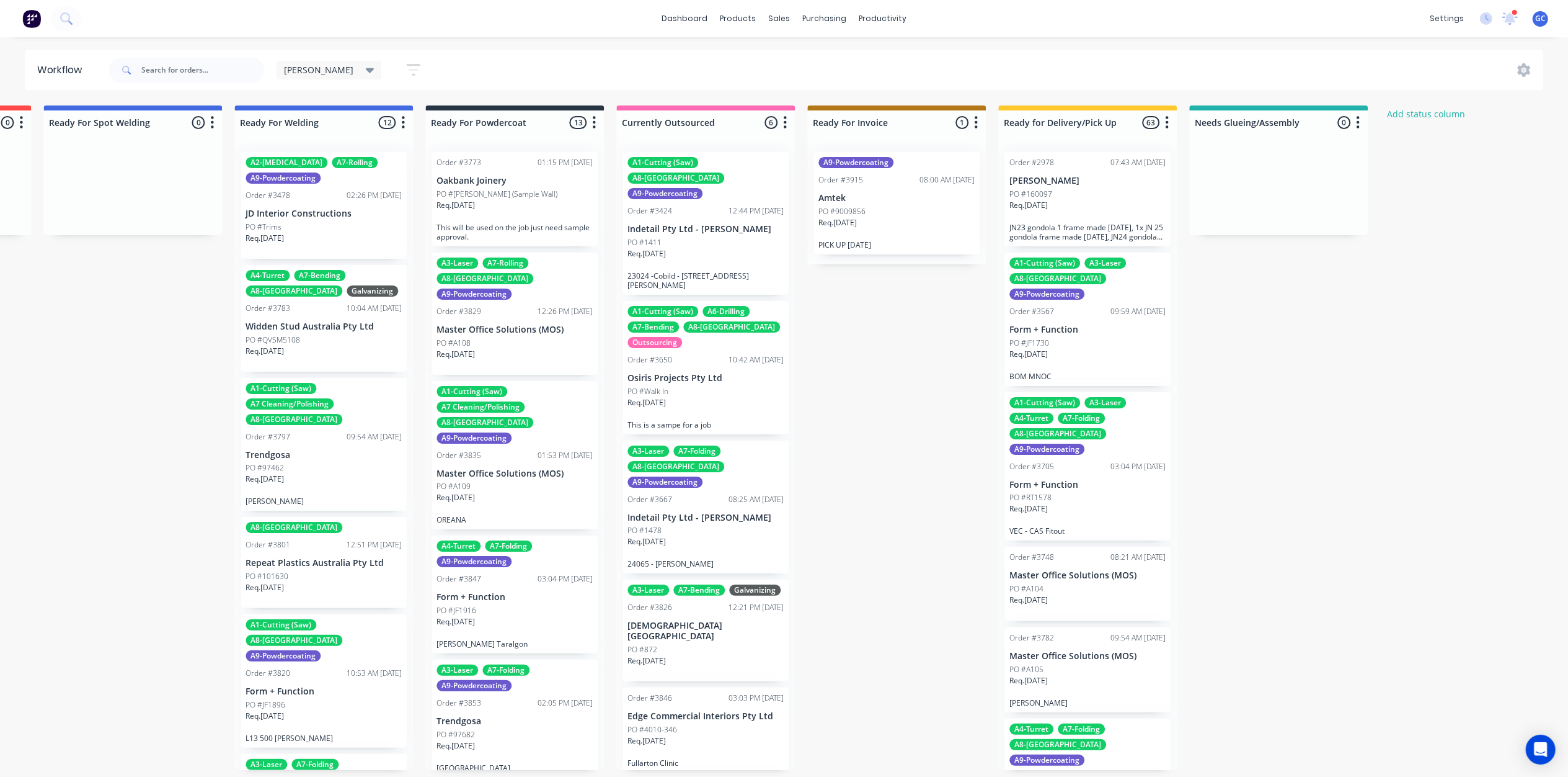
click at [407, 71] on icon "button" at bounding box center [414, 70] width 14 height 16
click at [400, 147] on icon at bounding box center [404, 148] width 9 height 5
click at [334, 194] on div "Hide line item cards" at bounding box center [354, 196] width 124 height 23
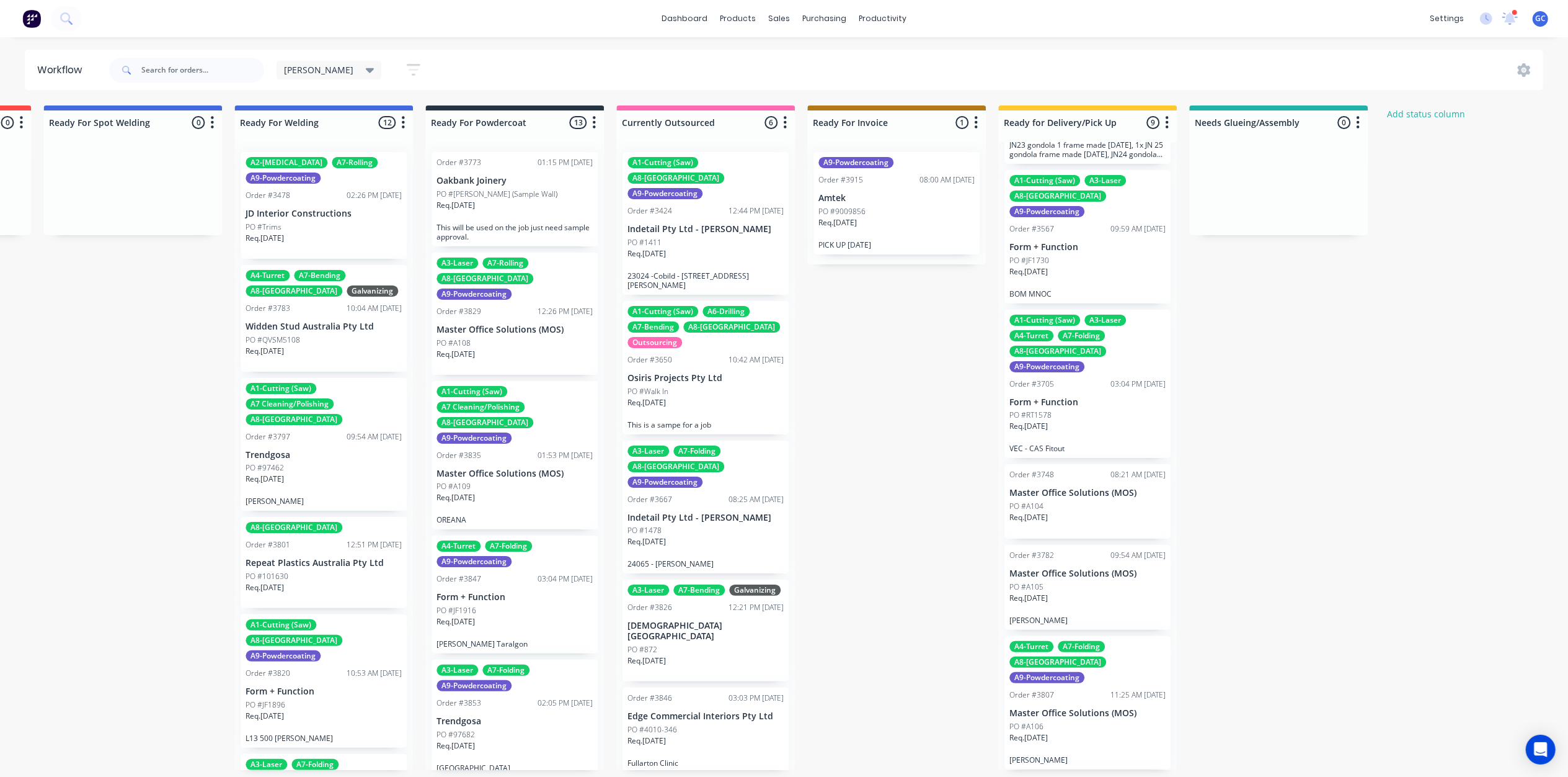
scroll to position [0, 0]
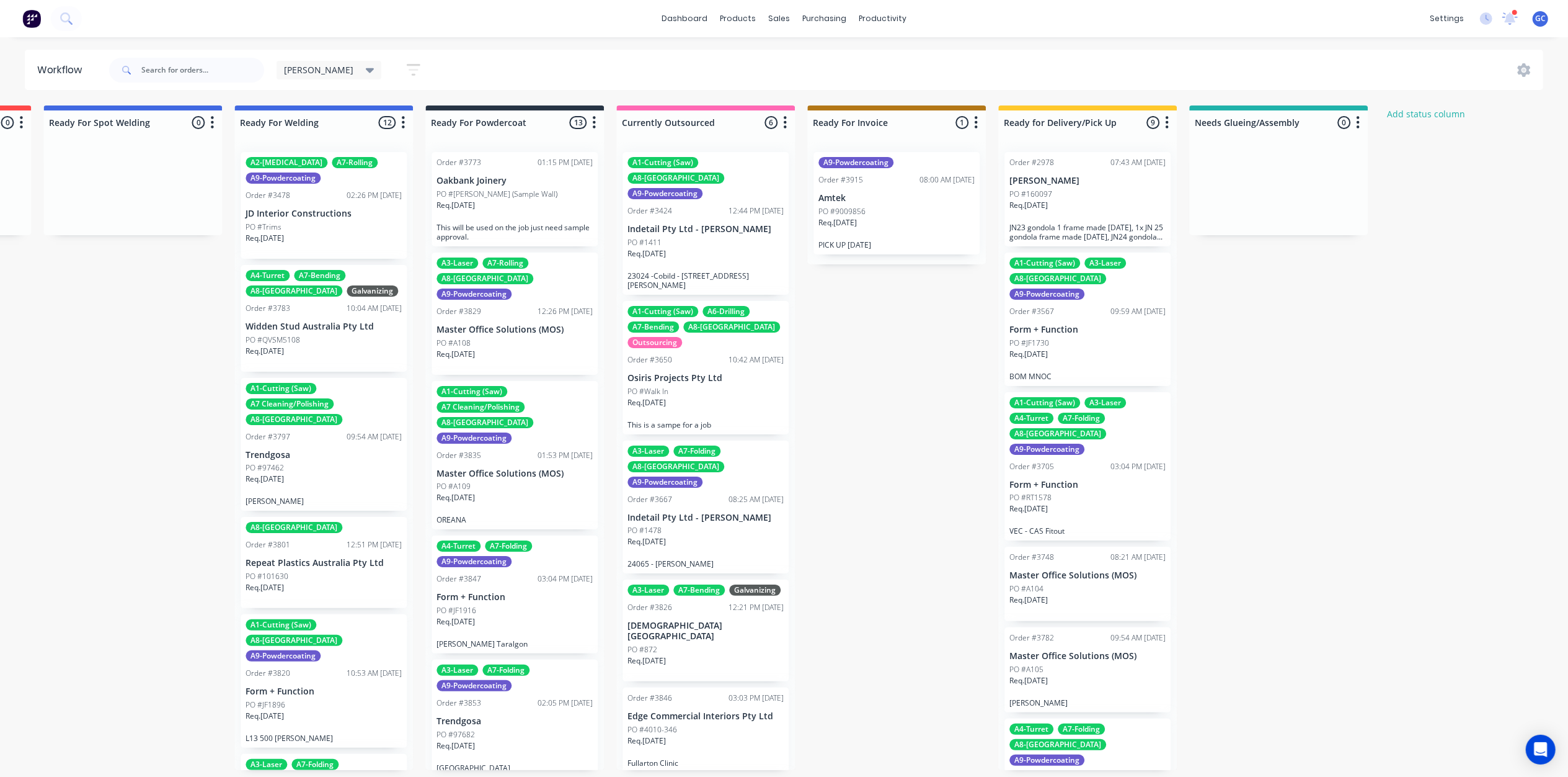
click at [1083, 337] on div "PO #JF1730" at bounding box center [1087, 343] width 156 height 11
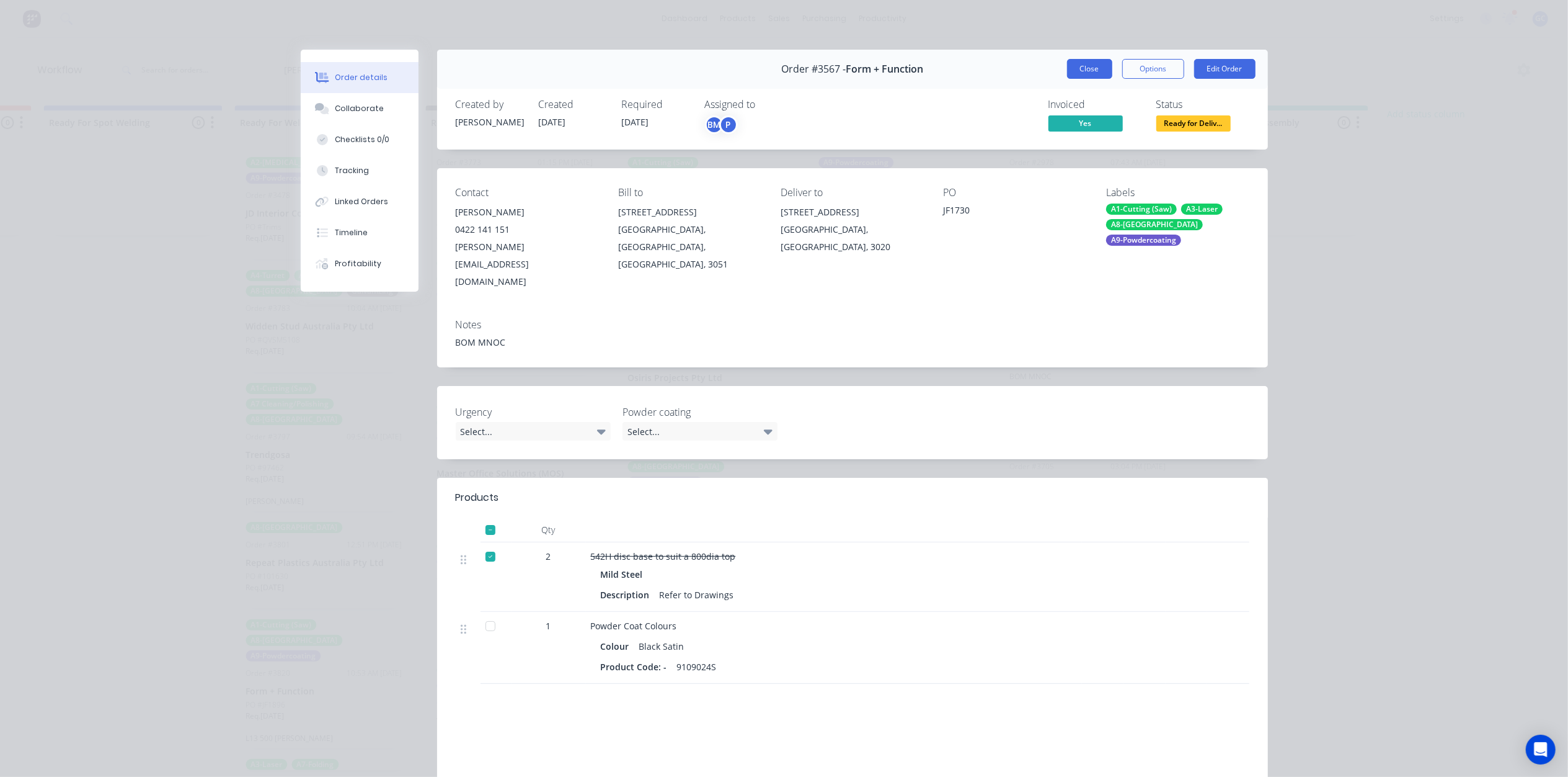
click at [1076, 70] on button "Close" at bounding box center [1089, 69] width 45 height 20
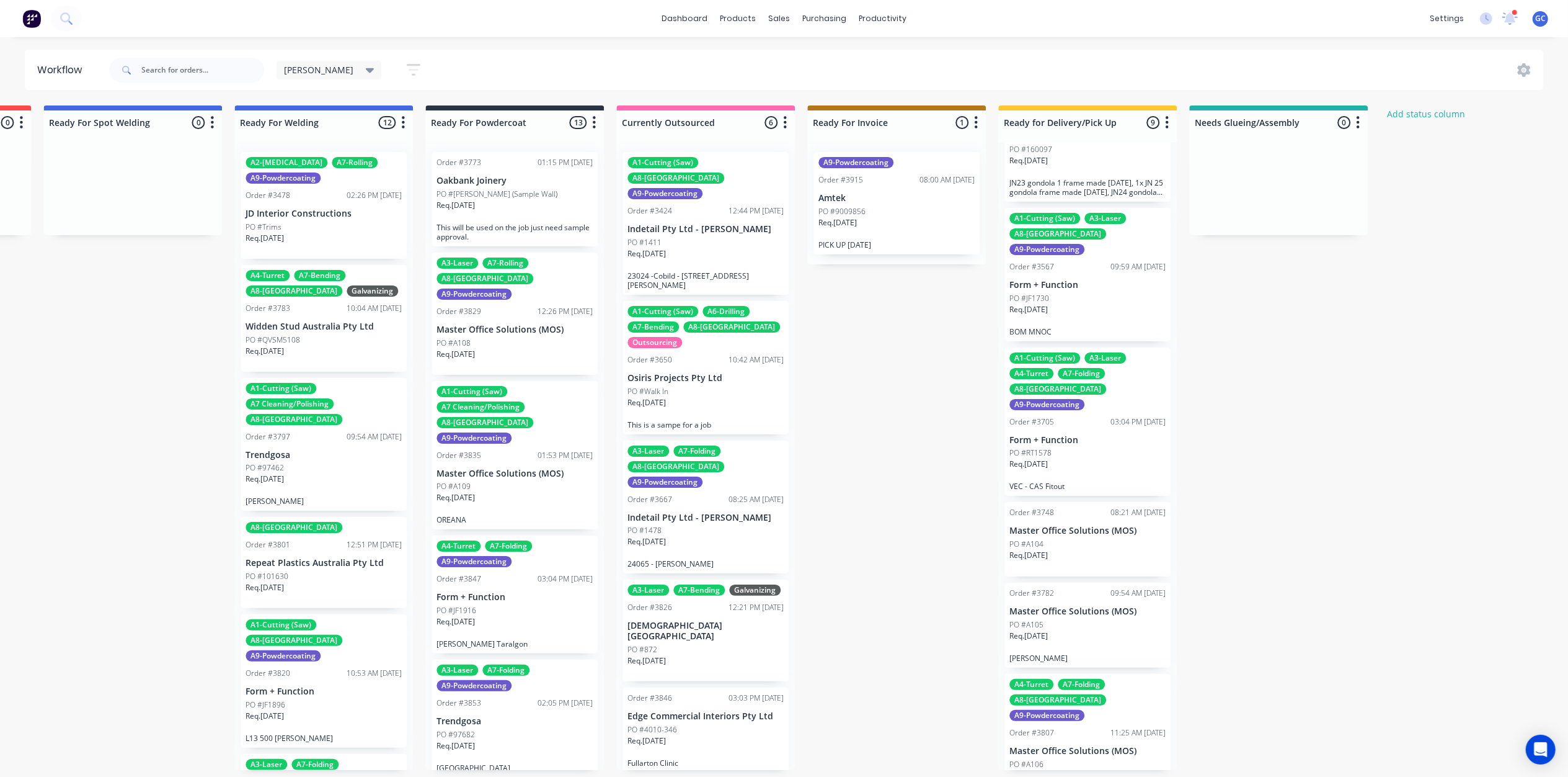
scroll to position [83, 0]
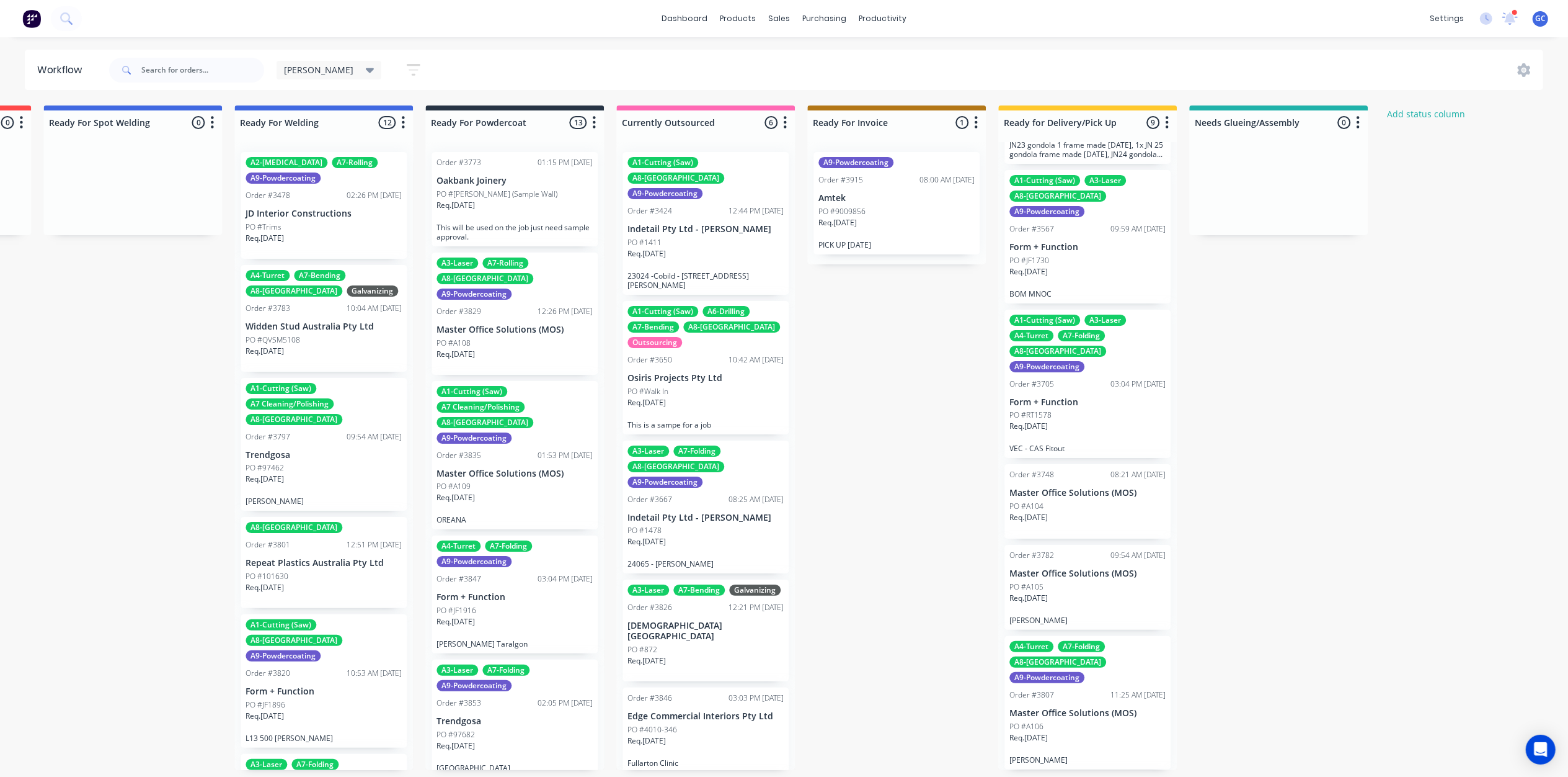
click at [1097, 420] on div "Req. 08/09/25" at bounding box center [1087, 431] width 156 height 21
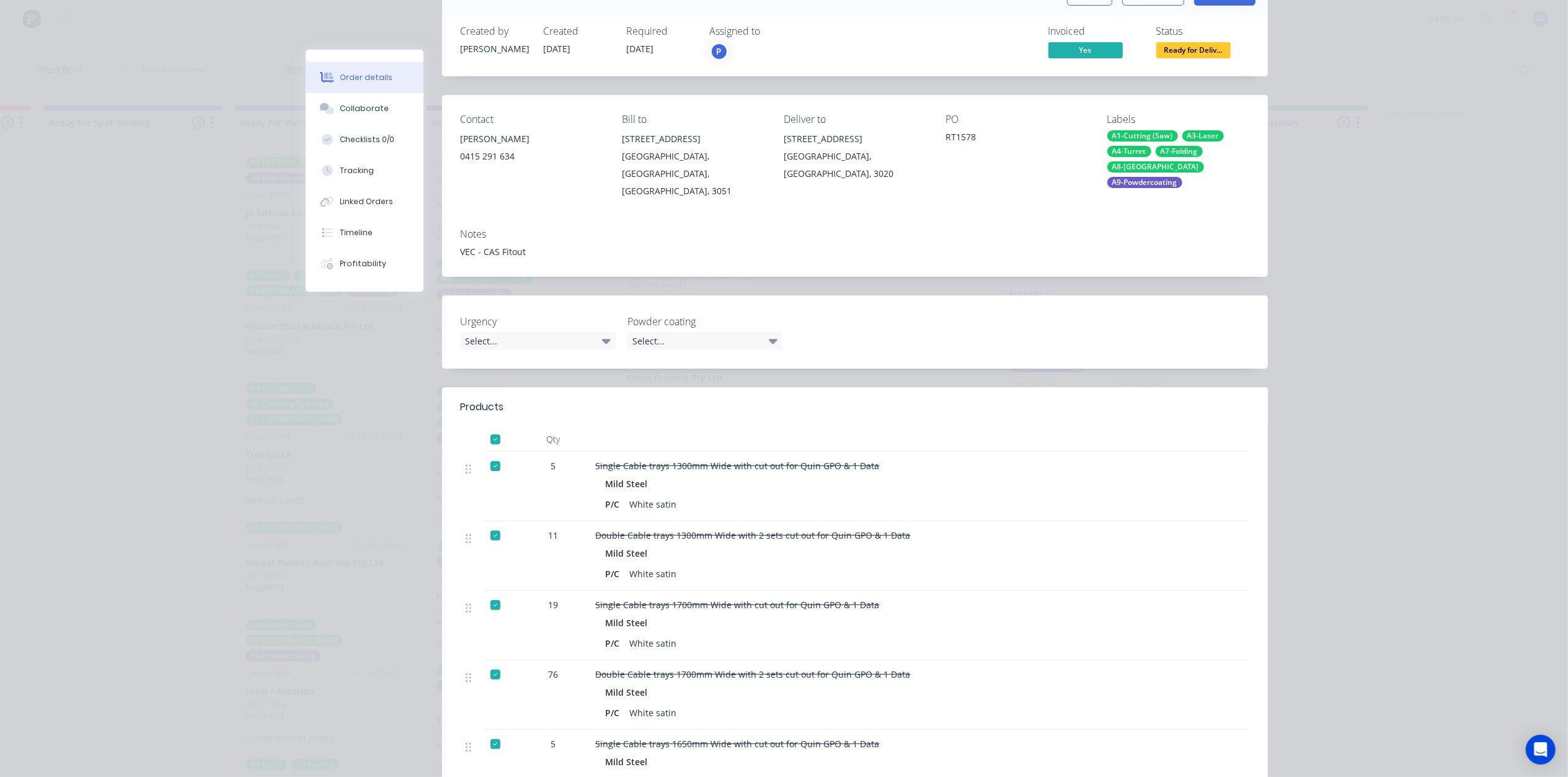
scroll to position [0, 0]
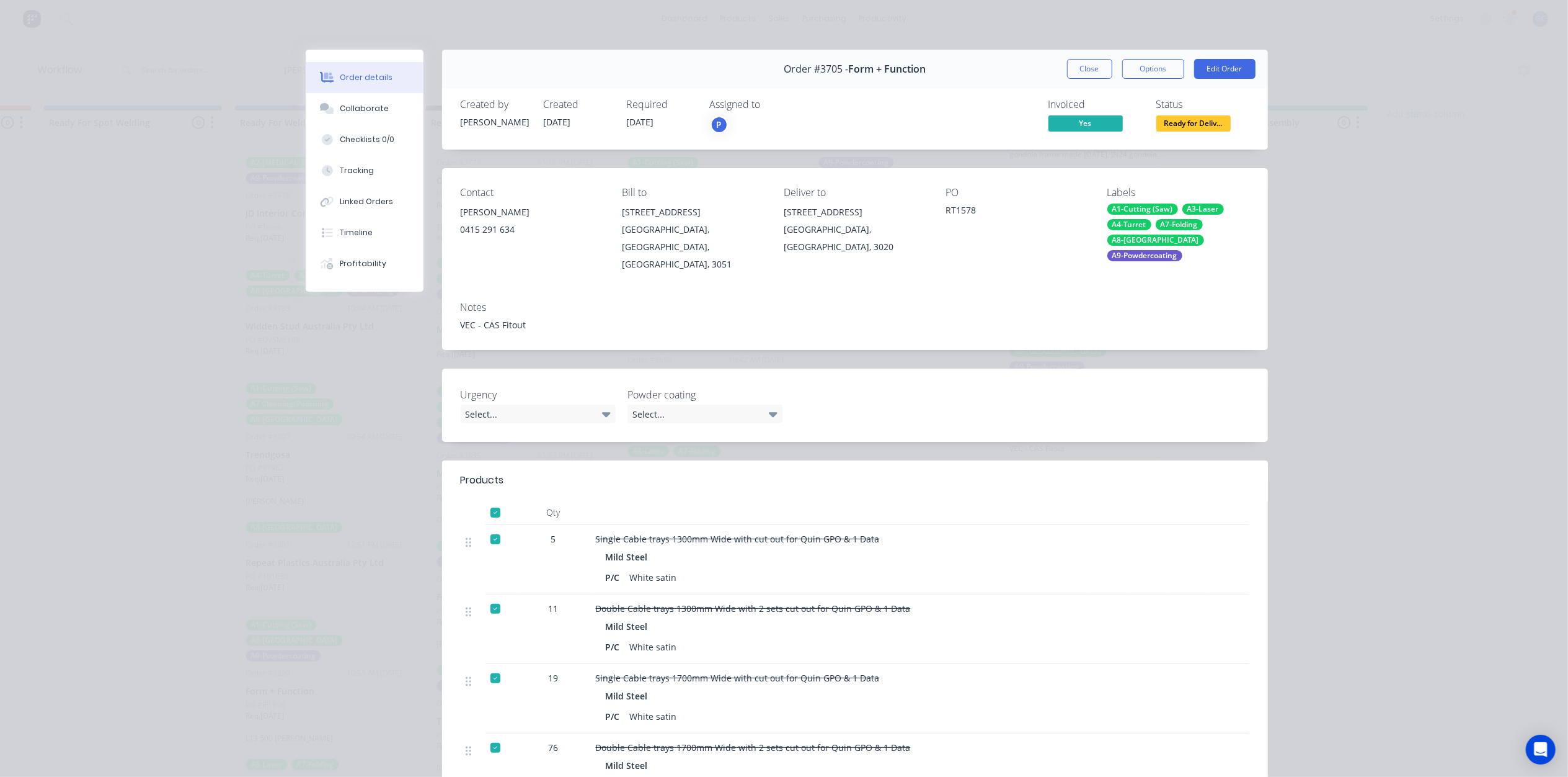
click at [1087, 58] on div "Order #3705 - Form + Function Close Options Edit Order" at bounding box center [855, 69] width 826 height 39
click at [1083, 62] on button "Close" at bounding box center [1089, 69] width 45 height 20
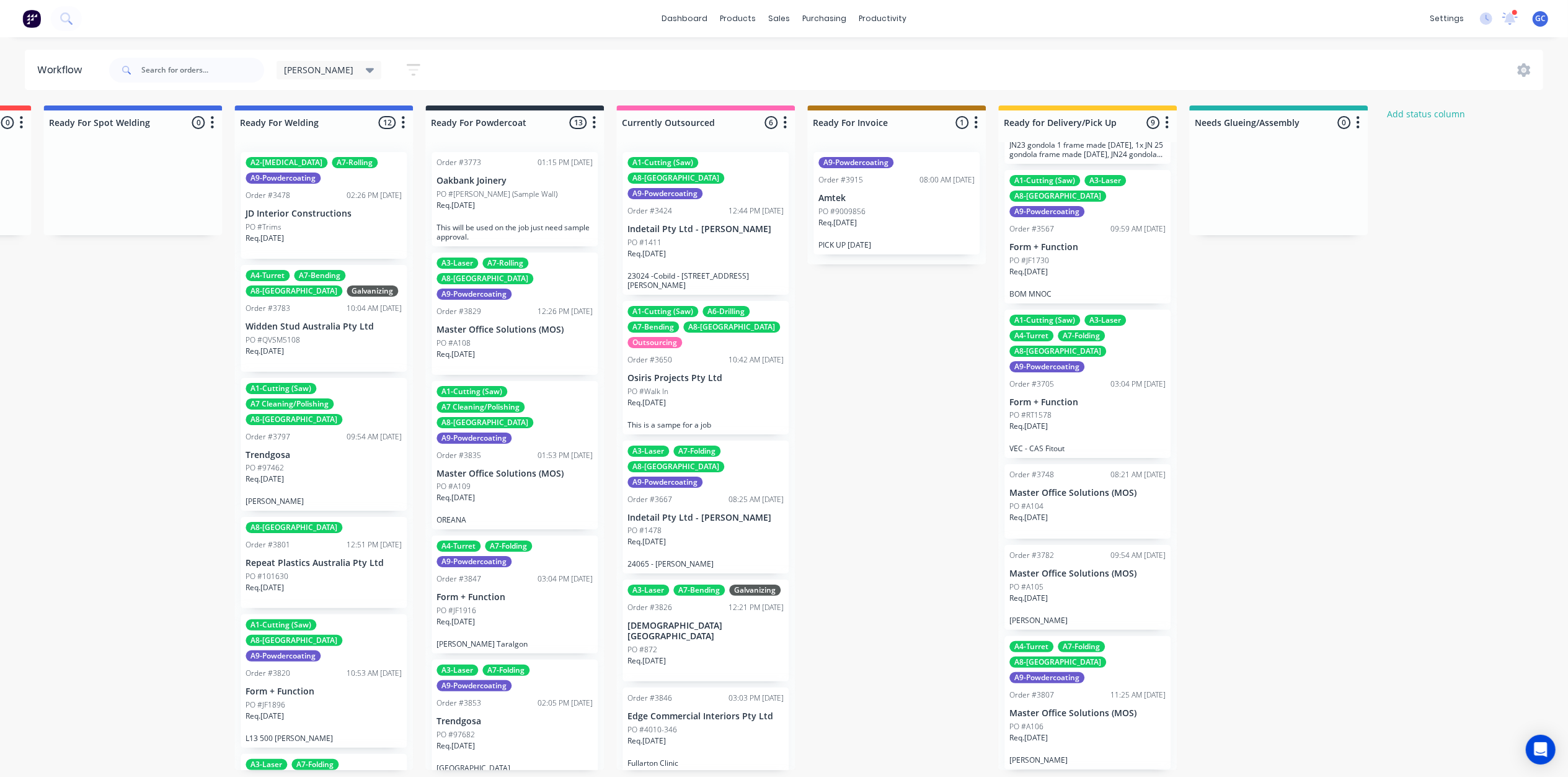
drag, startPoint x: 871, startPoint y: 369, endPoint x: 897, endPoint y: 356, distance: 29.1
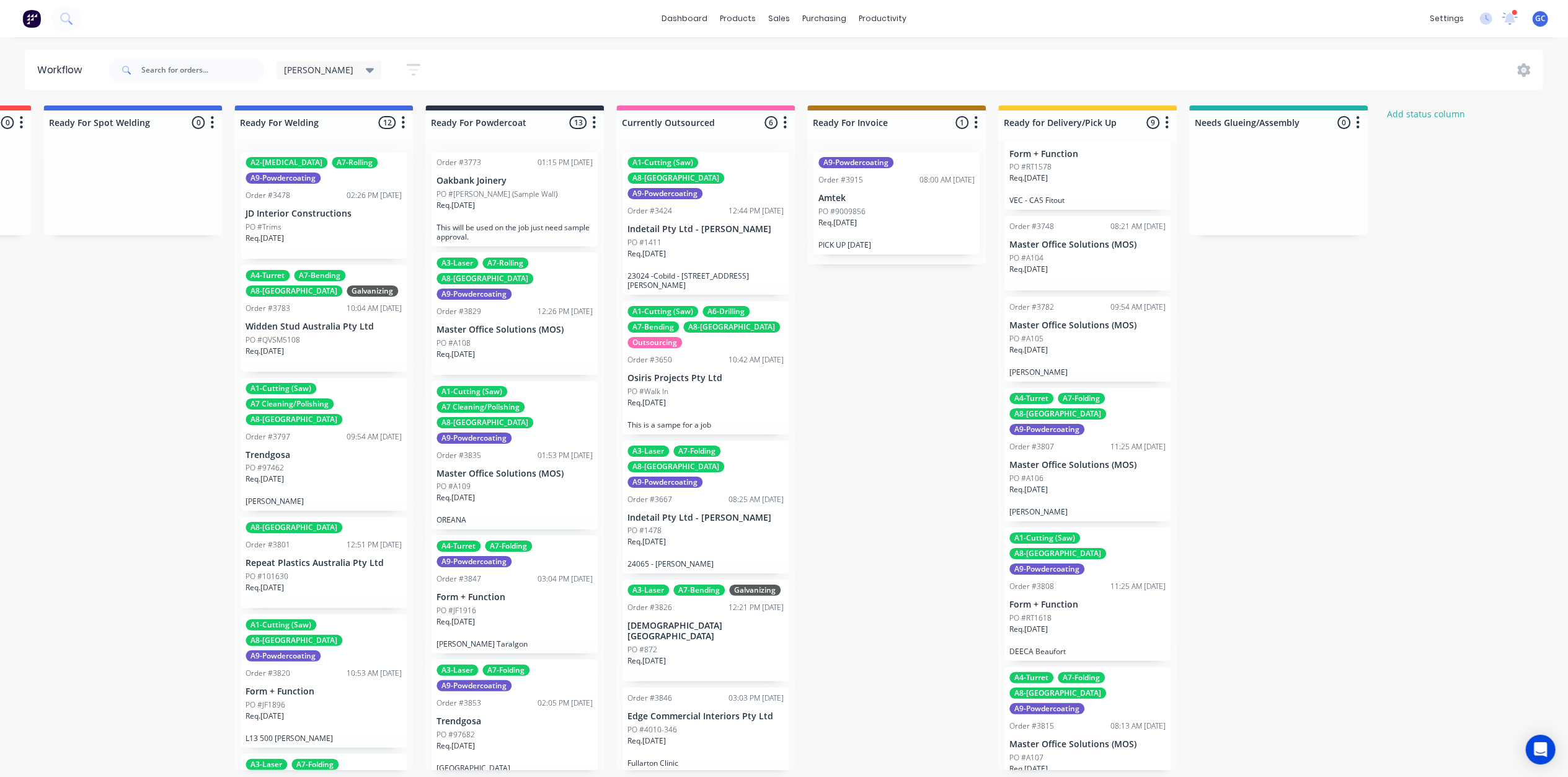
scroll to position [405, 0]
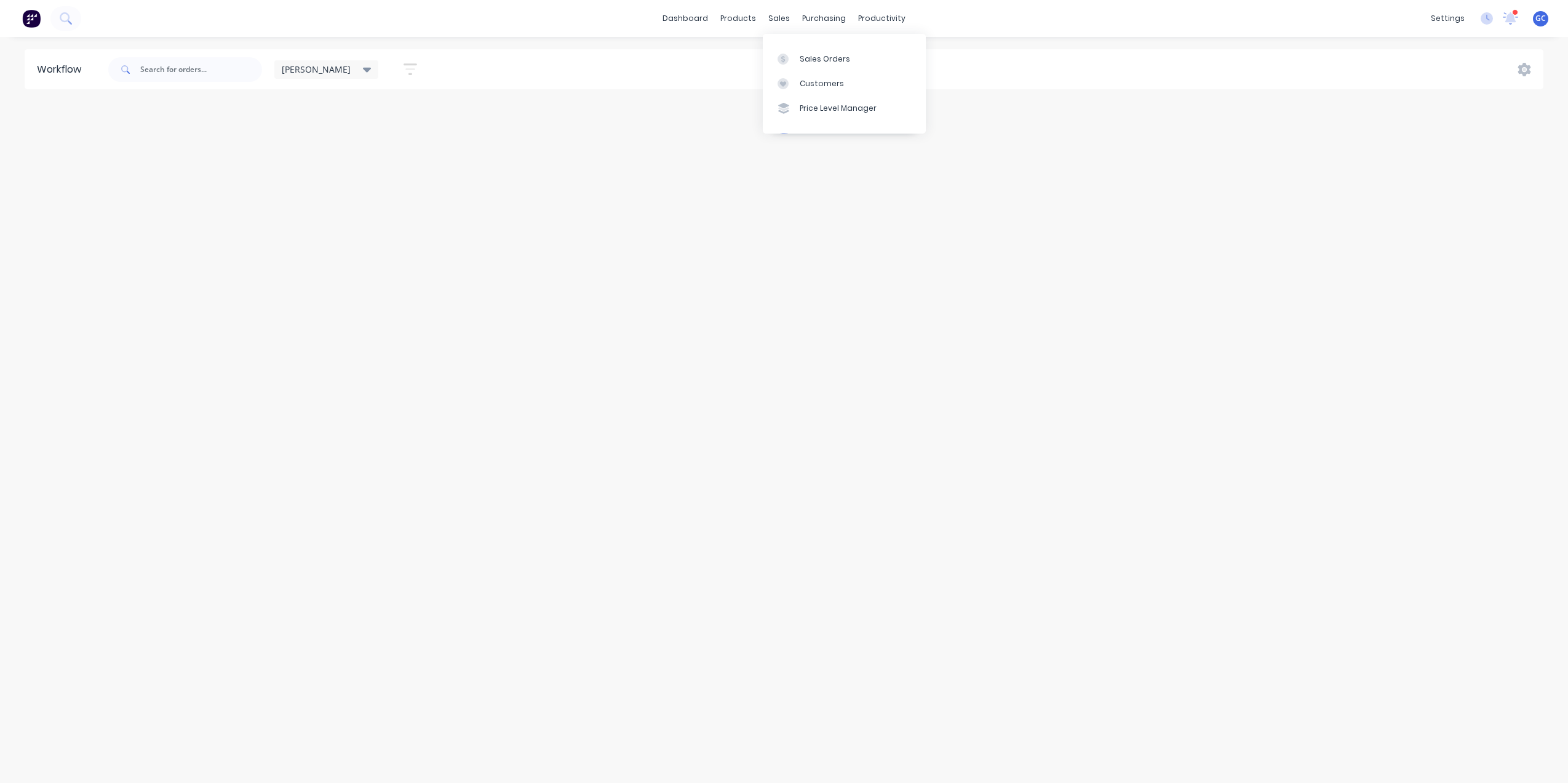
click at [773, 17] on div "sales" at bounding box center [778, 18] width 34 height 18
click at [803, 56] on div "Sales Orders" at bounding box center [825, 59] width 50 height 11
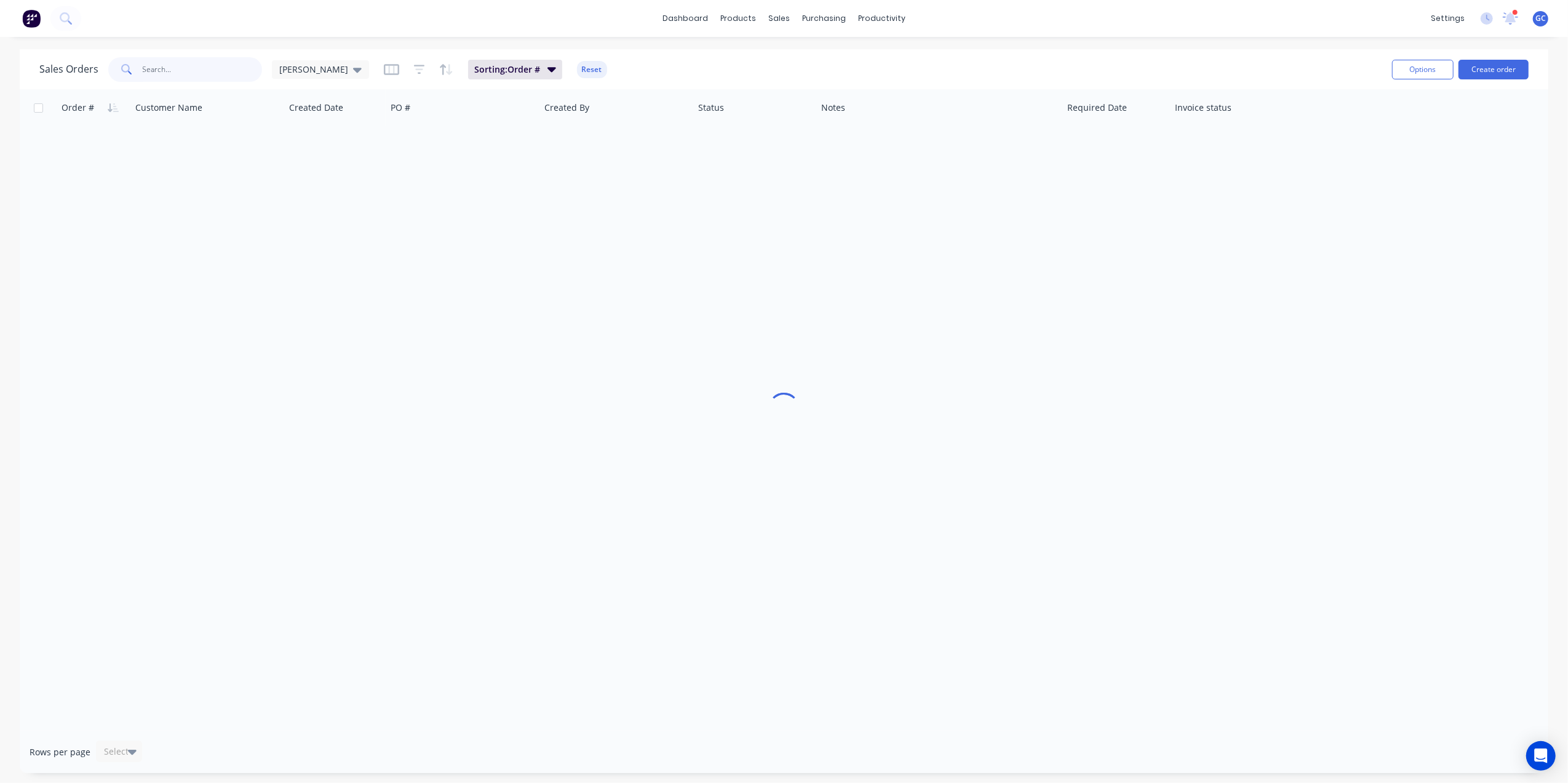
click at [224, 69] on input "text" at bounding box center [202, 69] width 120 height 24
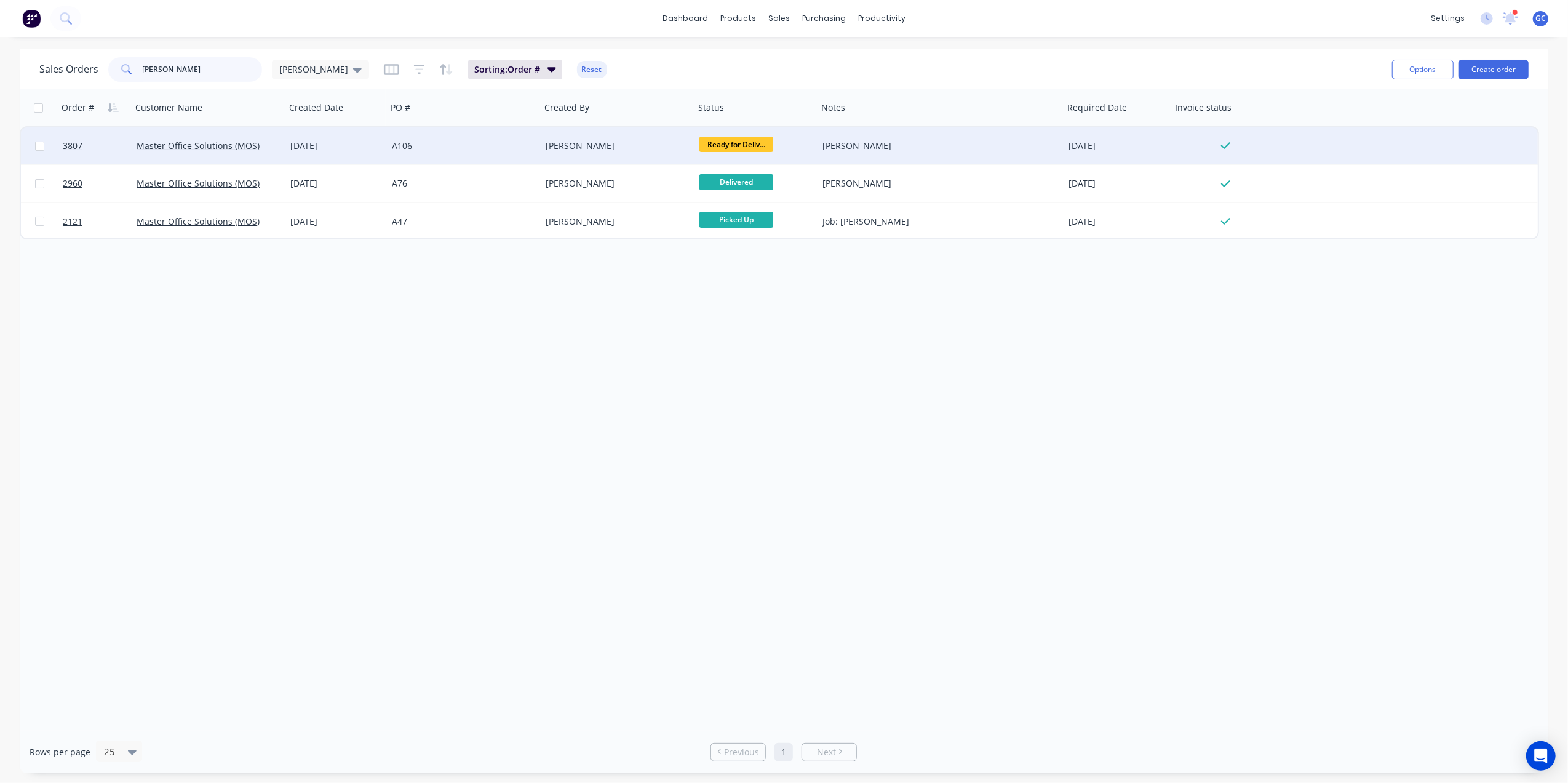
type input "[PERSON_NAME]"
click at [626, 146] on div "[PERSON_NAME]" at bounding box center [614, 145] width 137 height 12
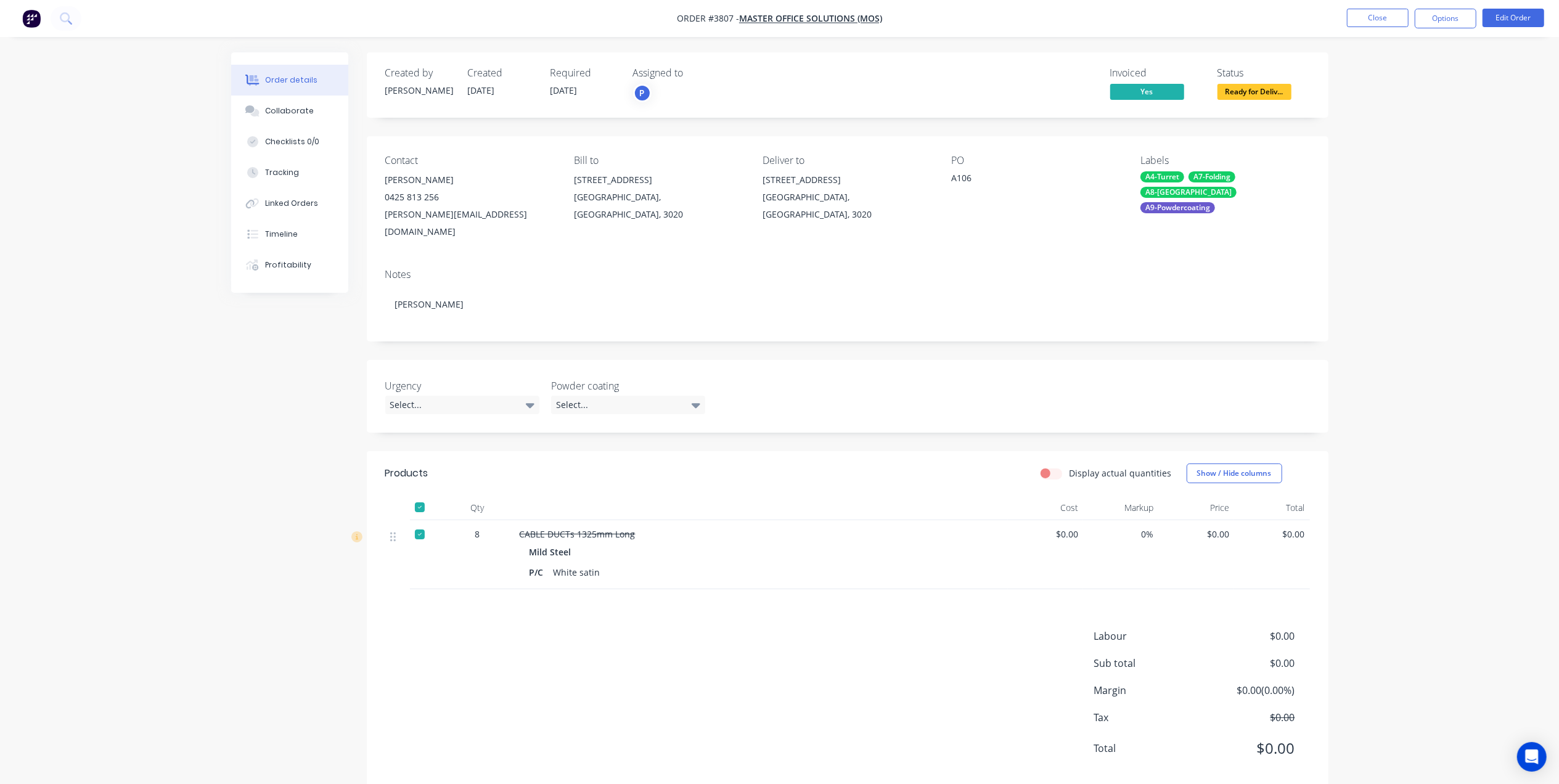
click at [429, 495] on div at bounding box center [419, 507] width 24 height 24
click at [1367, 16] on button "Close" at bounding box center [1377, 17] width 62 height 18
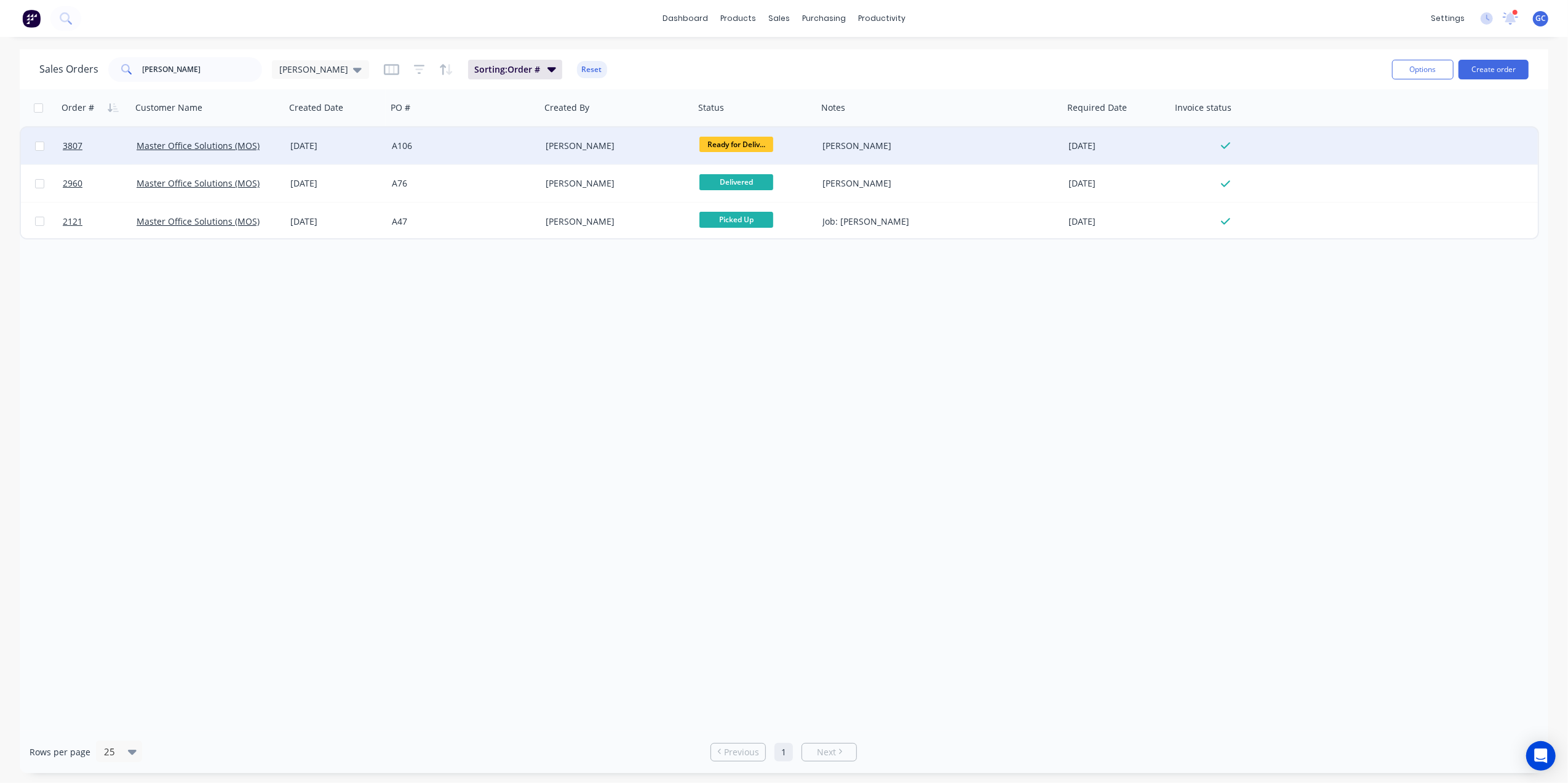
click at [754, 149] on span "Ready for Deliv..." at bounding box center [736, 144] width 74 height 16
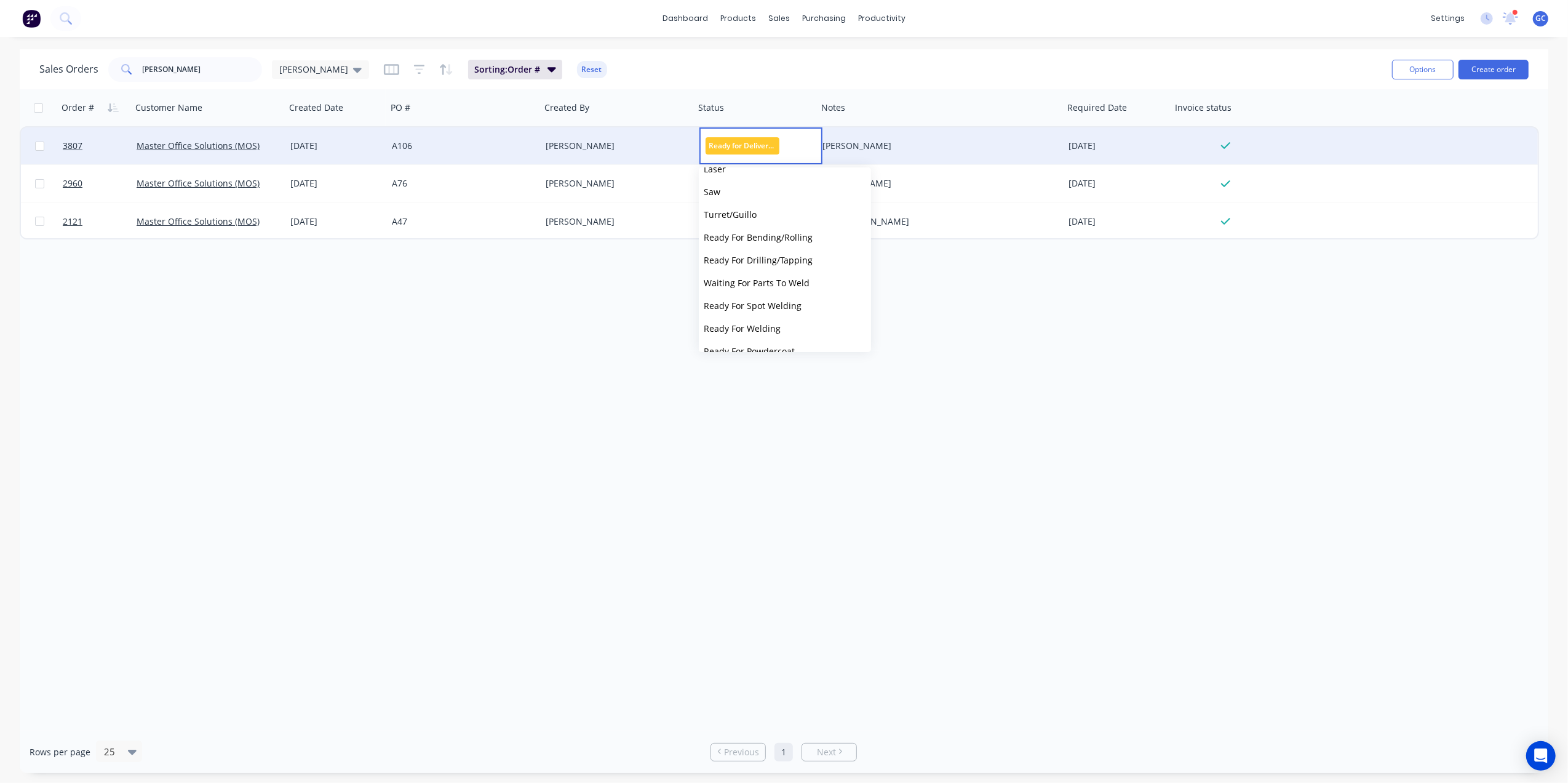
scroll to position [349, 0]
click at [742, 336] on span "Picked Up" at bounding box center [724, 337] width 41 height 12
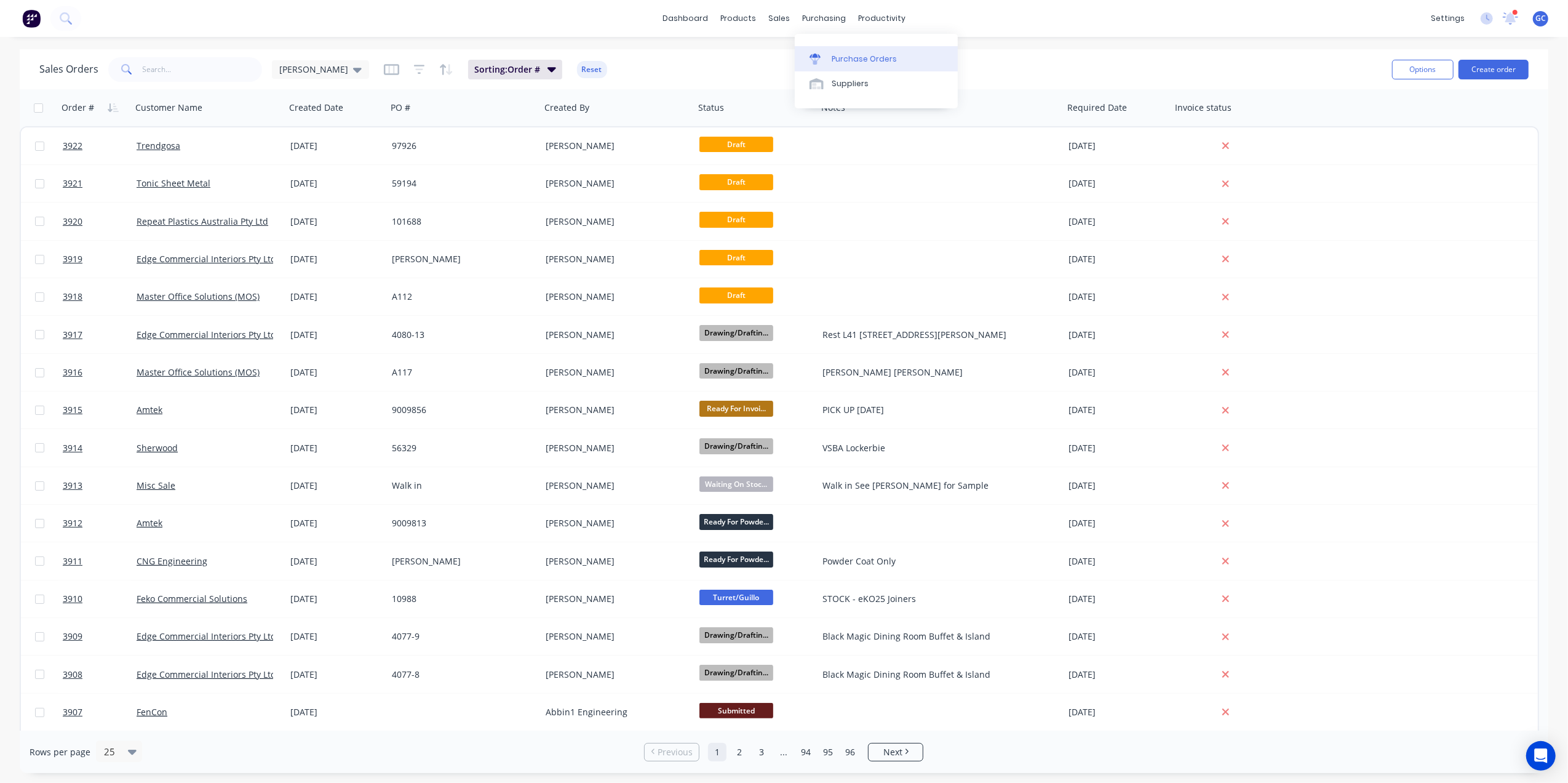
click at [856, 50] on link "Purchase Orders" at bounding box center [876, 58] width 163 height 24
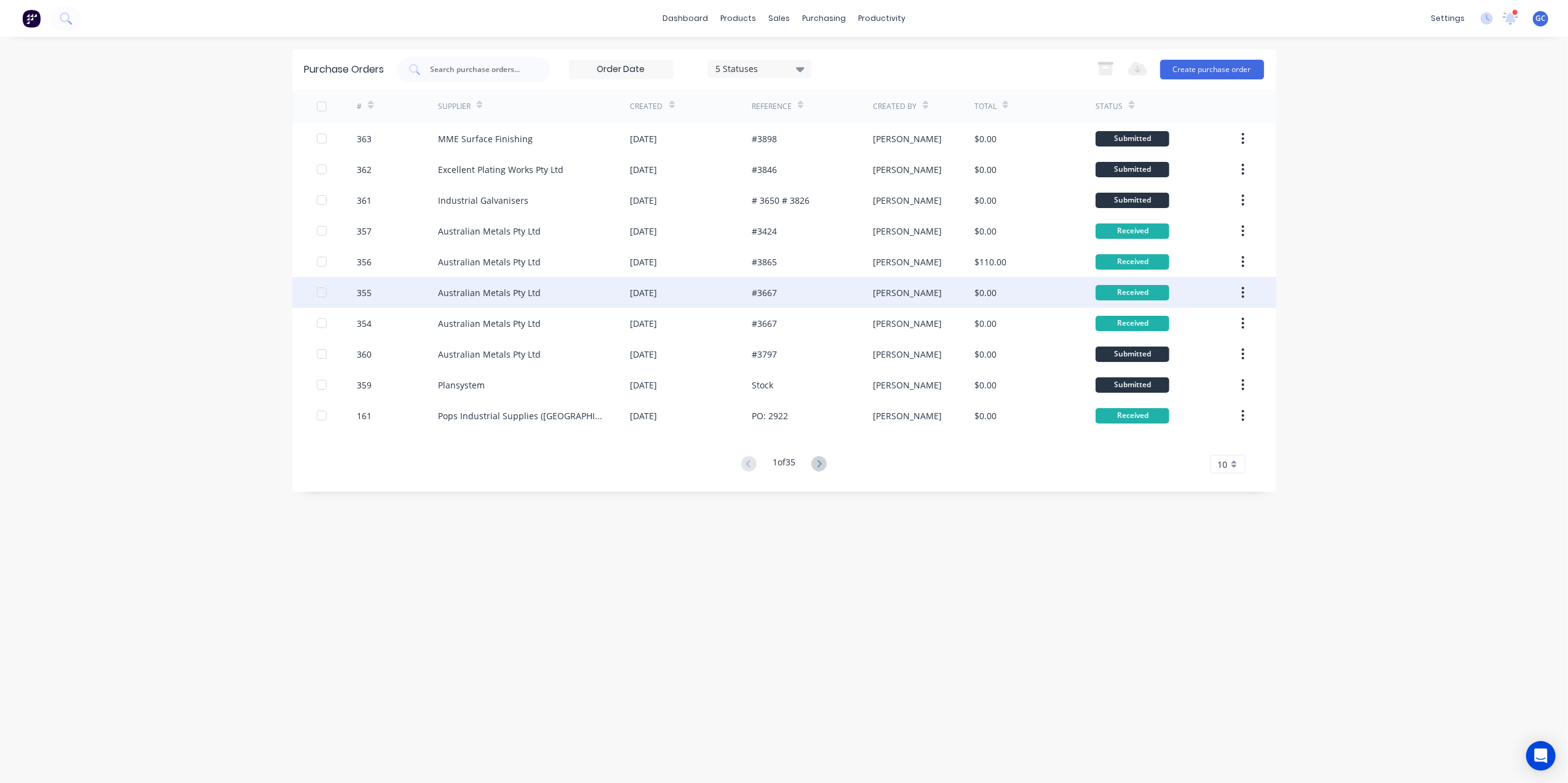
click at [690, 292] on div "[DATE]" at bounding box center [691, 292] width 121 height 31
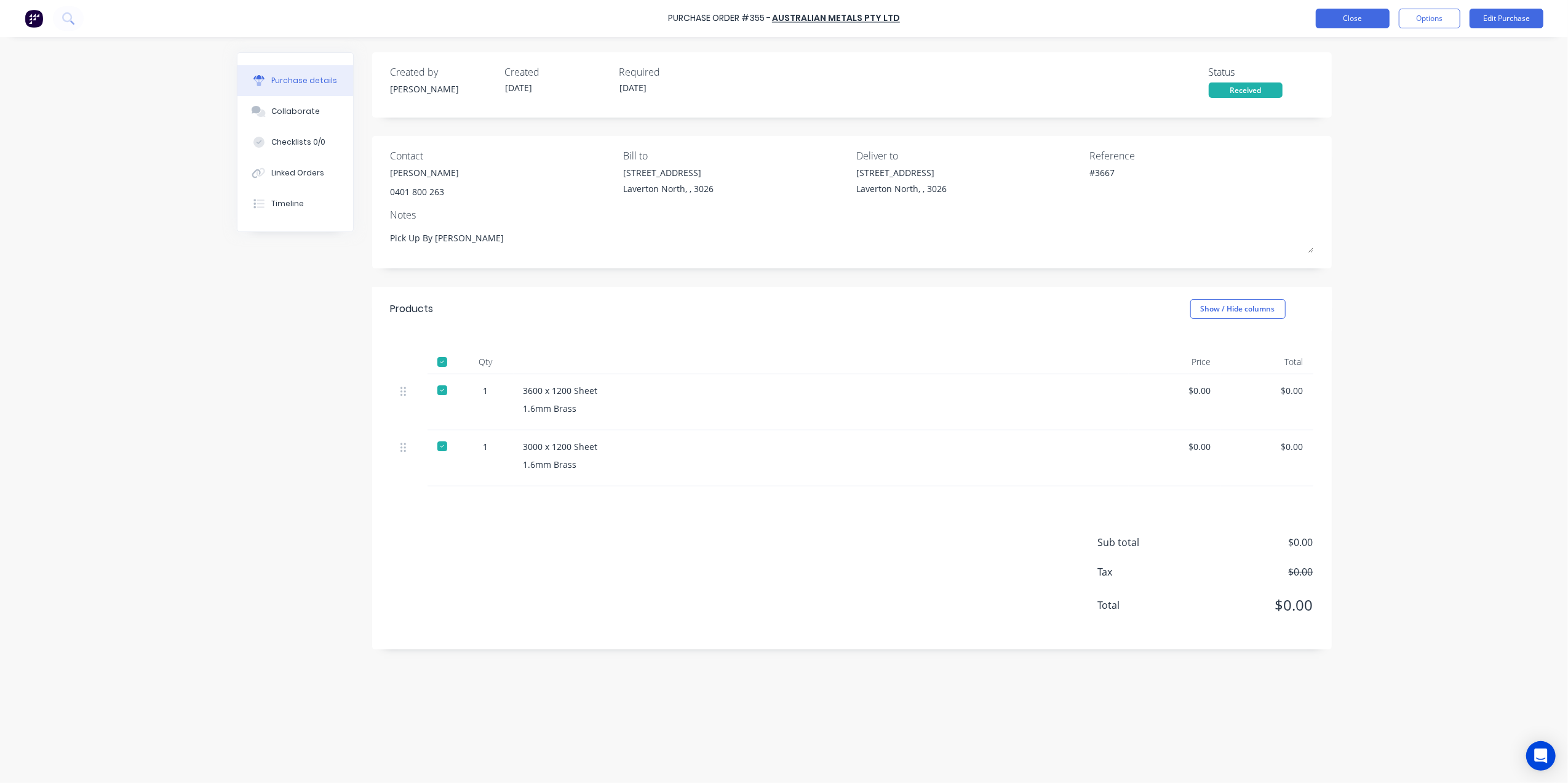
click at [1350, 16] on button "Close" at bounding box center [1353, 18] width 74 height 20
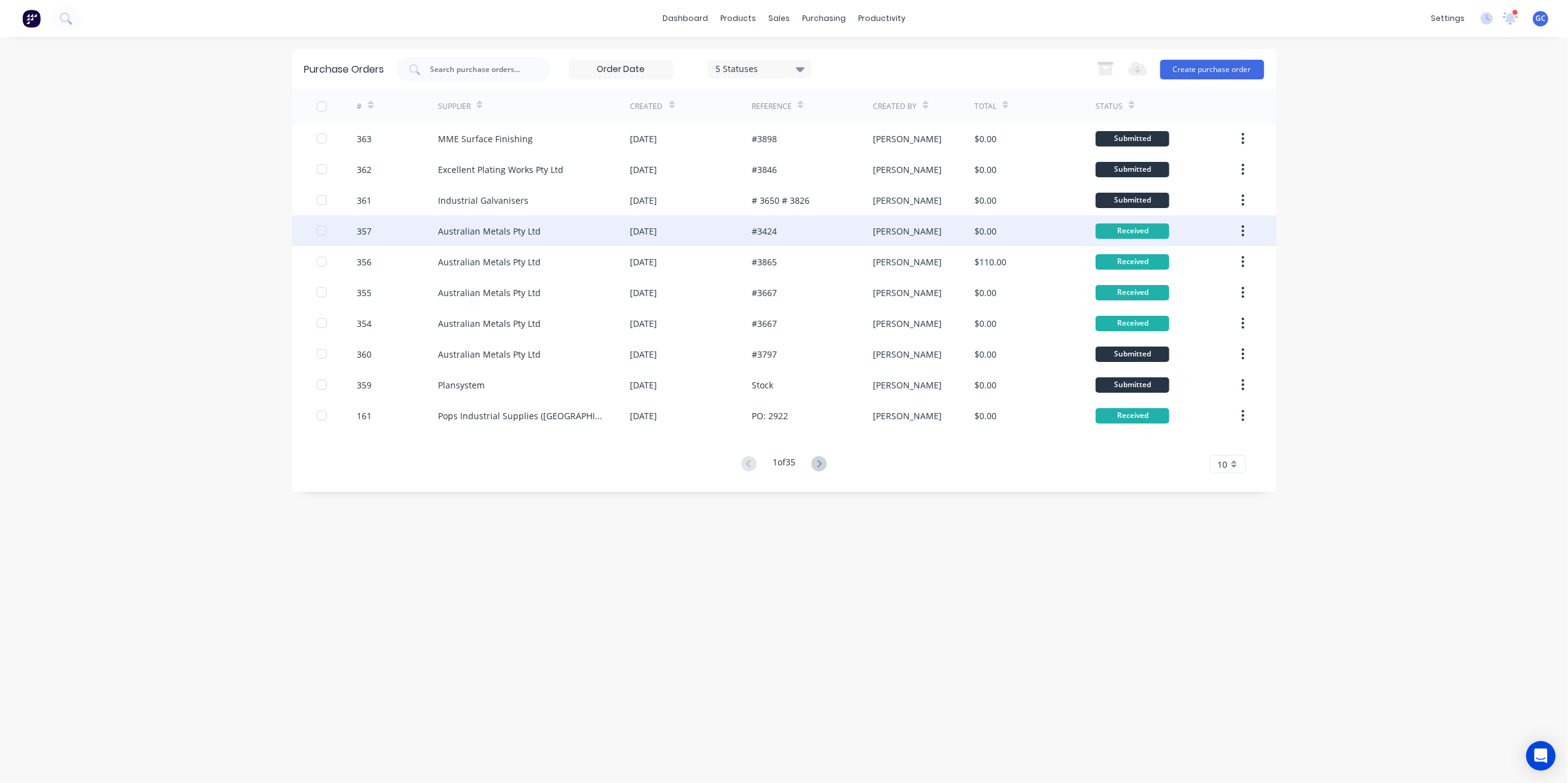
click at [731, 228] on div "[DATE]" at bounding box center [691, 231] width 121 height 31
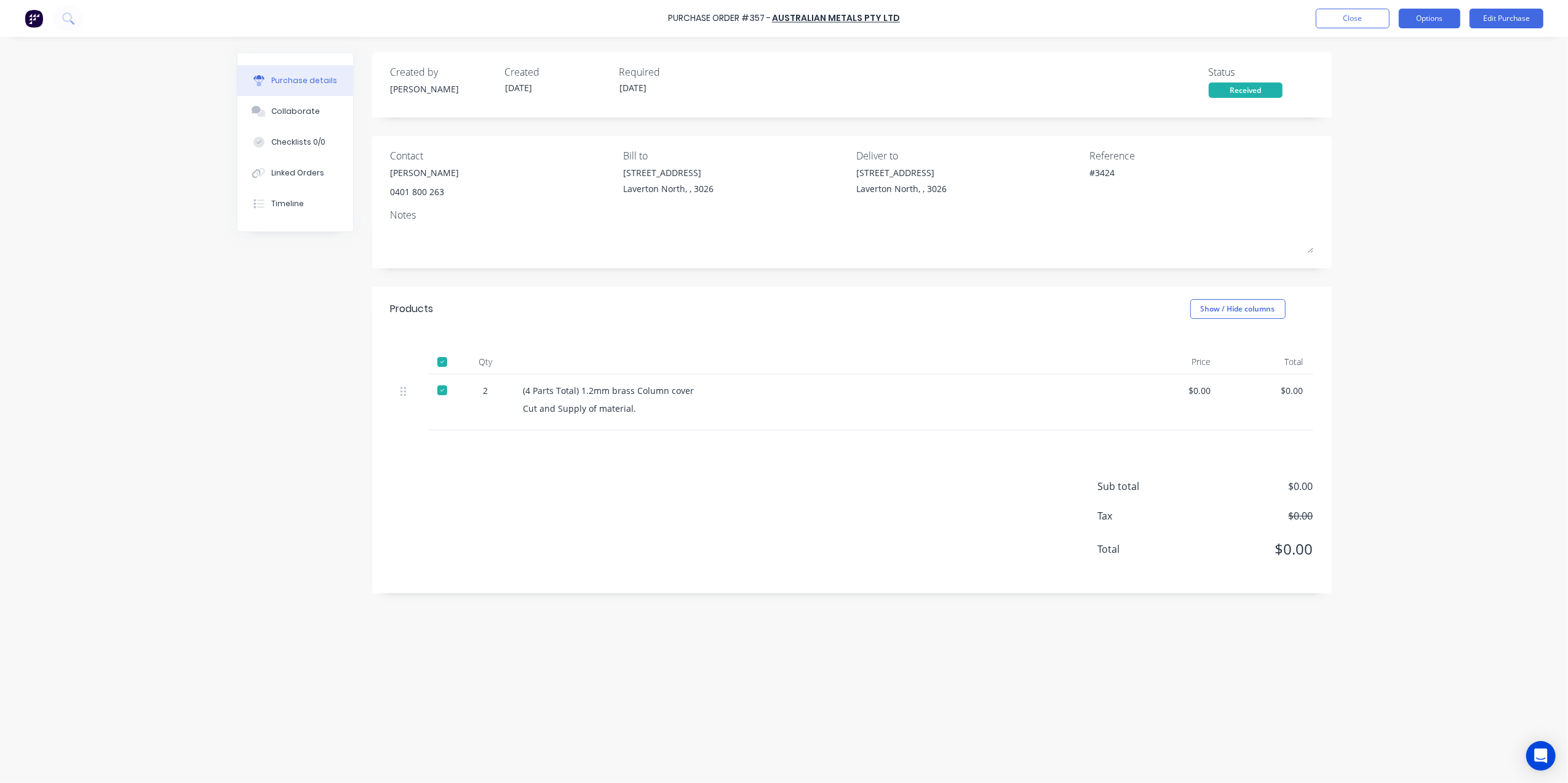
click at [1416, 22] on button "Options" at bounding box center [1430, 18] width 61 height 20
click at [1386, 113] on button "Duplicate" at bounding box center [1402, 124] width 117 height 24
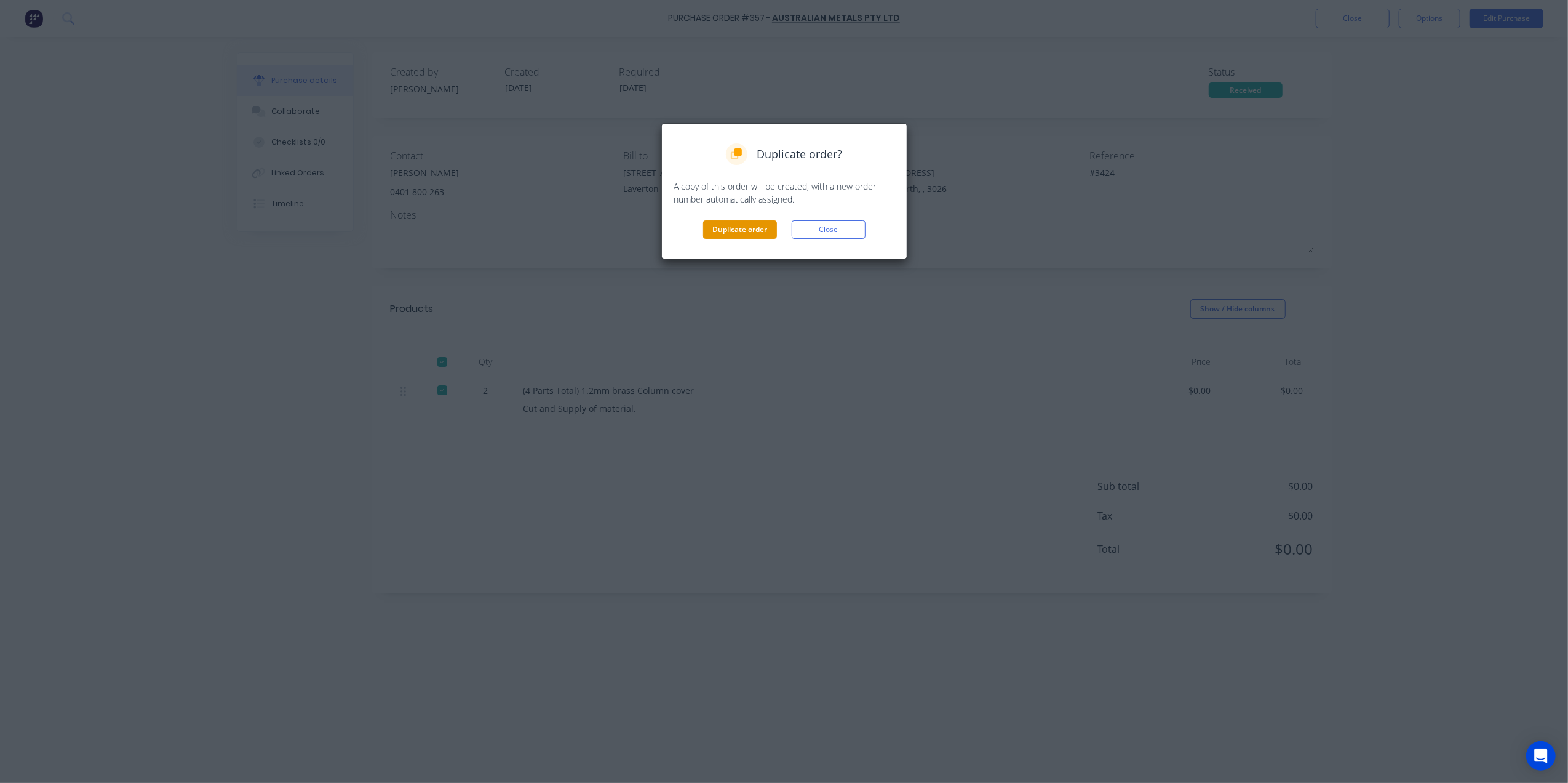
click at [737, 231] on button "Duplicate order" at bounding box center [739, 229] width 74 height 18
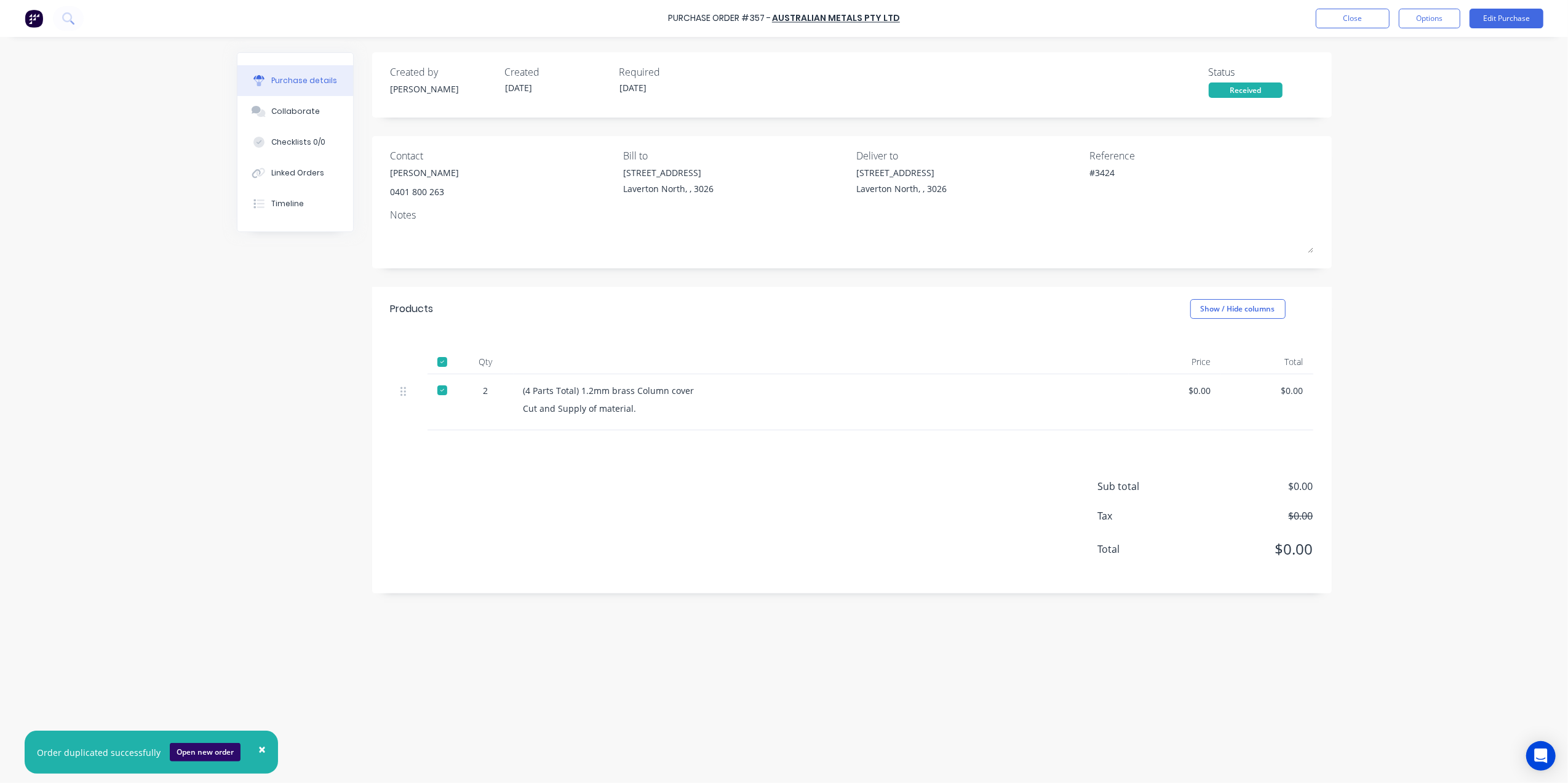
click at [208, 751] on button "Open new order" at bounding box center [205, 752] width 71 height 18
type textarea "x"
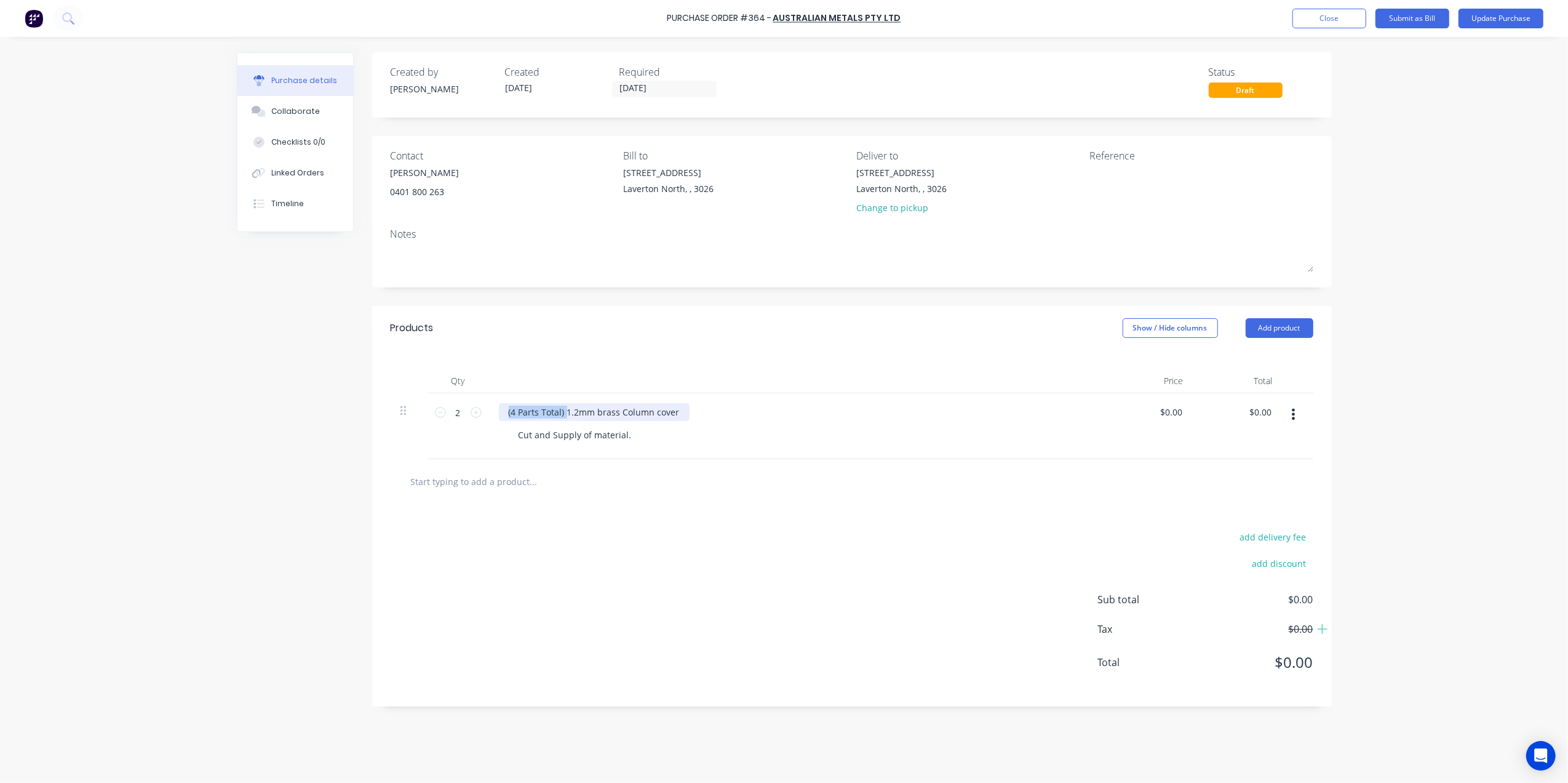
drag, startPoint x: 565, startPoint y: 413, endPoint x: 406, endPoint y: 411, distance: 159.0
click at [406, 411] on div "2 2 (4 Parts Total) 1.2mm brass Column cover Cut and Supply of material. $0.00 …" at bounding box center [852, 427] width 923 height 66
click at [835, 452] on div "1.2mm brass Column cover Cut and Supply of material." at bounding box center [797, 427] width 615 height 66
click at [655, 524] on div "add delivery fee add discount Sub total $0.00 Tax $0.00 Total $0.00" at bounding box center [852, 606] width 960 height 202
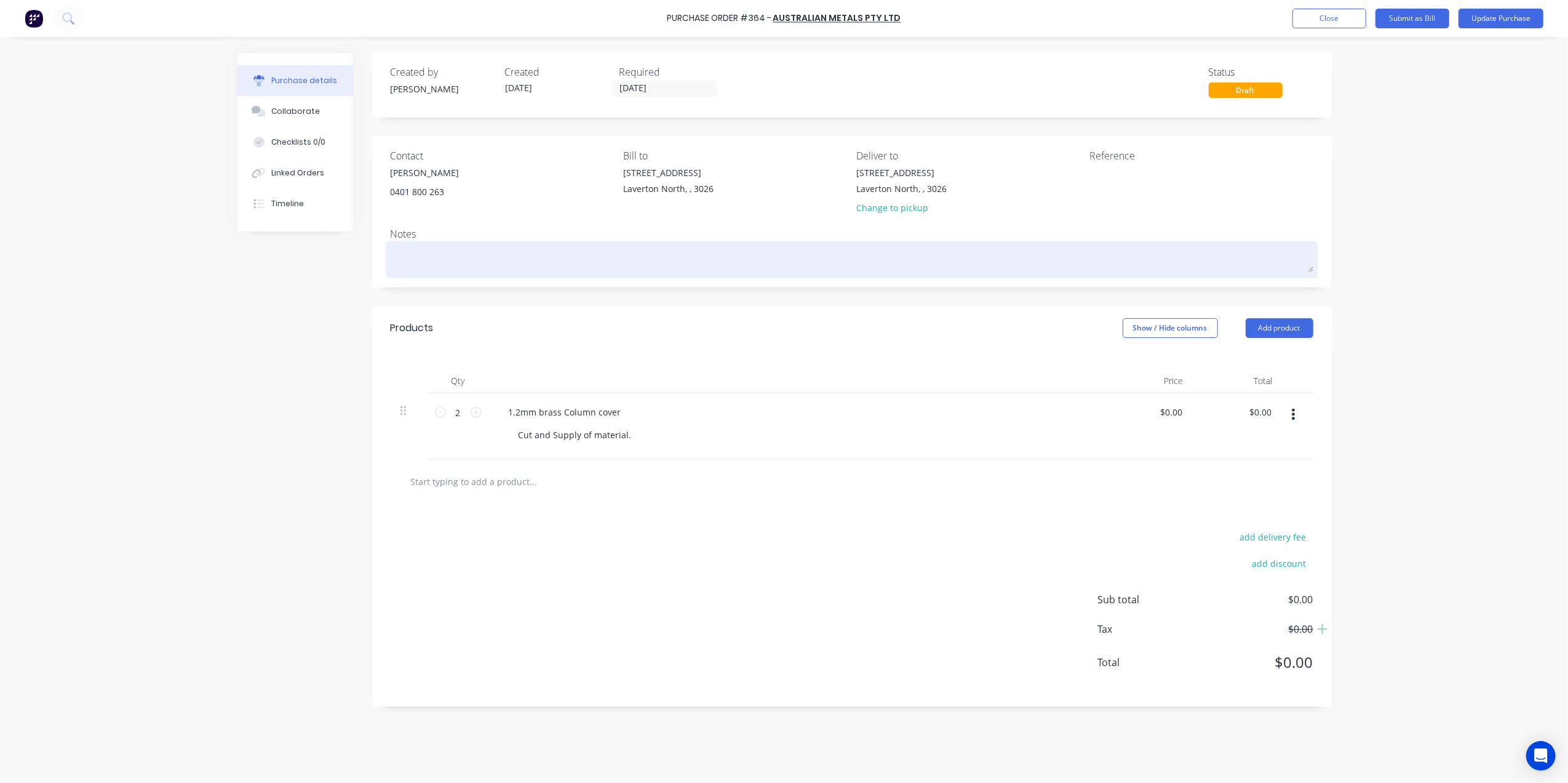
click at [436, 253] on textarea at bounding box center [852, 258] width 923 height 28
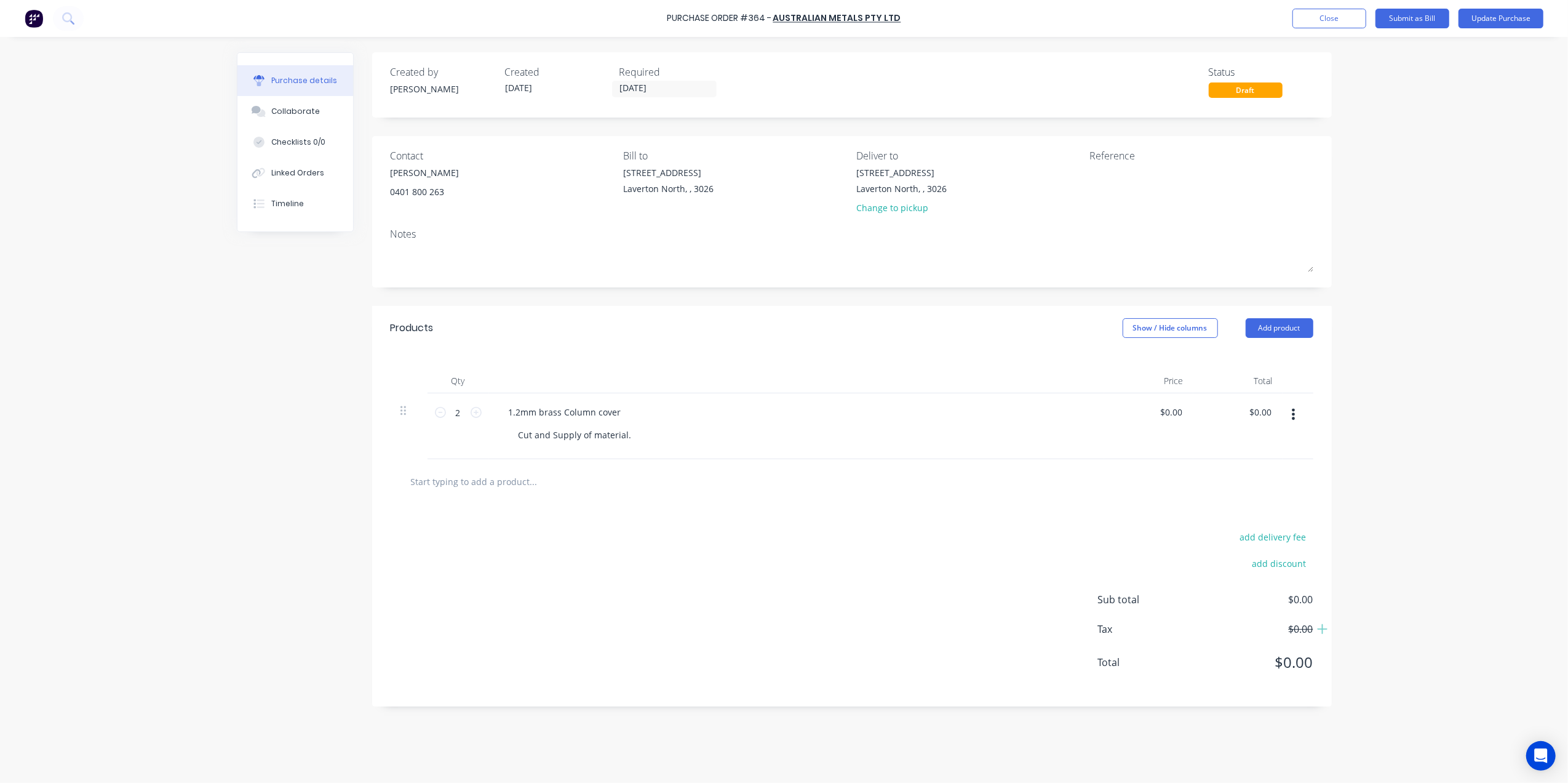
type textarea "T"
type textarea "x"
type textarea "Th"
type textarea "x"
type textarea "Tha"
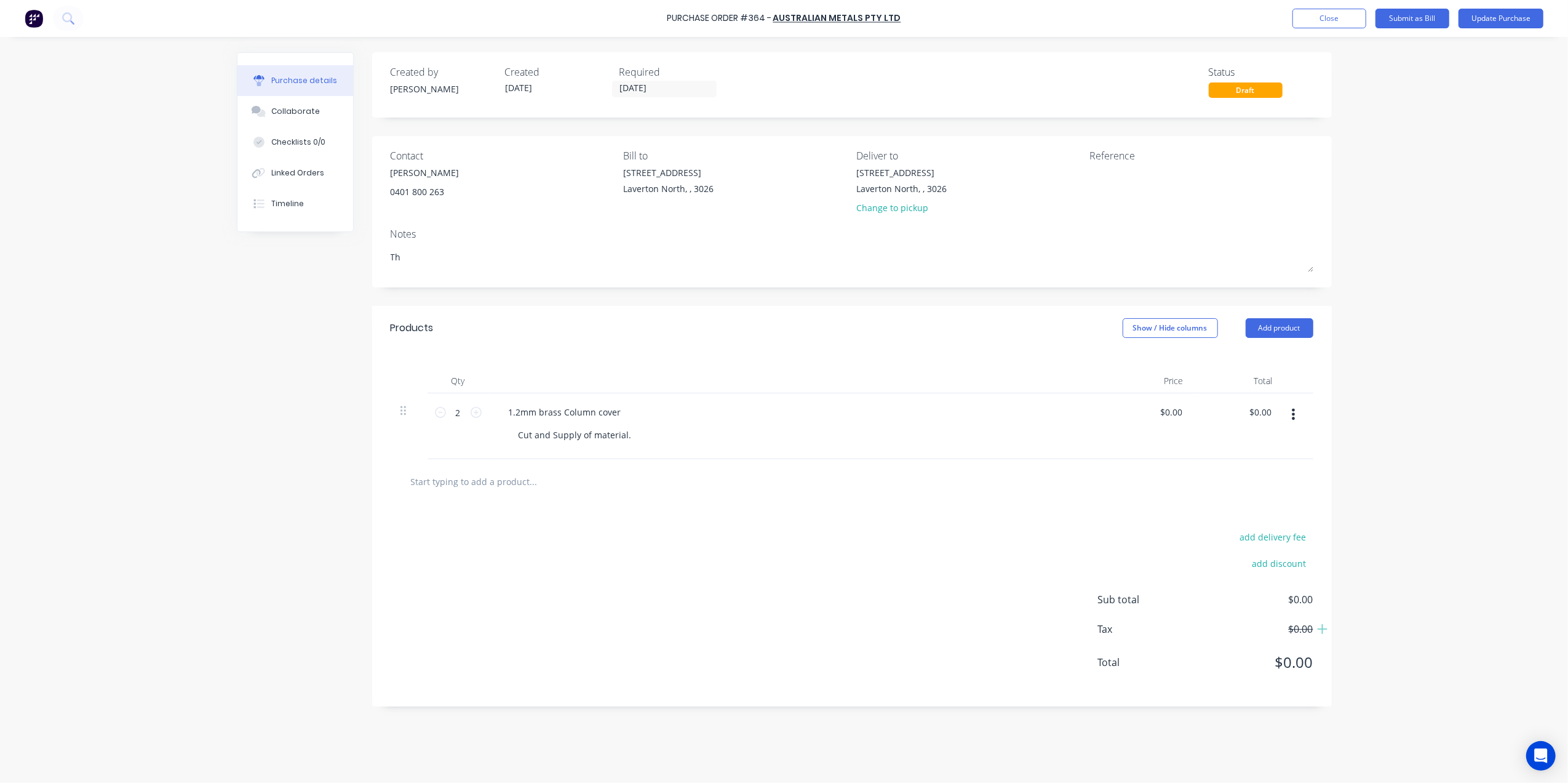
type textarea "x"
type textarea "Than"
type textarea "x"
type textarea "Thank"
type textarea "x"
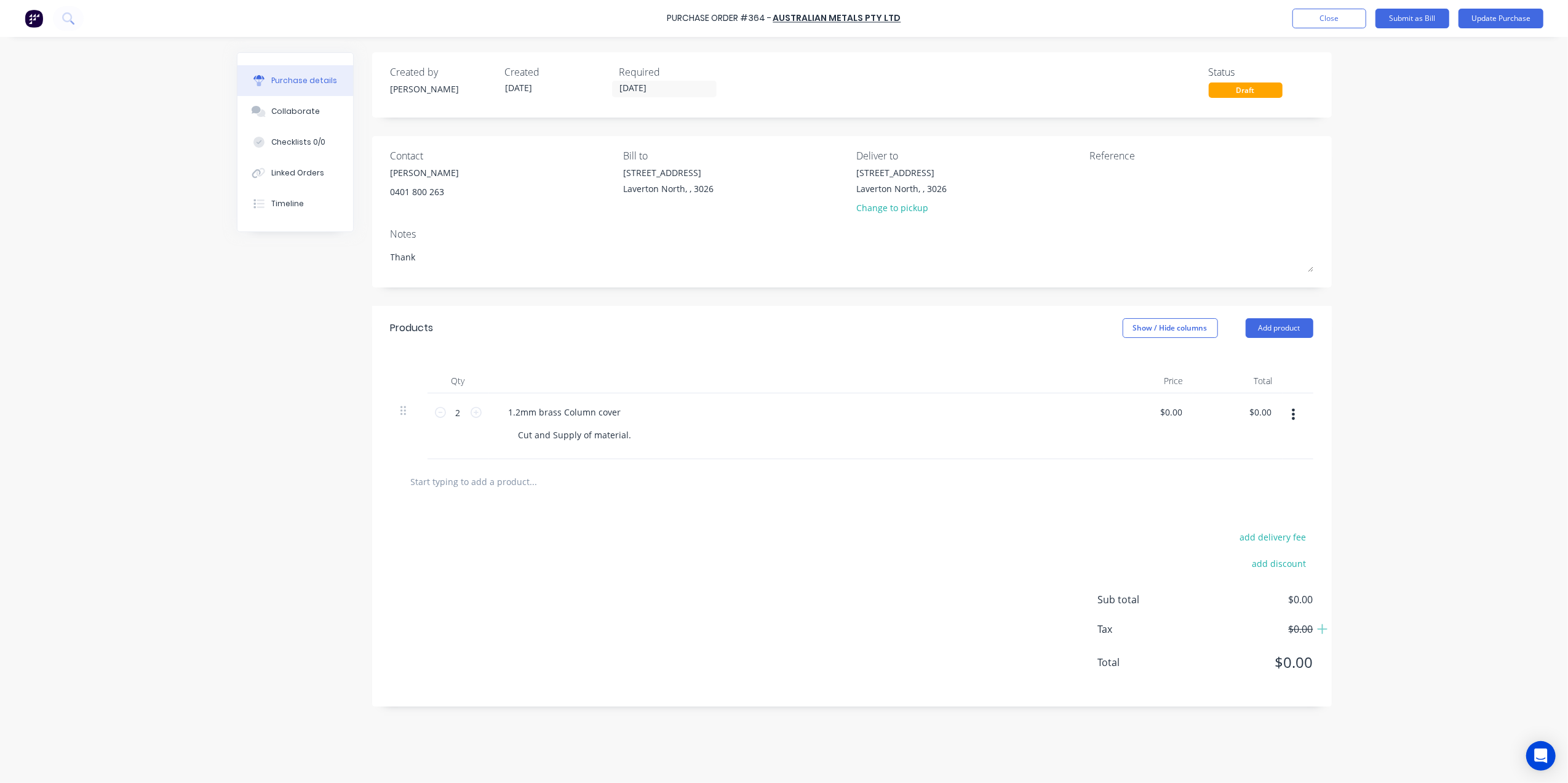
type textarea "Thanks"
type textarea "x"
type textarea "Thanks"
type textarea "x"
type textarea "Thanks C"
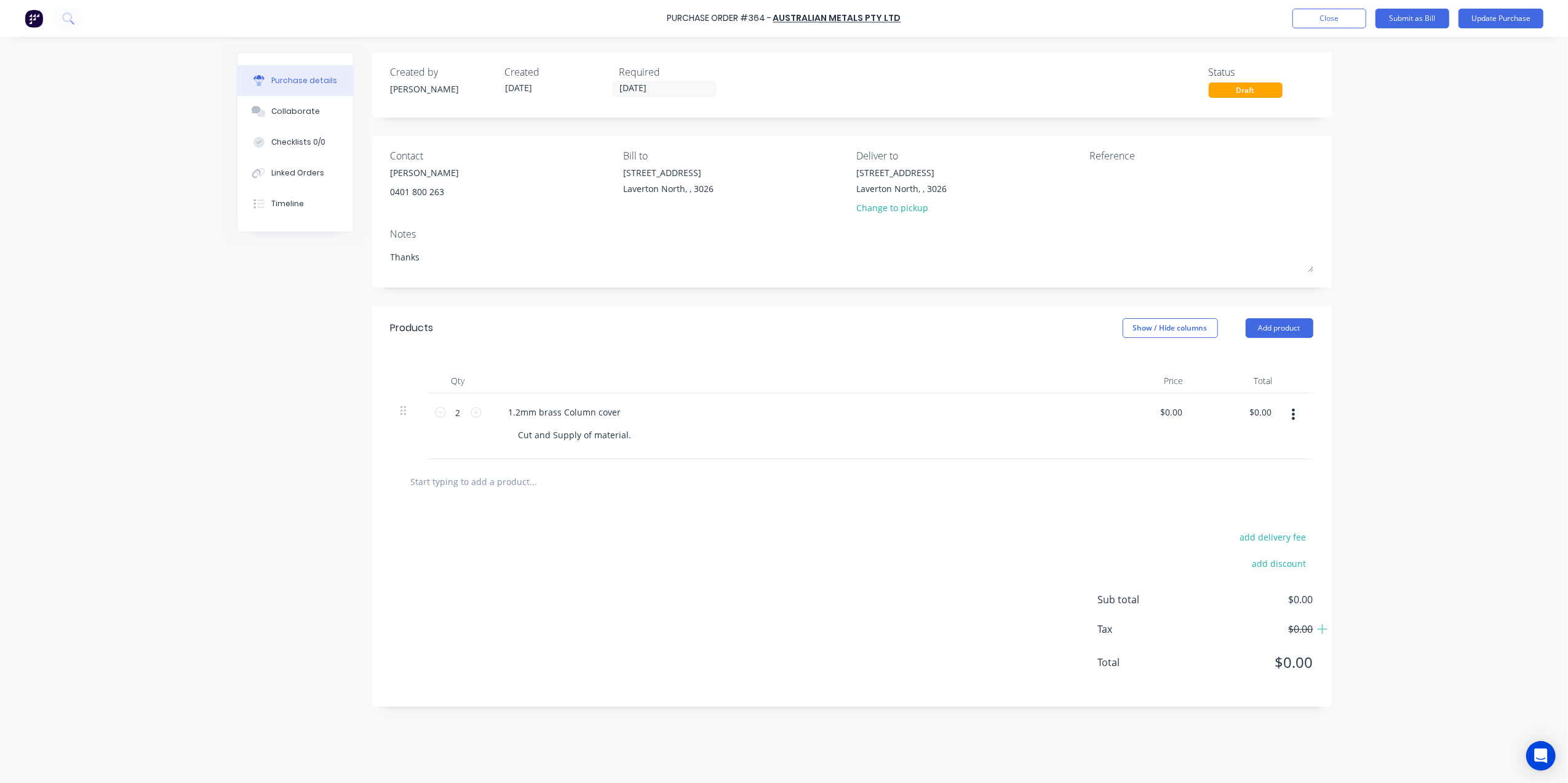
type textarea "x"
type textarea "Thanks"
type textarea "x"
type textarea "Thanks M"
type textarea "x"
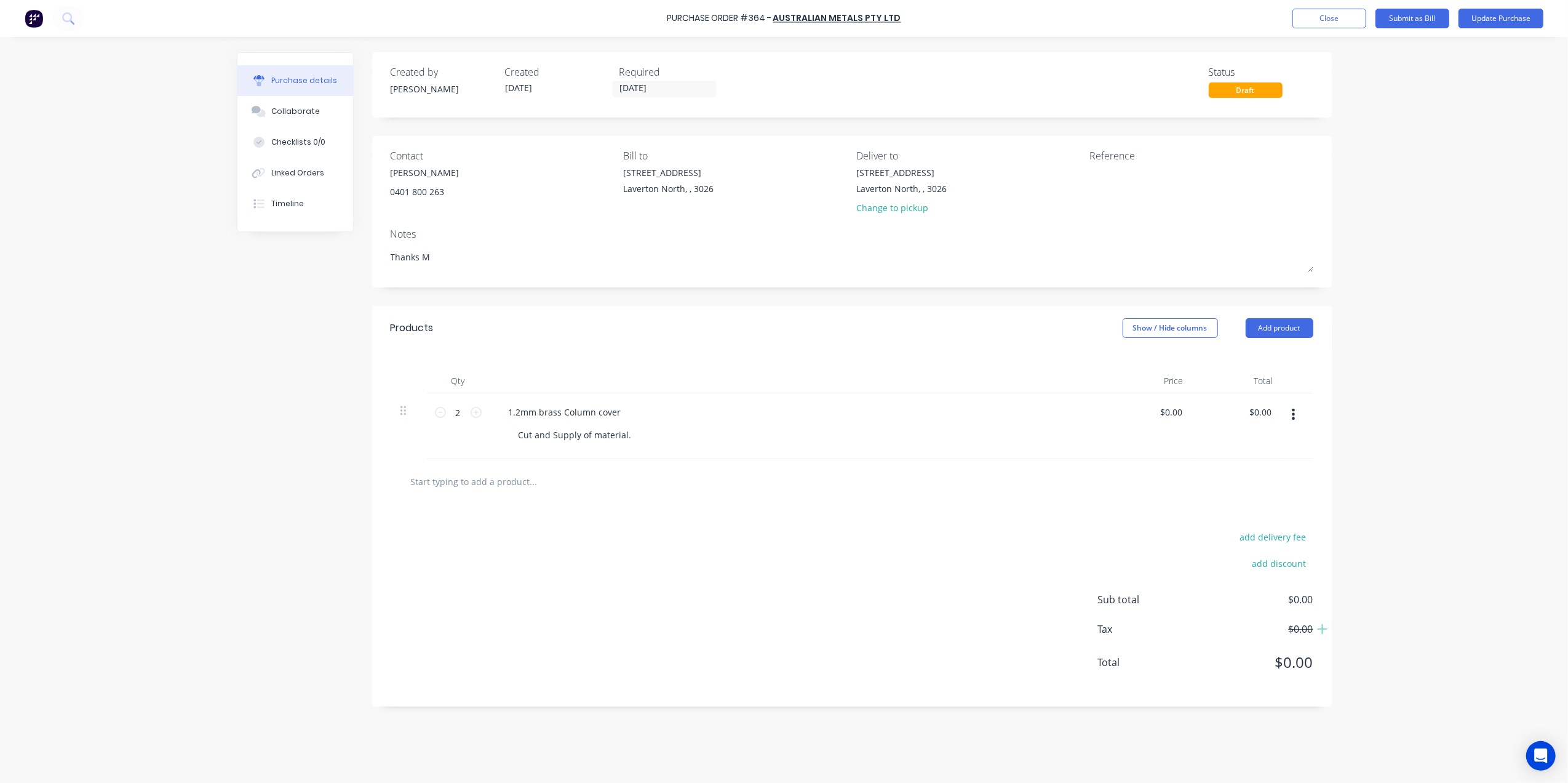
type textarea "Thanks [PERSON_NAME]"
type textarea "x"
type textarea "Thanks [PERSON_NAME]"
type textarea "x"
type textarea "Thanks Mate"
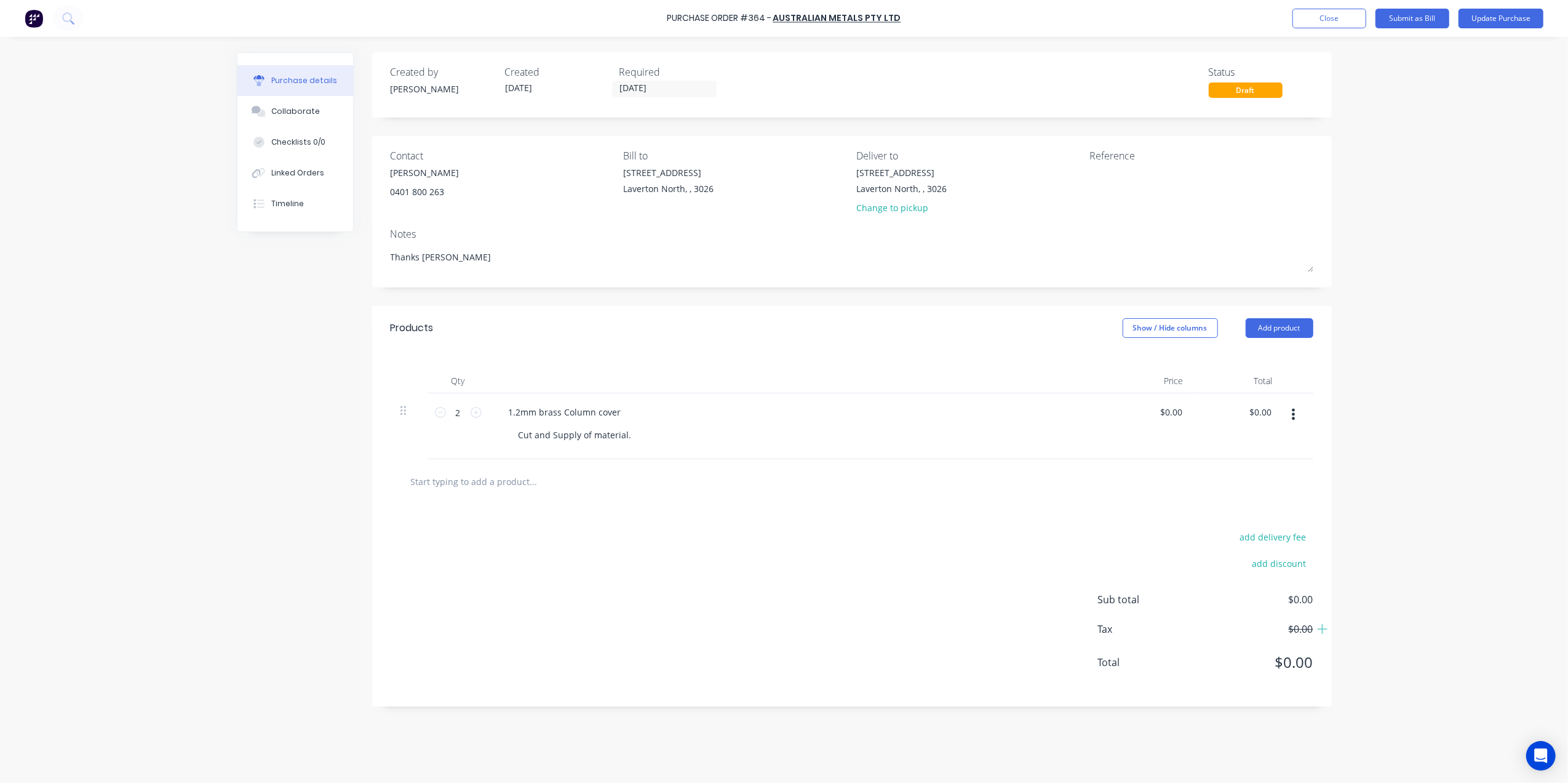
type textarea "x"
type textarea "Thanks Mate."
type textarea "x"
type textarea "Thanks Mate."
type textarea "x"
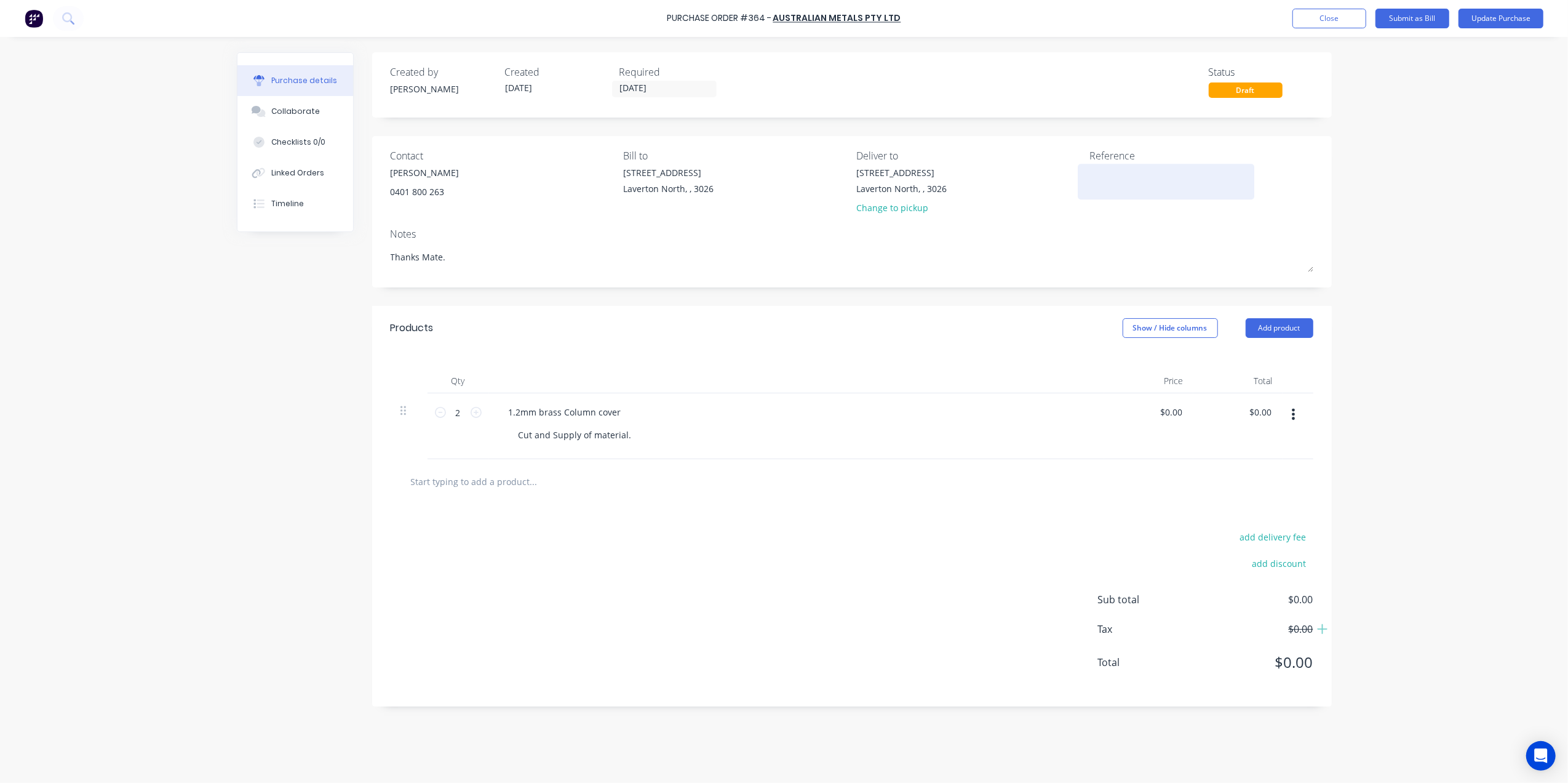
type textarea "Thanks Mate."
click at [1094, 173] on textarea at bounding box center [1167, 180] width 154 height 28
type textarea "x"
type textarea "#3424A"
type textarea "x"
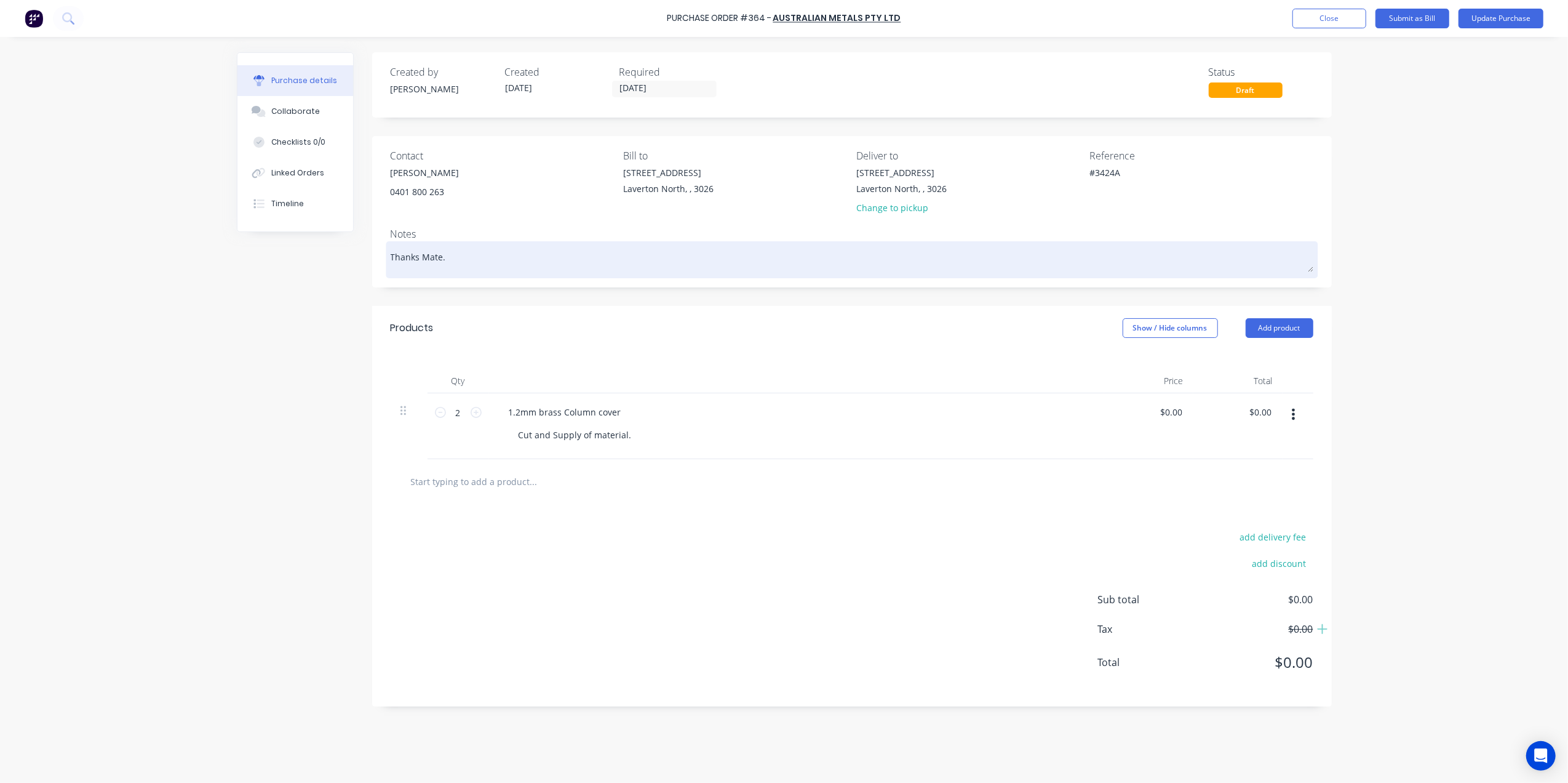
type textarea "#3424A"
click at [1089, 249] on textarea "Thanks Mate." at bounding box center [852, 258] width 923 height 28
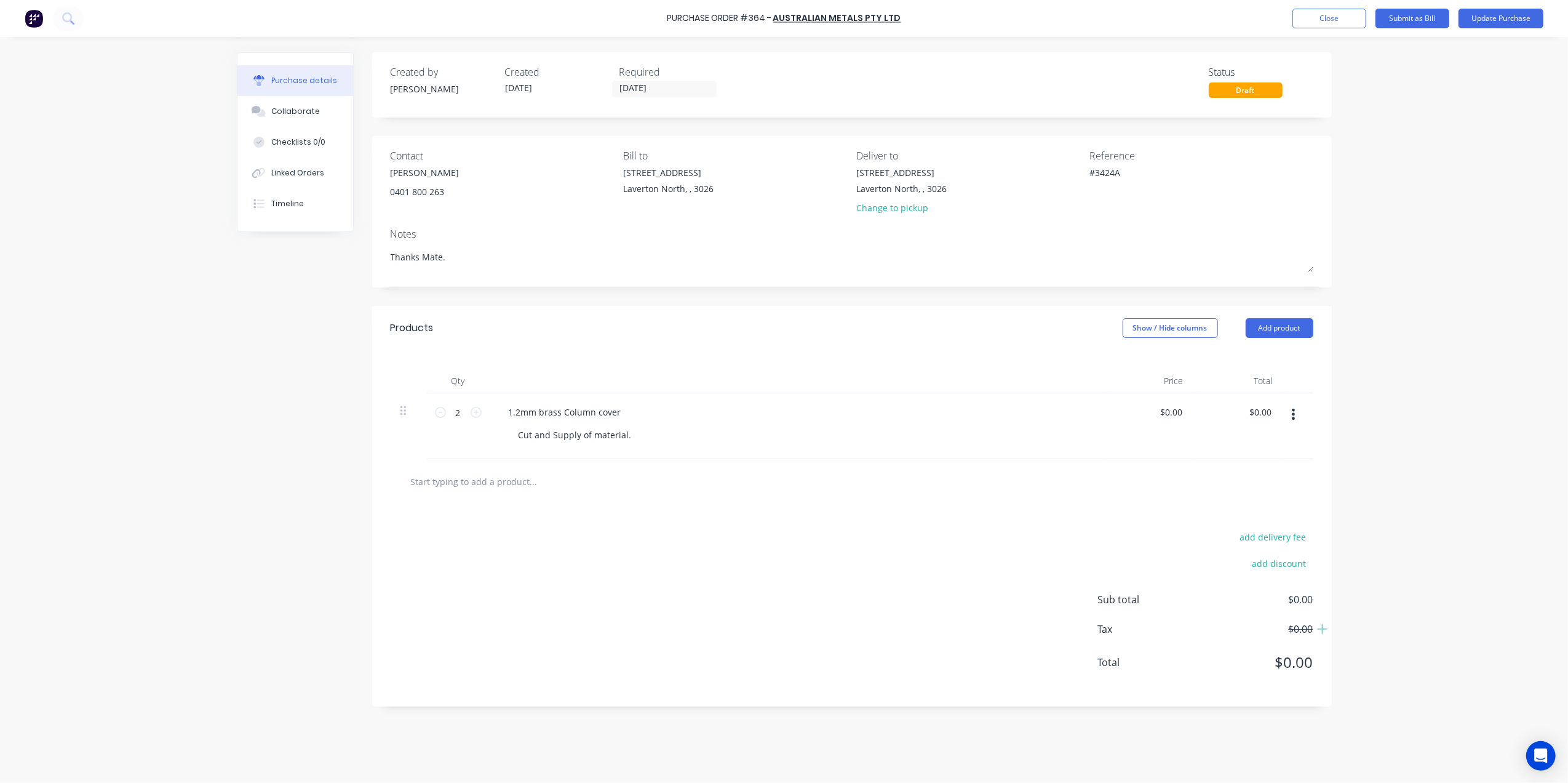
click at [791, 81] on div "Created by [PERSON_NAME] Created [DATE] Required [DATE] Status Draft" at bounding box center [852, 81] width 923 height 33
click at [633, 87] on input "[DATE]" at bounding box center [665, 89] width 104 height 16
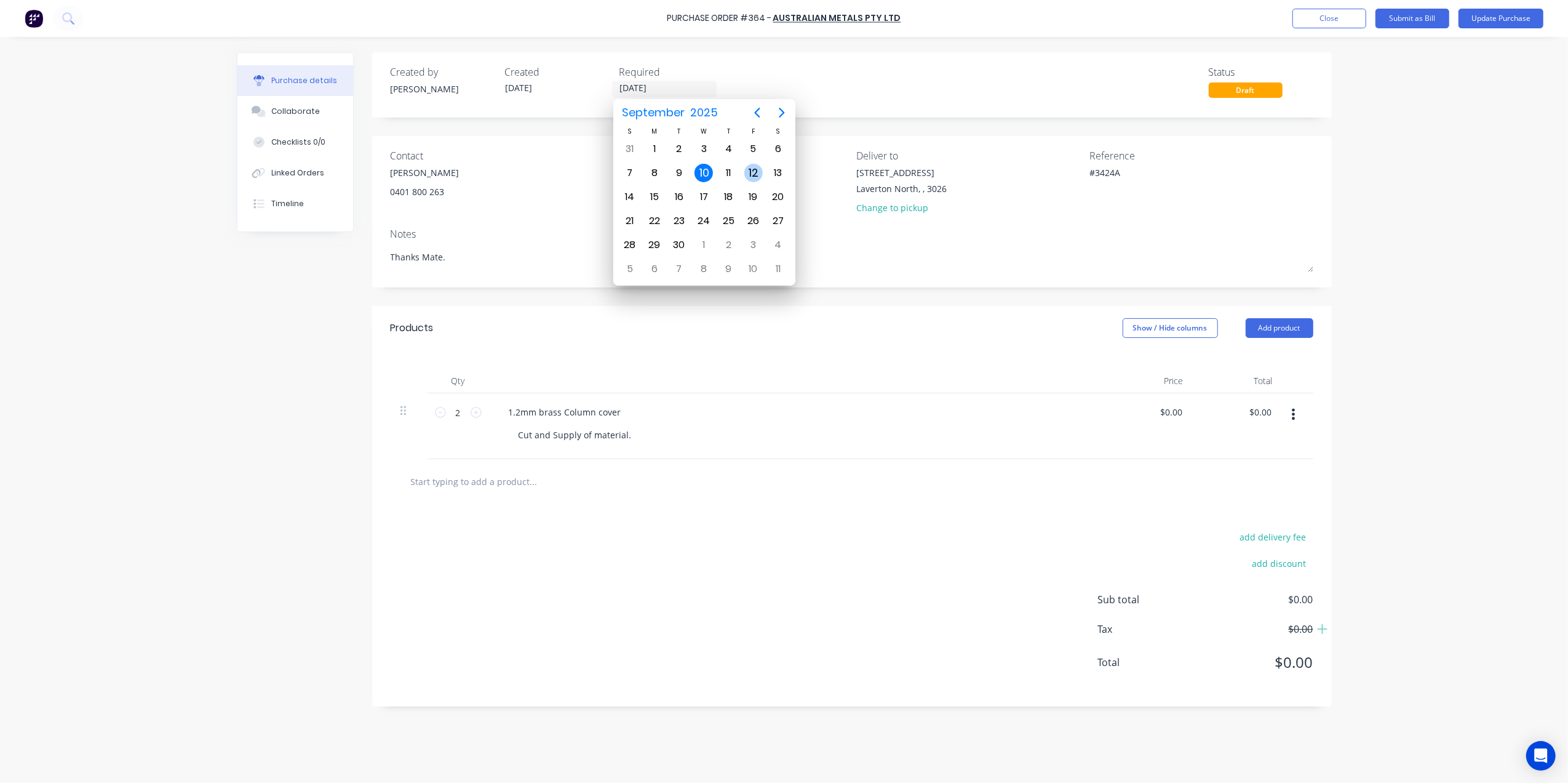
type textarea "x"
click at [752, 166] on div "12" at bounding box center [753, 172] width 18 height 18
type input "[DATE]"
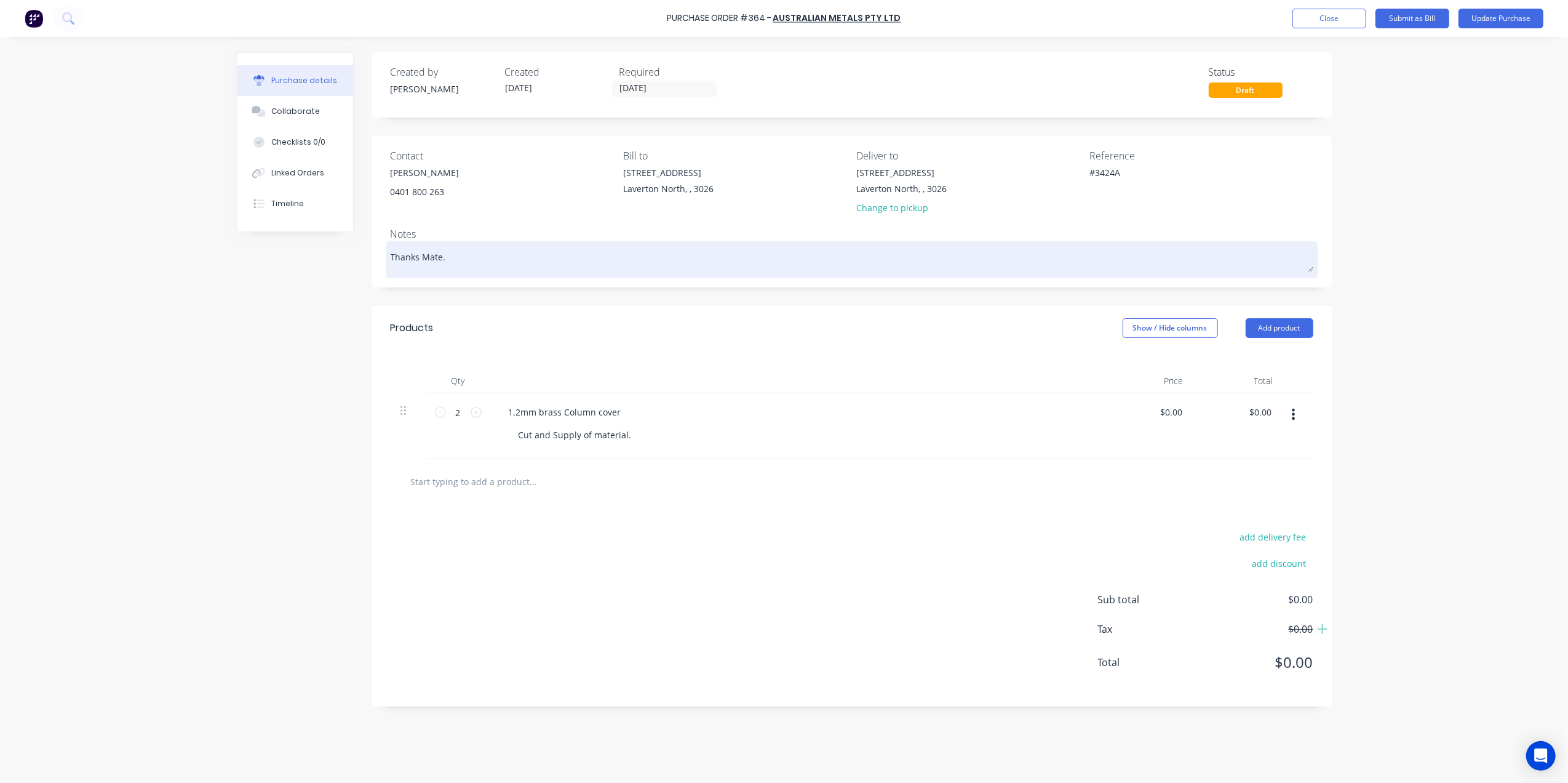
type textarea "x"
click at [458, 257] on textarea "Thanks Mate." at bounding box center [852, 258] width 923 height 28
type textarea "Thanks Mate."
type textarea "x"
type textarea "Thanks Mate. C"
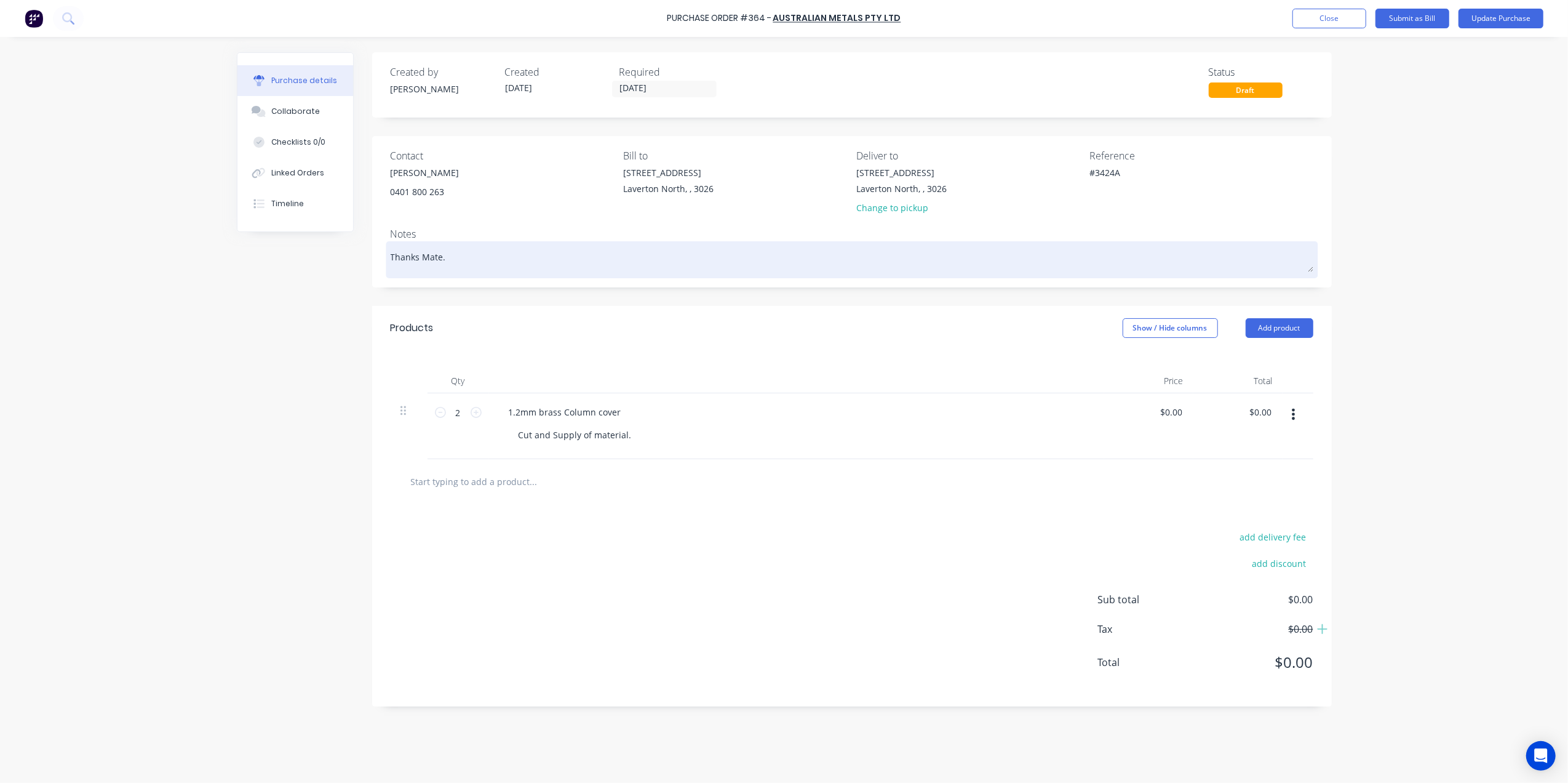
type textarea "x"
type textarea "Thanks Mate. Cu"
type textarea "x"
type textarea "Thanks Mate. Cut"
type textarea "x"
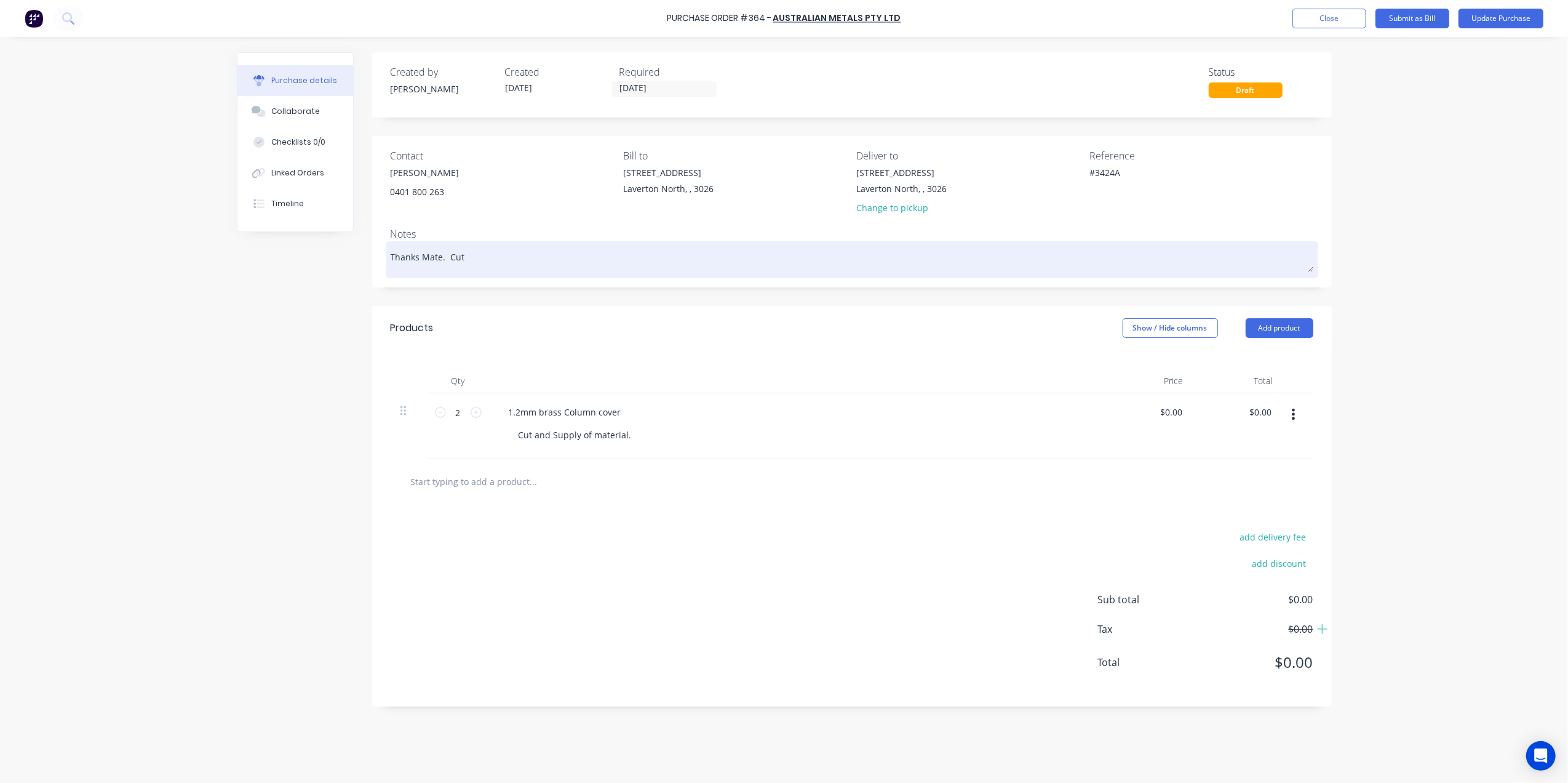
type textarea "Thanks Mate. Cut"
type textarea "x"
type textarea "Thanks Mate. Cut i"
type textarea "x"
type textarea "Thanks Mate. Cut it"
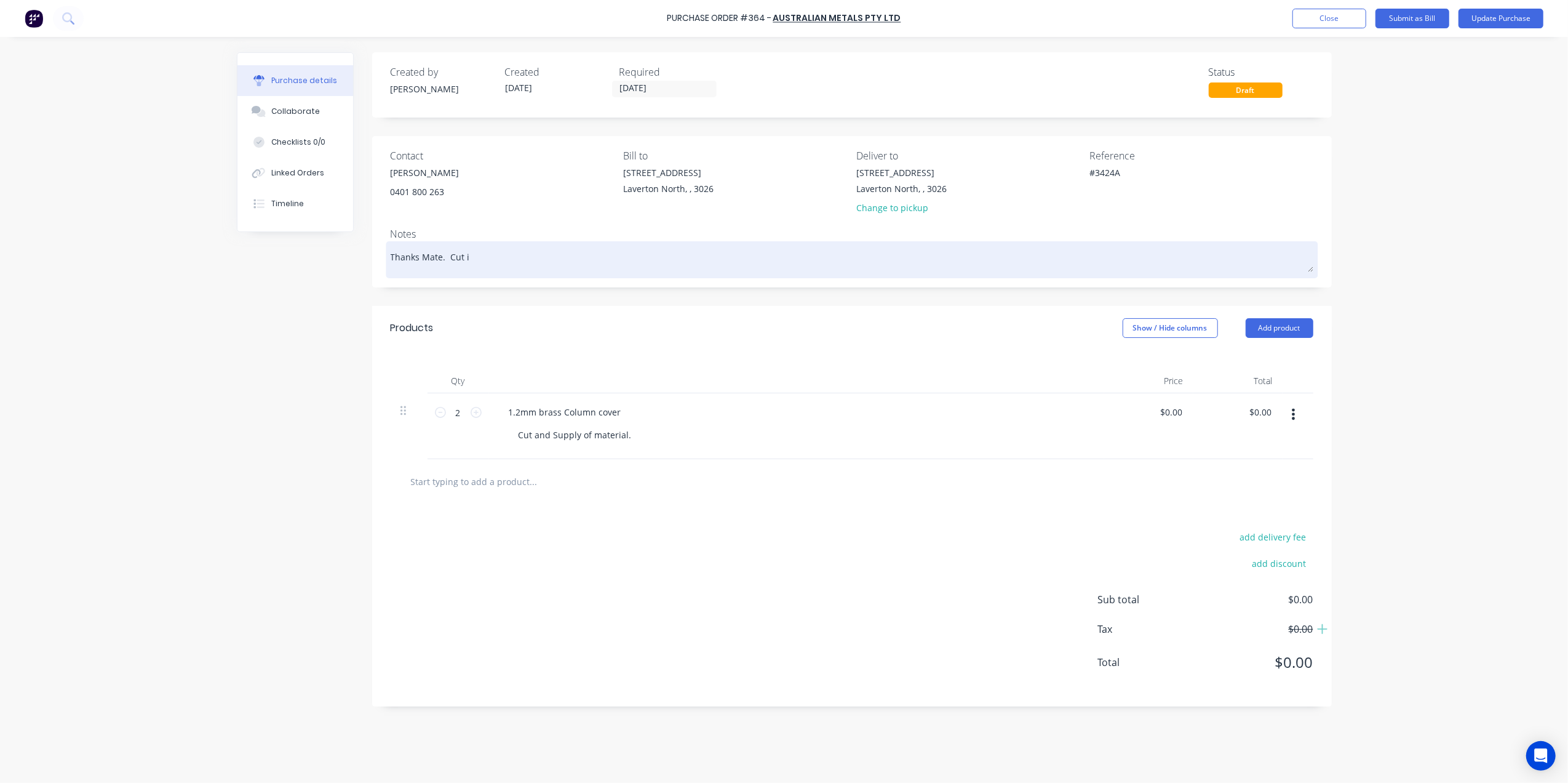
type textarea "x"
type textarea "Thanks Mate. Cut it"
type textarea "x"
type textarea "Thanks Mate. Cut it w"
type textarea "x"
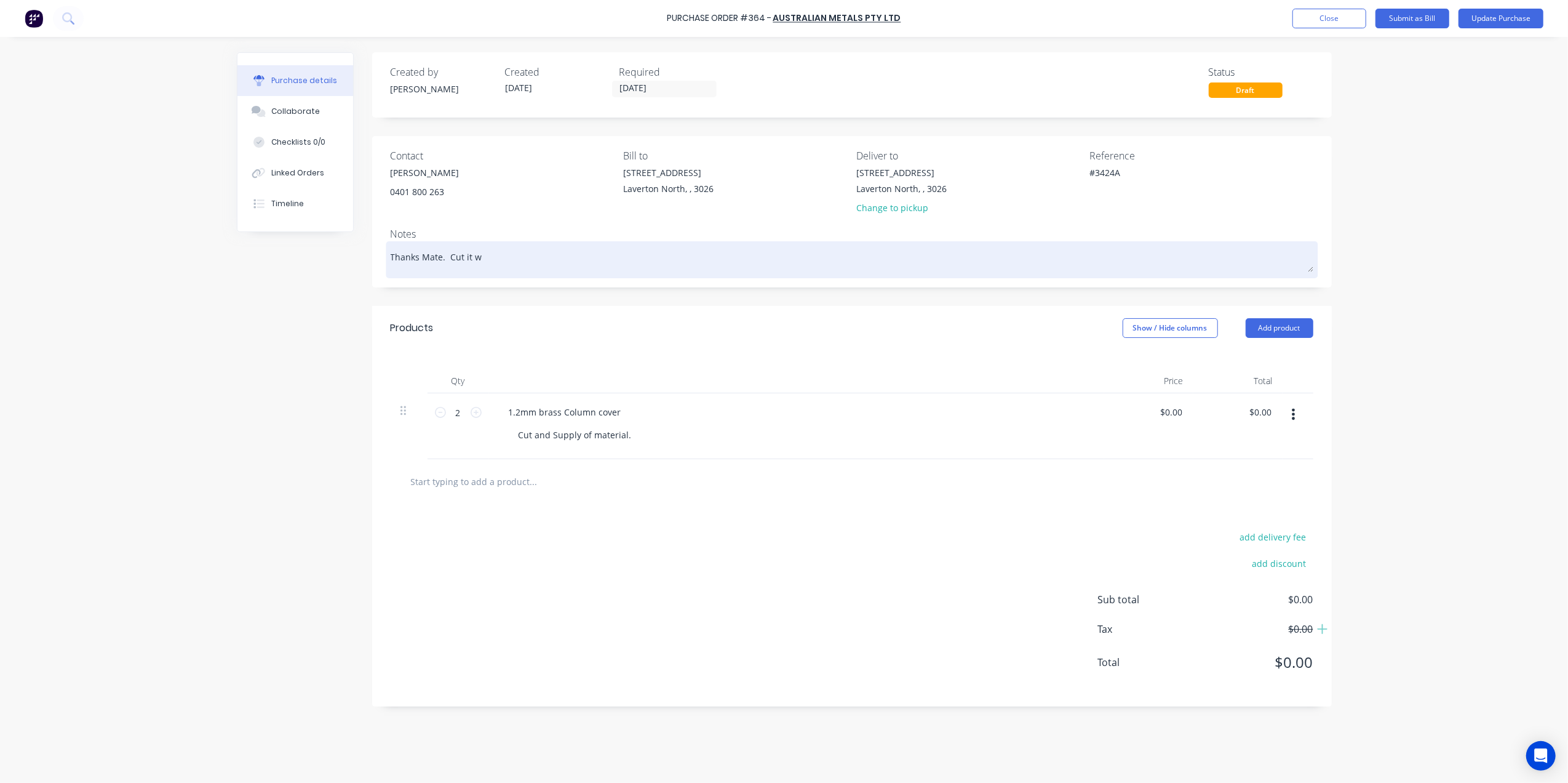
type textarea "Thanks Mate. Cut it wh"
type textarea "x"
type textarea "Thanks Mate. Cut it whe"
type textarea "x"
type textarea "Thanks Mate. Cut it when"
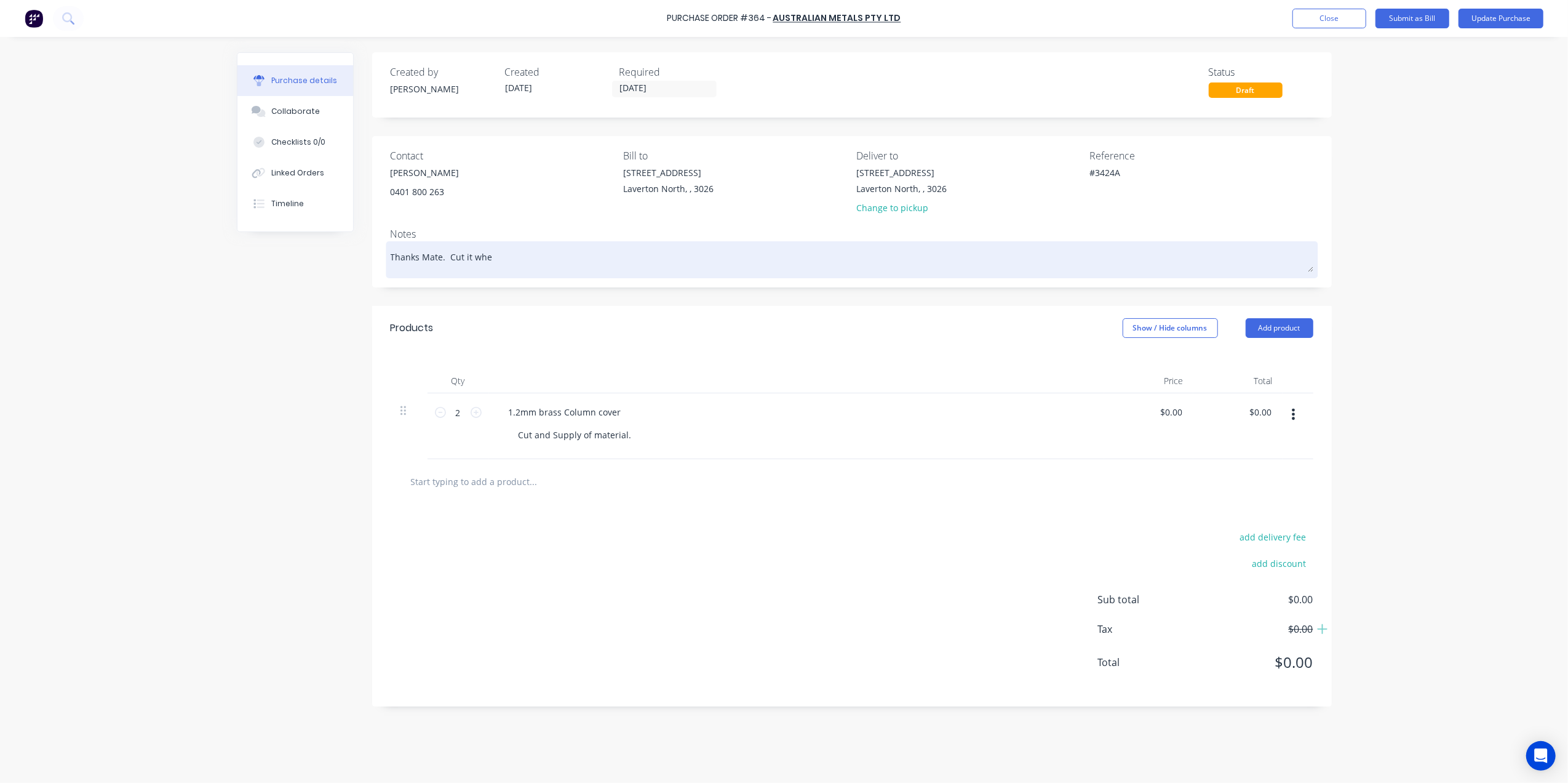
type textarea "x"
type textarea "Thanks Mate. Cut it when"
type textarea "x"
type textarea "Thanks Mate. Cut it when y"
type textarea "x"
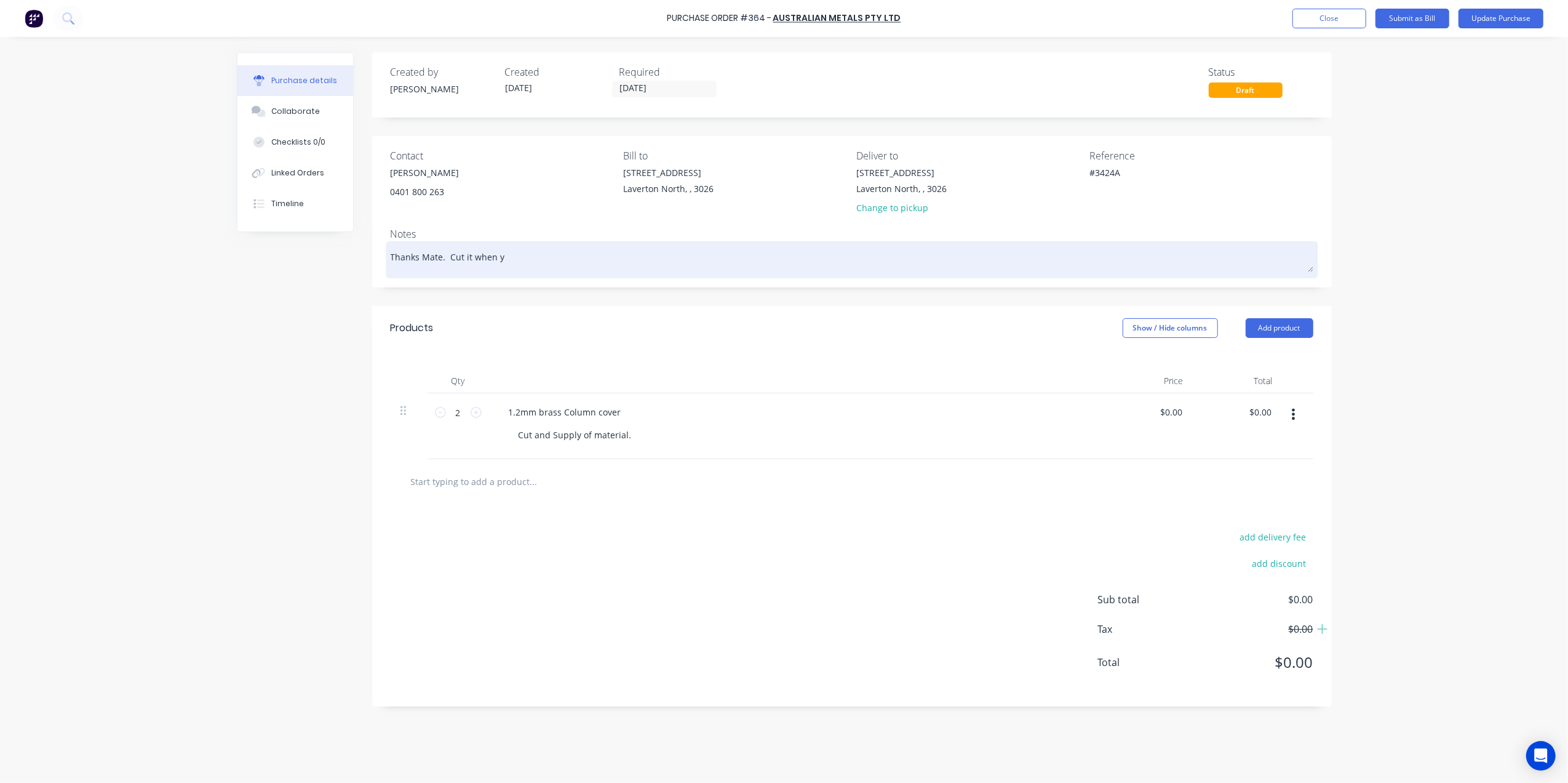
type textarea "Thanks Mate. Cut it when yo"
type textarea "x"
type textarea "Thanks Mate. Cut it when you"
type textarea "x"
type textarea "Thanks Mate. Cut it when you"
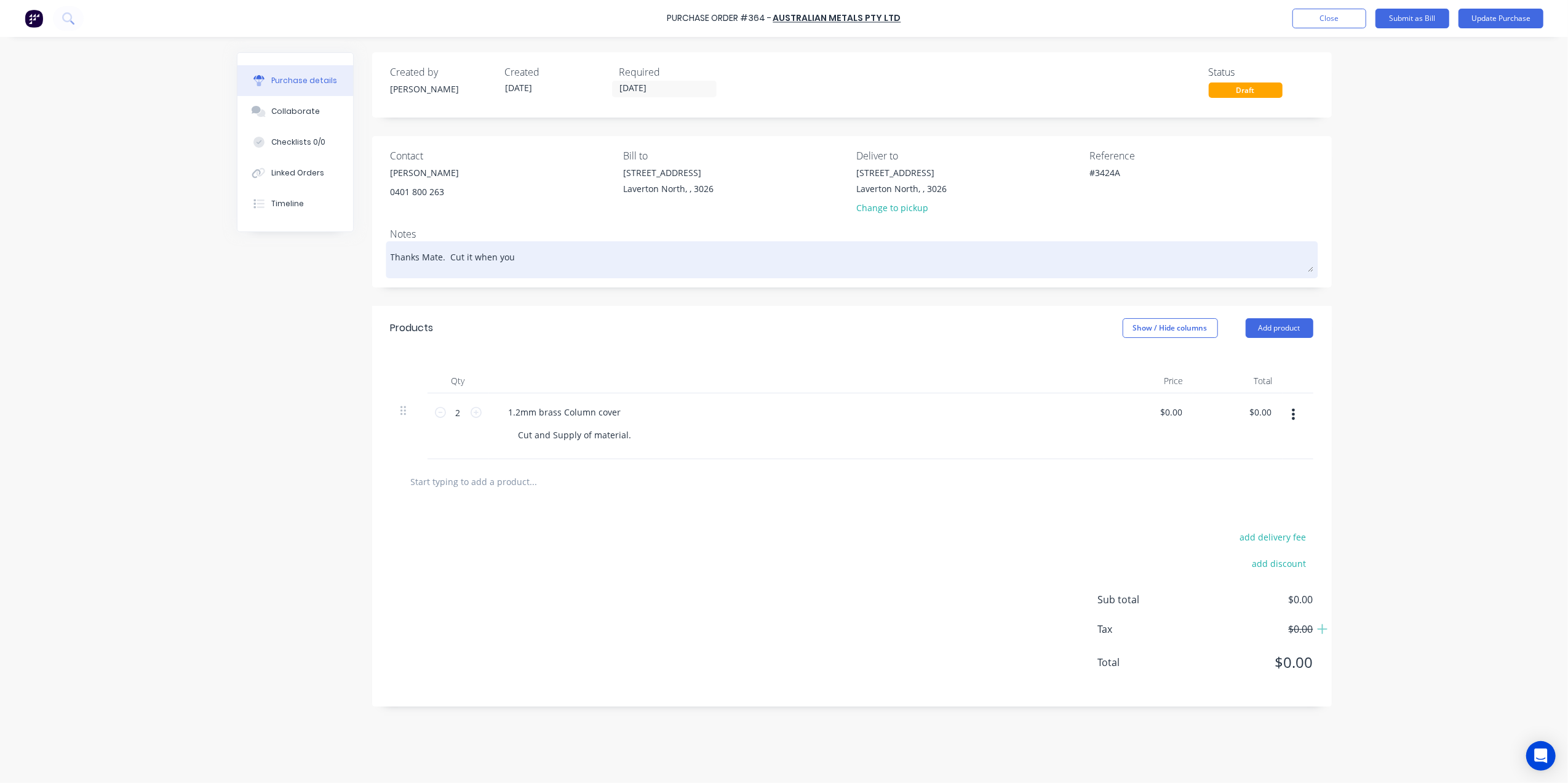
type textarea "x"
type textarea "Thanks Mate. Cut it when you c"
type textarea "x"
type textarea "Thanks Mate. Cut it when you ca"
type textarea "x"
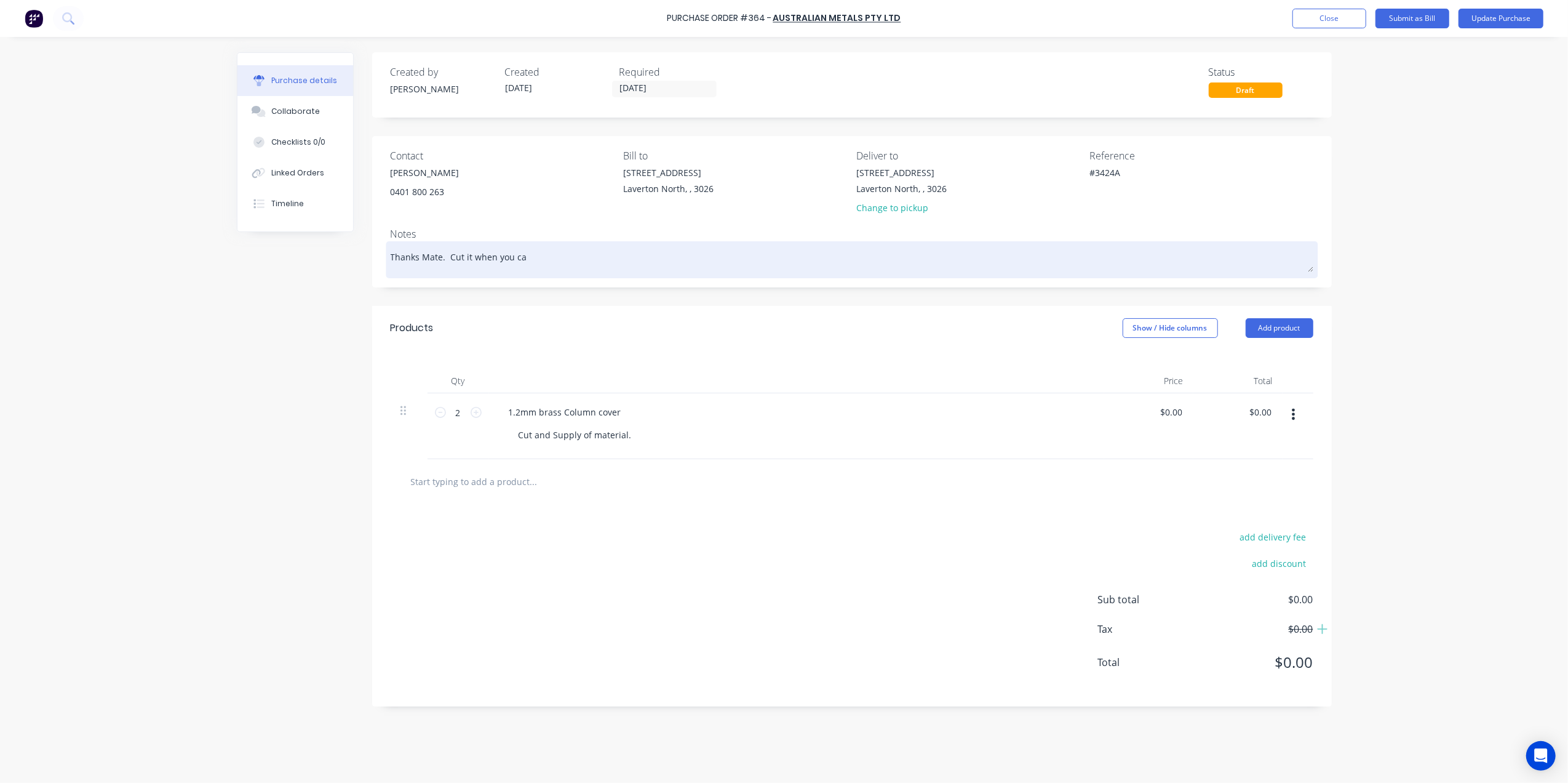
type textarea "Thanks Mate. Cut it when you can"
type textarea "x"
type textarea "Thanks Mate. Cut it when you can"
type textarea "x"
type textarea "Thanks Mate. Cut it when you can n"
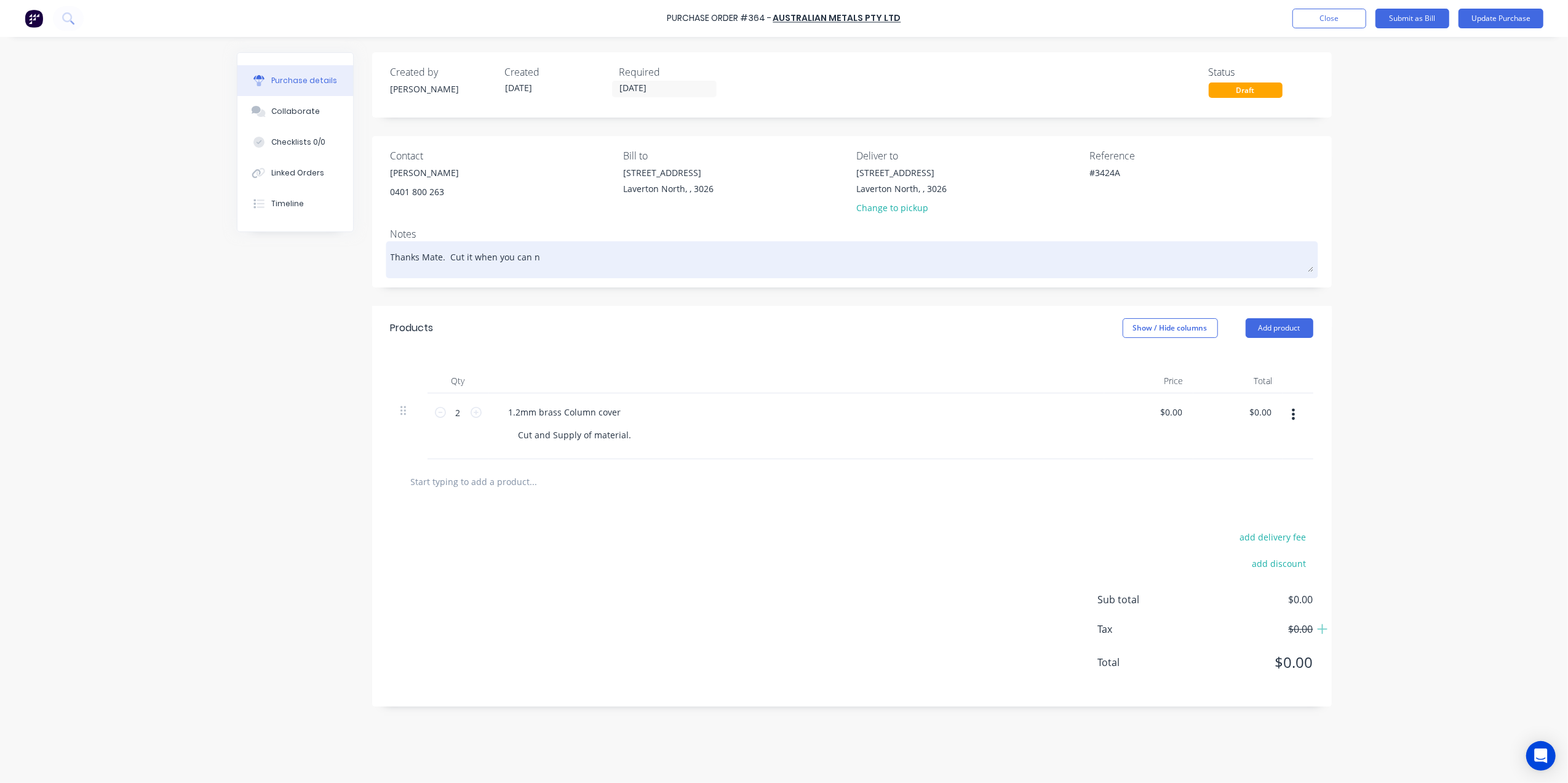
type textarea "x"
type textarea "Thanks Mate. Cut it when you can no"
type textarea "x"
type textarea "Thanks Mate. Cut it when you can no"
type textarea "x"
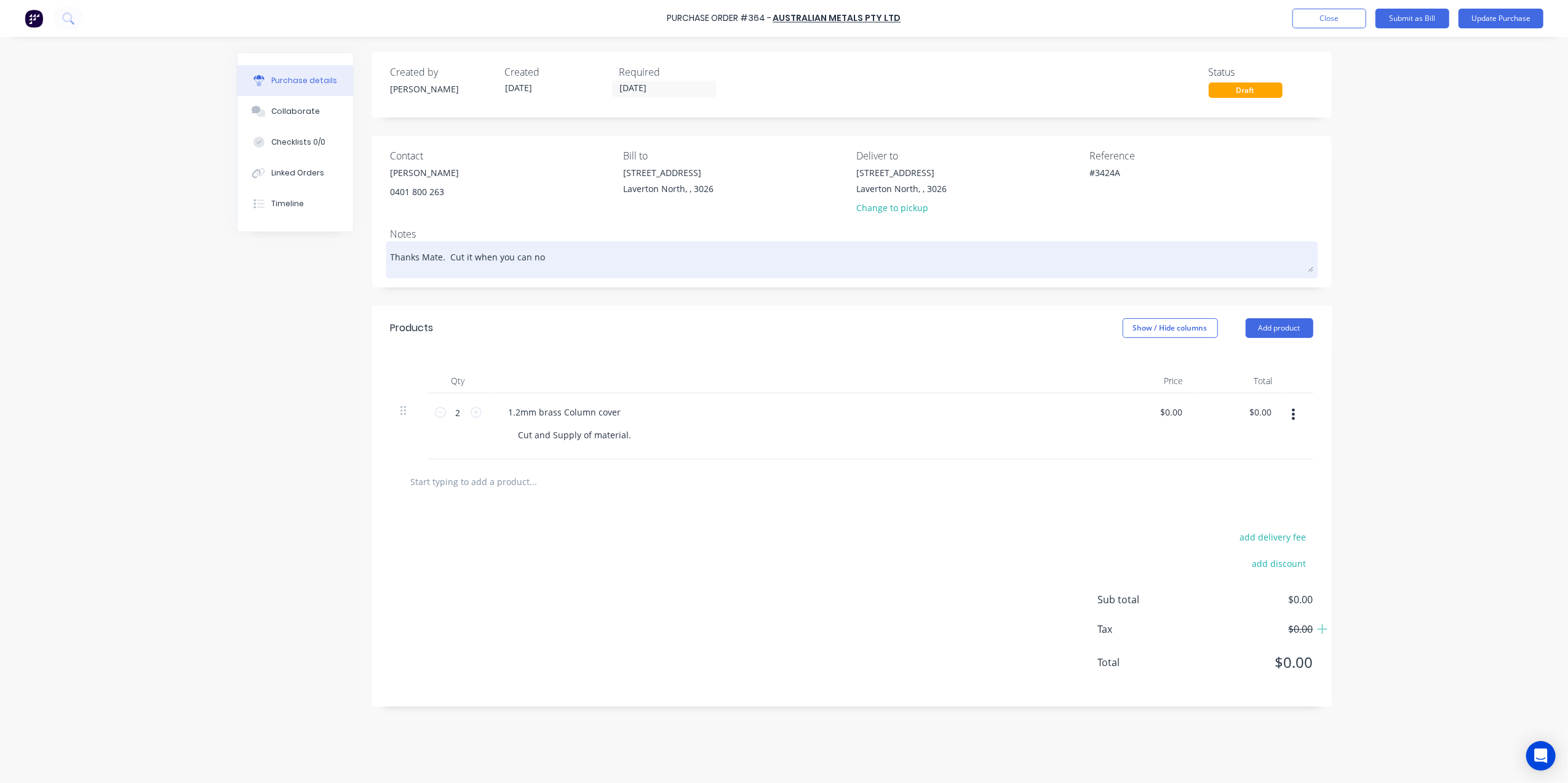
type textarea "Thanks Mate. Cut it when you can no"
type textarea "x"
type textarea "Thanks Mate. Cut it when you can n"
type textarea "x"
type textarea "Thanks Mate. Cut it when you can"
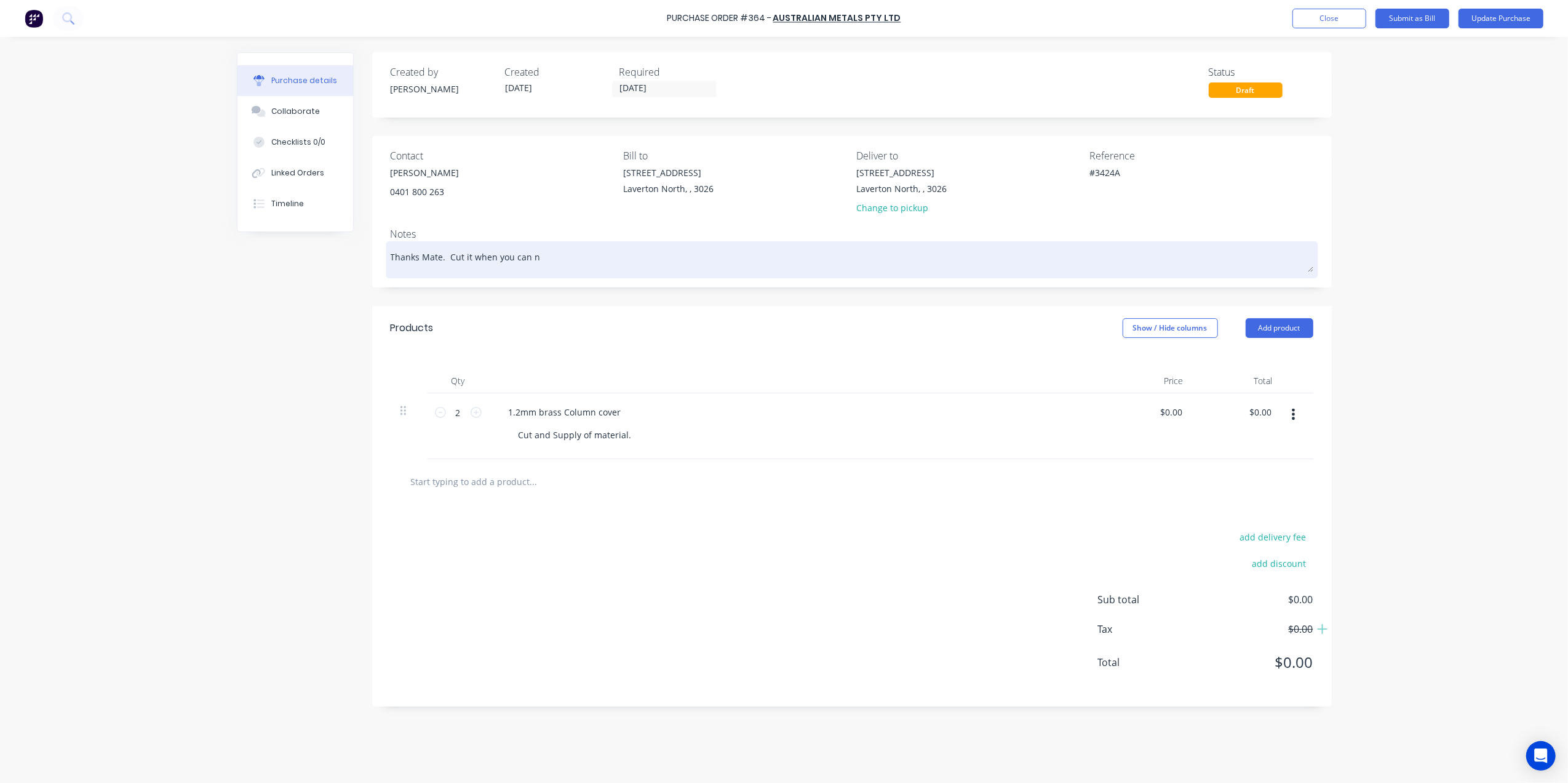
type textarea "x"
type textarea "Thanks Mate. Cut it when you can"
type textarea "x"
type textarea "Thanks Mate. Cut it when you can."
type textarea "x"
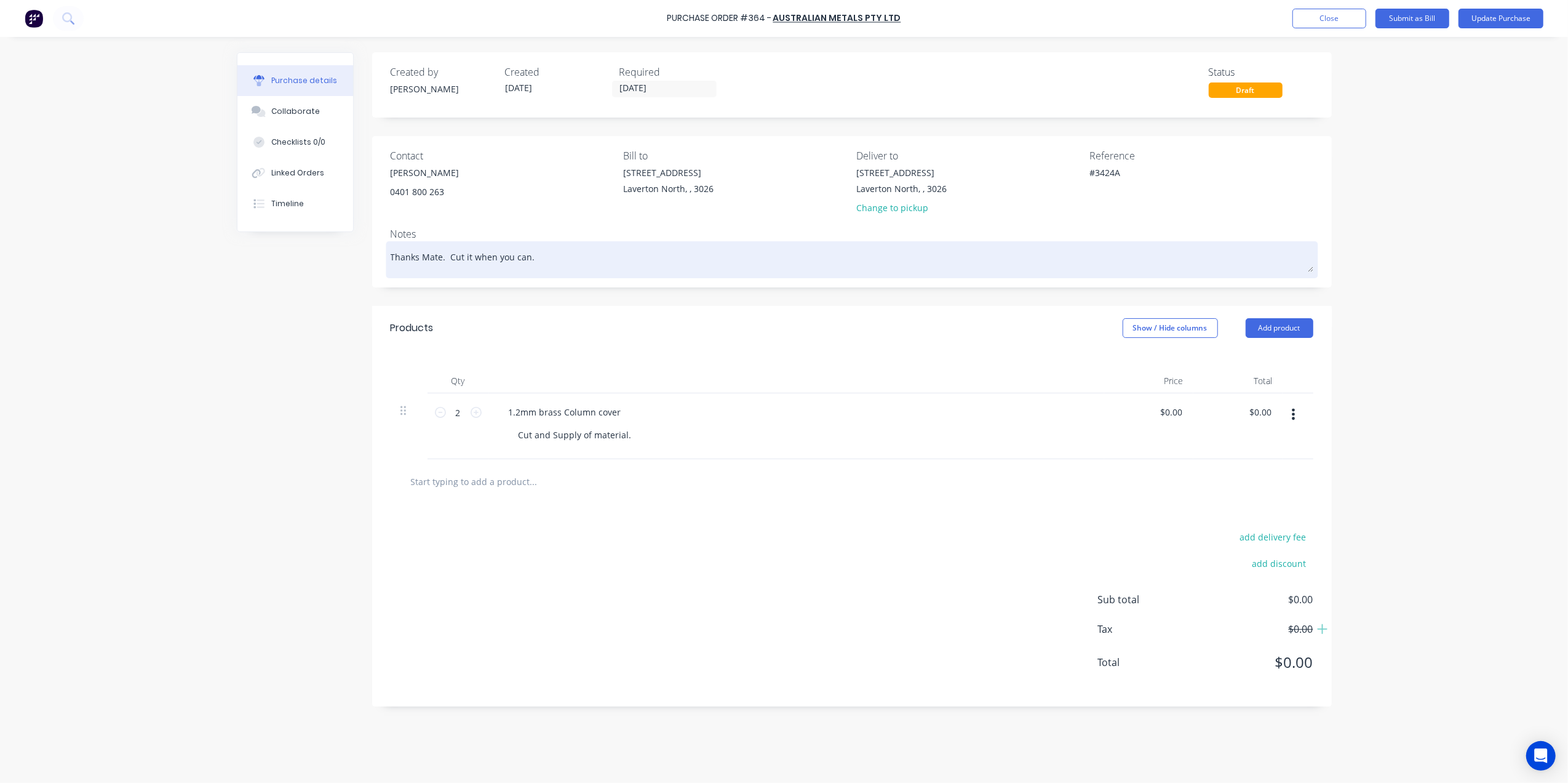
type textarea "Thanks Mate. Cut it when you can"
type textarea "x"
type textarea "Thanks Mate. Cut it when you can"
type textarea "x"
type textarea "Thanks Mate. Cut it when you can d"
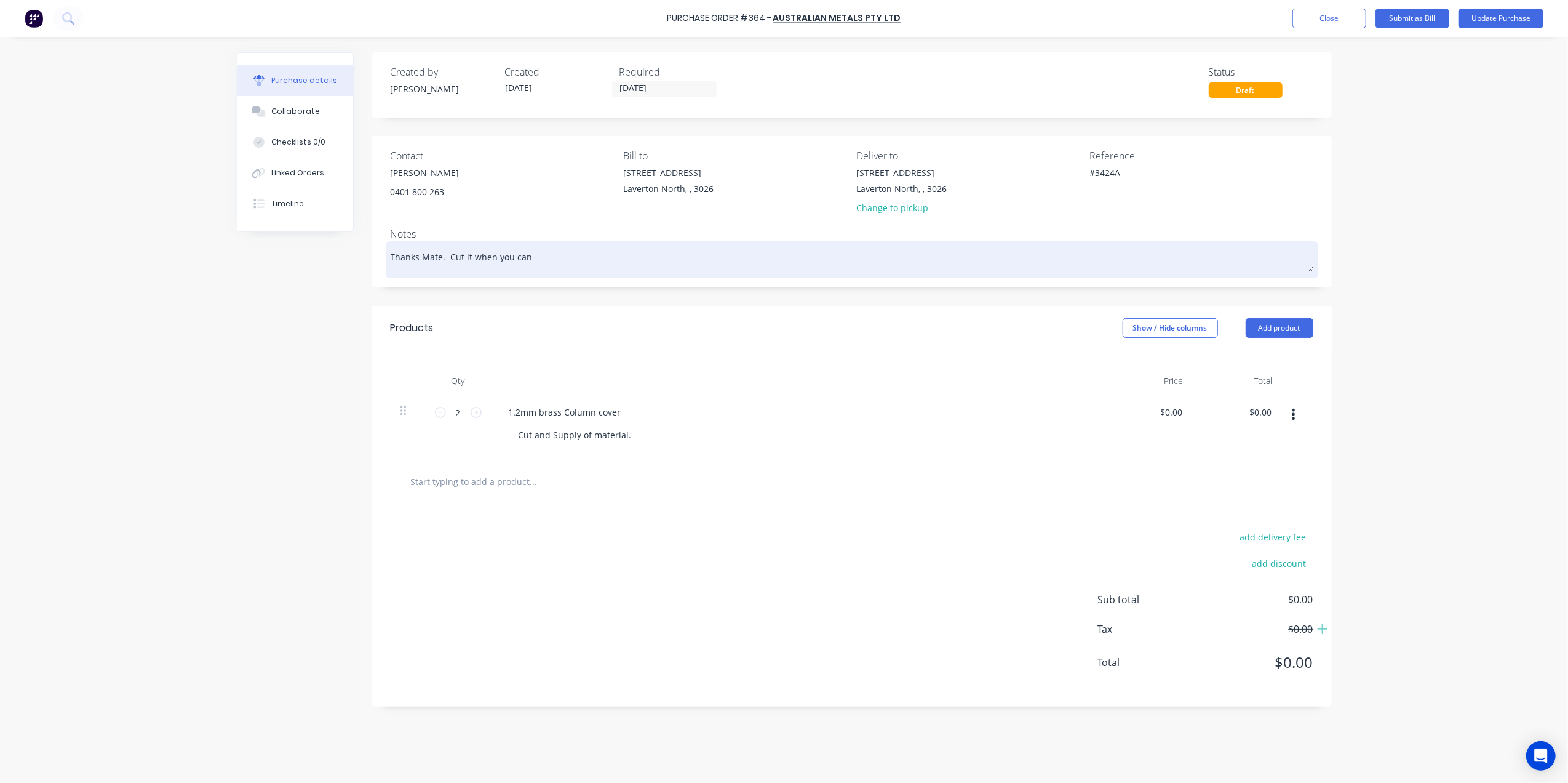
type textarea "x"
type textarea "Thanks Mate. Cut it when you can do"
type textarea "x"
type textarea "Thanks Mate. Cut it when you can don"
type textarea "x"
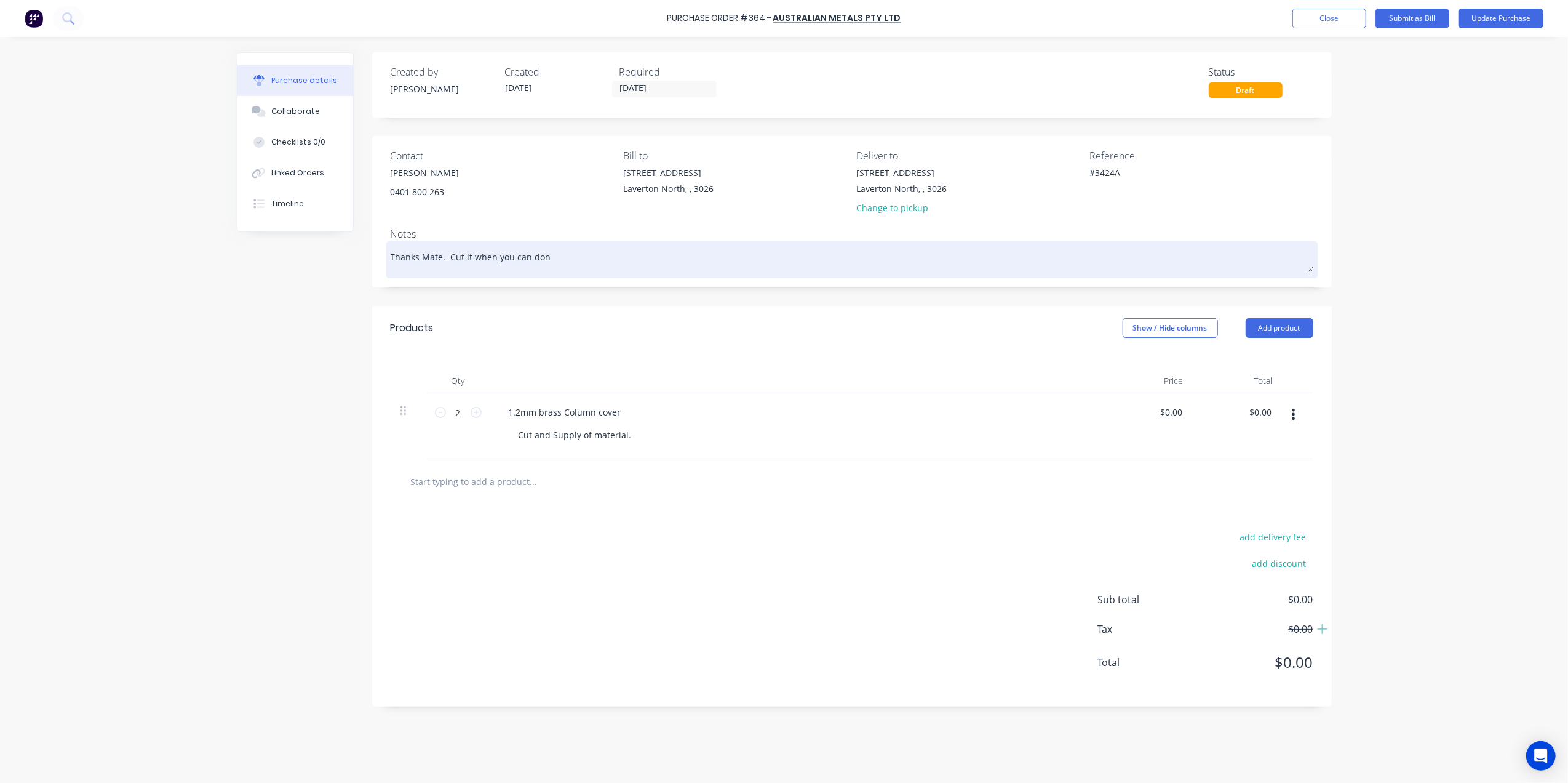
type textarea "Thanks Mate. Cut it when you can dont"
type textarea "x"
type textarea "Thanks Mate. Cut it when you can dont"
type textarea "x"
type textarea "Thanks Mate. Cut it when you can dont s"
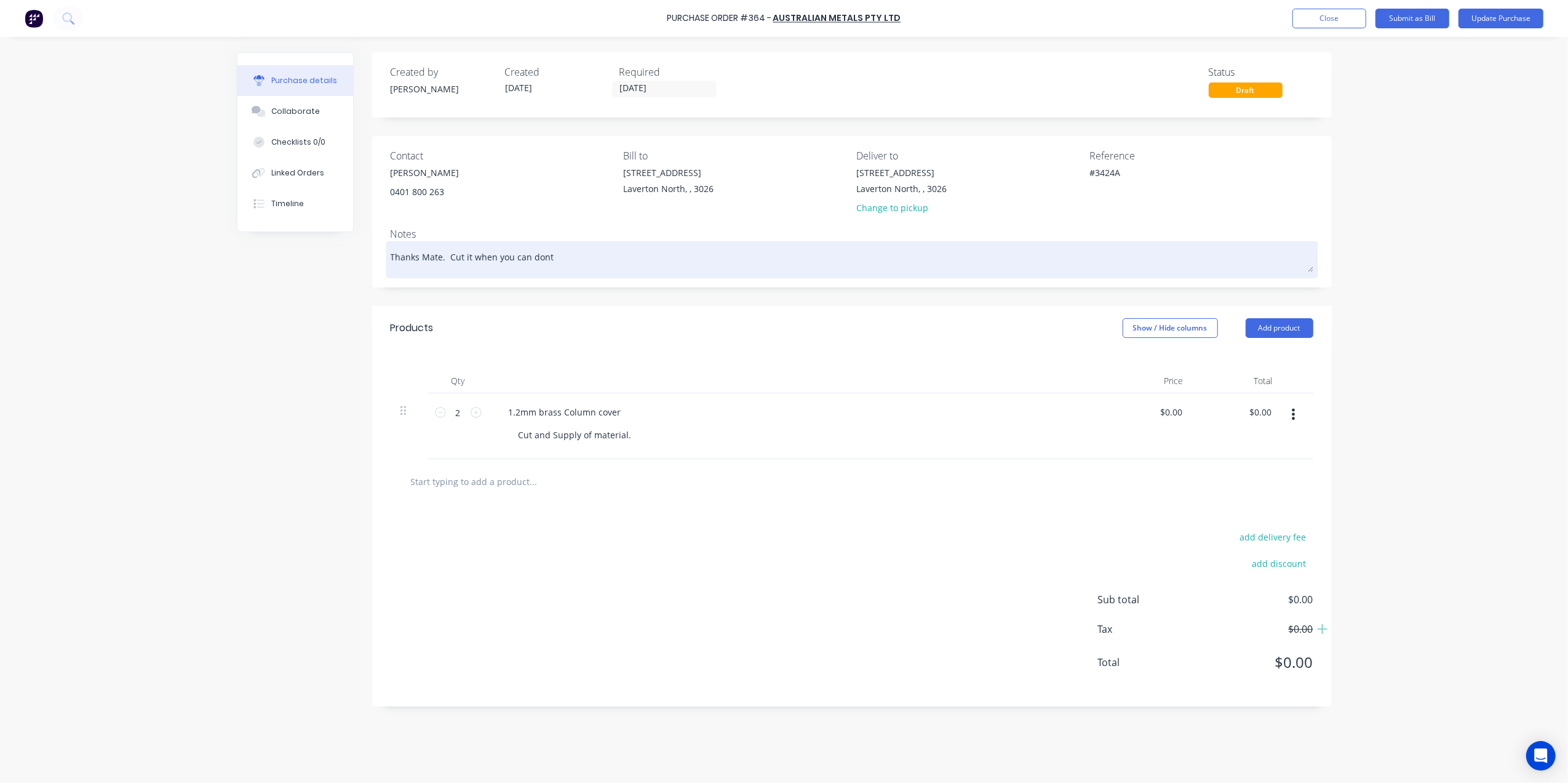
type textarea "x"
type textarea "Thanks Mate. Cut it when you can dont st"
type textarea "x"
type textarea "Thanks Mate. Cut it when you can dont str"
type textarea "x"
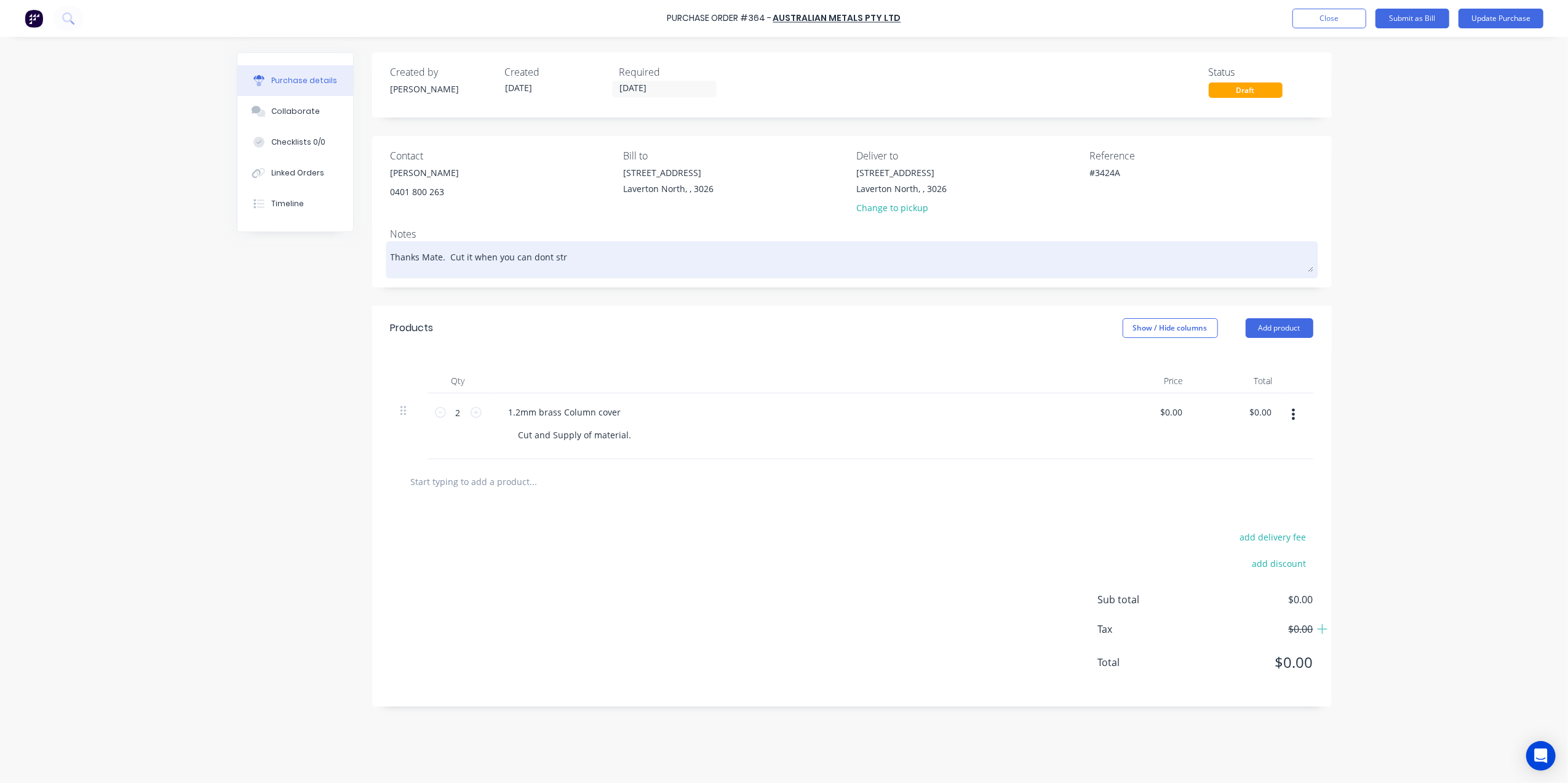
type textarea "Thanks Mate. Cut it when you can dont stre"
type textarea "x"
type textarea "Thanks Mate. Cut it when you can dont stres"
type textarea "x"
type textarea "Thanks Mate. Cut it when you can dont stress"
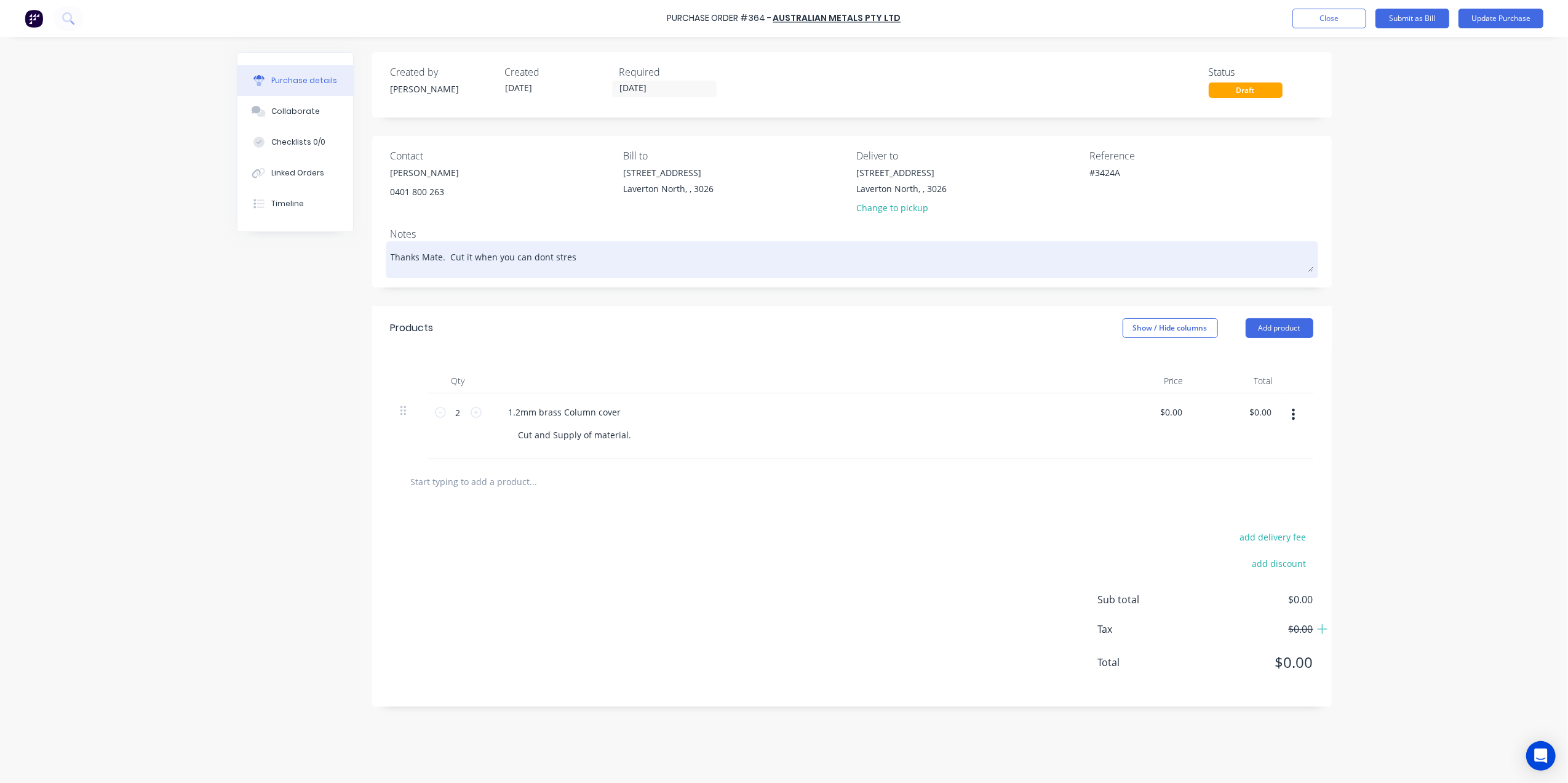
type textarea "x"
type textarea "Thanks Mate. Cut it when you can dont stress"
type textarea "x"
type textarea "Thanks Mate. Cut it when you can dont stress f"
type textarea "x"
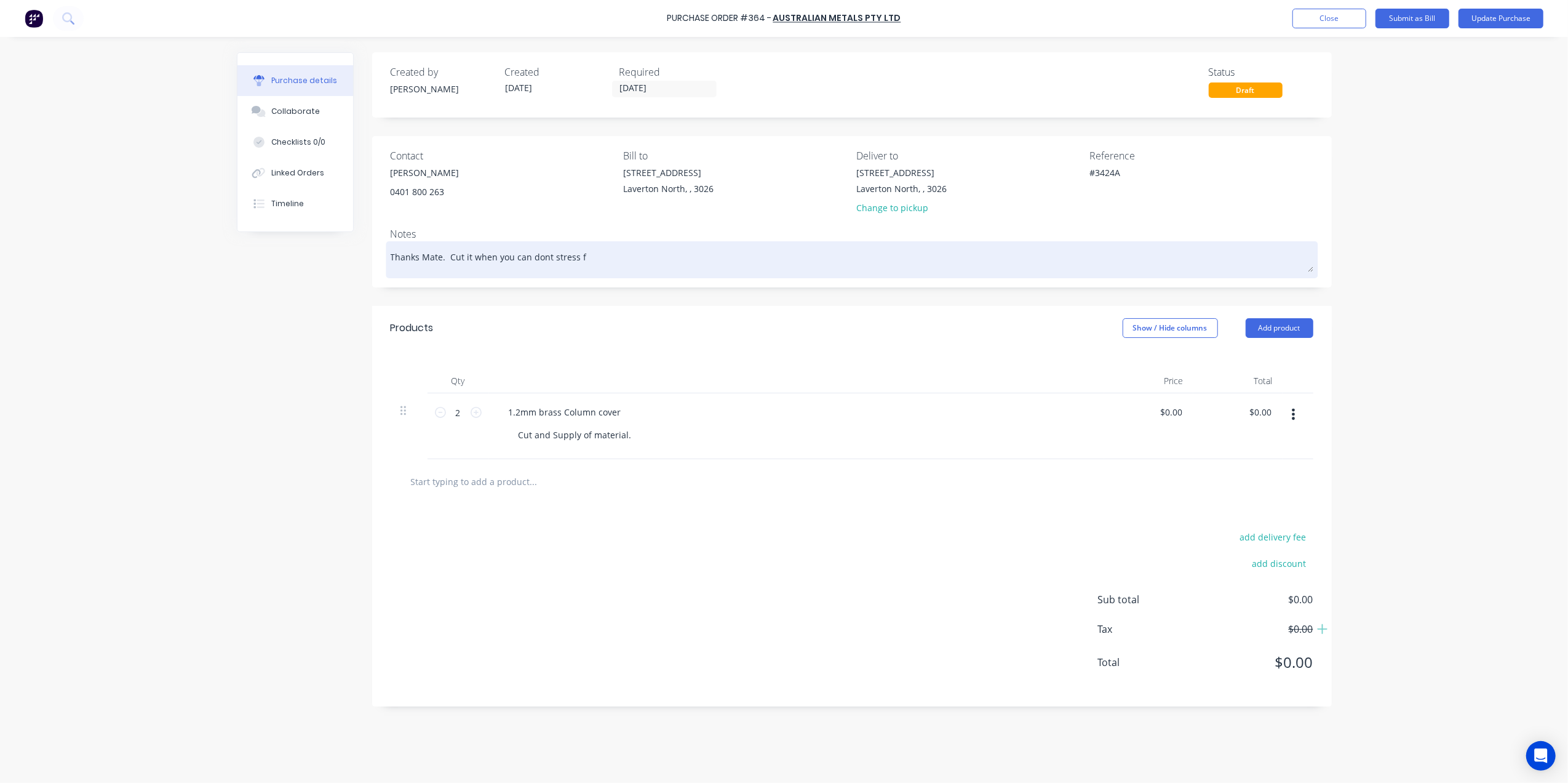
type textarea "Thanks Mate. Cut it when you can dont stress fo"
type textarea "x"
type textarea "Thanks Mate. Cut it when you can dont stress for"
type textarea "x"
type textarea "Thanks Mate. Cut it when you can dont stress for"
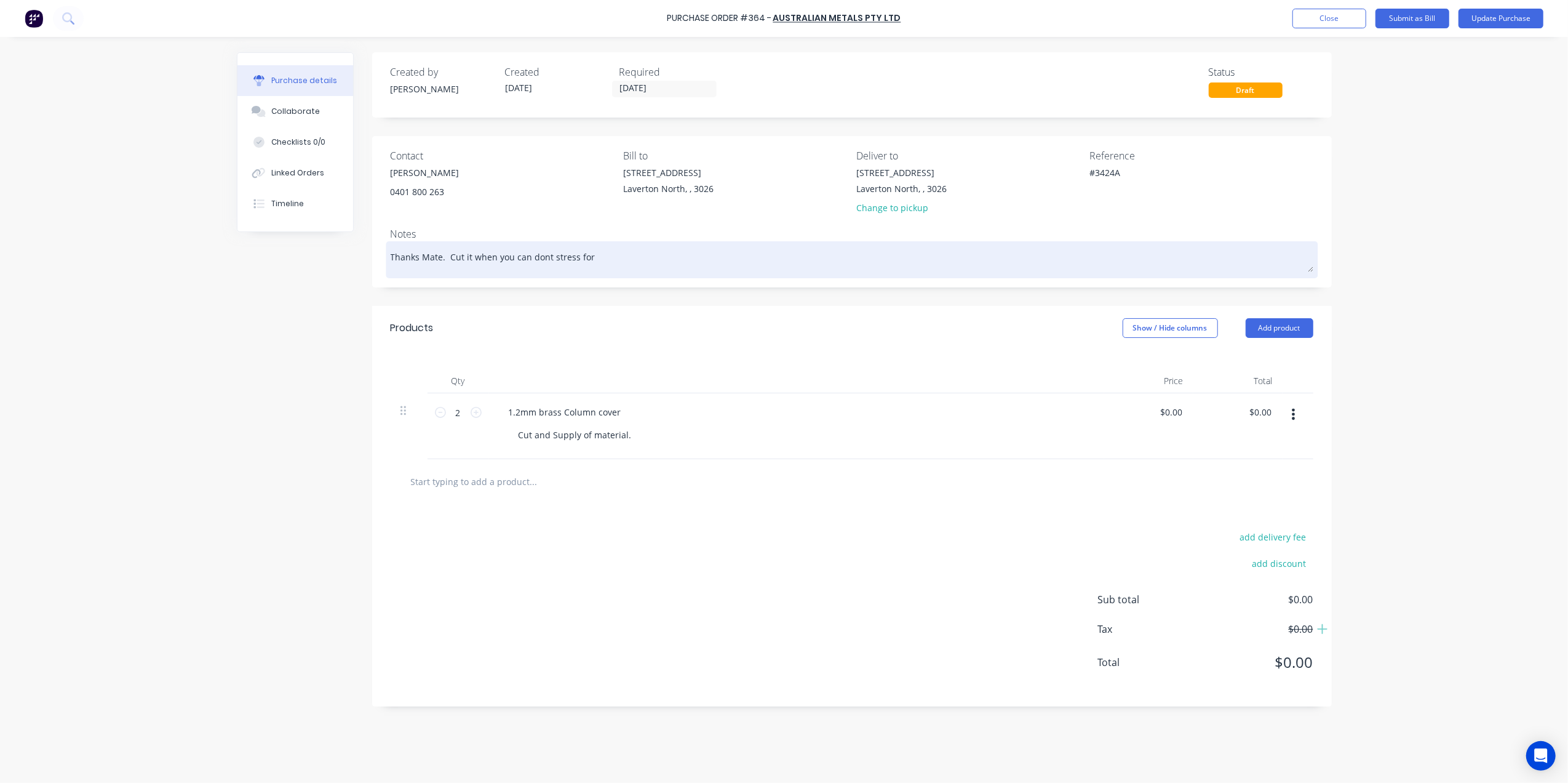
type textarea "x"
type textarea "Thanks Mate. Cut it when you can dont stress for t"
type textarea "x"
type textarea "Thanks Mate. Cut it when you can dont stress for ti"
type textarea "x"
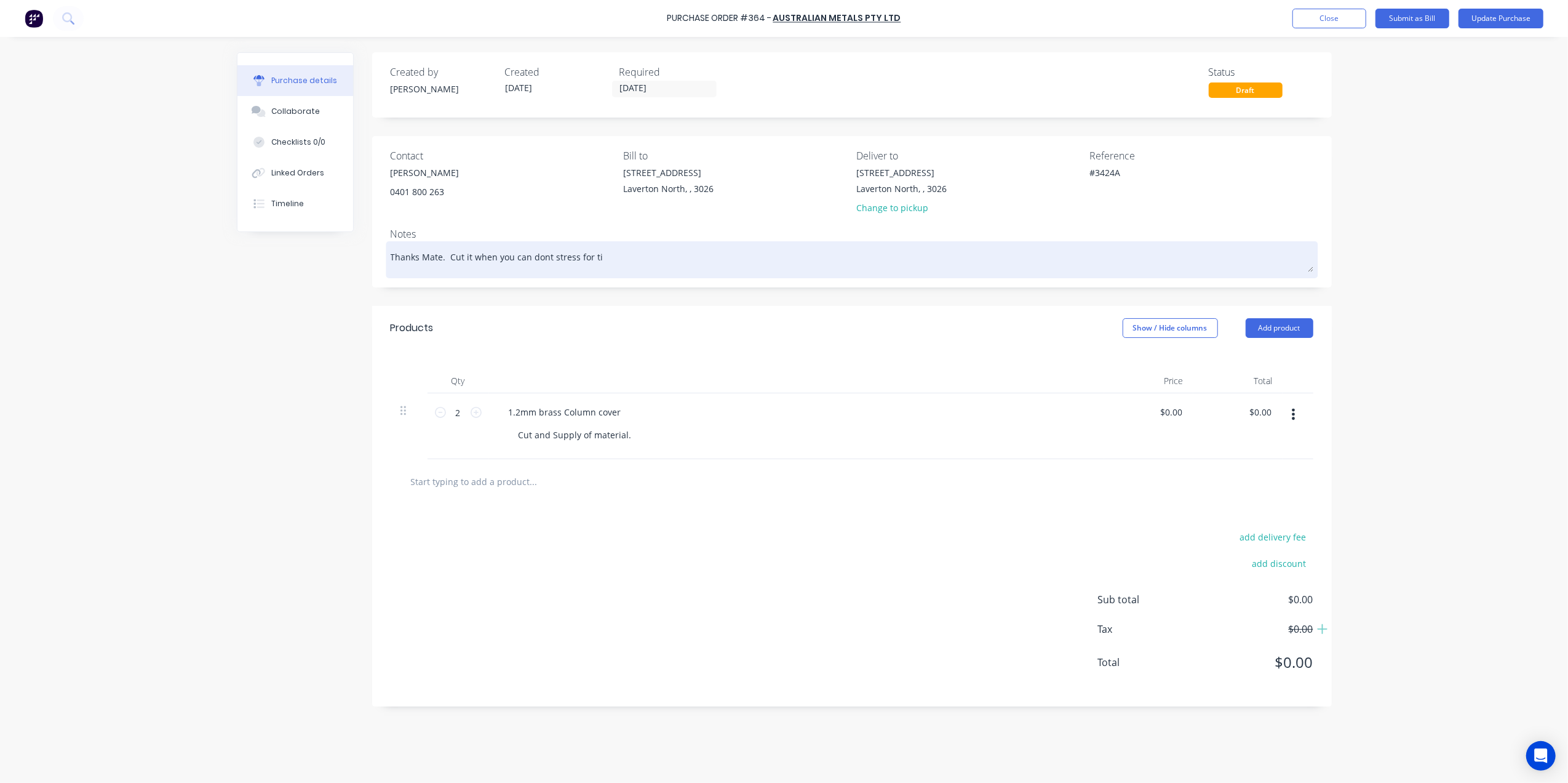
type textarea "Thanks Mate. Cut it when you can dont stress for [PERSON_NAME]"
type textarea "x"
type textarea "Thanks Mate. Cut it when you can dont stress for time"
type textarea "x"
type textarea "Thanks Mate. Cut it when you can dont stress for time,"
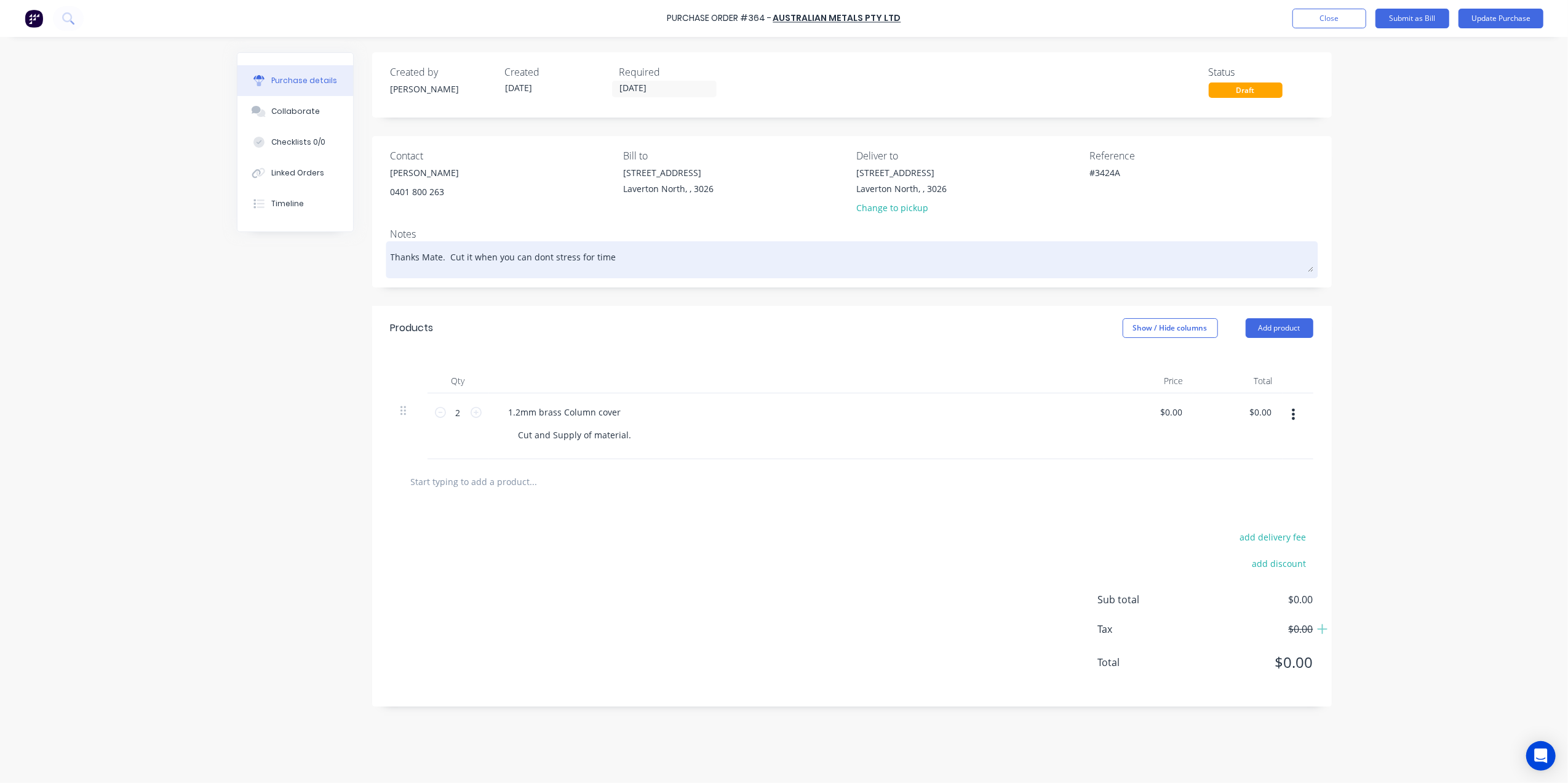
type textarea "x"
type textarea "Thanks Mate. Cut it when you can dont stress for time,"
type textarea "x"
type textarea "Thanks Mate. Cut it when you can dont stress for time,"
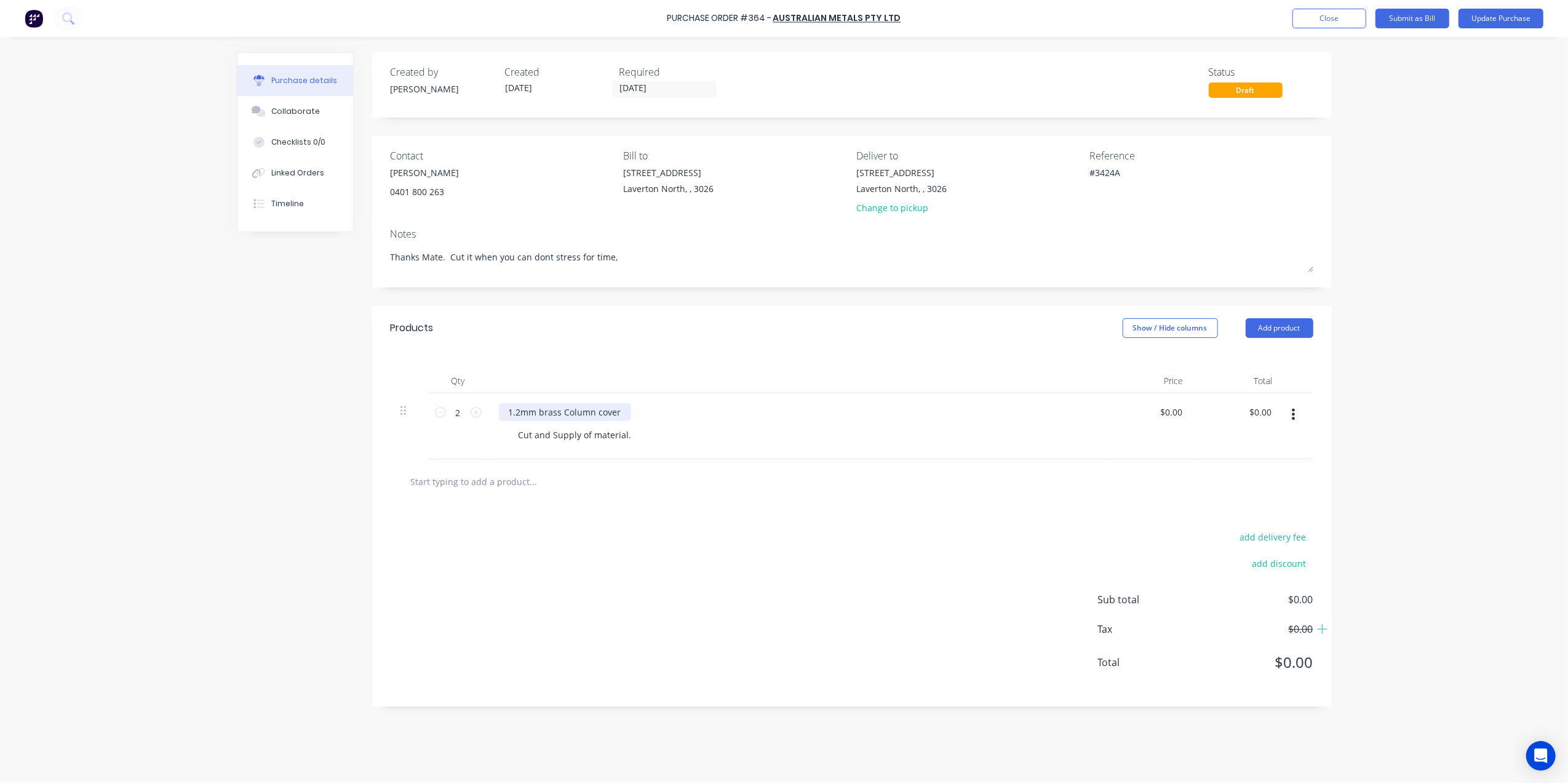
click at [626, 412] on div "1.2mm brass Column cover" at bounding box center [565, 412] width 132 height 18
click at [1509, 18] on button "Update Purchase" at bounding box center [1501, 18] width 85 height 20
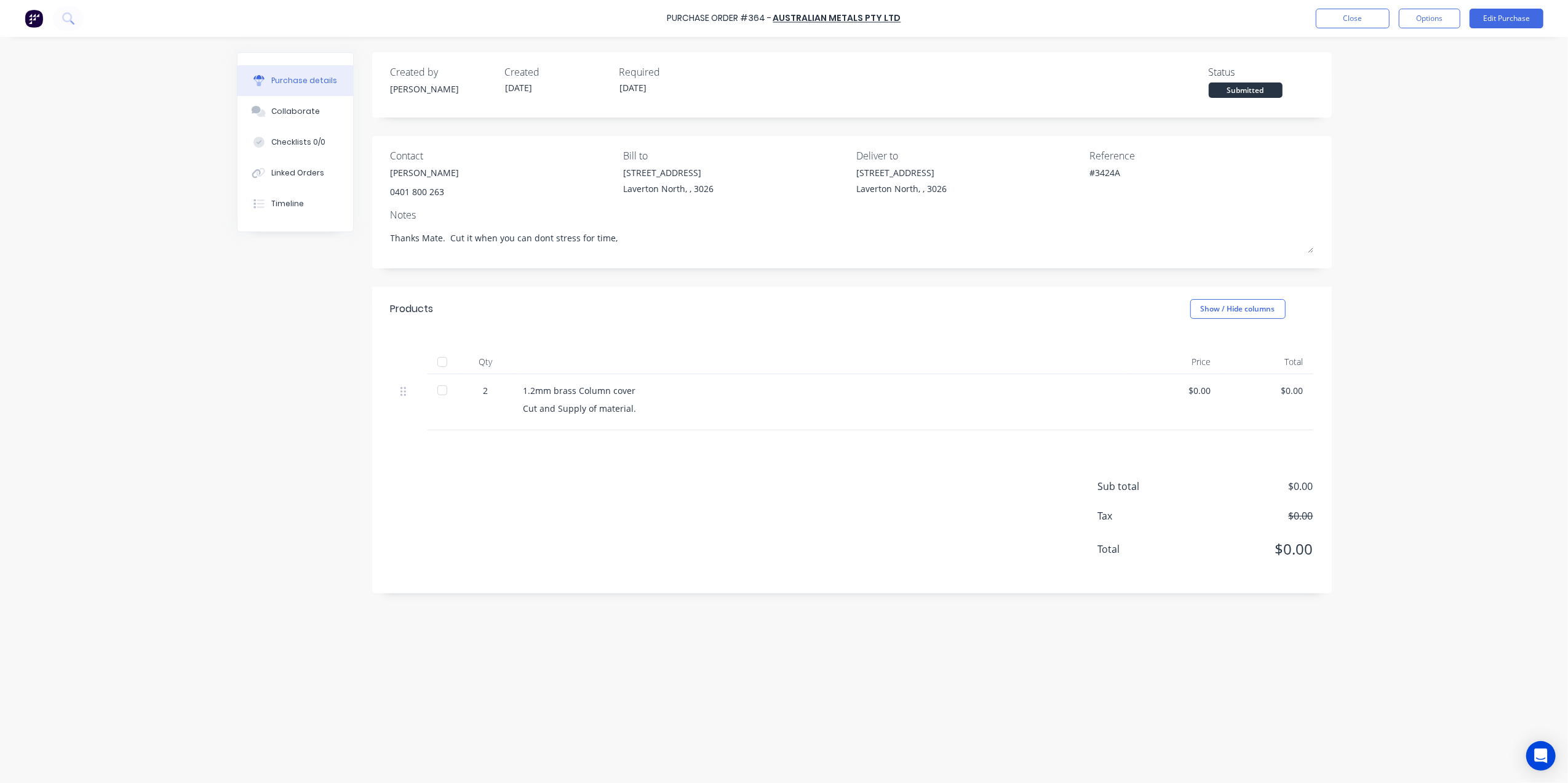
click at [623, 327] on div "Products Show / Hide columns" at bounding box center [852, 309] width 960 height 44
click at [1414, 5] on div "Purchase Order #364 - Australian Metals Pty Ltd Close Options Edit Purchase" at bounding box center [784, 18] width 1568 height 37
click at [1418, 13] on button "Options" at bounding box center [1430, 18] width 61 height 20
click at [1393, 50] on div "Print / Email" at bounding box center [1403, 50] width 95 height 18
click at [1386, 95] on div "Without pricing" at bounding box center [1403, 99] width 95 height 18
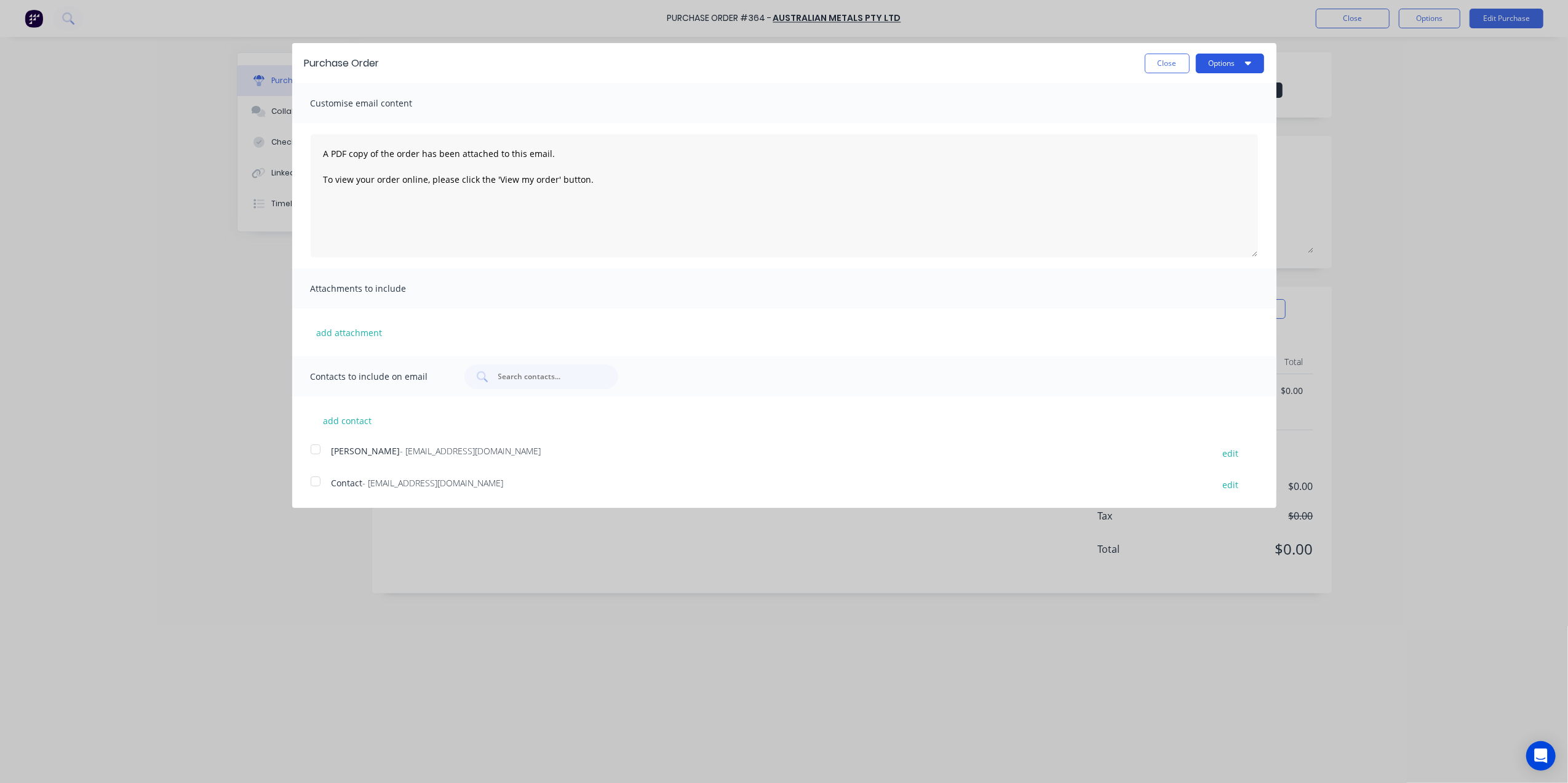
click at [1226, 62] on button "Options" at bounding box center [1230, 63] width 68 height 20
click at [1182, 91] on div "Print" at bounding box center [1206, 94] width 95 height 18
click at [1168, 65] on button "Close" at bounding box center [1168, 63] width 45 height 20
type textarea "x"
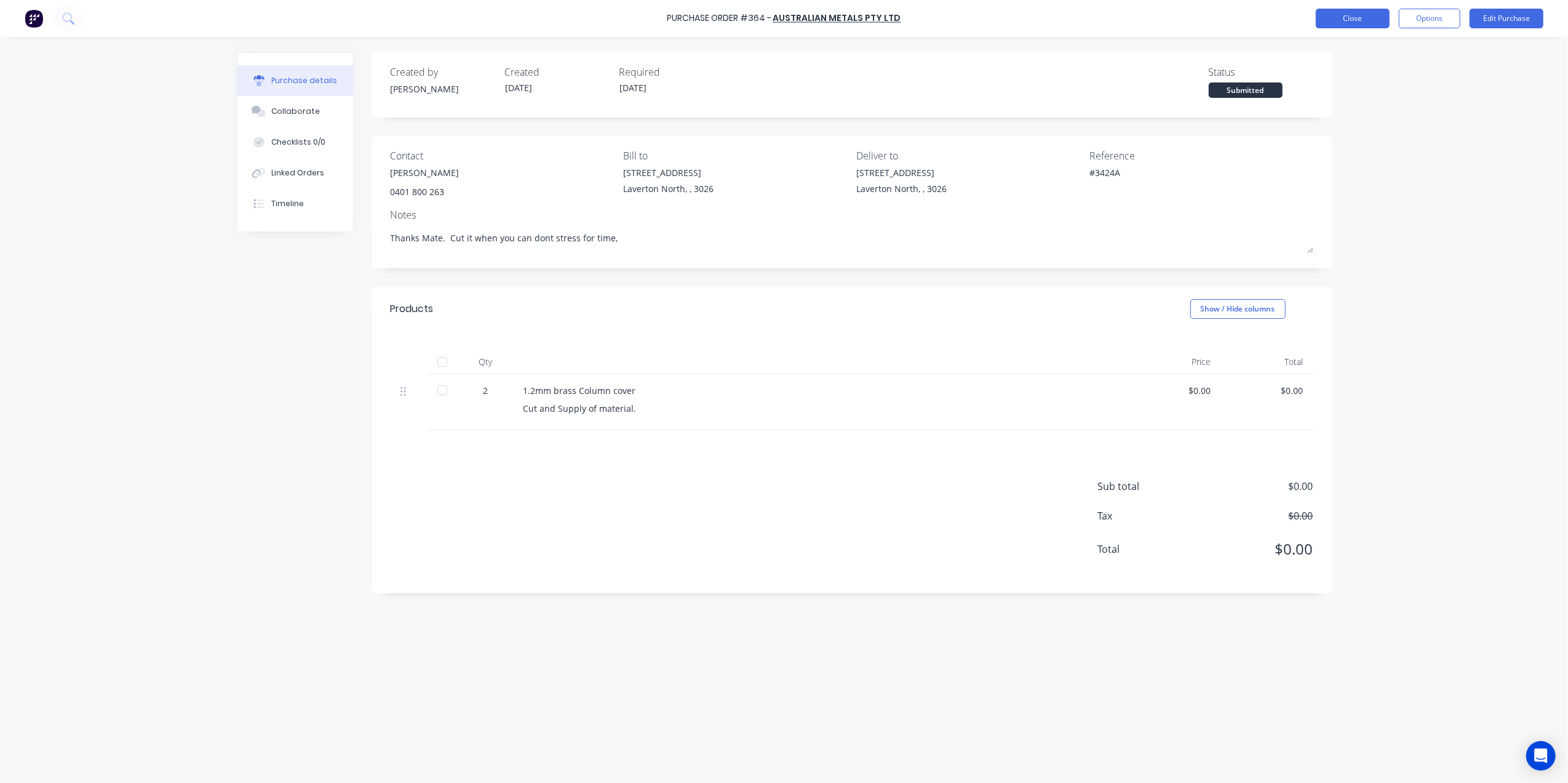
click at [1357, 20] on button "Close" at bounding box center [1353, 18] width 74 height 20
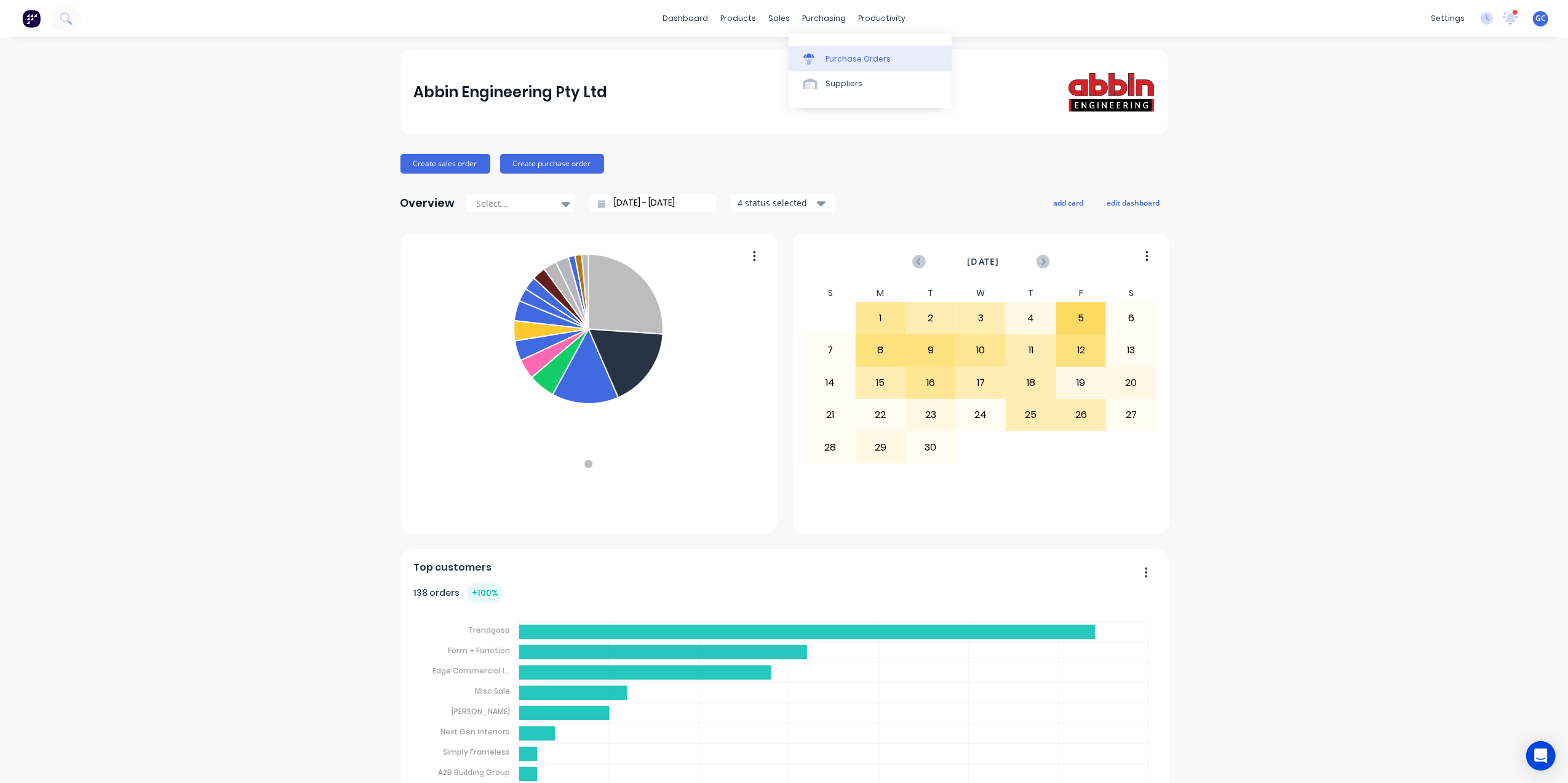
click at [835, 50] on link "Purchase Orders" at bounding box center [870, 58] width 163 height 24
